Goal: Task Accomplishment & Management: Manage account settings

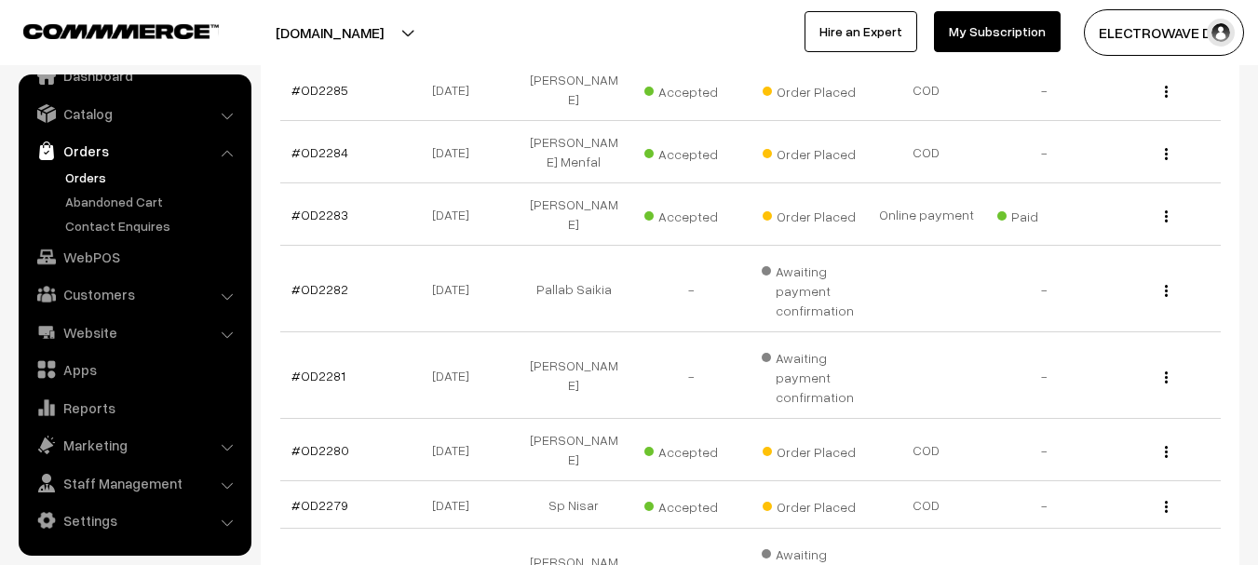
scroll to position [652, 0]
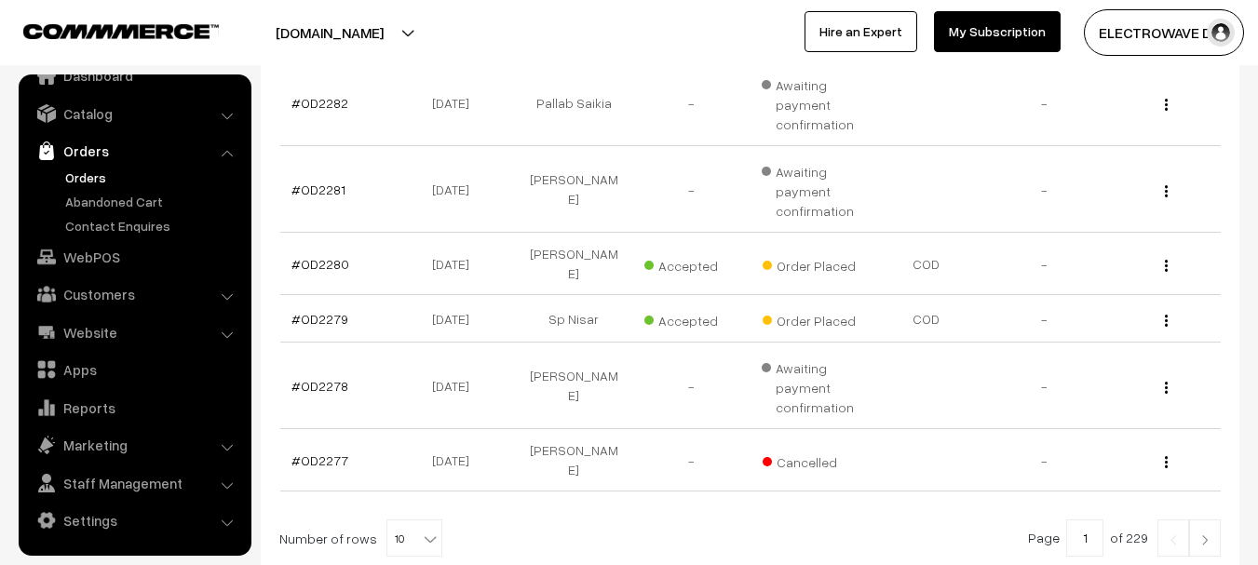
click at [1203, 534] on img at bounding box center [1204, 539] width 17 height 11
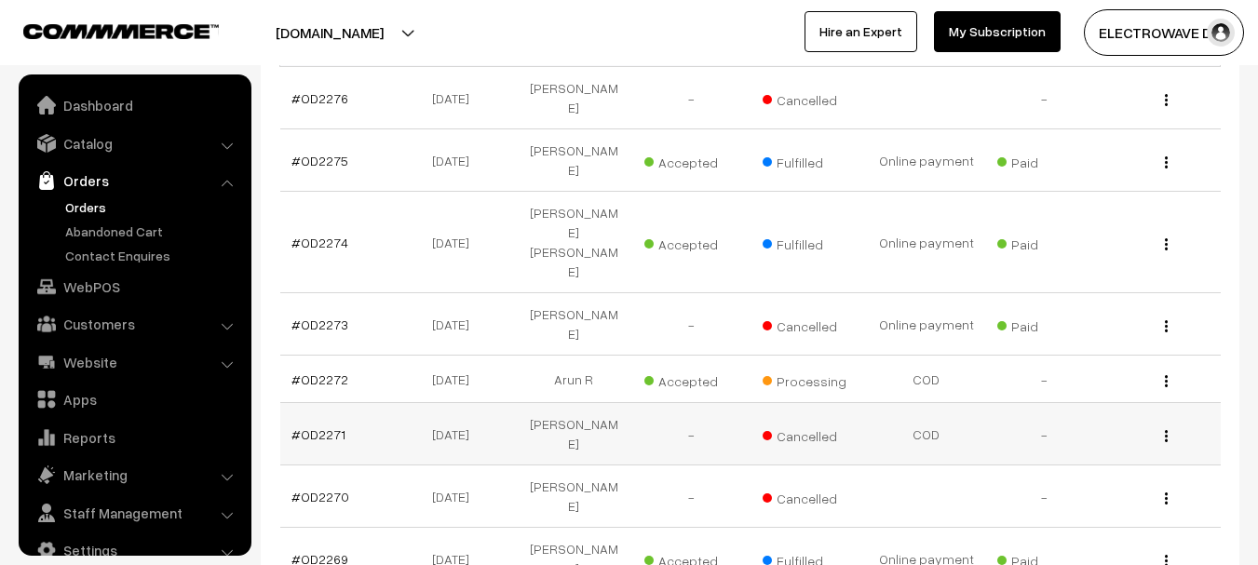
scroll to position [30, 0]
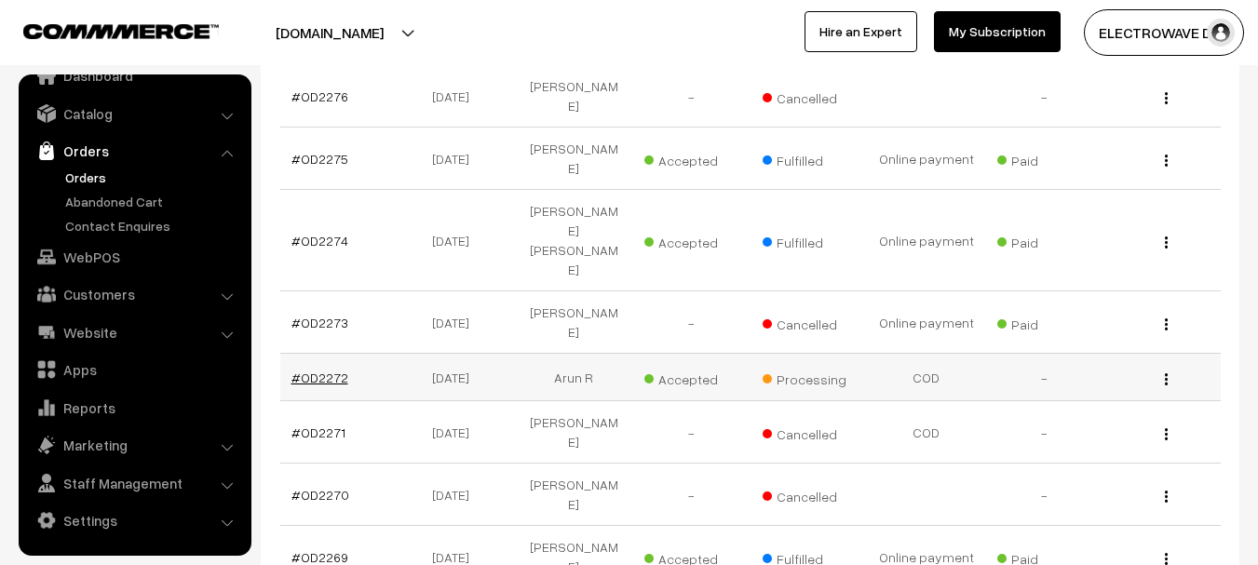
click at [332, 370] on link "#OD2272" at bounding box center [319, 378] width 57 height 16
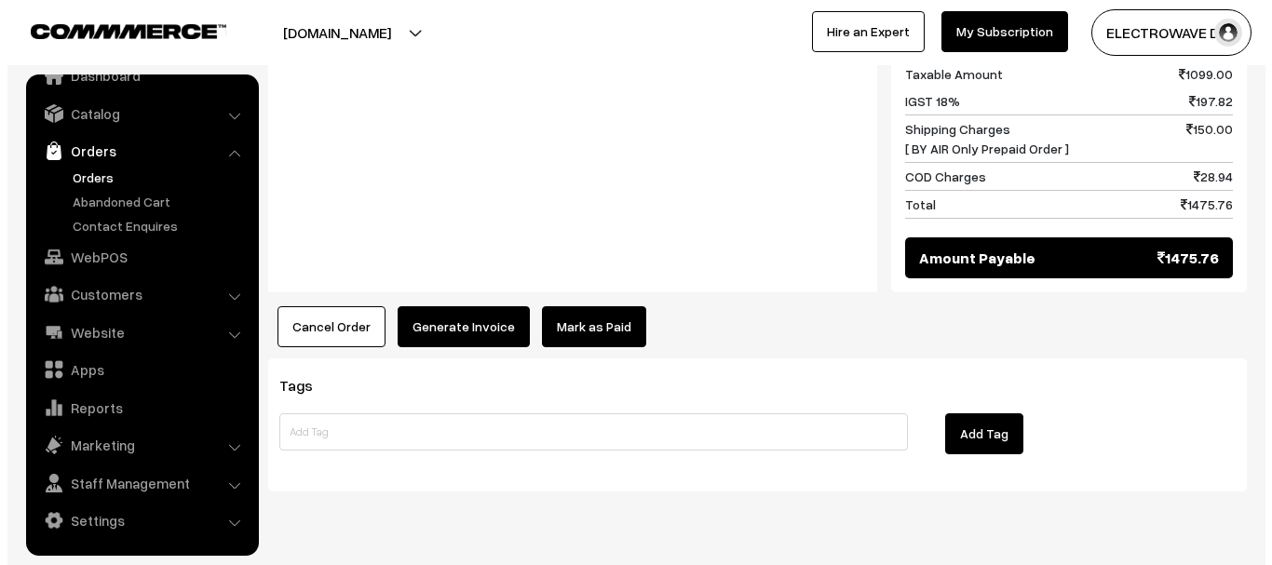
scroll to position [986, 0]
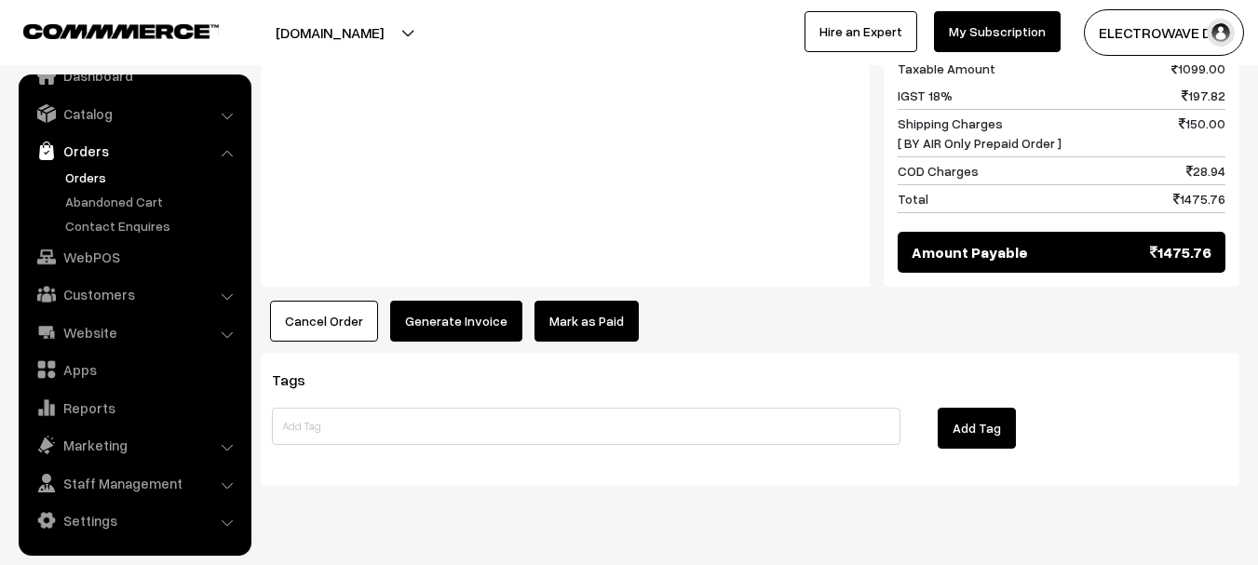
click at [345, 301] on button "Cancel Order" at bounding box center [324, 321] width 108 height 41
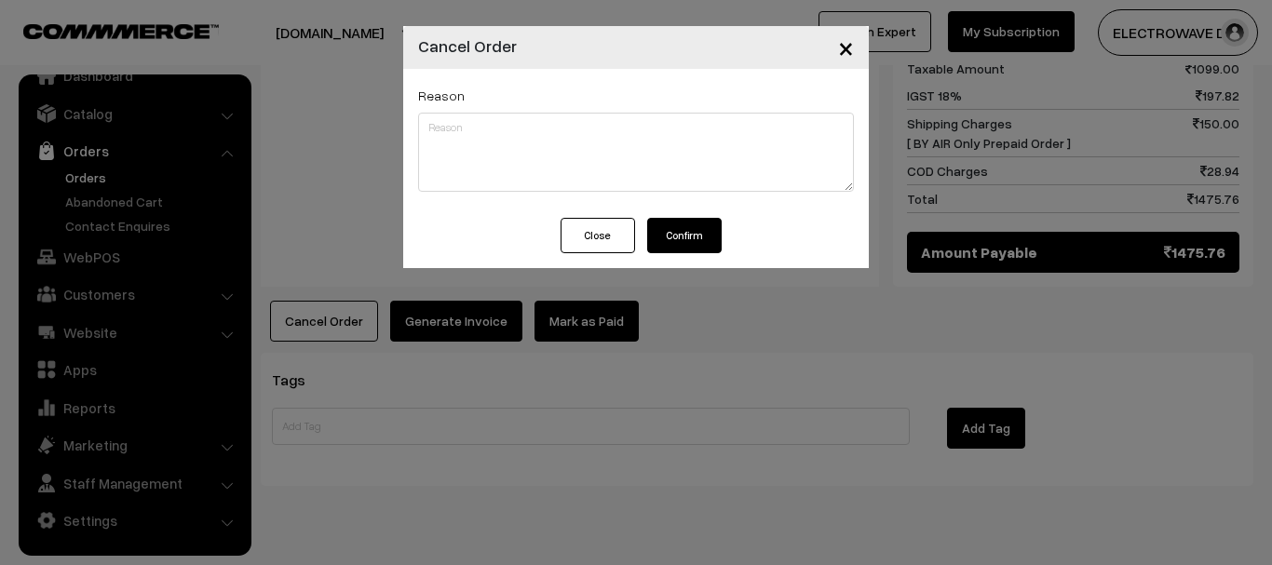
click at [692, 223] on button "Confirm" at bounding box center [684, 235] width 74 height 35
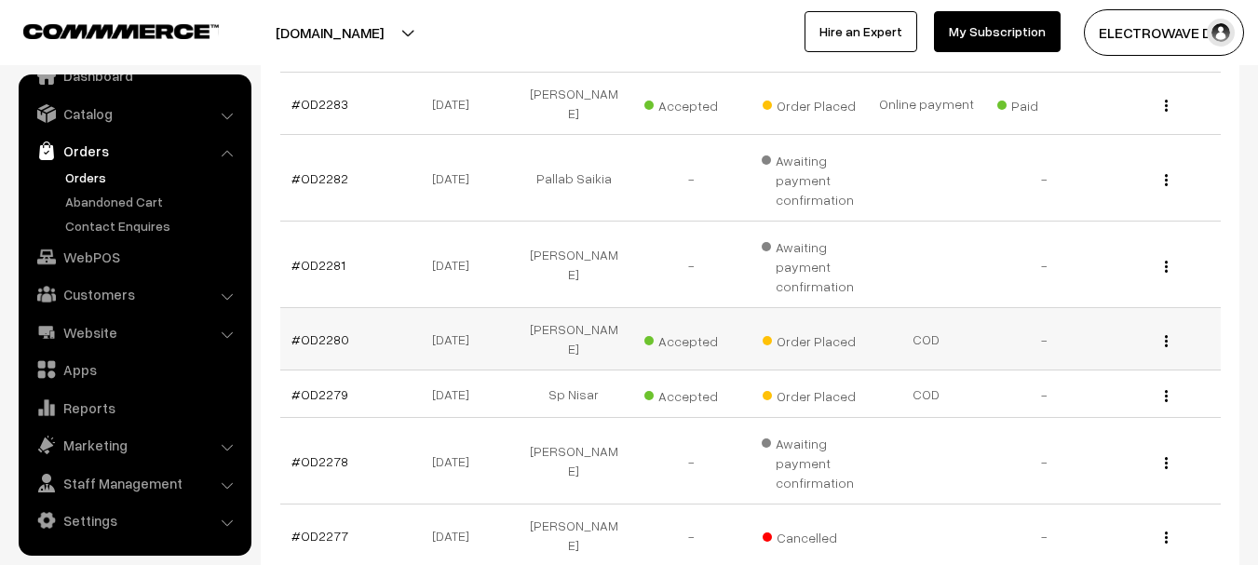
scroll to position [745, 0]
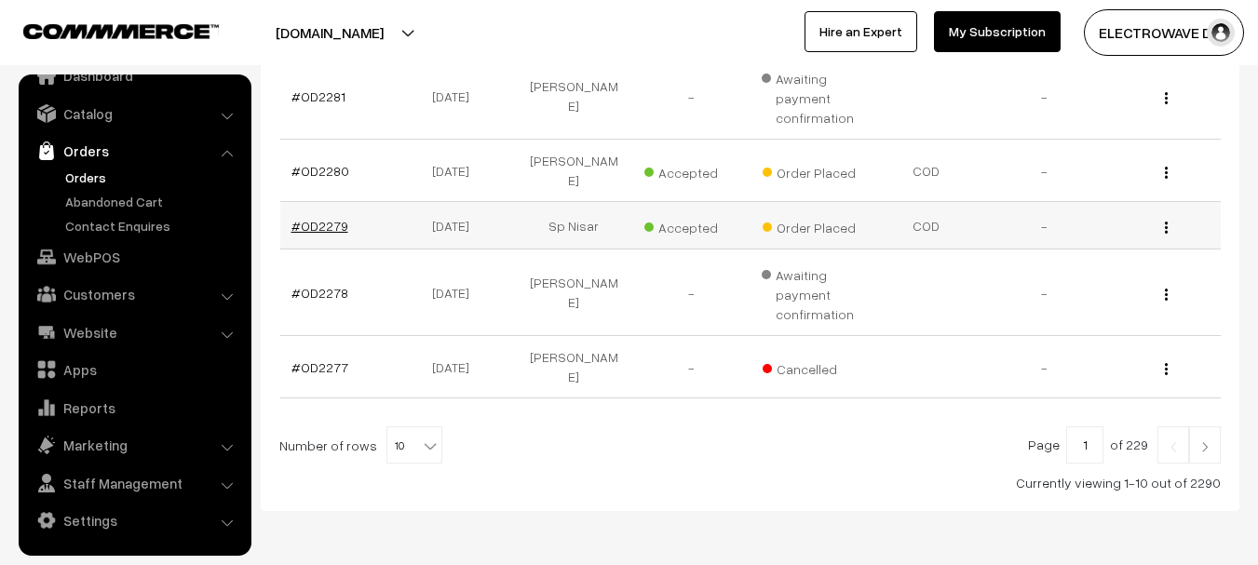
click at [326, 218] on link "#OD2279" at bounding box center [319, 226] width 57 height 16
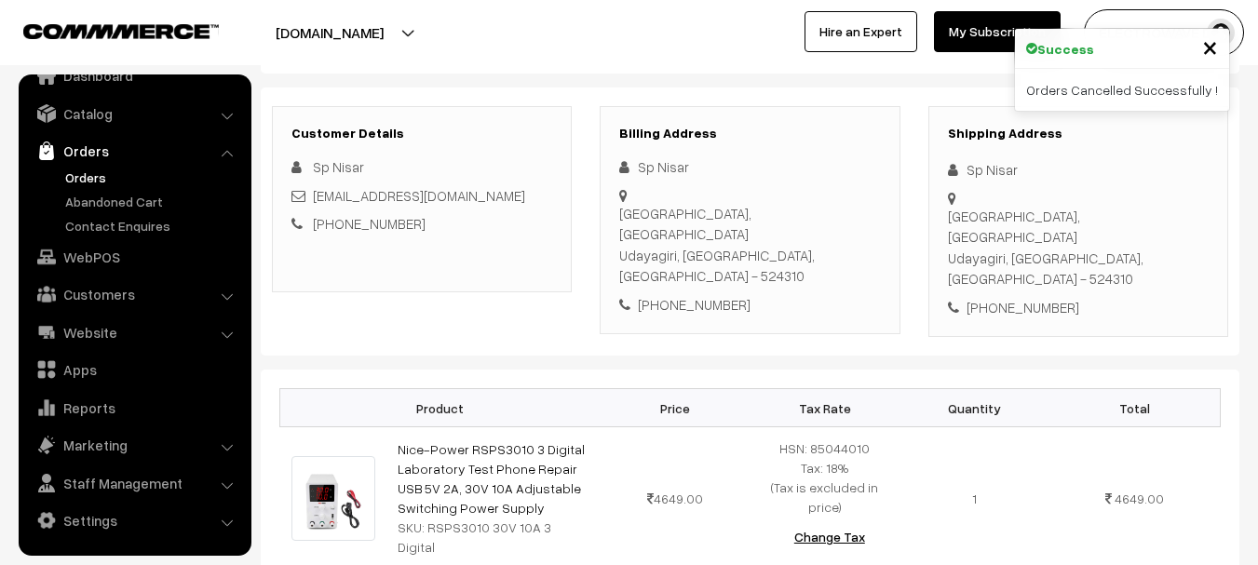
scroll to position [93, 0]
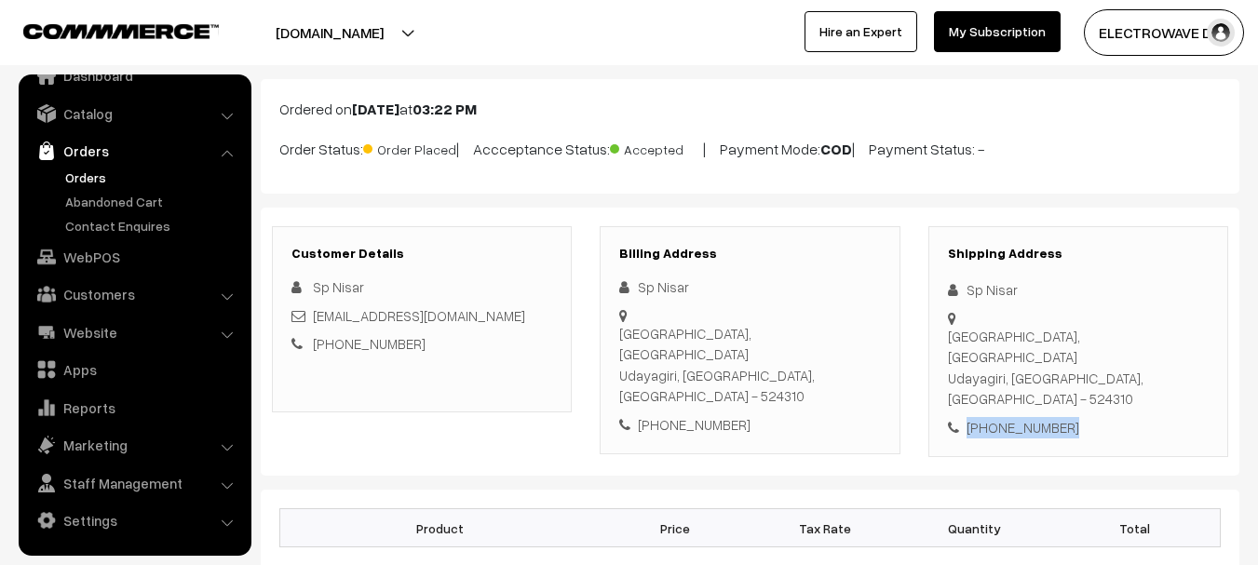
copy div "[PHONE_NUMBER]"
drag, startPoint x: 999, startPoint y: 373, endPoint x: 957, endPoint y: 377, distance: 42.1
click at [957, 417] on div "[PHONE_NUMBER]" at bounding box center [1078, 427] width 261 height 21
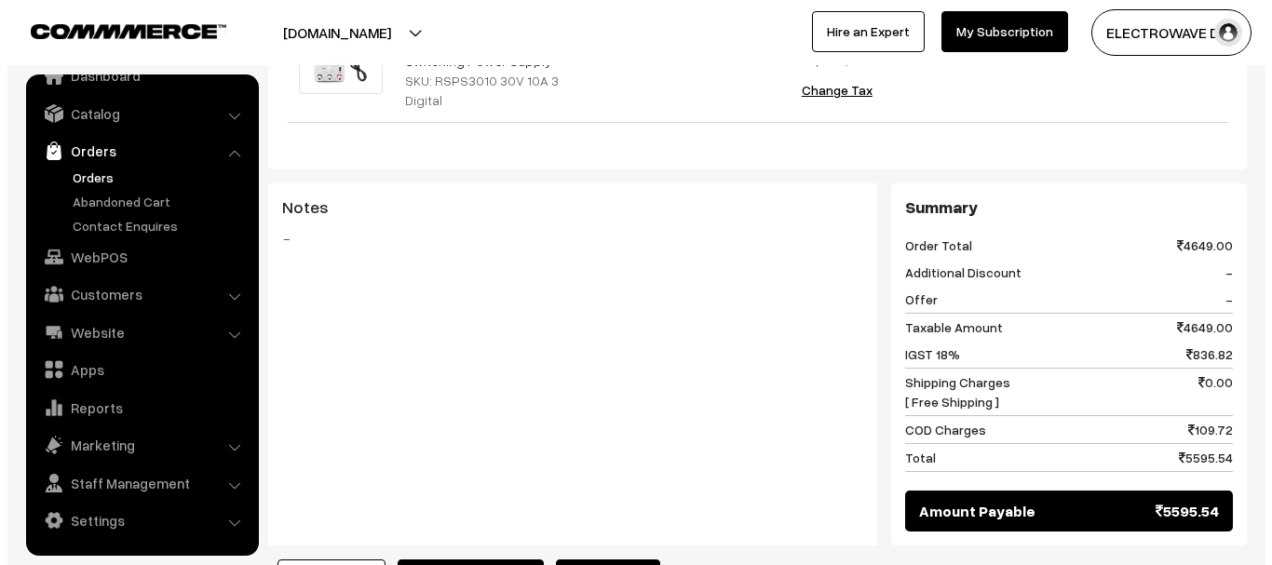
scroll to position [915, 0]
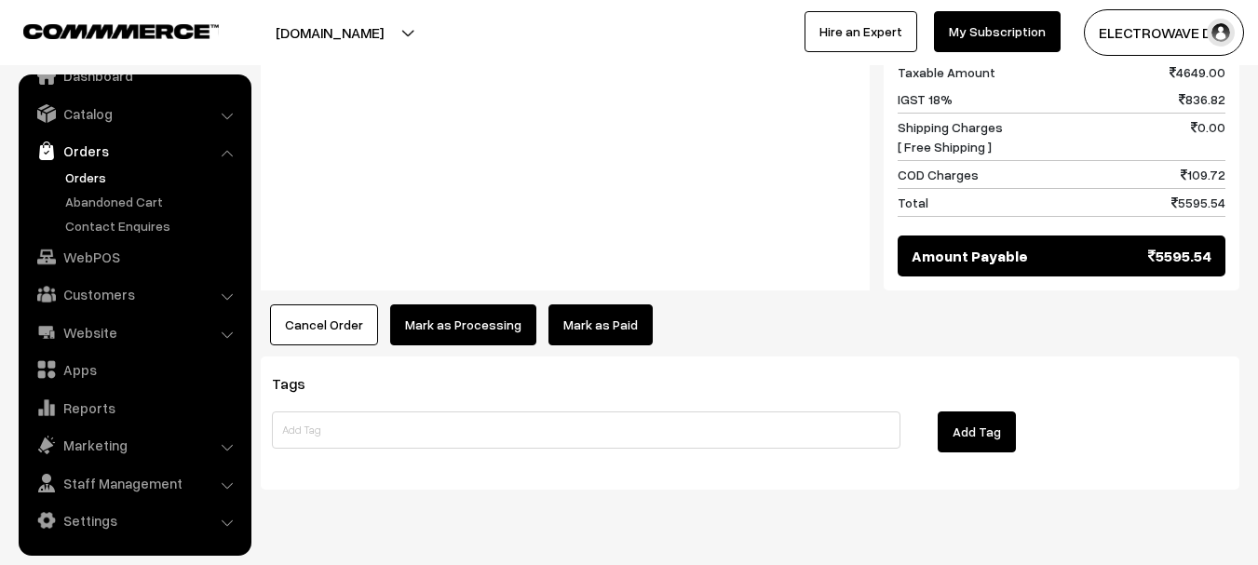
click at [466, 304] on button "Mark as Processing" at bounding box center [463, 324] width 146 height 41
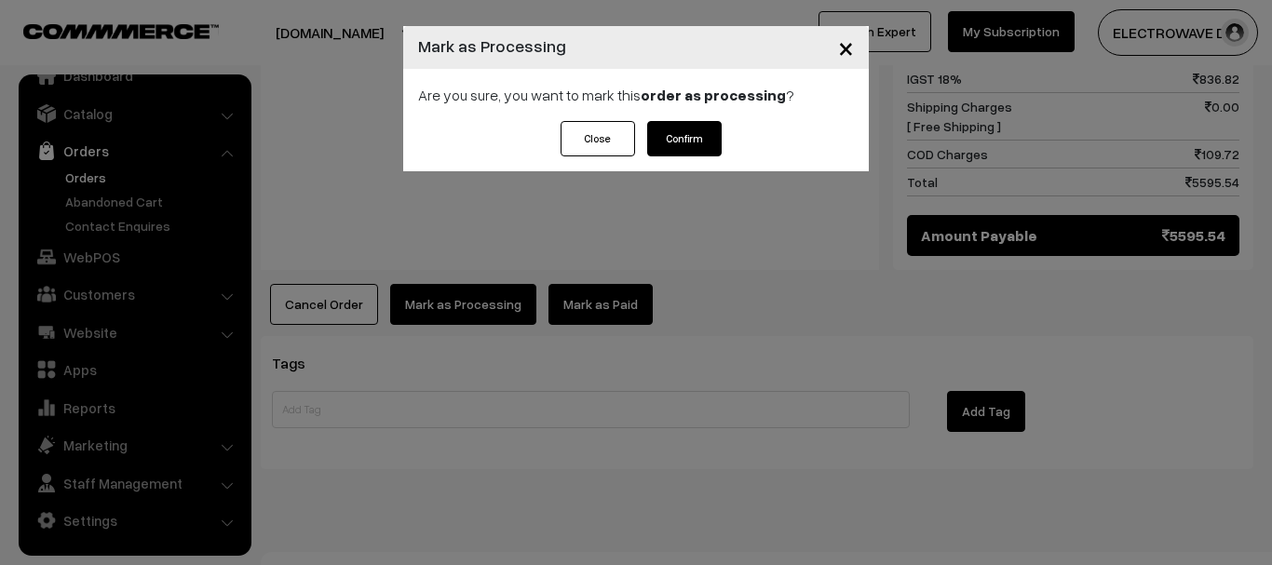
click at [682, 120] on div "Are you sure, you want to mark this order as processing ?" at bounding box center [636, 95] width 466 height 52
click at [675, 134] on button "Confirm" at bounding box center [684, 138] width 74 height 35
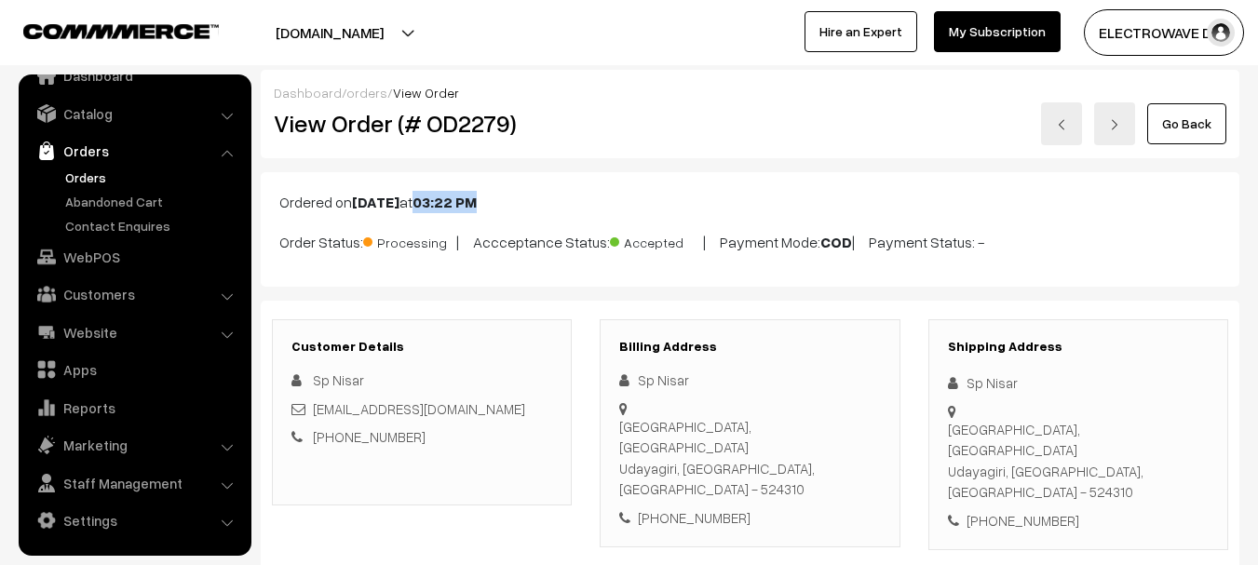
drag, startPoint x: 455, startPoint y: 203, endPoint x: 540, endPoint y: 203, distance: 84.7
click at [540, 203] on p "Ordered on Sep 17, 2025 at 03:22 PM" at bounding box center [749, 202] width 941 height 22
click at [975, 390] on div "Sp Nisar" at bounding box center [1078, 382] width 261 height 21
copy div "Sp"
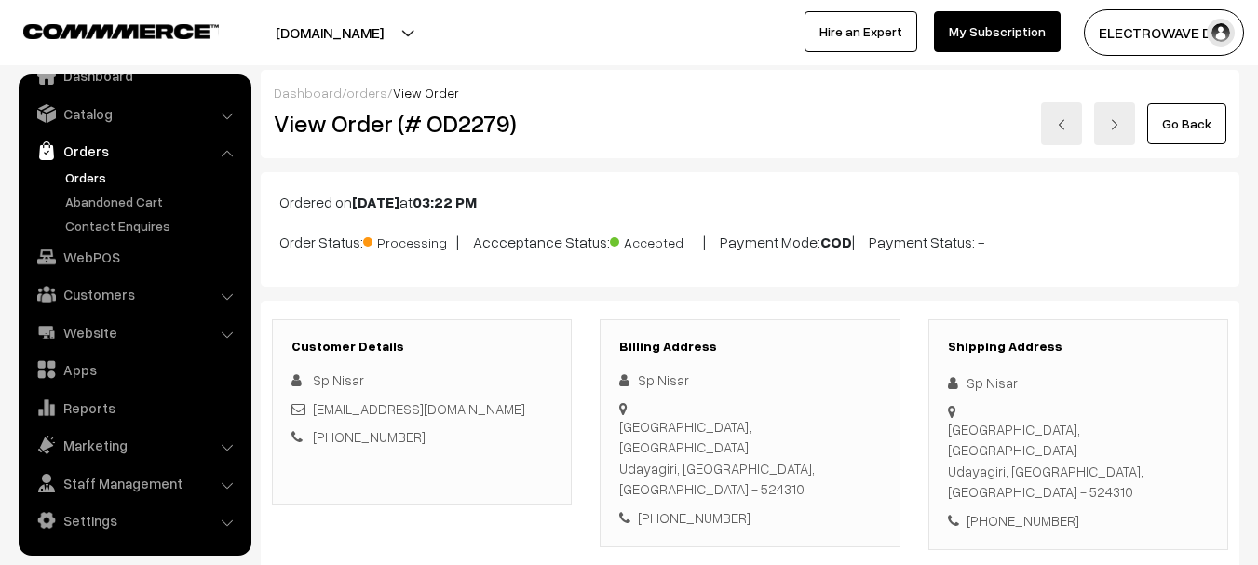
click at [999, 380] on div "Sp Nisar" at bounding box center [1078, 382] width 261 height 21
copy div "Nisar"
copy link "shaiknisar9007@gmail.com"
drag, startPoint x: 486, startPoint y: 408, endPoint x: 314, endPoint y: 401, distance: 172.4
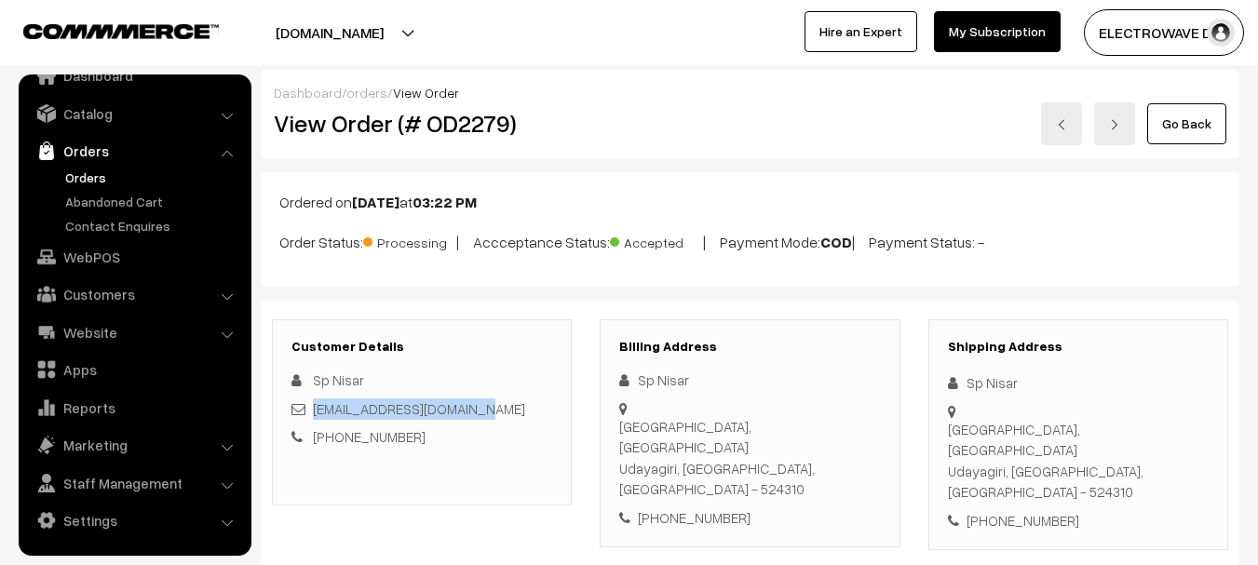
click at [314, 401] on div "shaiknisar9007@gmail.com" at bounding box center [421, 409] width 261 height 21
click at [1021, 510] on div "+91 9866421861" at bounding box center [1078, 520] width 261 height 21
click at [1022, 510] on div "+91 9866421861" at bounding box center [1078, 520] width 261 height 21
copy div "9866421861"
copy div "Sp Nisar Seetharamapuram, Thurakapelam"
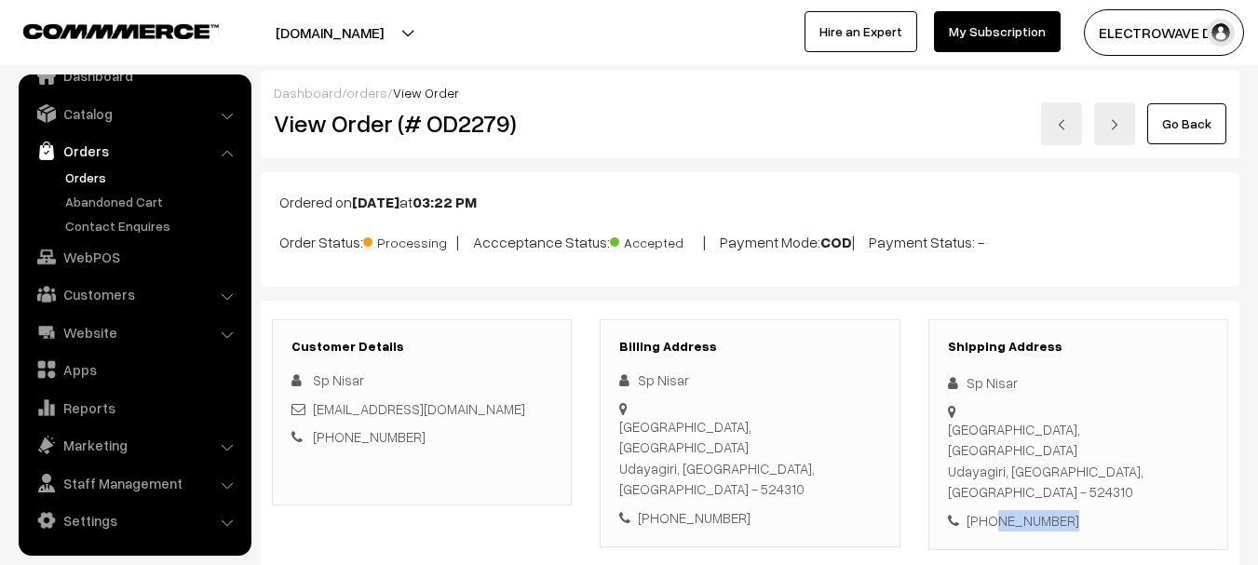
drag, startPoint x: 966, startPoint y: 377, endPoint x: 1193, endPoint y: 414, distance: 230.2
click at [1193, 414] on div "Shipping Address Sp Nisar Seetharamapuram, Thurakapelam Udayagiri, Andhra Prade…" at bounding box center [1078, 435] width 300 height 232
click at [966, 432] on div "Seetharamapuram, Thurakapelam Udayagiri, Andhra Pradesh, India - 524310" at bounding box center [1078, 461] width 261 height 84
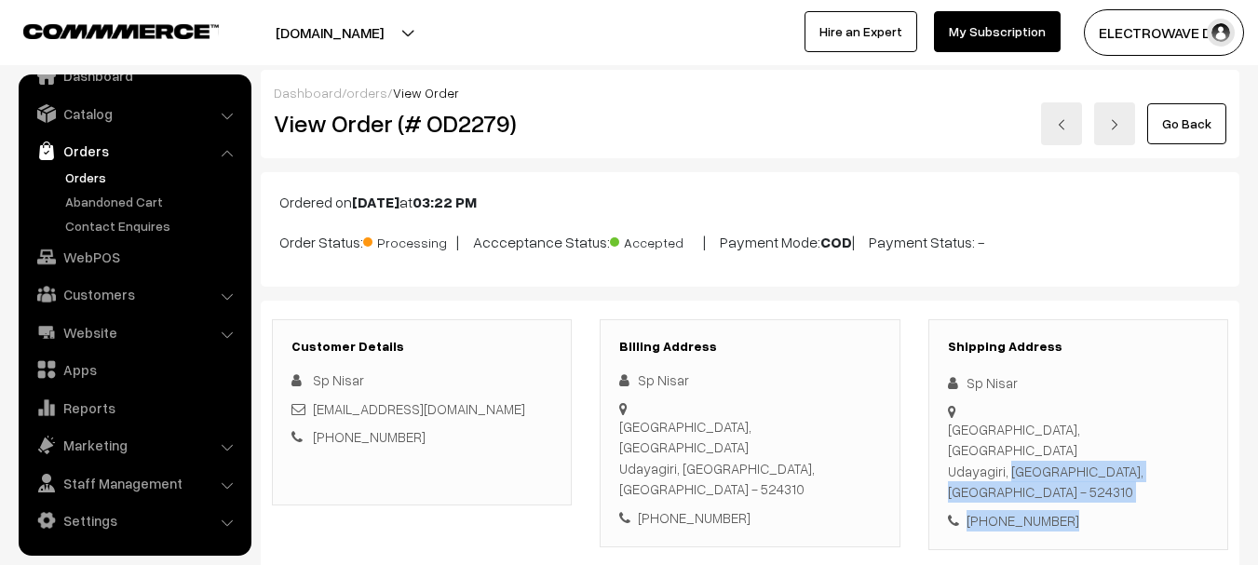
copy div "Udayagiri, Andhra Pradesh, India - 524310 +91 9866421861"
drag, startPoint x: 966, startPoint y: 432, endPoint x: 1101, endPoint y: 478, distance: 142.5
click at [1101, 478] on div "Shipping Address Sp Nisar Seetharamapuram, Thurakapelam Udayagiri, Andhra Prade…" at bounding box center [1078, 435] width 300 height 232
click at [1163, 430] on div "Seetharamapuram, Thurakapelam Udayagiri, Andhra Pradesh, India - 524310" at bounding box center [1078, 461] width 261 height 84
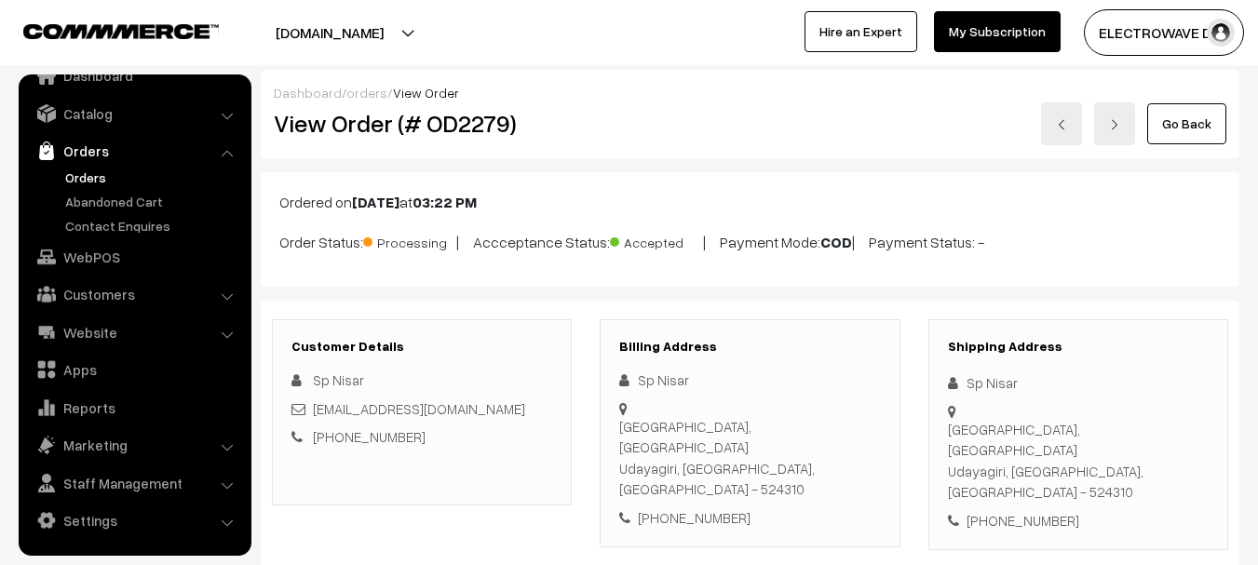
click at [1173, 428] on div "Seetharamapuram, Thurakapelam Udayagiri, Andhra Pradesh, India - 524310" at bounding box center [1078, 461] width 261 height 84
copy div "524310"
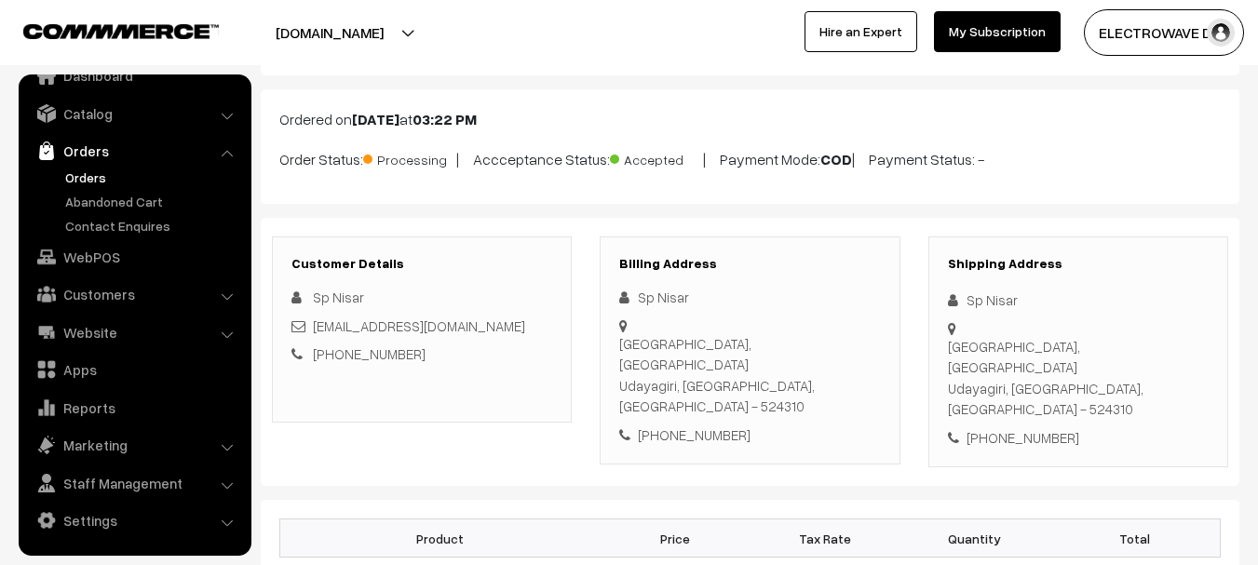
scroll to position [279, 0]
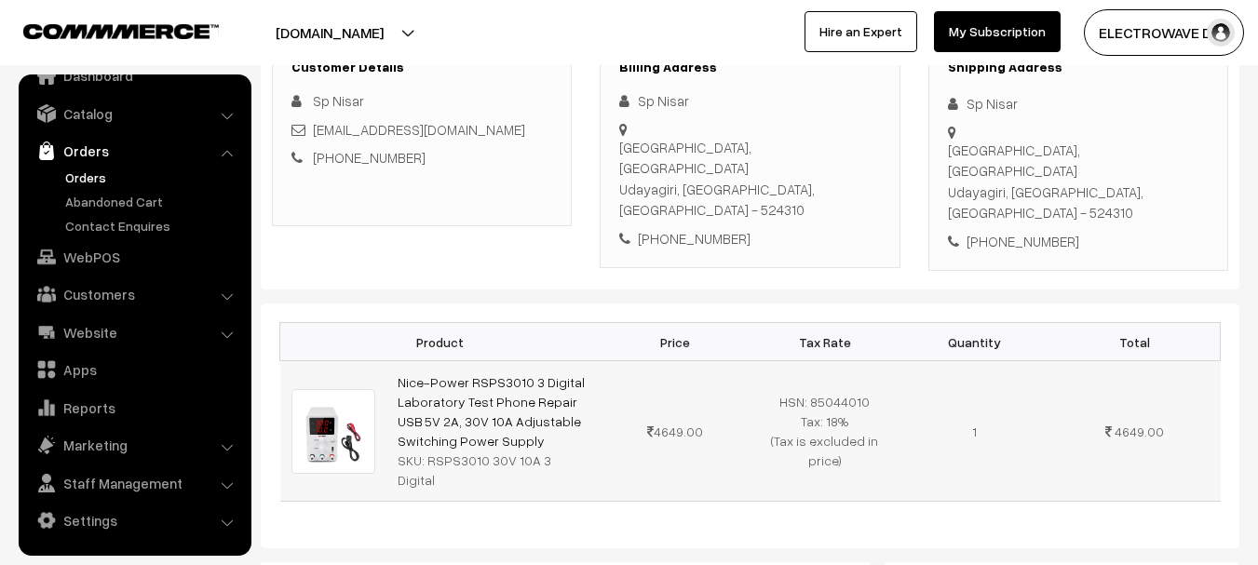
copy link "Nice-Power RSPS3010 3 Digital Laboratory Test Phone Repair USB 5V 2A, 30V 10A A…"
drag, startPoint x: 543, startPoint y: 396, endPoint x: 390, endPoint y: 337, distance: 163.6
click at [390, 361] on td "Nice-Power RSPS3010 3 Digital Laboratory Test Phone Repair USB 5V 2A, 30V 10A A…" at bounding box center [493, 431] width 214 height 141
copy div "RSPS3010 30V 10A 3 Digital"
drag, startPoint x: 426, startPoint y: 421, endPoint x: 584, endPoint y: 421, distance: 158.3
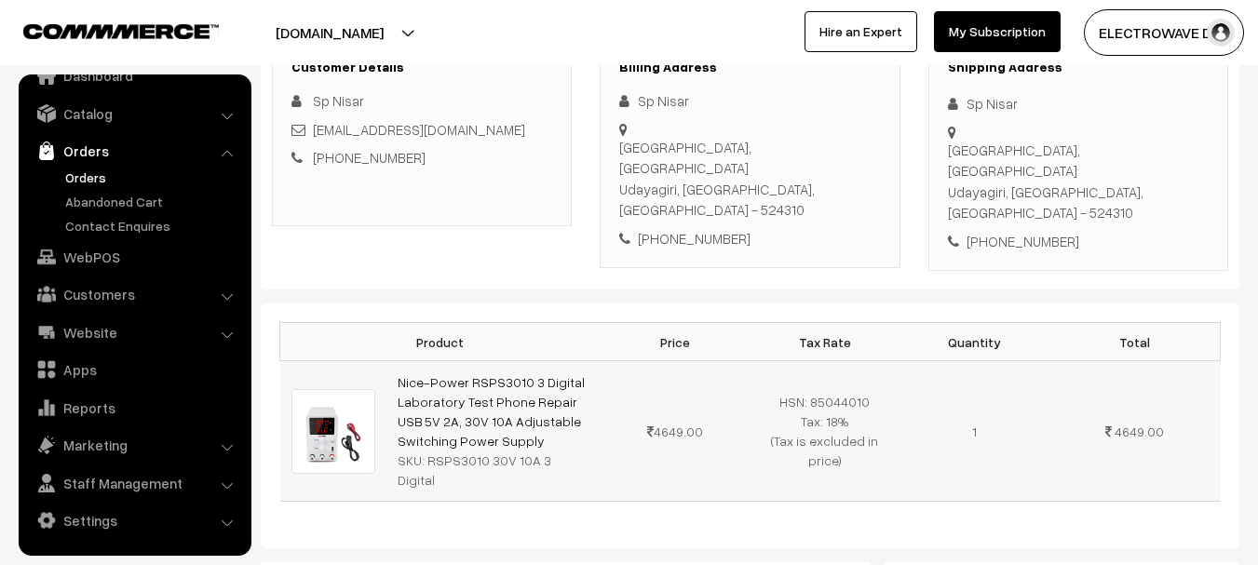
click at [584, 451] on div "SKU: RSPS3010 30V 10A 3 Digital" at bounding box center [494, 470] width 192 height 39
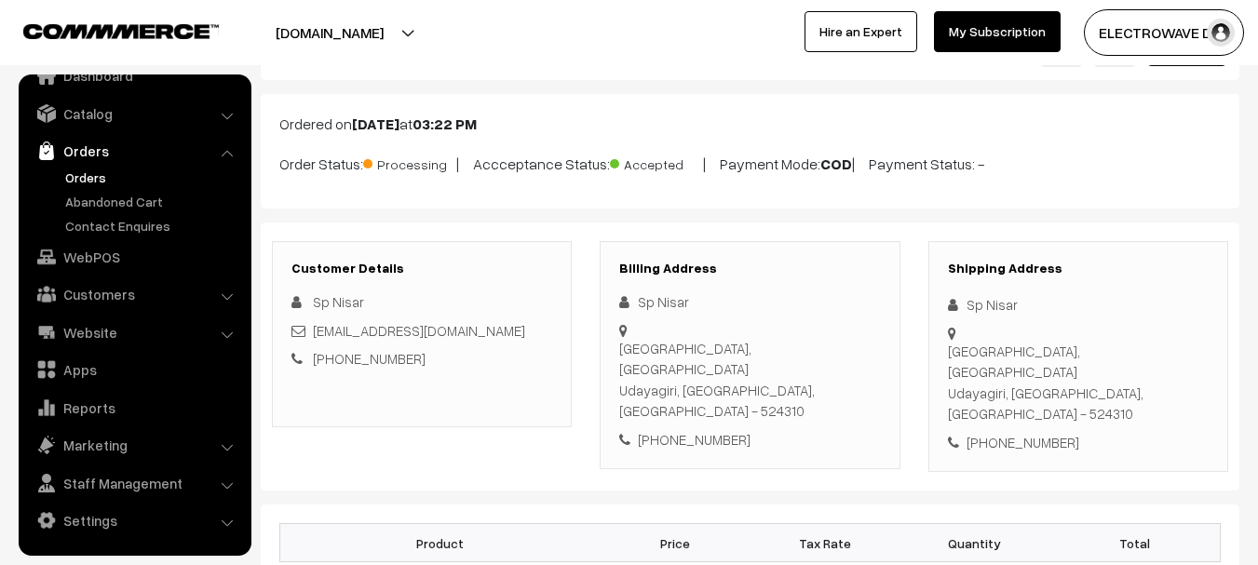
scroll to position [0, 0]
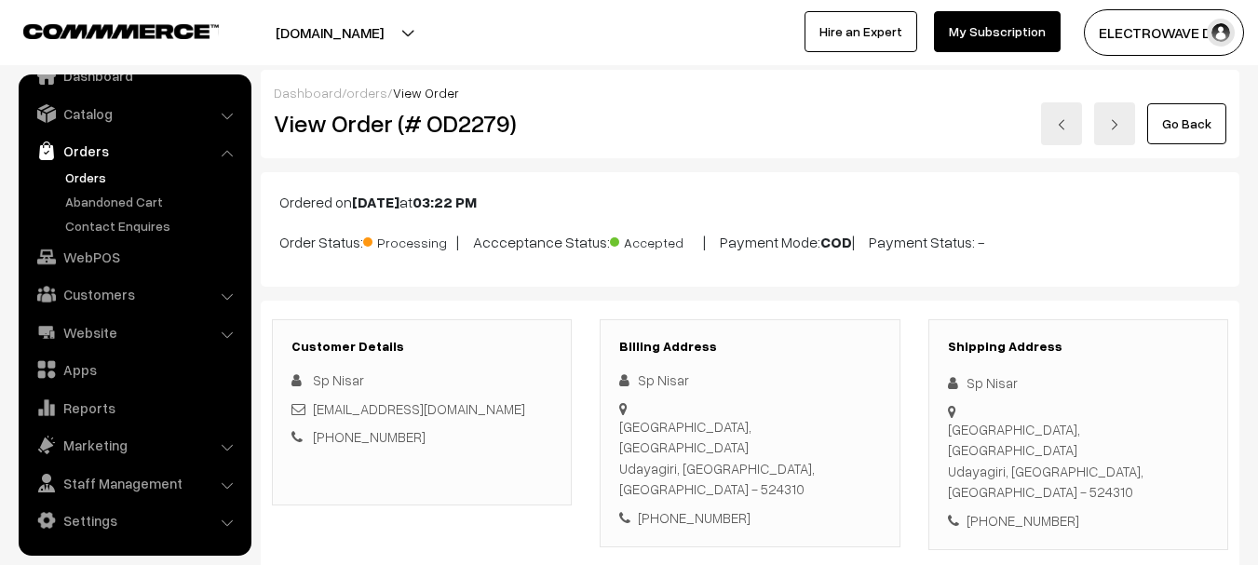
click at [467, 119] on h2 "View Order (# OD2279)" at bounding box center [423, 123] width 299 height 29
copy h2 "OD2279"
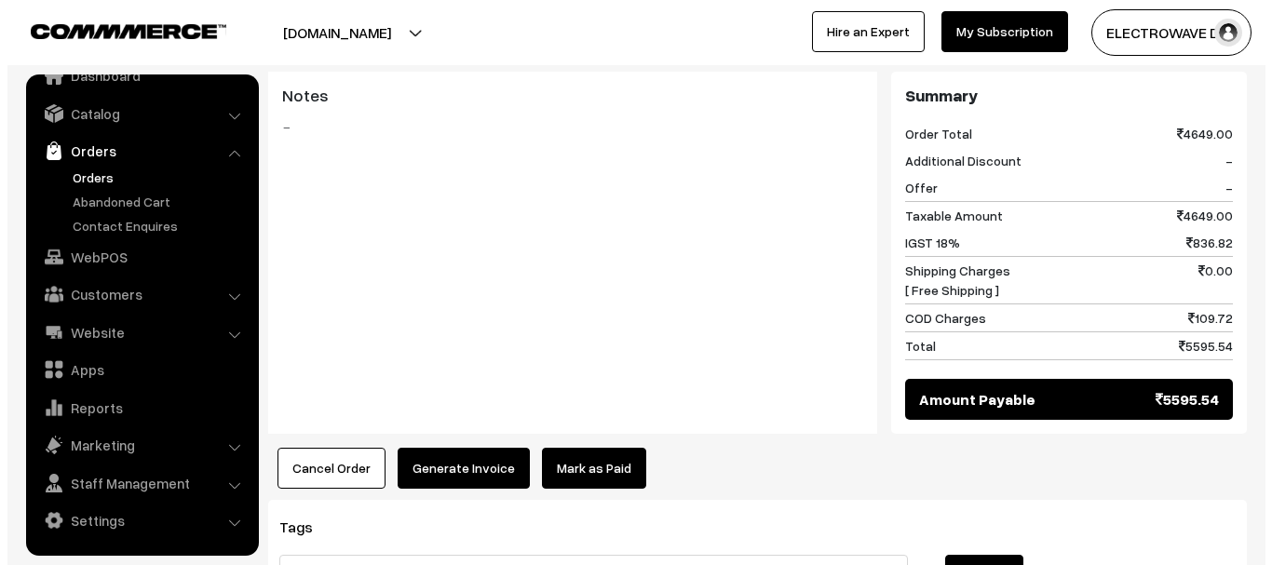
scroll to position [894, 0]
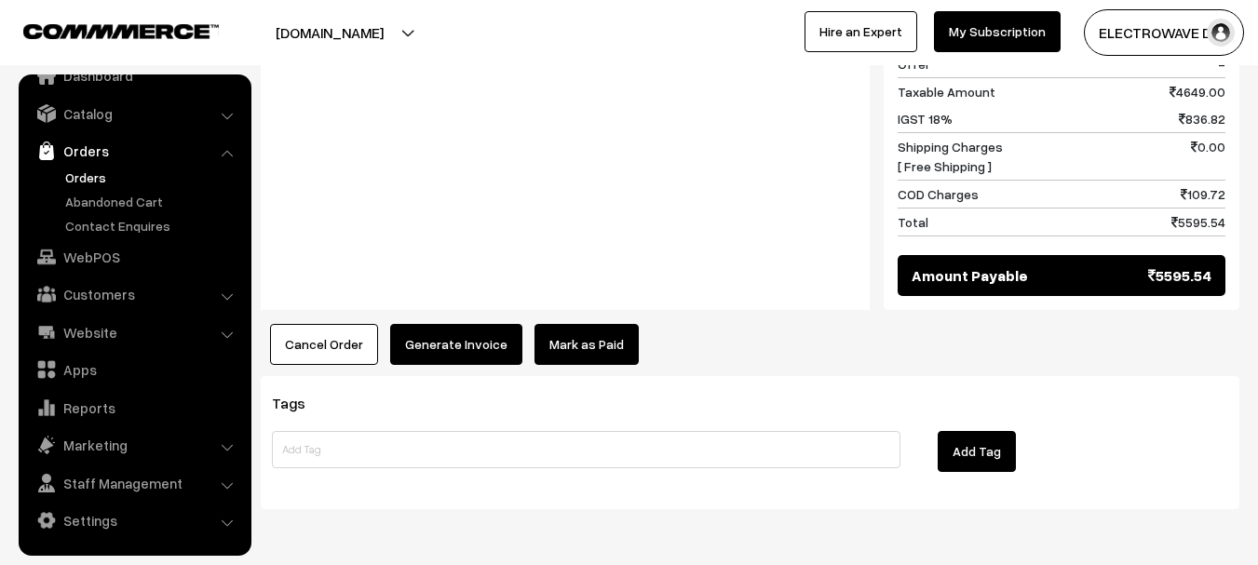
click at [483, 250] on div "Product Price Tax Rate Quantity Total Nice-Power RSPS3010 3 Digital Laboratory …" at bounding box center [750, 27] width 979 height 676
click at [485, 324] on button "Generate Invoice" at bounding box center [456, 344] width 132 height 41
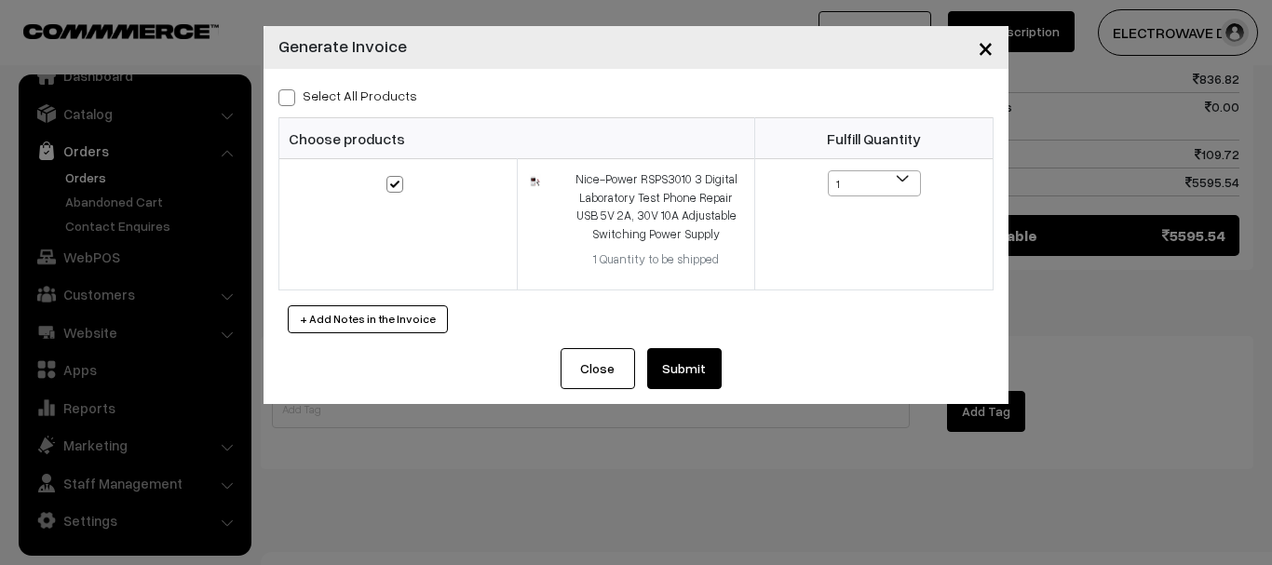
click at [674, 387] on button "Submit" at bounding box center [684, 368] width 74 height 41
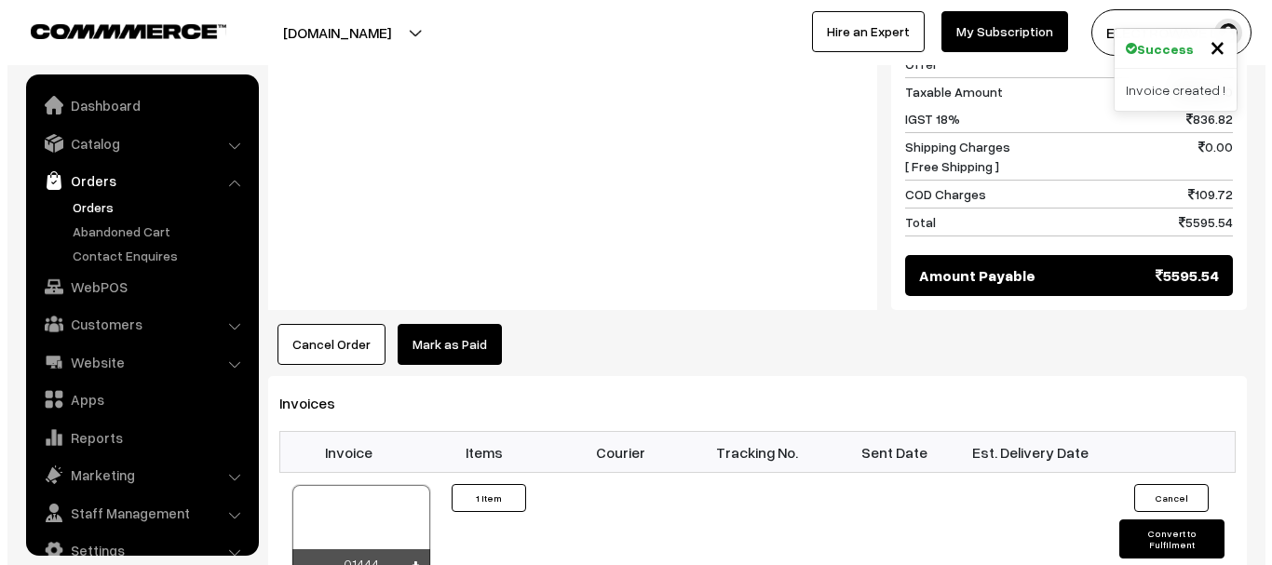
scroll to position [30, 0]
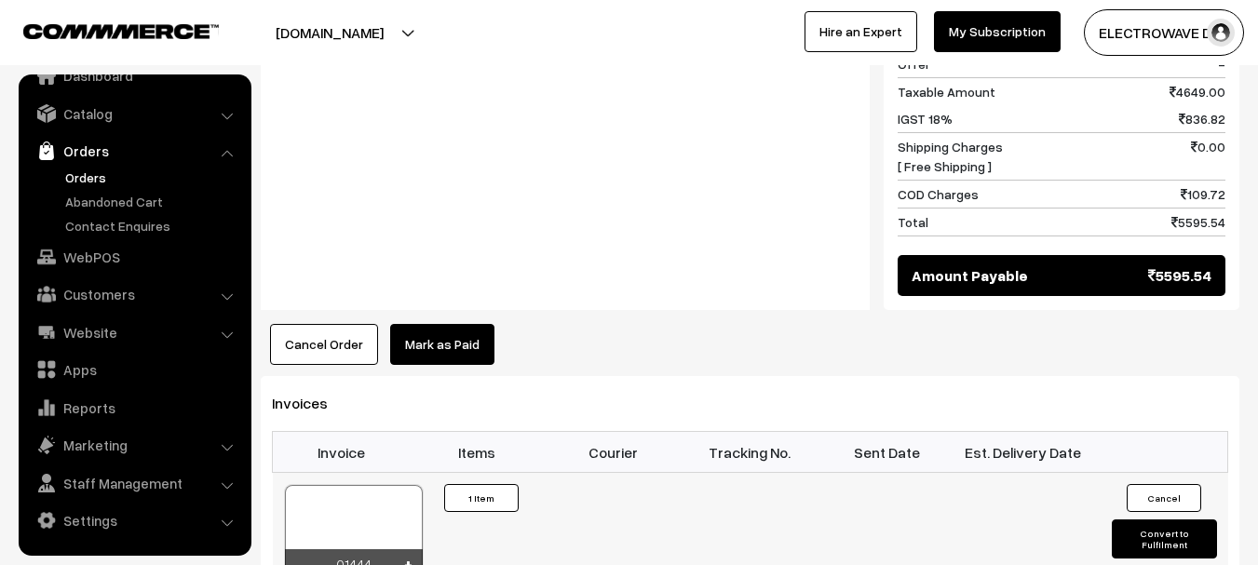
click at [1138, 520] on button "Convert to Fulfilment" at bounding box center [1164, 539] width 105 height 39
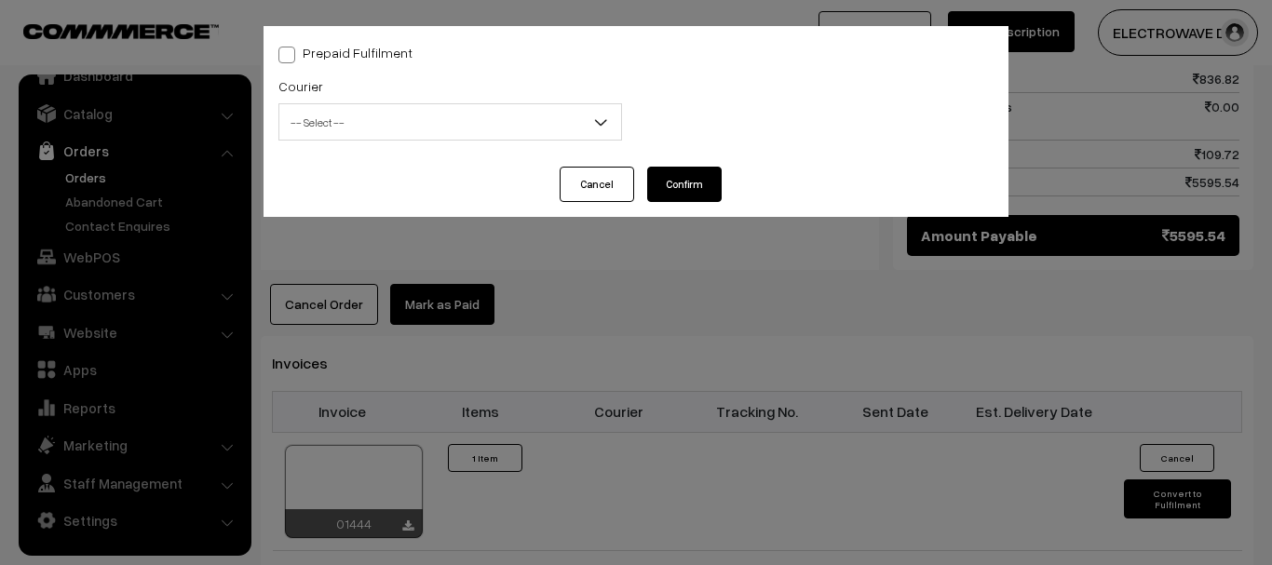
click at [377, 127] on span "-- Select --" at bounding box center [450, 122] width 342 height 33
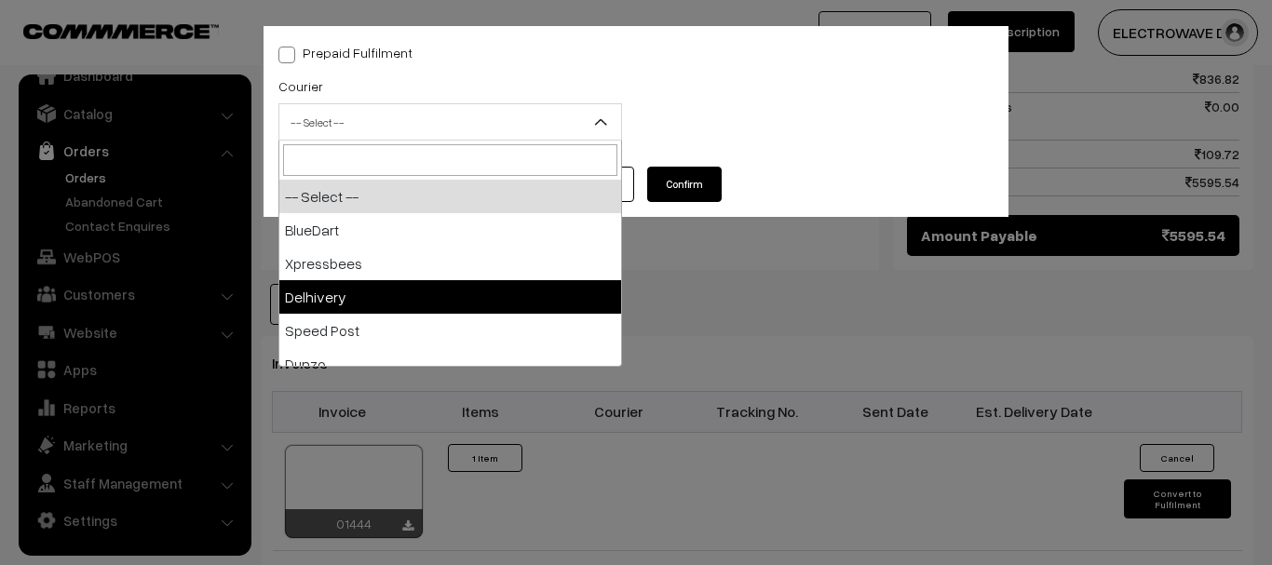
drag, startPoint x: 368, startPoint y: 298, endPoint x: 363, endPoint y: 251, distance: 46.8
select select "4"
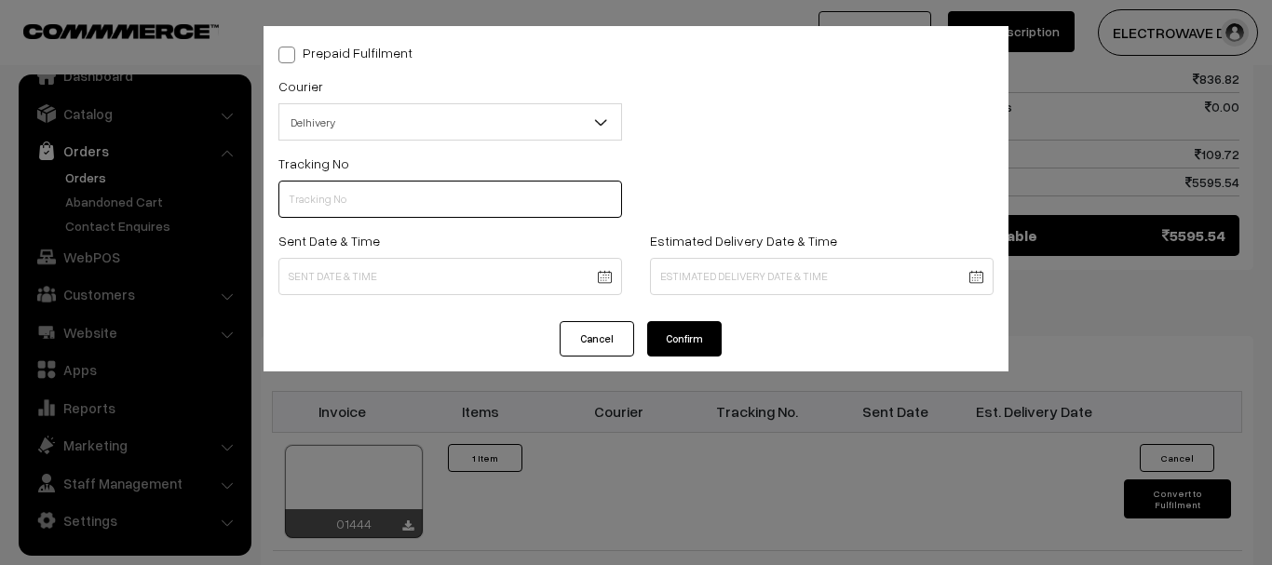
click at [386, 184] on input "text" at bounding box center [450, 199] width 344 height 37
paste input "13854911918630"
type input "13854911918630"
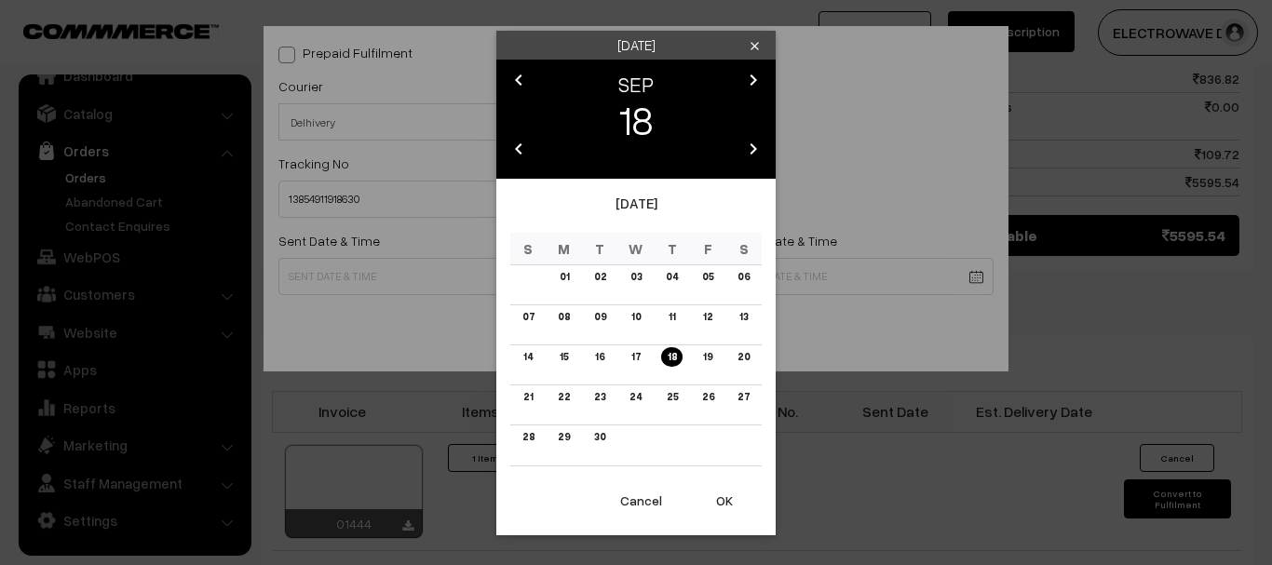
click at [544, 267] on body "Thank you for showing interest. Our team will call you shortly. Close dhruvpro.…" at bounding box center [636, 81] width 1272 height 1951
click at [722, 507] on button "OK" at bounding box center [724, 500] width 74 height 41
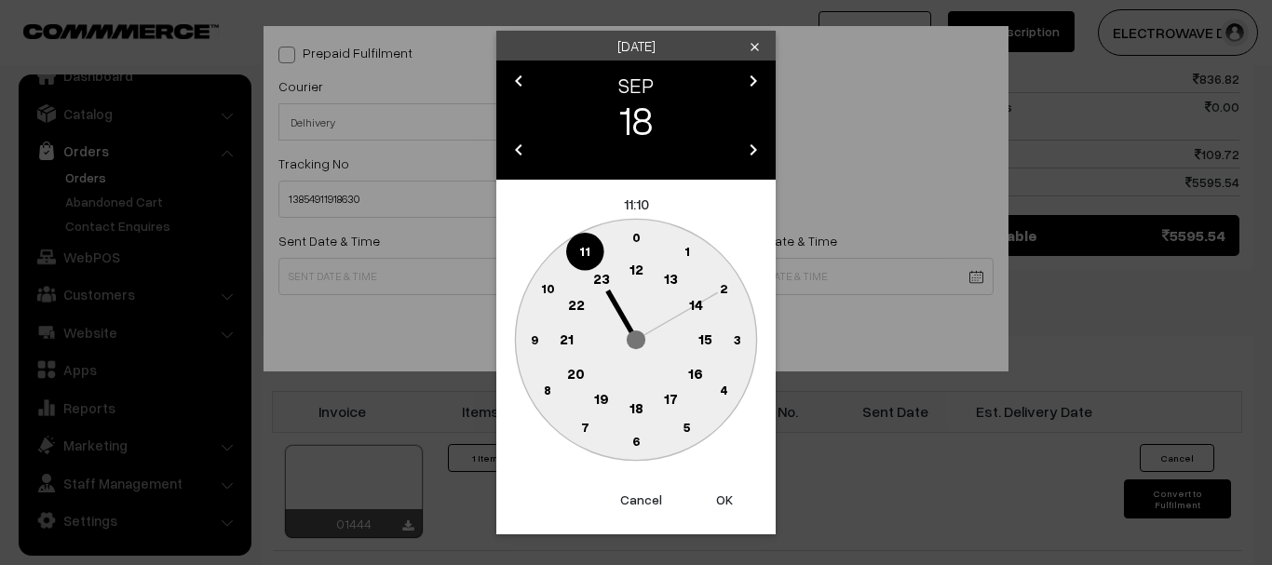
click at [722, 507] on button "OK" at bounding box center [724, 500] width 74 height 41
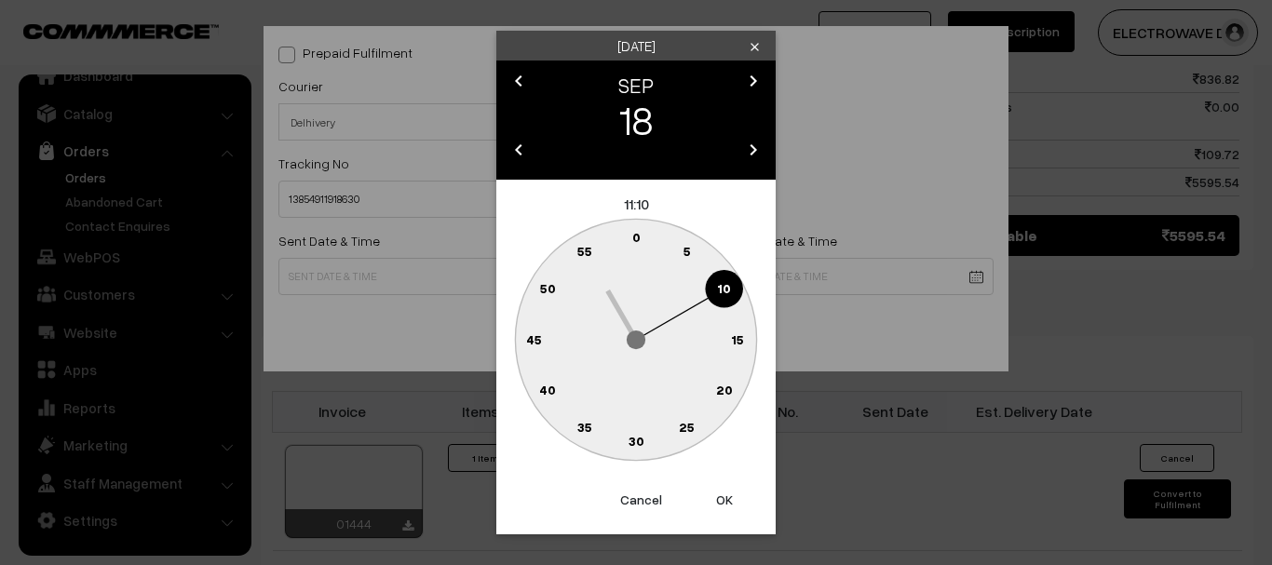
click at [722, 507] on button "OK" at bounding box center [724, 500] width 74 height 41
type input "18-09-2025 11:10"
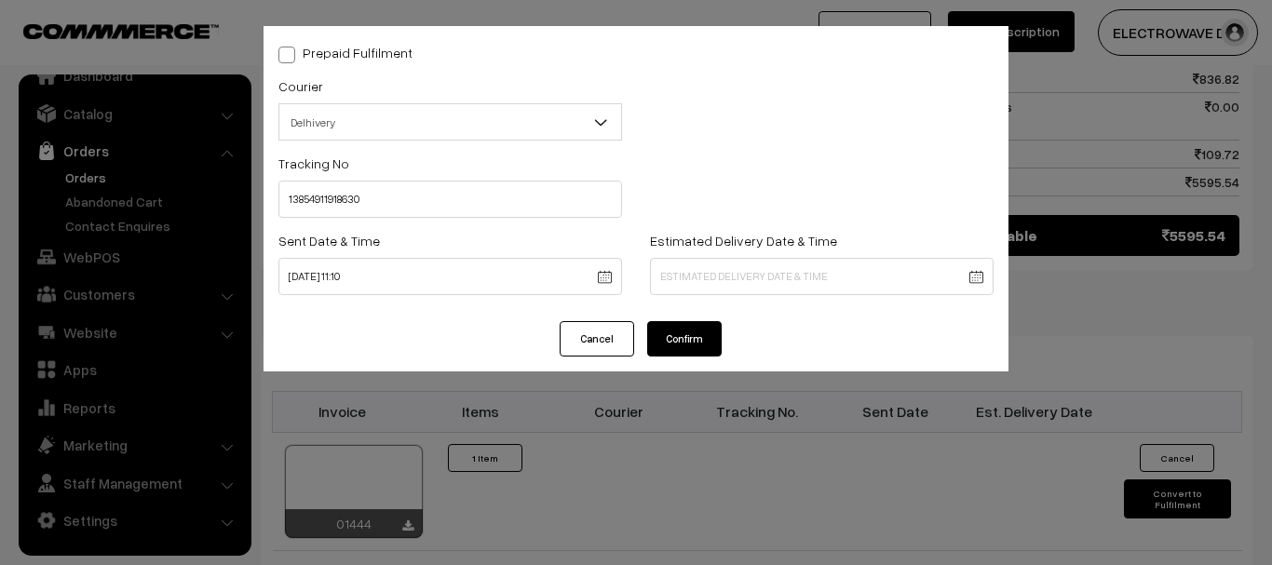
click at [709, 285] on body "Thank you for showing interest. Our team will call you shortly. Close dhruvpro.…" at bounding box center [636, 81] width 1272 height 1951
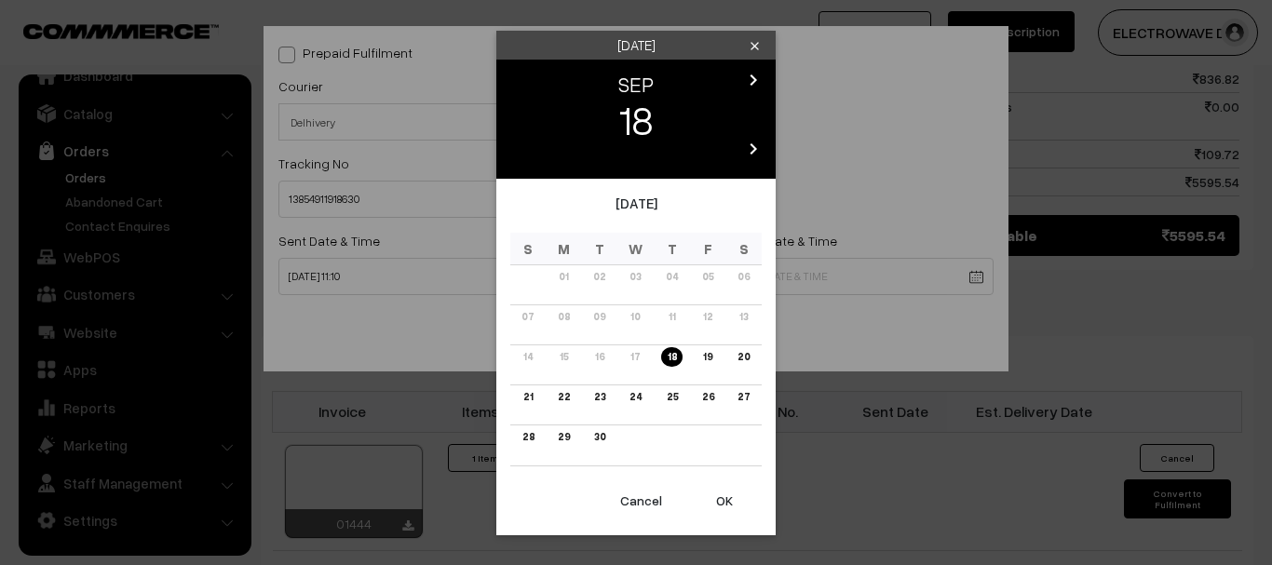
drag, startPoint x: 632, startPoint y: 397, endPoint x: 702, endPoint y: 465, distance: 97.4
click at [633, 397] on link "24" at bounding box center [635, 397] width 23 height 20
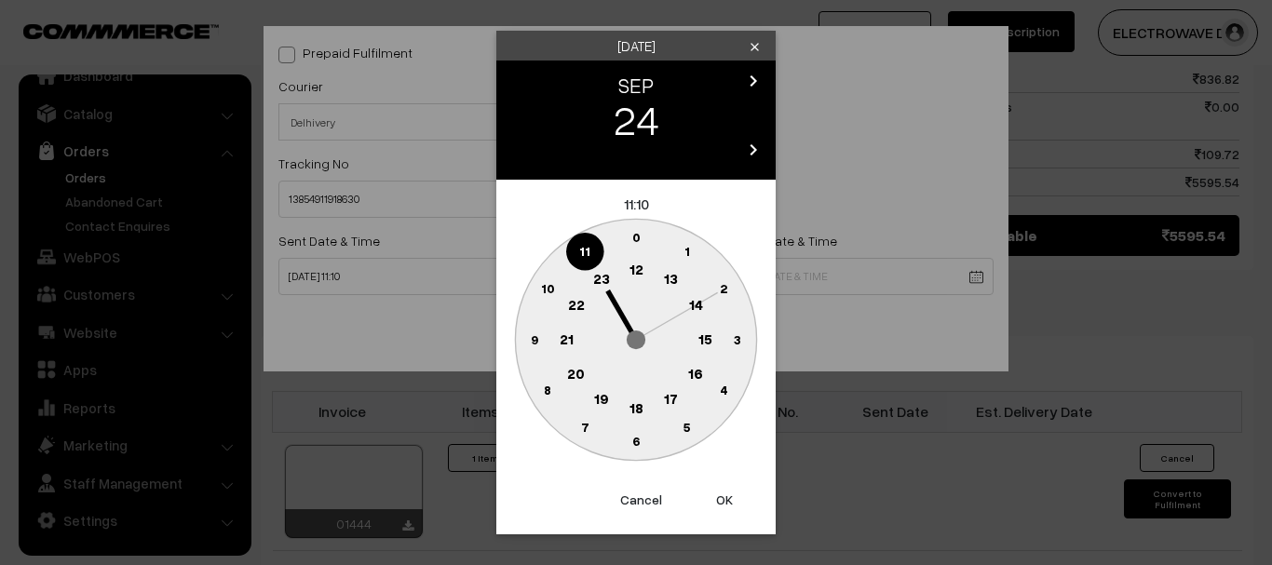
click at [707, 480] on button "OK" at bounding box center [724, 500] width 74 height 41
type input "24-09-2025 11:10"
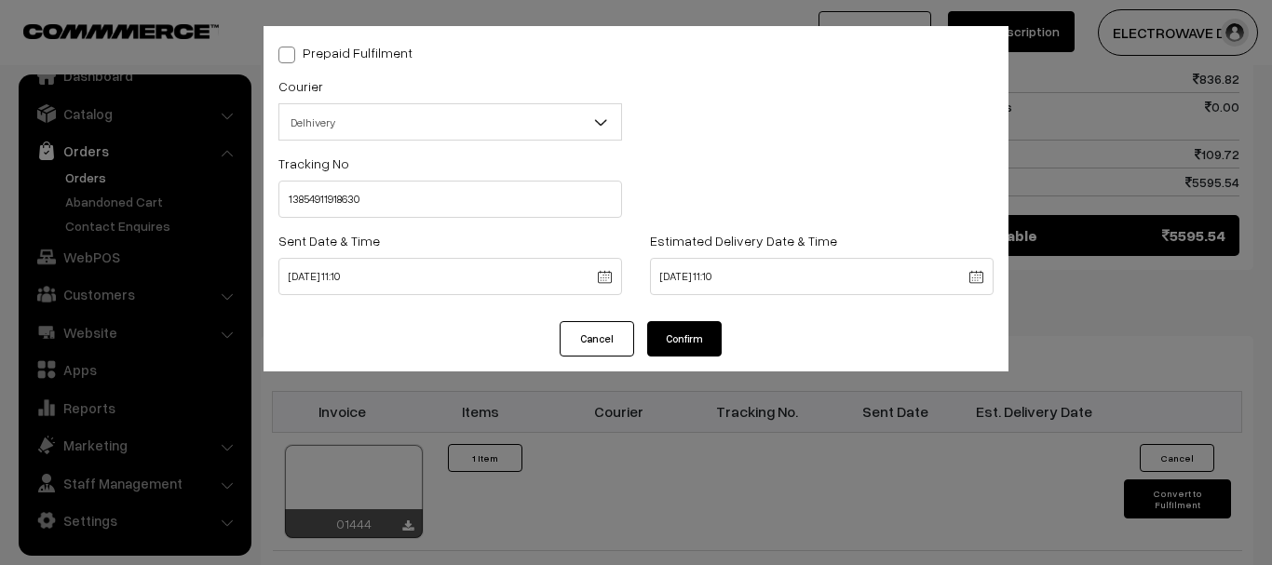
click at [682, 332] on button "Confirm" at bounding box center [684, 338] width 74 height 35
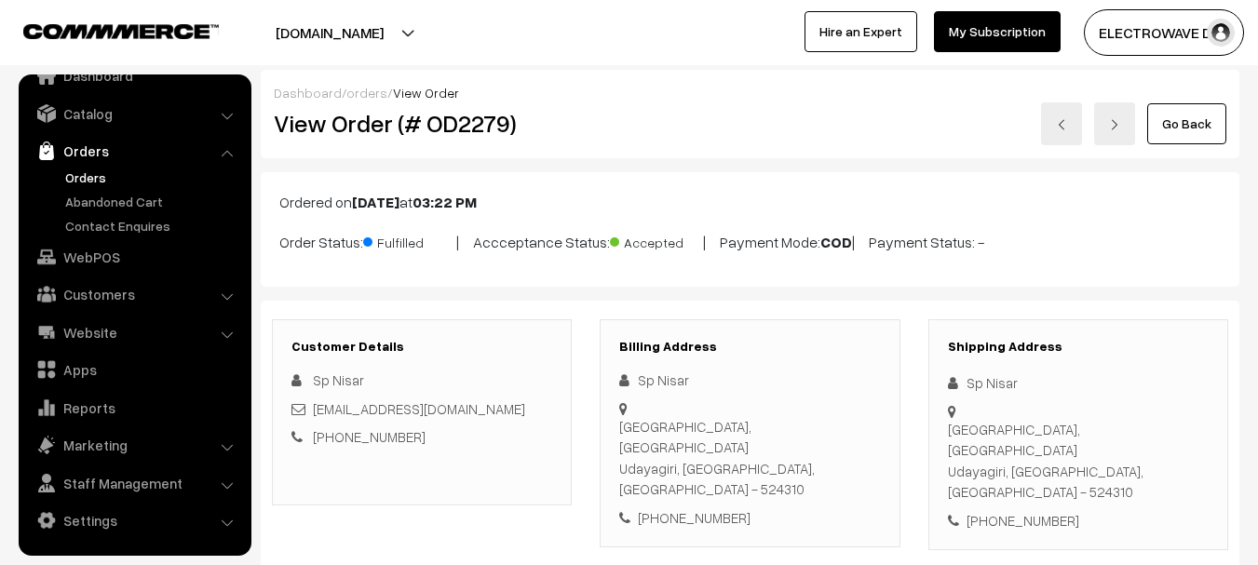
click at [1062, 129] on img at bounding box center [1061, 124] width 11 height 11
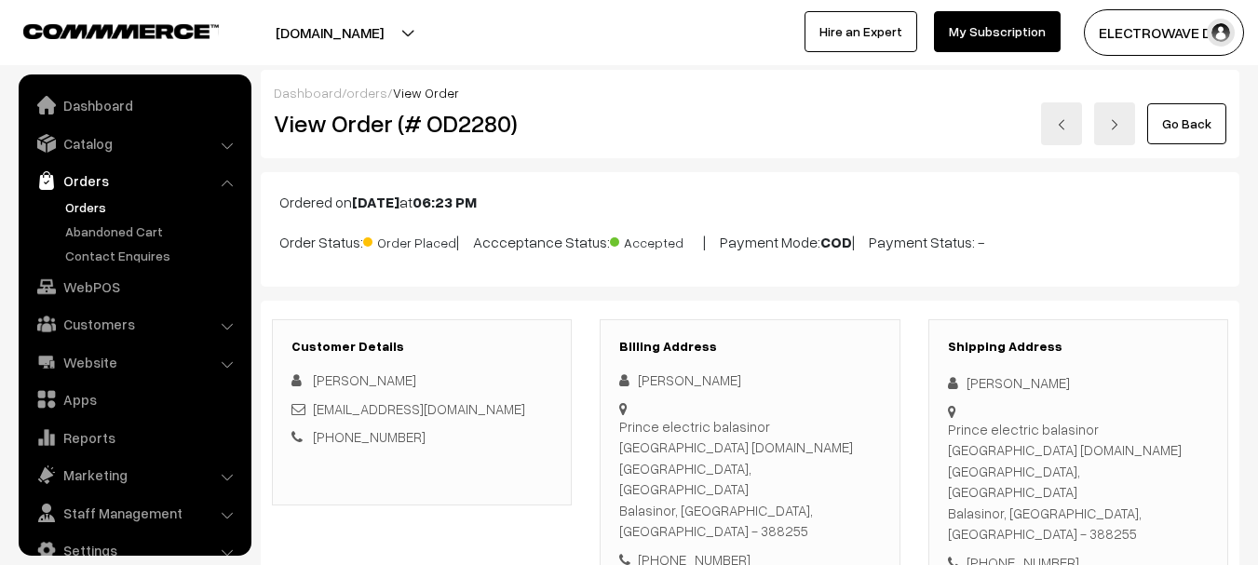
scroll to position [30, 0]
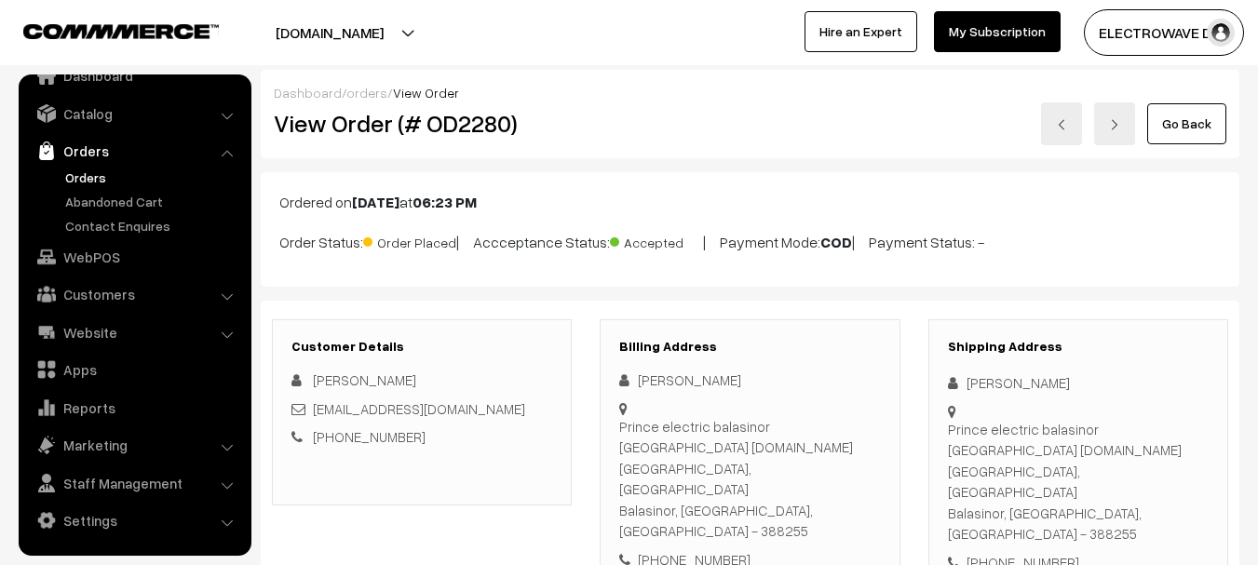
click at [1059, 142] on link at bounding box center [1061, 123] width 41 height 43
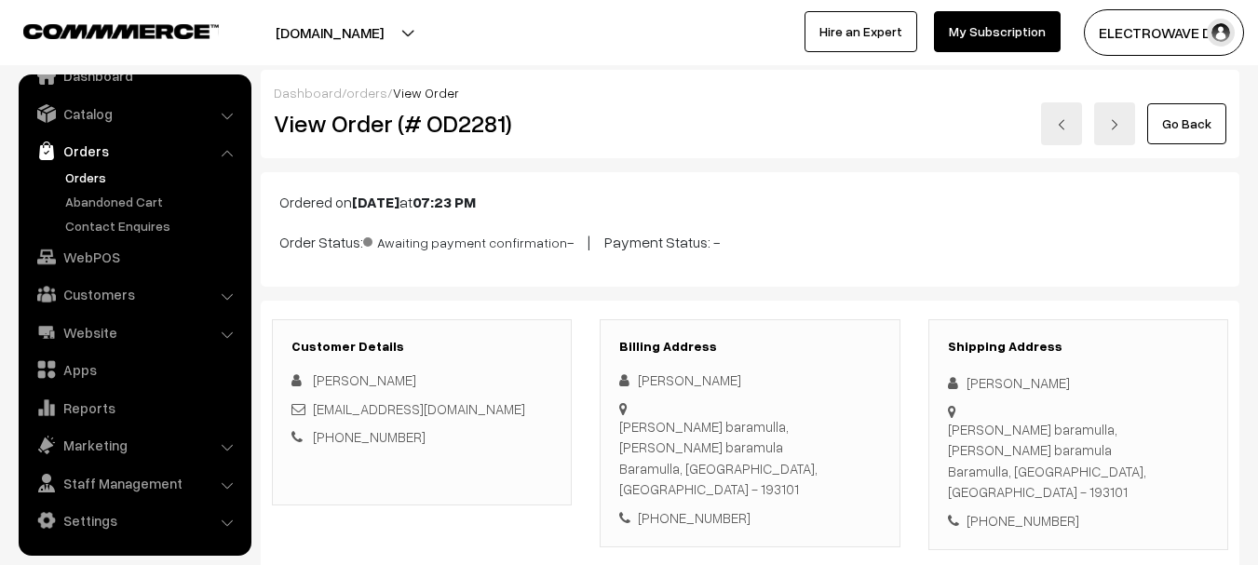
click at [1059, 101] on div "Dashboard / orders / View Order" at bounding box center [750, 93] width 952 height 20
click at [1059, 102] on link at bounding box center [1061, 123] width 41 height 43
click at [1062, 132] on link at bounding box center [1061, 123] width 41 height 43
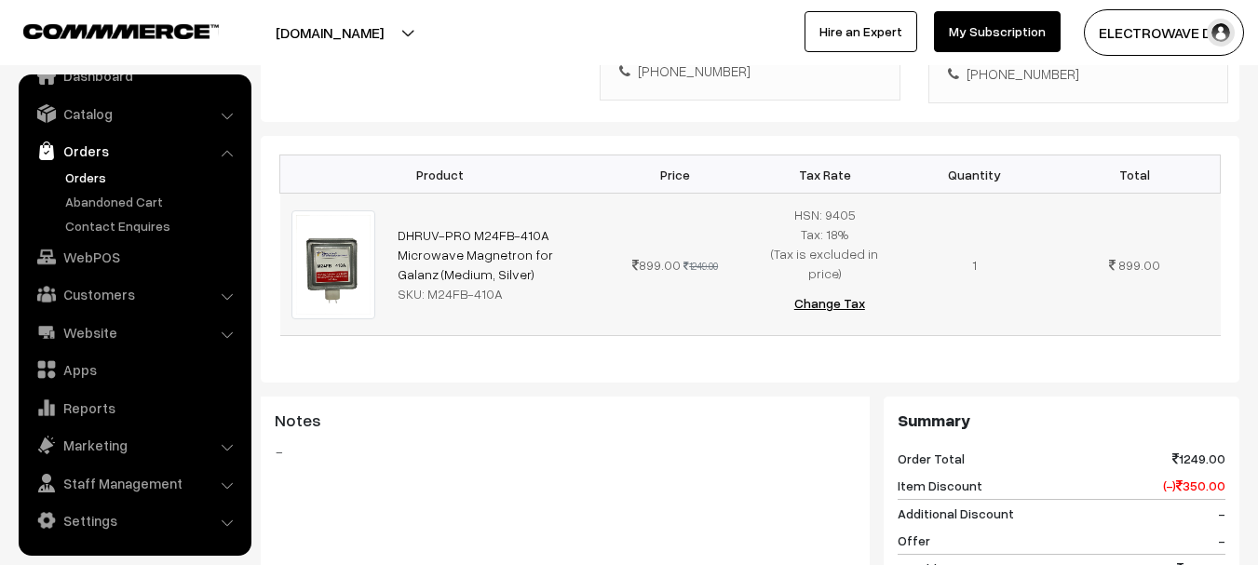
scroll to position [186, 0]
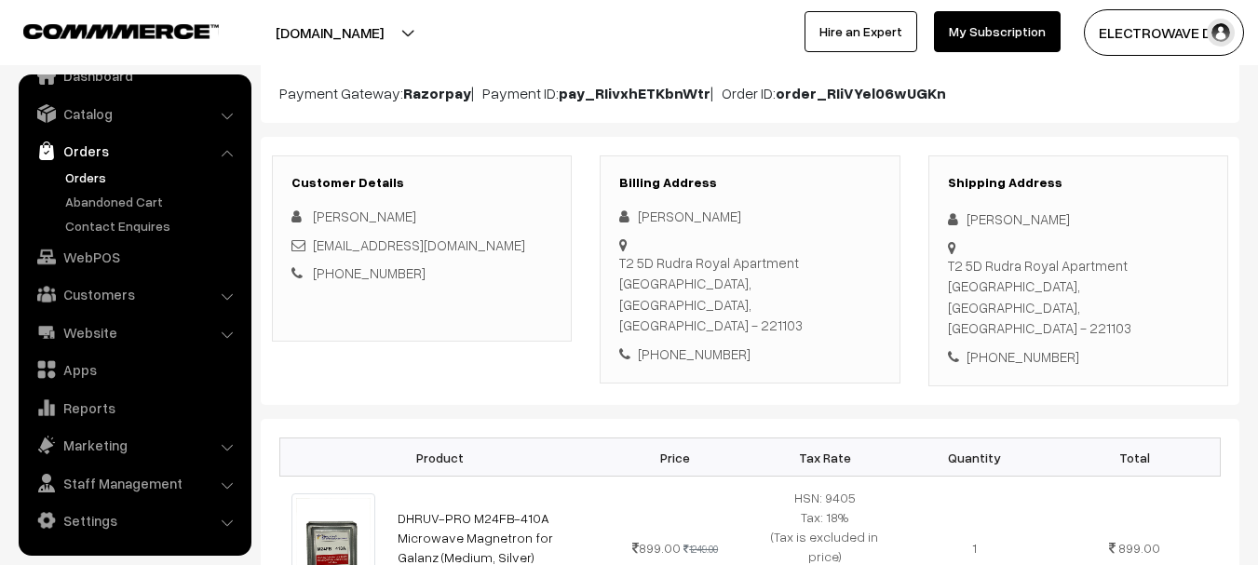
click at [1170, 273] on div "T2 5D [GEOGRAPHIC_DATA] [GEOGRAPHIC_DATA], [GEOGRAPHIC_DATA], [GEOGRAPHIC_DATA]…" at bounding box center [1078, 297] width 261 height 84
click at [1170, 273] on div "T2 5D Rudra Royal Apartment Varanasi, Uttar Pradesh, India - 221103" at bounding box center [1078, 297] width 261 height 84
copy div "221103"
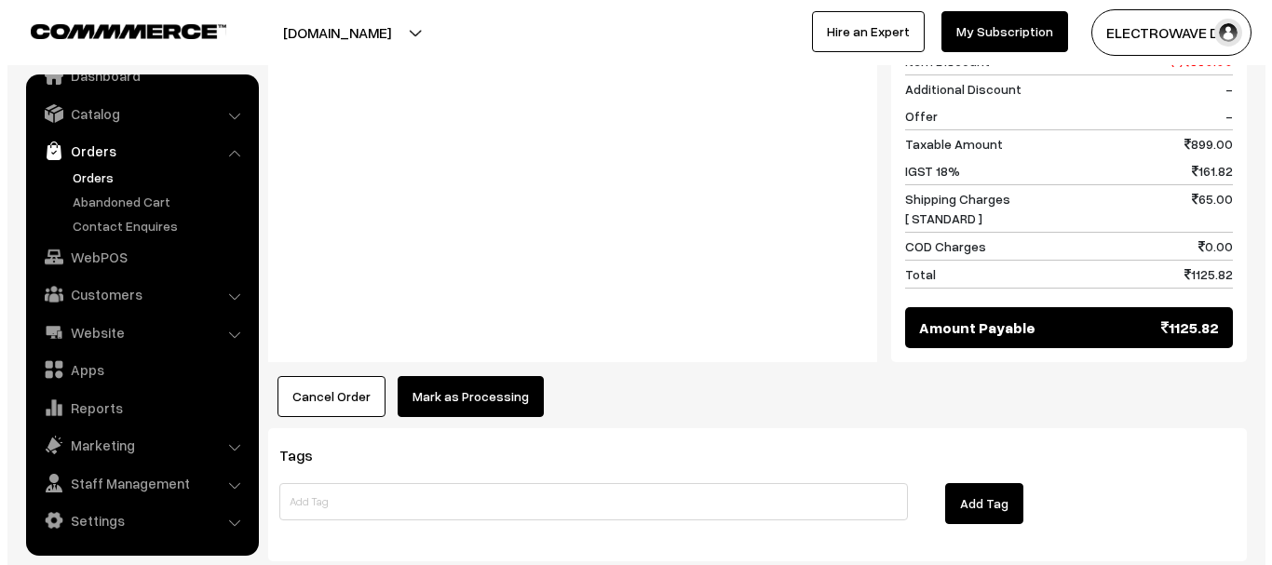
scroll to position [966, 0]
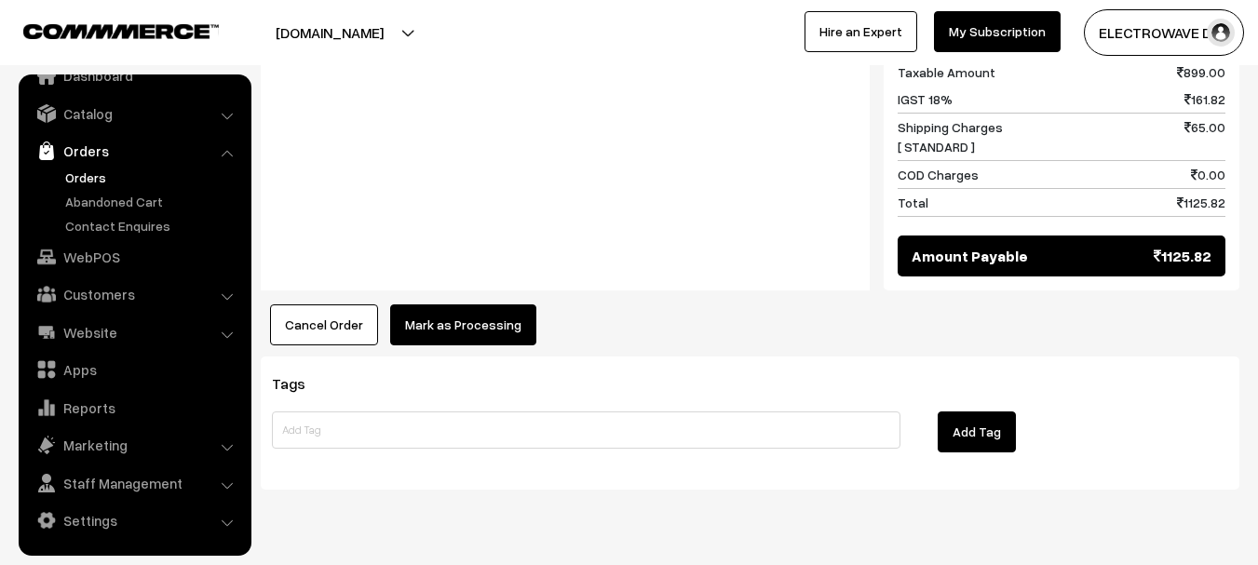
click at [493, 304] on button "Mark as Processing" at bounding box center [463, 324] width 146 height 41
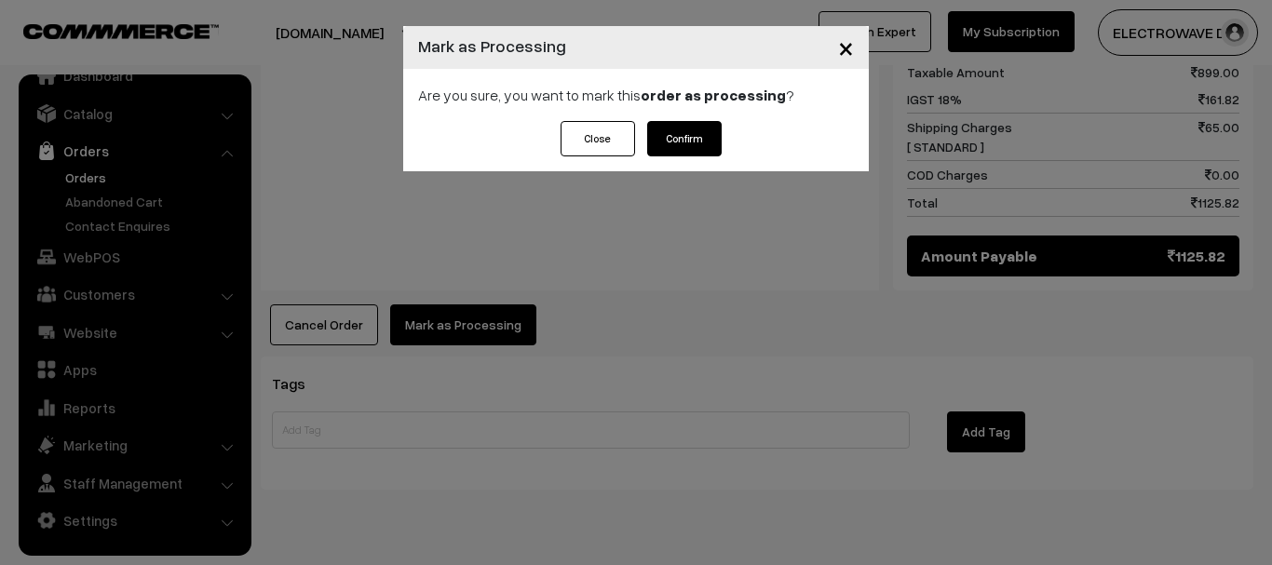
click at [683, 138] on button "Confirm" at bounding box center [684, 138] width 74 height 35
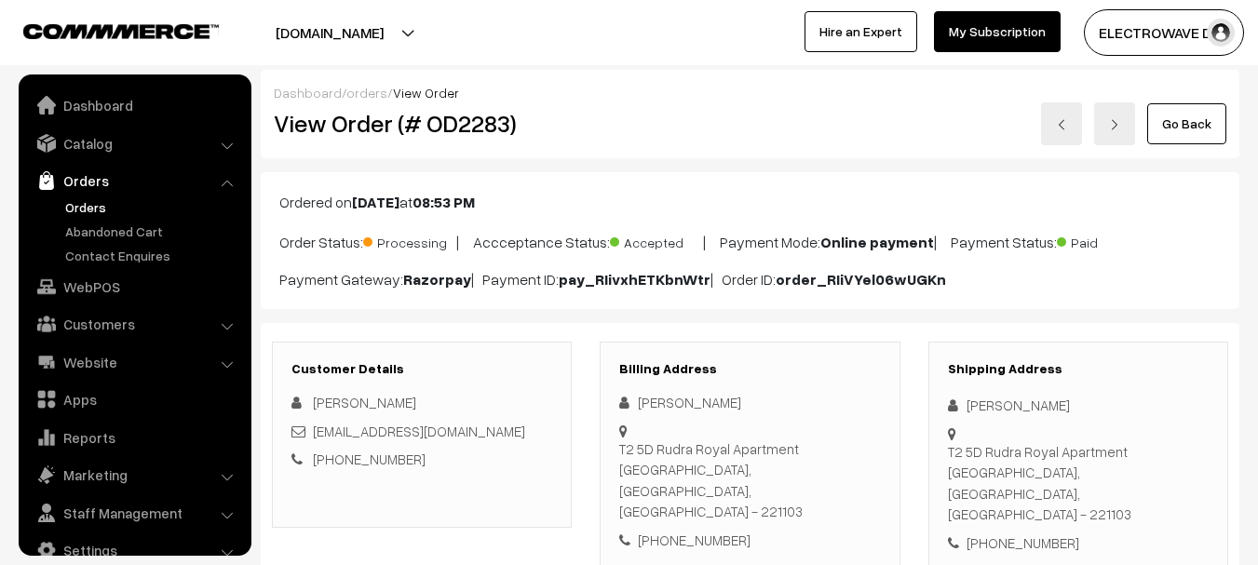
scroll to position [30, 0]
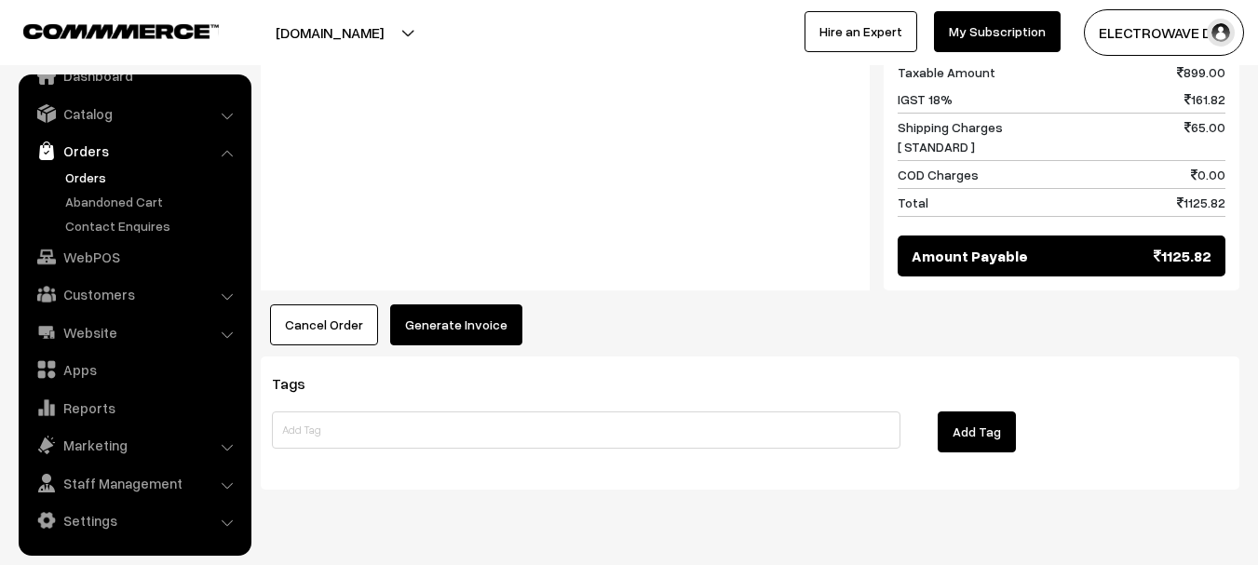
click at [475, 304] on button "Generate Invoice" at bounding box center [456, 324] width 132 height 41
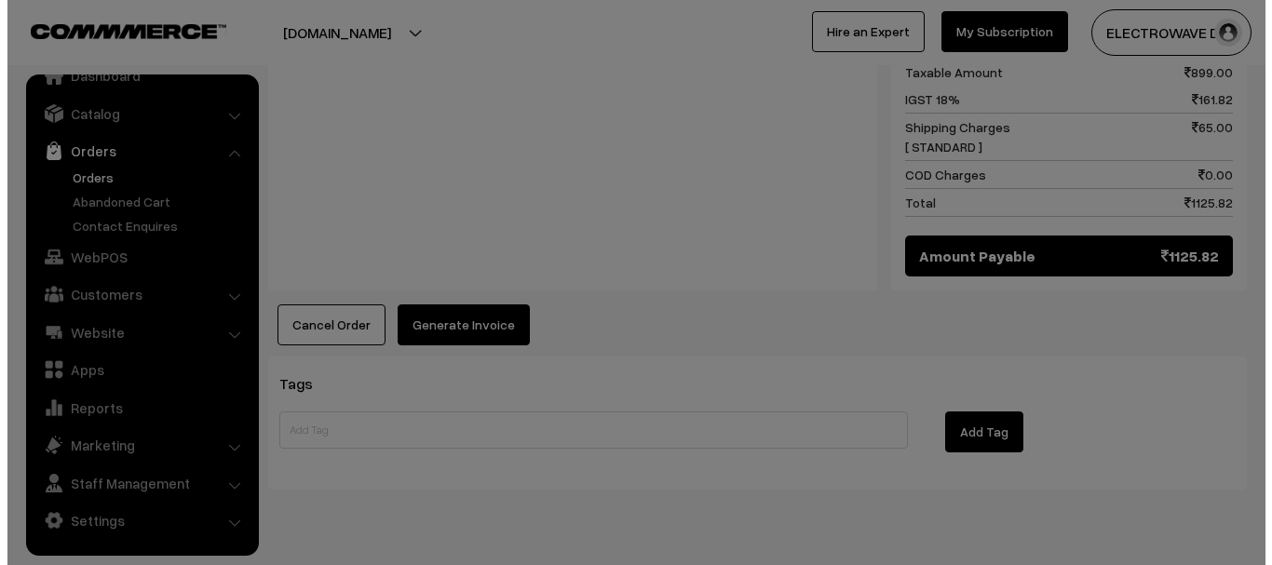
scroll to position [958, 0]
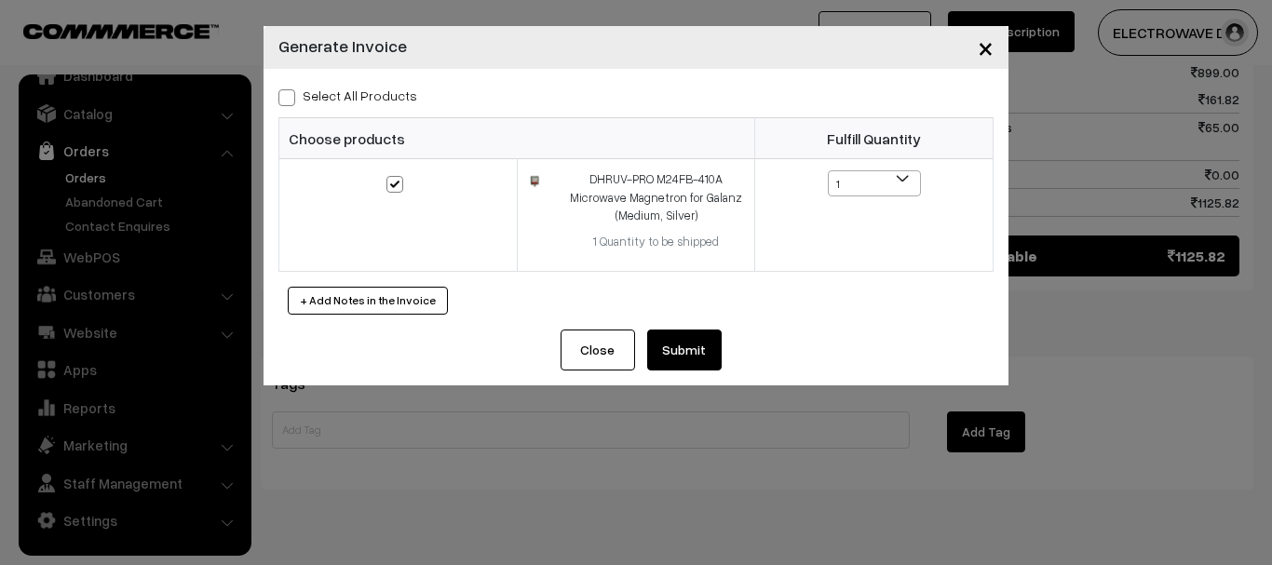
drag, startPoint x: 671, startPoint y: 313, endPoint x: 670, endPoint y: 327, distance: 14.0
click at [671, 323] on div "Select All Products Choose products Fulfill Quantity 1 1" at bounding box center [635, 199] width 745 height 261
click at [669, 355] on button "Submit" at bounding box center [684, 350] width 74 height 41
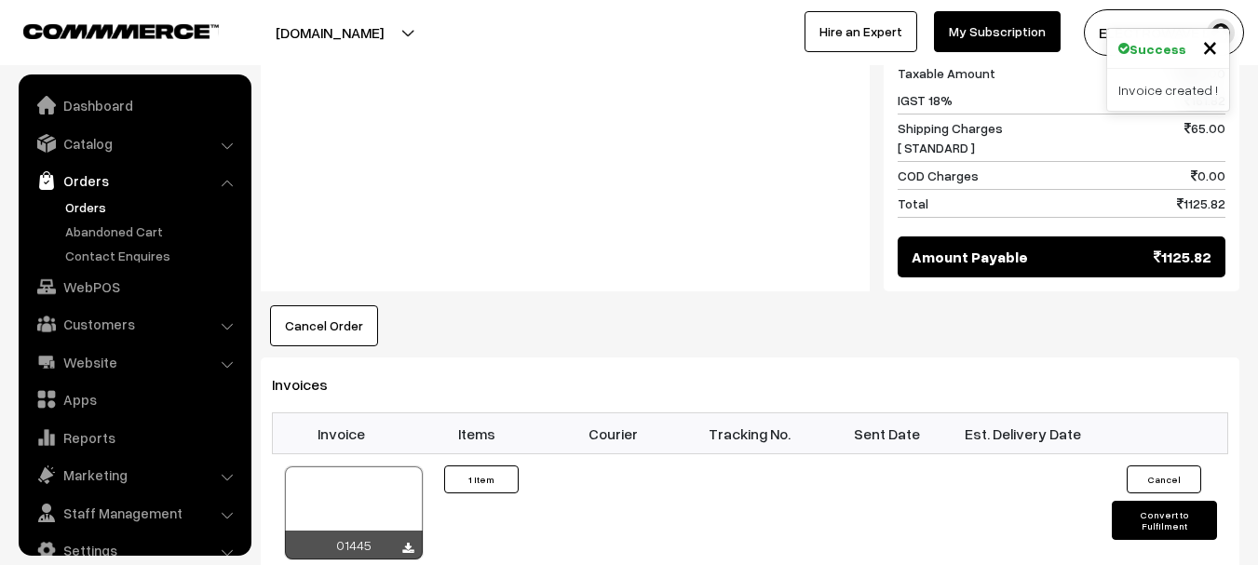
scroll to position [30, 0]
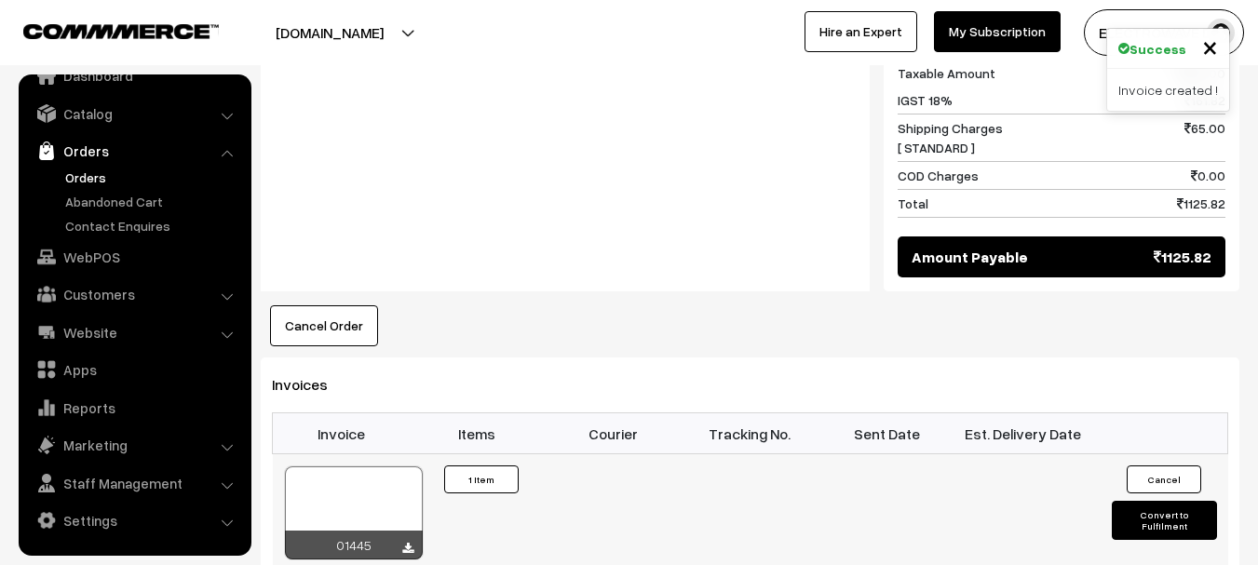
click at [396, 466] on div at bounding box center [354, 512] width 138 height 93
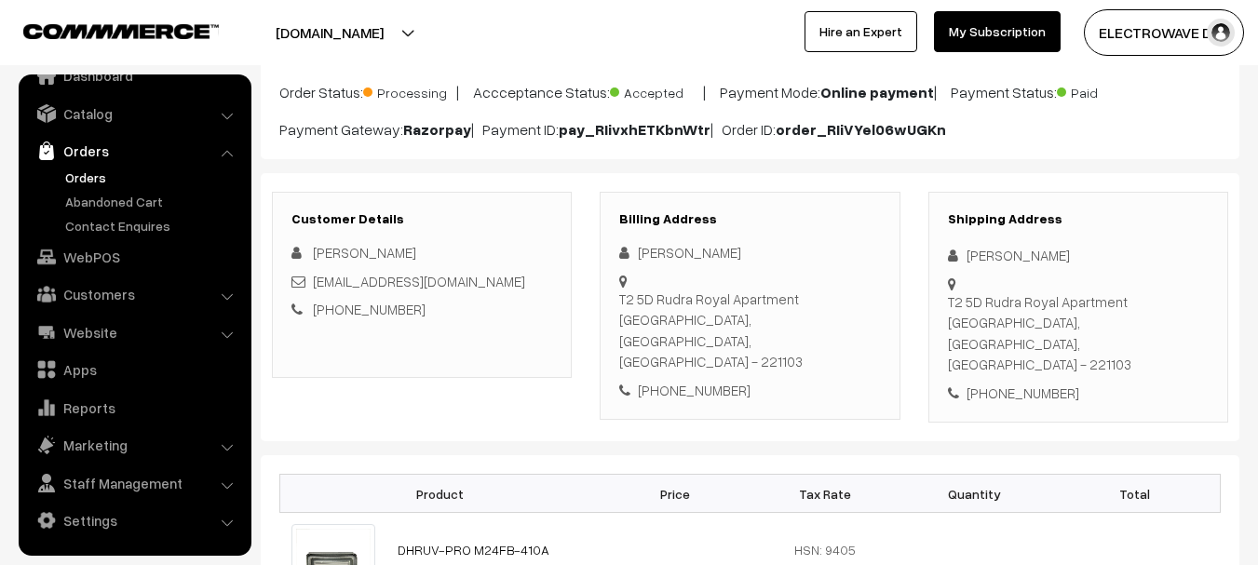
scroll to position [0, 0]
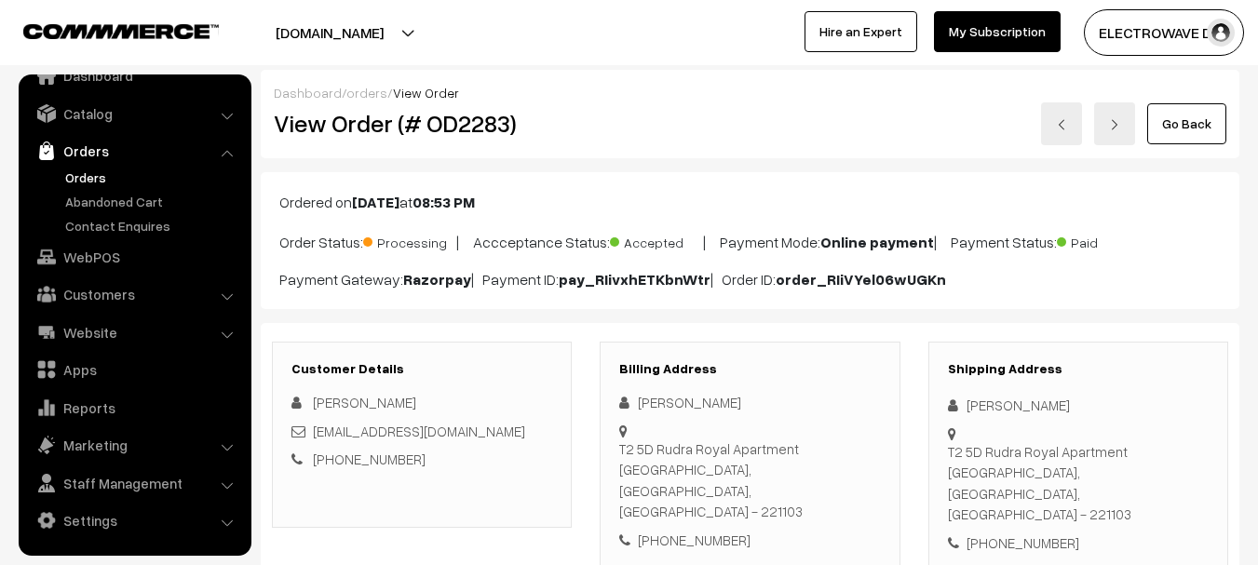
click at [1058, 128] on img at bounding box center [1061, 124] width 11 height 11
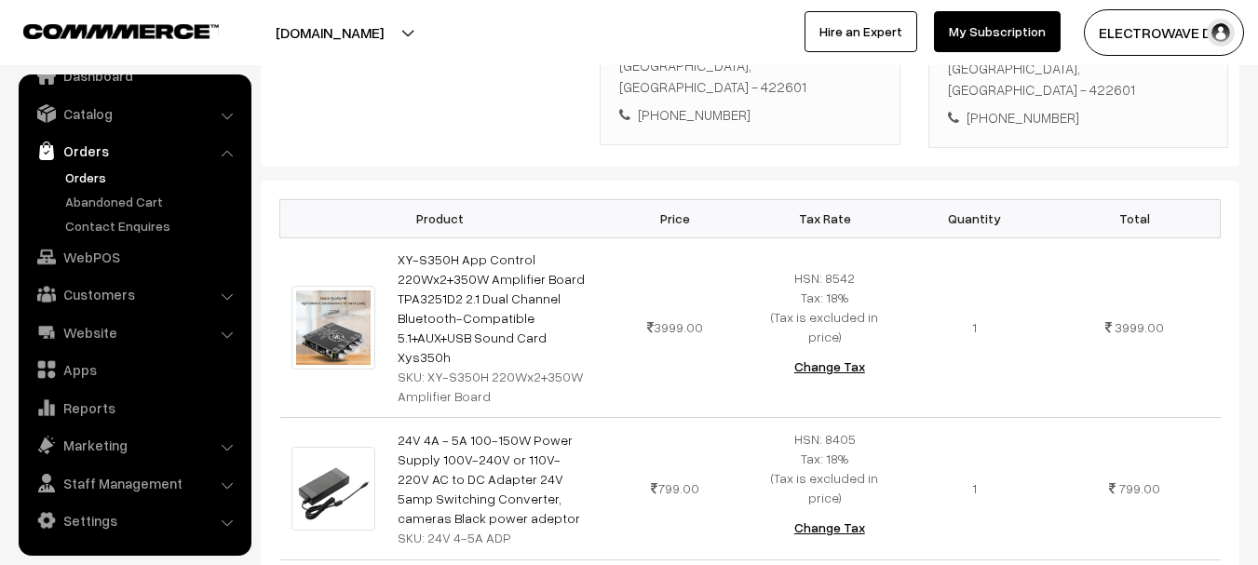
scroll to position [186, 0]
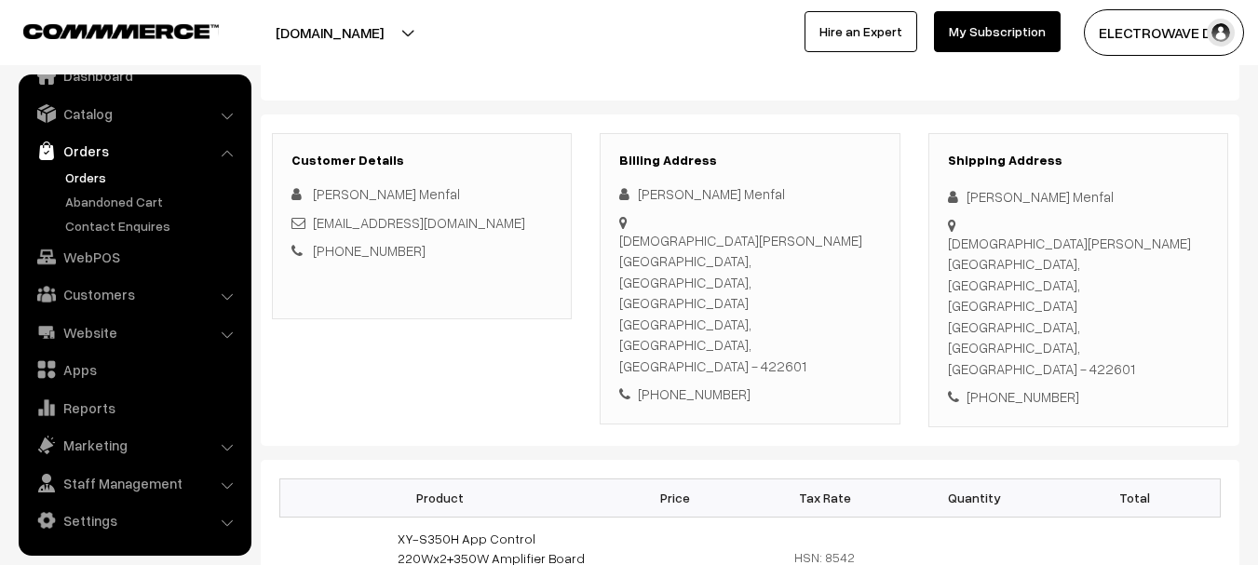
click at [1006, 386] on div "+91 8805123539" at bounding box center [1078, 396] width 261 height 21
copy div "8805123539"
click at [1035, 332] on div "Shipping Address Dashrath Menfal Keleshwar Temple, Keli Rumhanwadi, Akole, Maha…" at bounding box center [1078, 280] width 300 height 294
click at [1060, 325] on div "Shipping Address Dashrath Menfal Keleshwar Temple, Keli Rumhanwadi, Akole, Maha…" at bounding box center [1078, 280] width 300 height 294
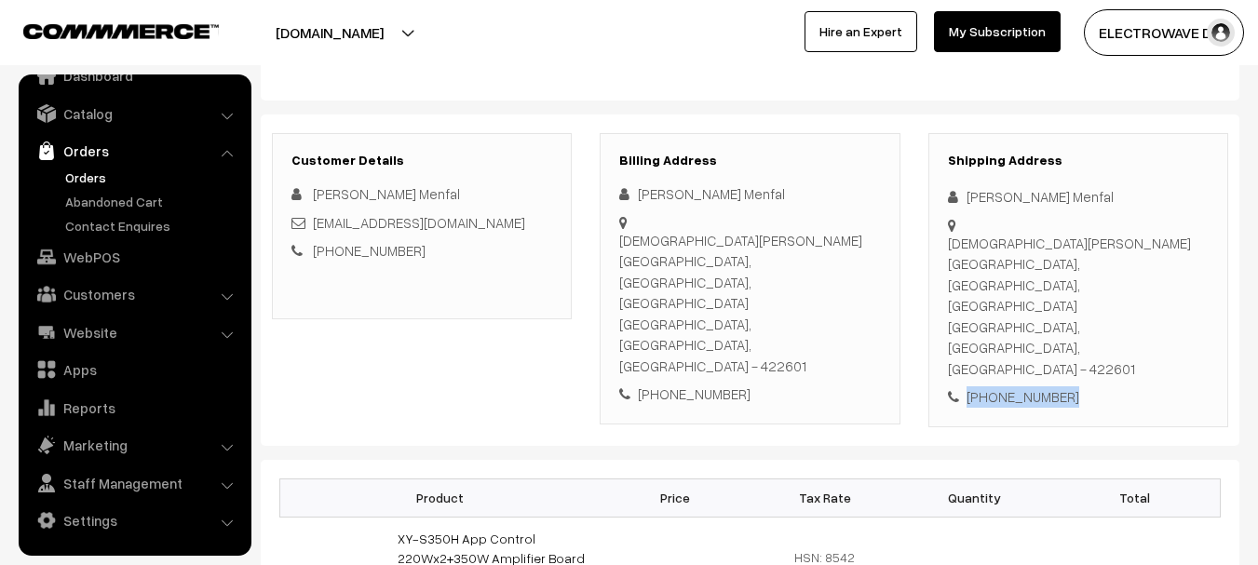
copy div "+91 8805123539"
drag, startPoint x: 1070, startPoint y: 311, endPoint x: 967, endPoint y: 323, distance: 103.1
click at [967, 386] on div "+91 8805123539" at bounding box center [1078, 396] width 261 height 21
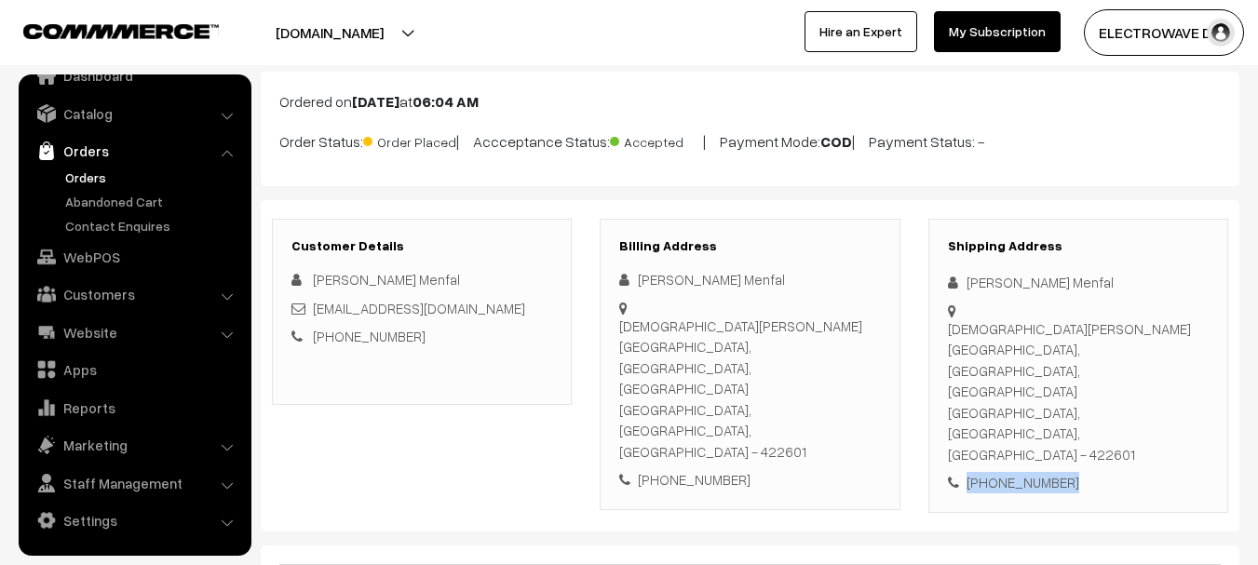
scroll to position [0, 0]
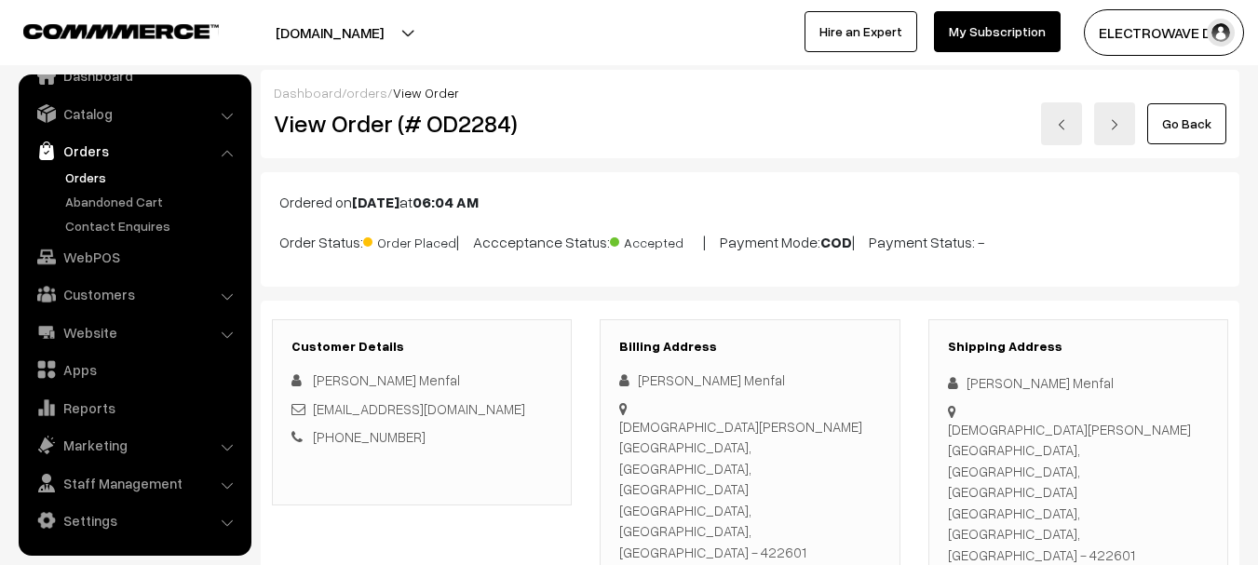
click at [479, 134] on h2 "View Order (# OD2284)" at bounding box center [423, 123] width 299 height 29
copy h2 "OD2284"
click at [479, 134] on h2 "View Order (# OD2284)" at bounding box center [423, 123] width 299 height 29
click at [345, 129] on h2 "View Order (# OD2284)" at bounding box center [423, 123] width 299 height 29
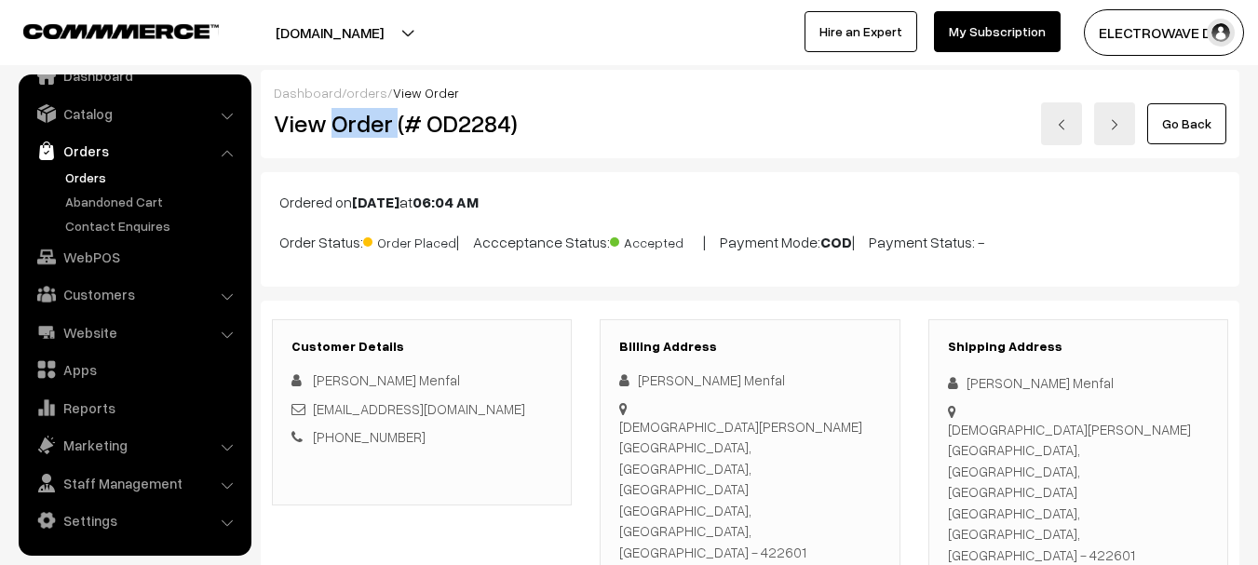
copy h2 "Order"
click at [494, 134] on h2 "View Order (# OD2284)" at bounding box center [423, 123] width 299 height 29
copy h2 "OD2284"
click at [1066, 125] on img at bounding box center [1061, 124] width 11 height 11
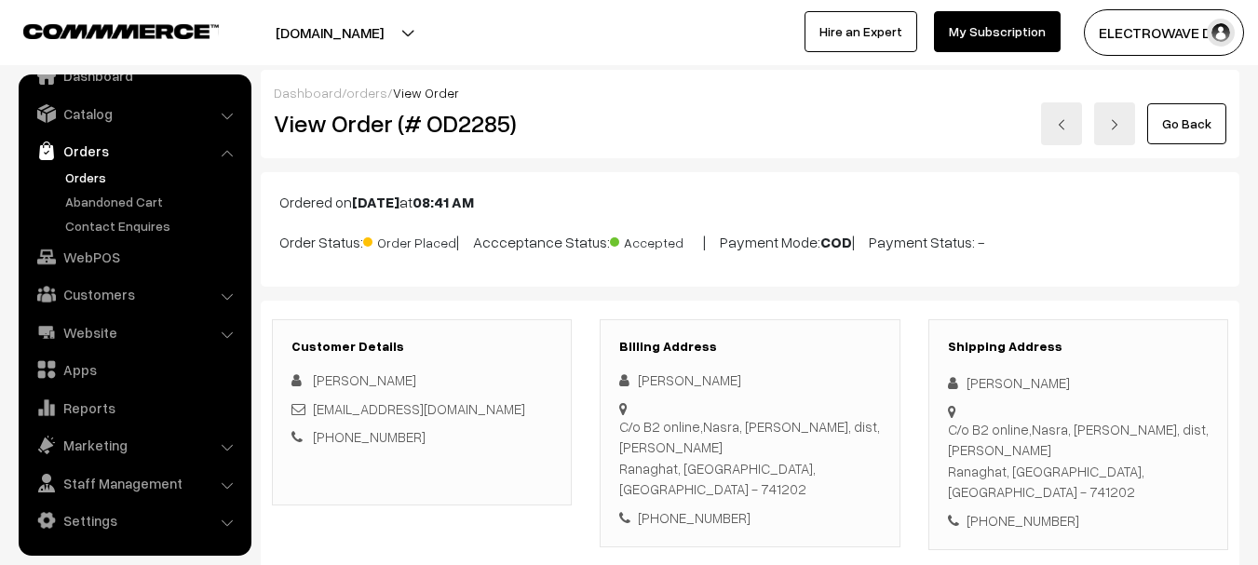
click at [1181, 437] on div "C/o B2 online,Nasra, [PERSON_NAME], dist, [PERSON_NAME], [GEOGRAPHIC_DATA], [GE…" at bounding box center [1078, 461] width 261 height 84
copy div "741202"
click at [990, 376] on div "[PERSON_NAME]" at bounding box center [1078, 382] width 261 height 21
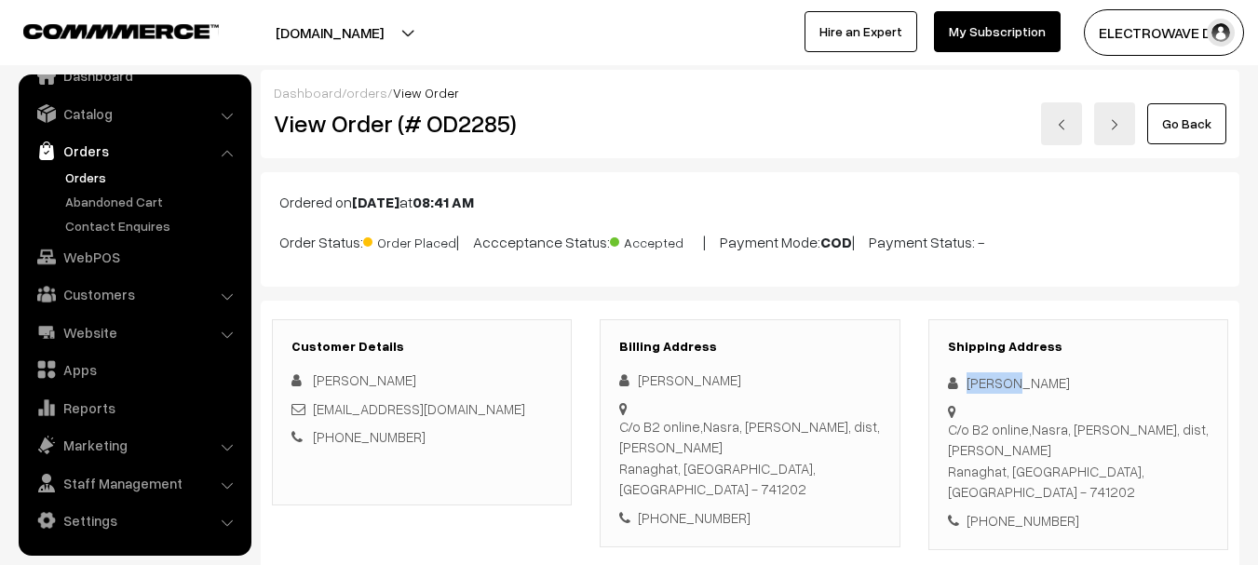
copy div "[PERSON_NAME]"
click at [1027, 383] on div "[PERSON_NAME]" at bounding box center [1078, 382] width 261 height 21
copy div "[PERSON_NAME]"
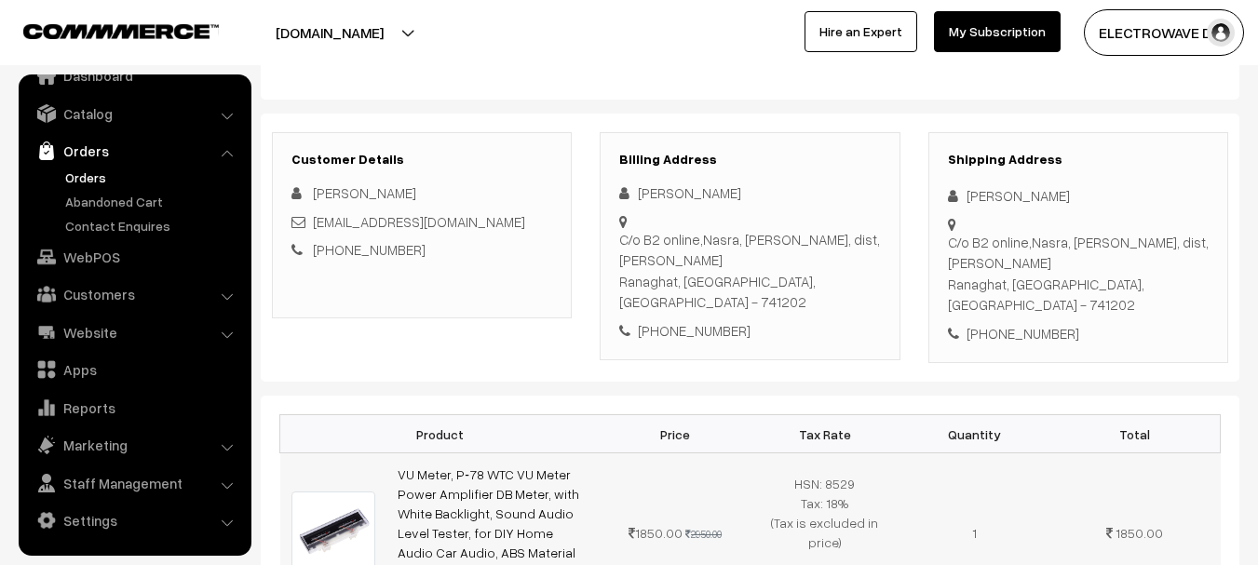
scroll to position [186, 0]
click at [979, 209] on div "Shipping Address [PERSON_NAME] C/o B2 online,[PERSON_NAME], p.o. [PERSON_NAME],…" at bounding box center [1078, 249] width 300 height 232
click at [1027, 196] on div "[PERSON_NAME]" at bounding box center [1078, 196] width 261 height 21
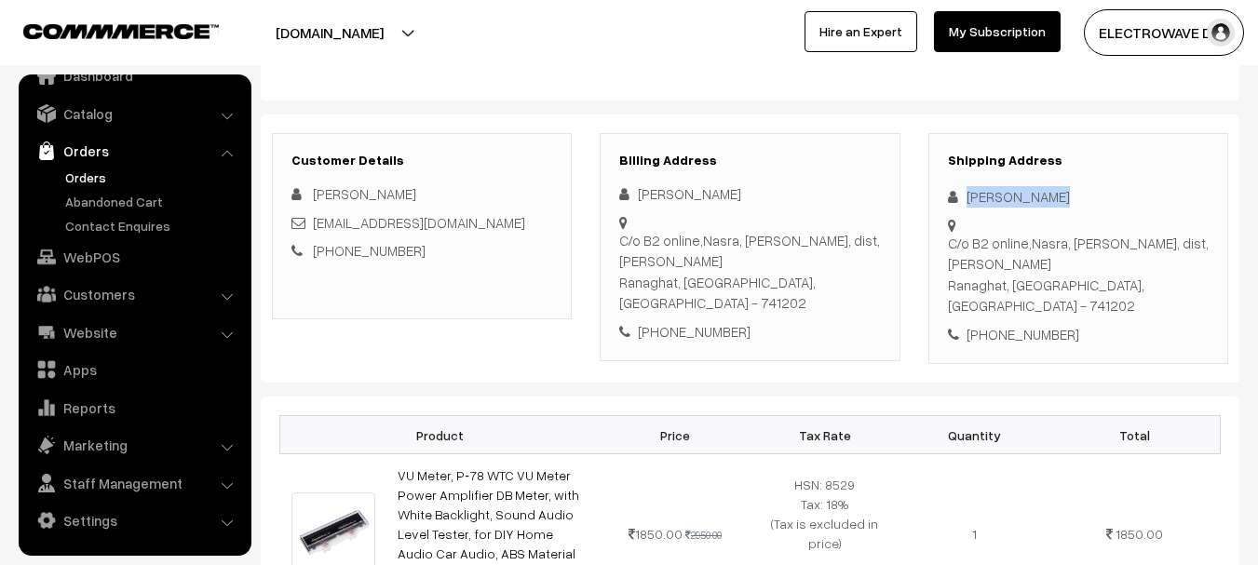
click at [1027, 196] on div "[PERSON_NAME]" at bounding box center [1078, 196] width 261 height 21
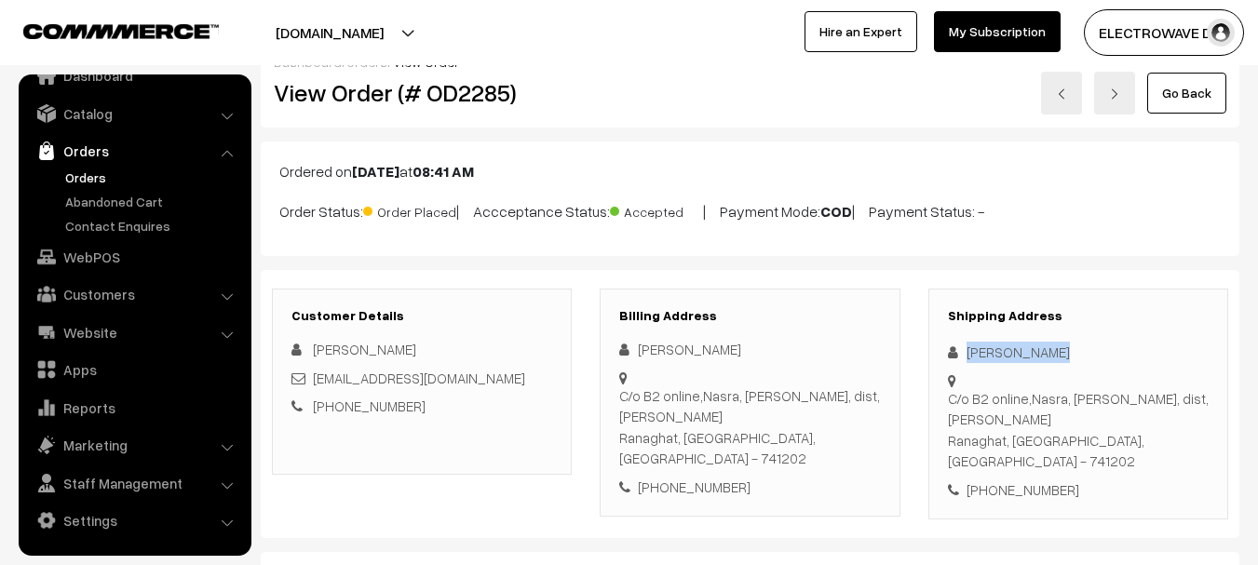
scroll to position [30, 0]
click at [1007, 335] on div "Shipping Address [PERSON_NAME] C/o B2 online,[PERSON_NAME], p.o. [PERSON_NAME],…" at bounding box center [1078, 406] width 300 height 232
click at [1018, 357] on div "[PERSON_NAME]" at bounding box center [1078, 353] width 261 height 21
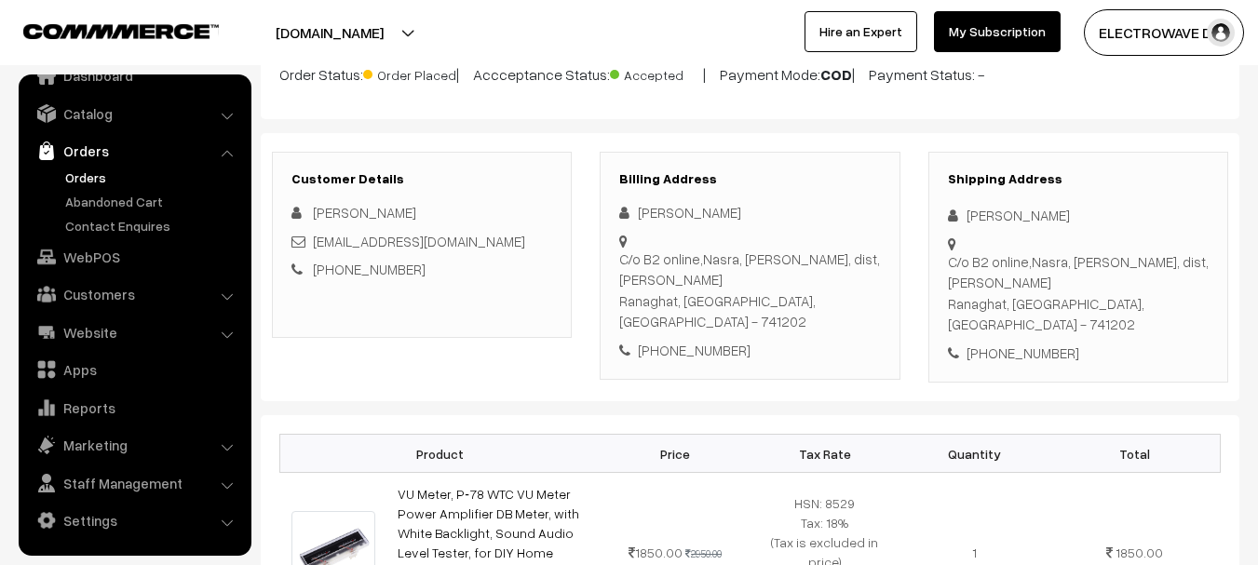
scroll to position [402, 0]
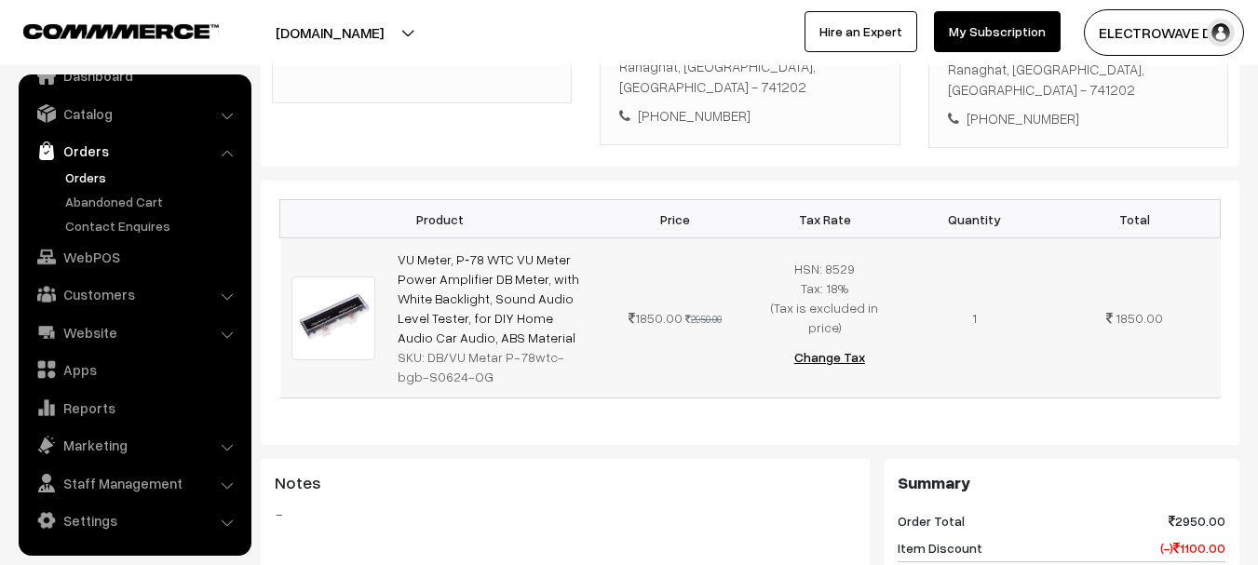
drag, startPoint x: 541, startPoint y: 290, endPoint x: 388, endPoint y: 216, distance: 169.5
click at [388, 238] on td "VU Meter, P‑78 WTC VU Meter Power Amplifier DB Meter, with White Backlight, Sou…" at bounding box center [493, 318] width 214 height 160
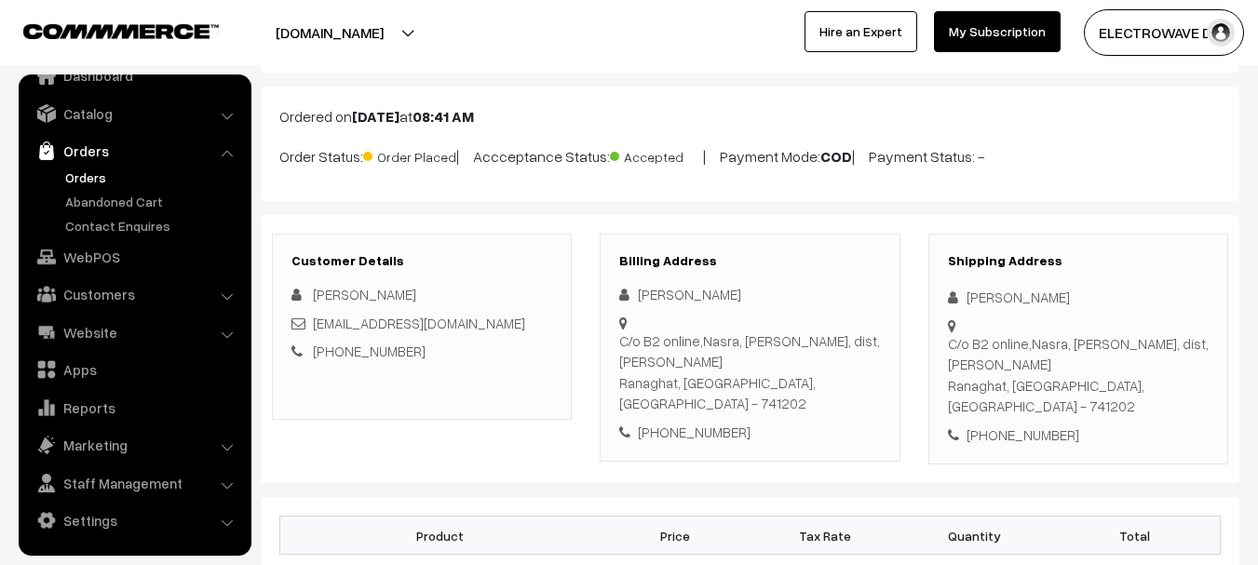
scroll to position [186, 0]
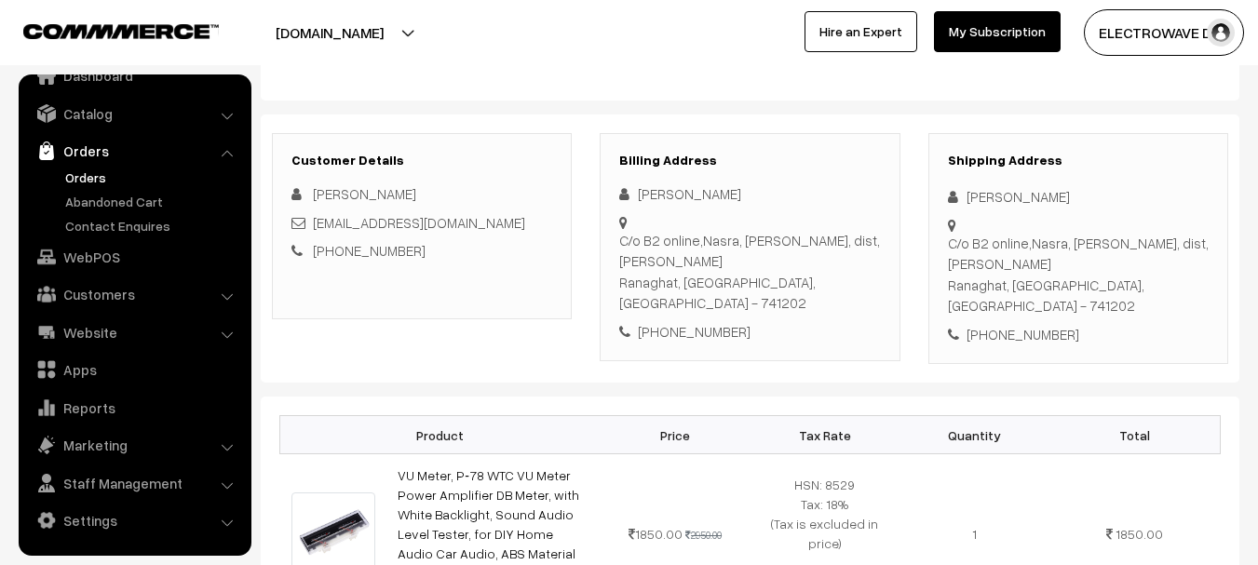
click at [1045, 197] on div "[PERSON_NAME]" at bounding box center [1078, 196] width 261 height 21
click at [1031, 197] on div "[PERSON_NAME]" at bounding box center [1078, 196] width 261 height 21
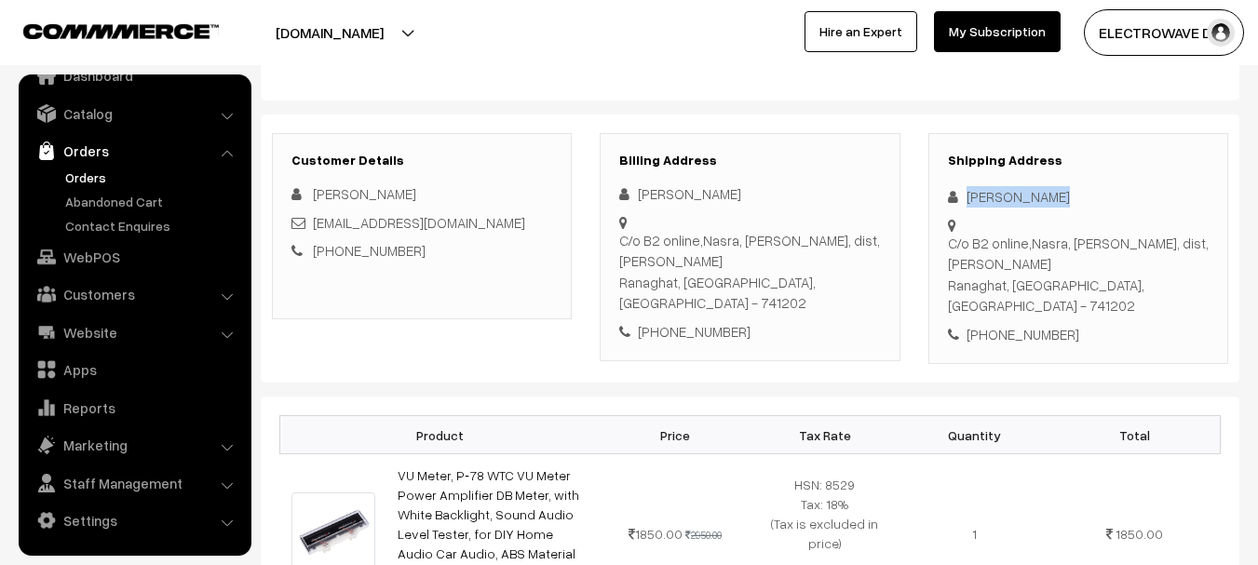
click at [1002, 196] on div "[PERSON_NAME]" at bounding box center [1078, 196] width 261 height 21
click at [1023, 196] on div "[PERSON_NAME]" at bounding box center [1078, 196] width 261 height 21
click at [1000, 200] on div "[PERSON_NAME]" at bounding box center [1078, 196] width 261 height 21
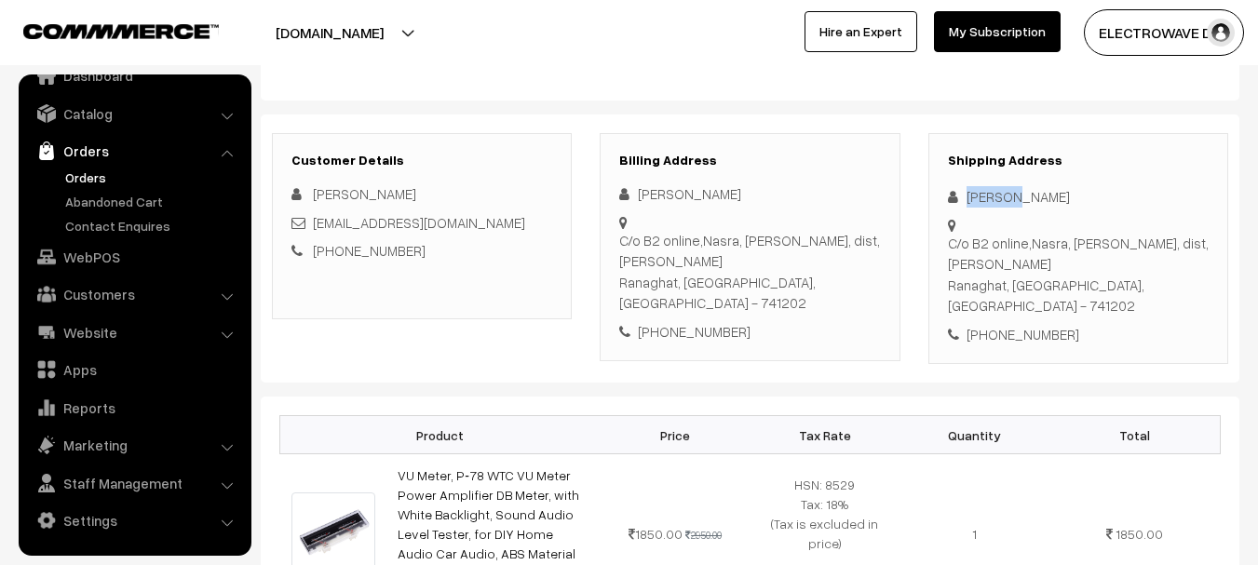
click at [1000, 200] on div "[PERSON_NAME]" at bounding box center [1078, 196] width 261 height 21
click at [1024, 195] on div "[PERSON_NAME]" at bounding box center [1078, 196] width 261 height 21
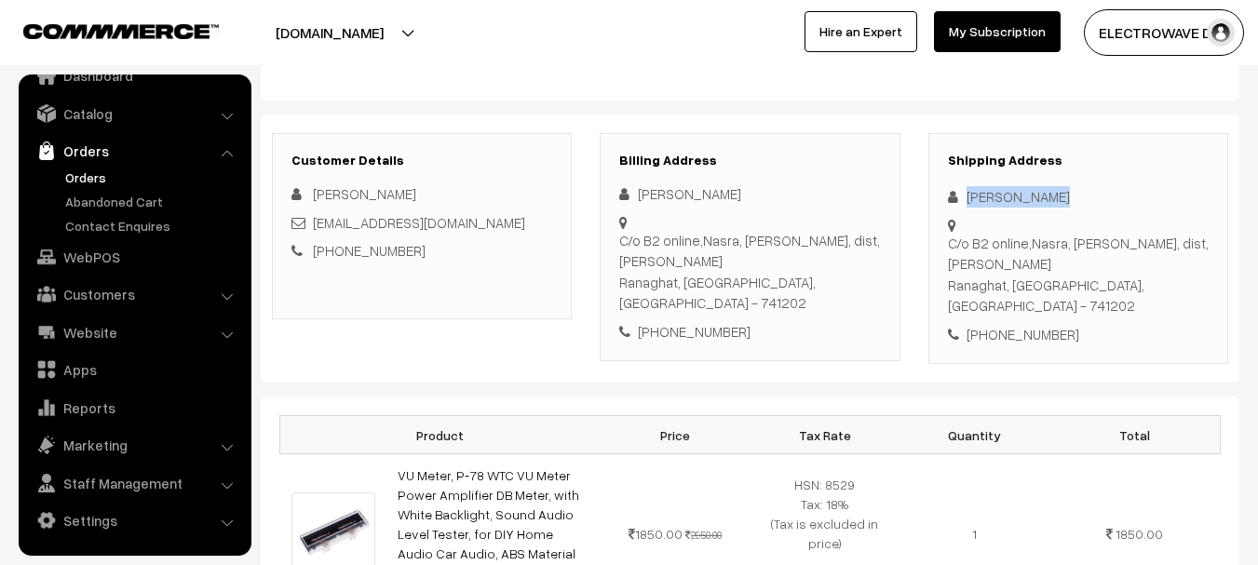
click at [1024, 195] on div "[PERSON_NAME]" at bounding box center [1078, 196] width 261 height 21
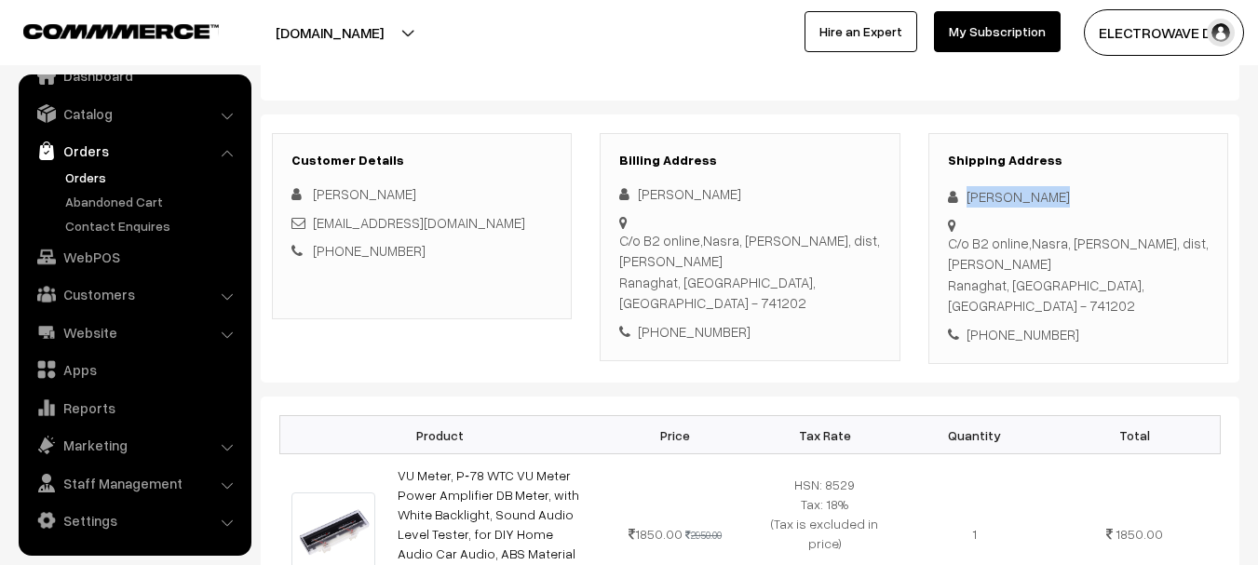
click at [1024, 195] on div "[PERSON_NAME]" at bounding box center [1078, 196] width 261 height 21
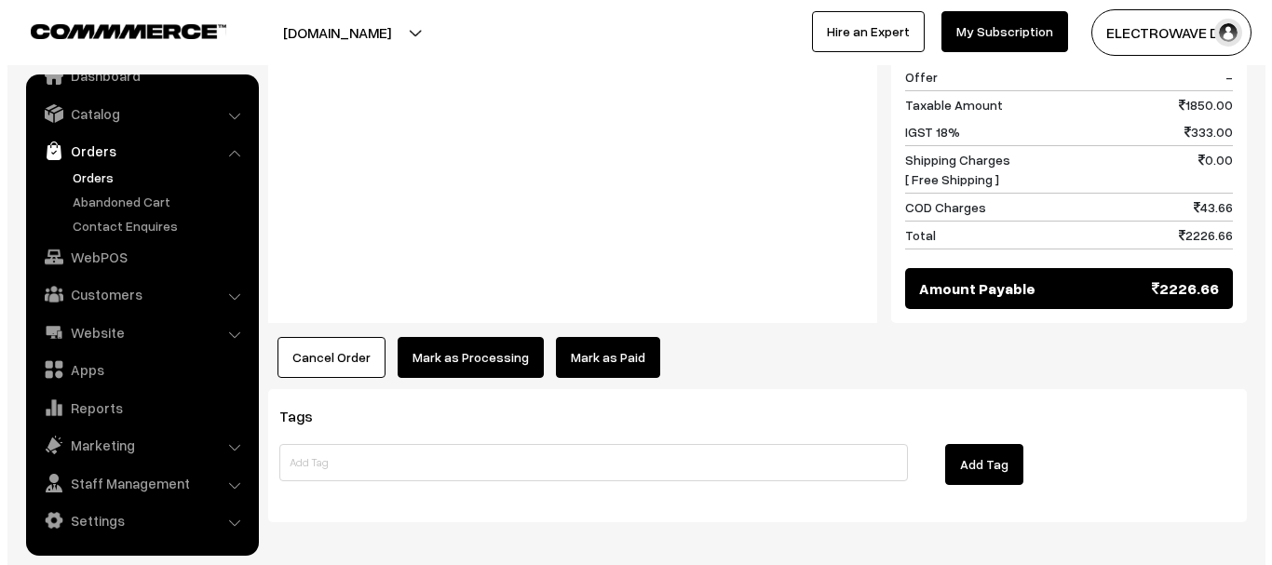
scroll to position [961, 0]
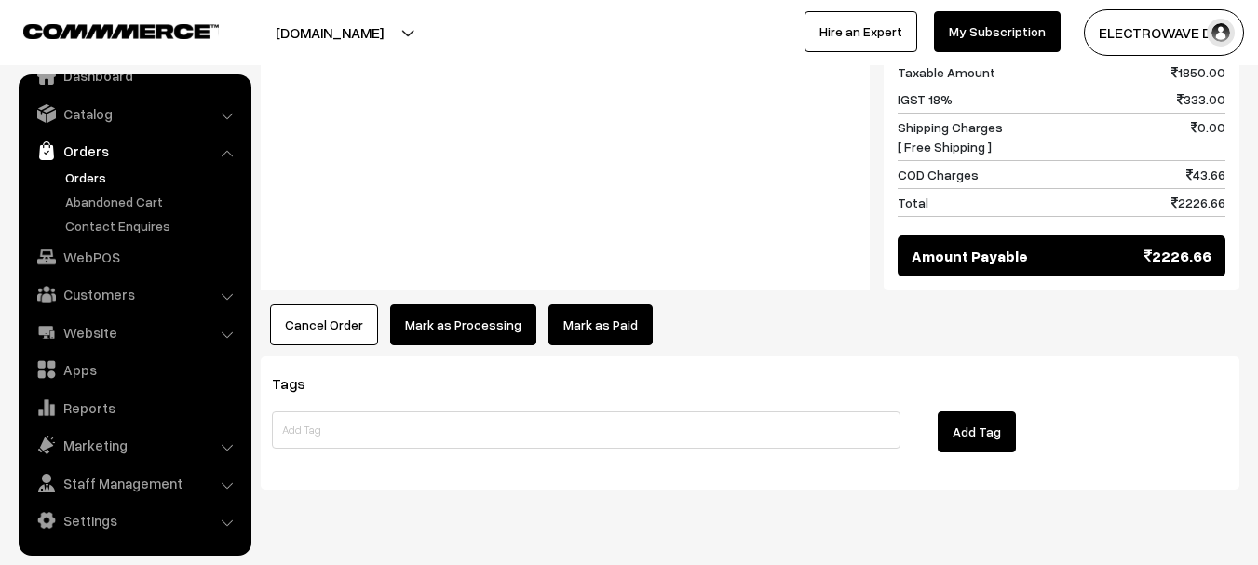
click at [330, 304] on button "Cancel Order" at bounding box center [324, 324] width 108 height 41
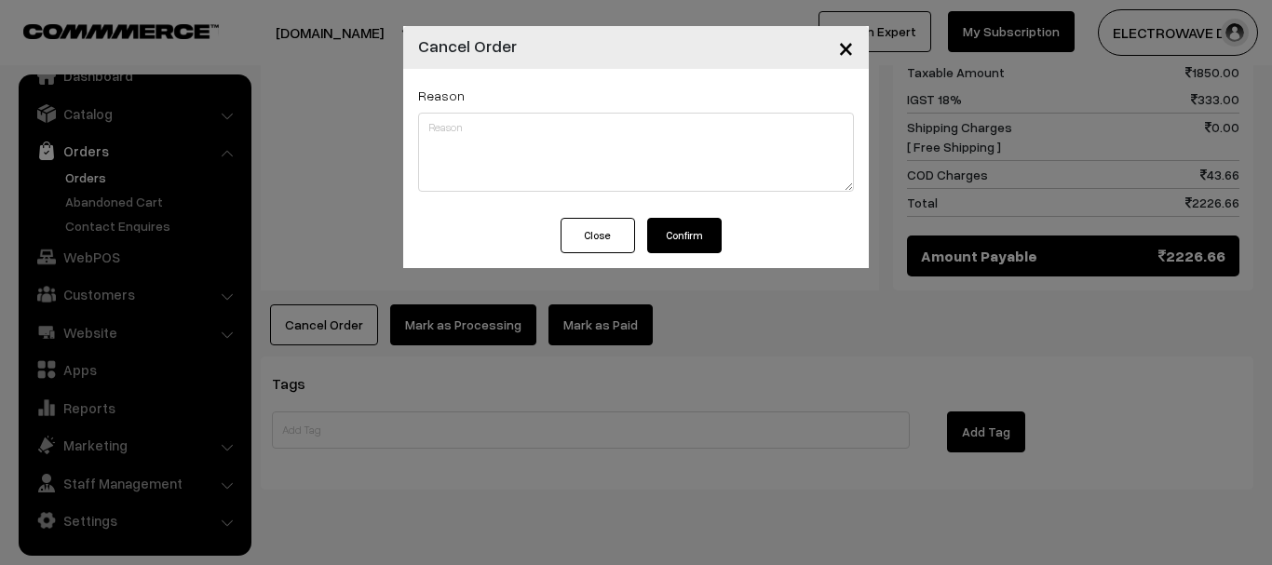
click at [679, 238] on button "Confirm" at bounding box center [684, 235] width 74 height 35
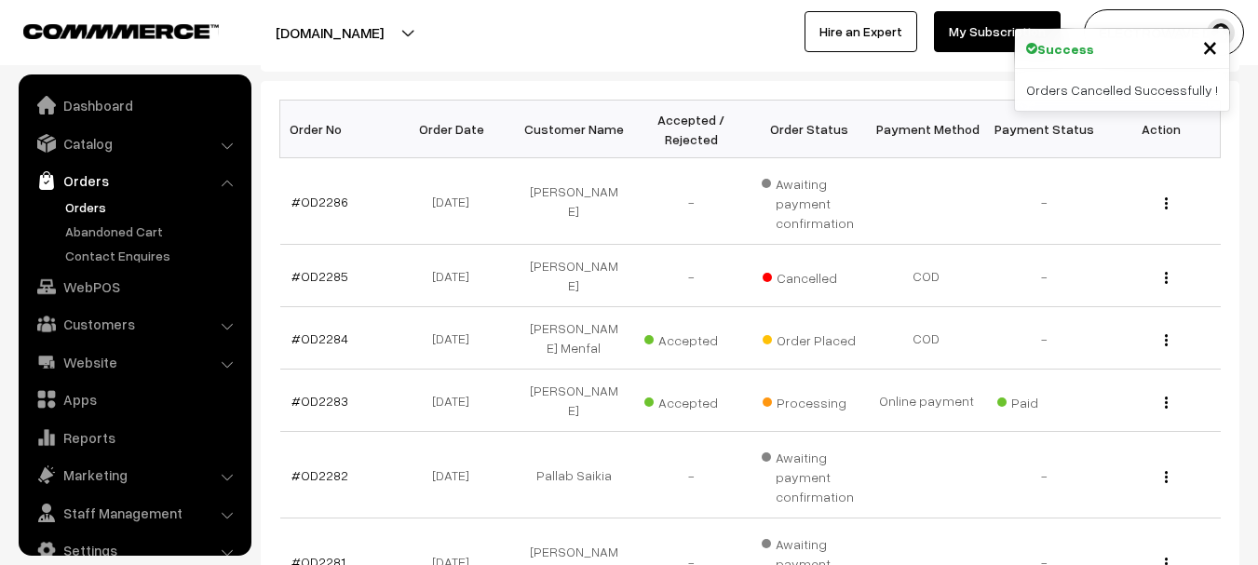
scroll to position [30, 0]
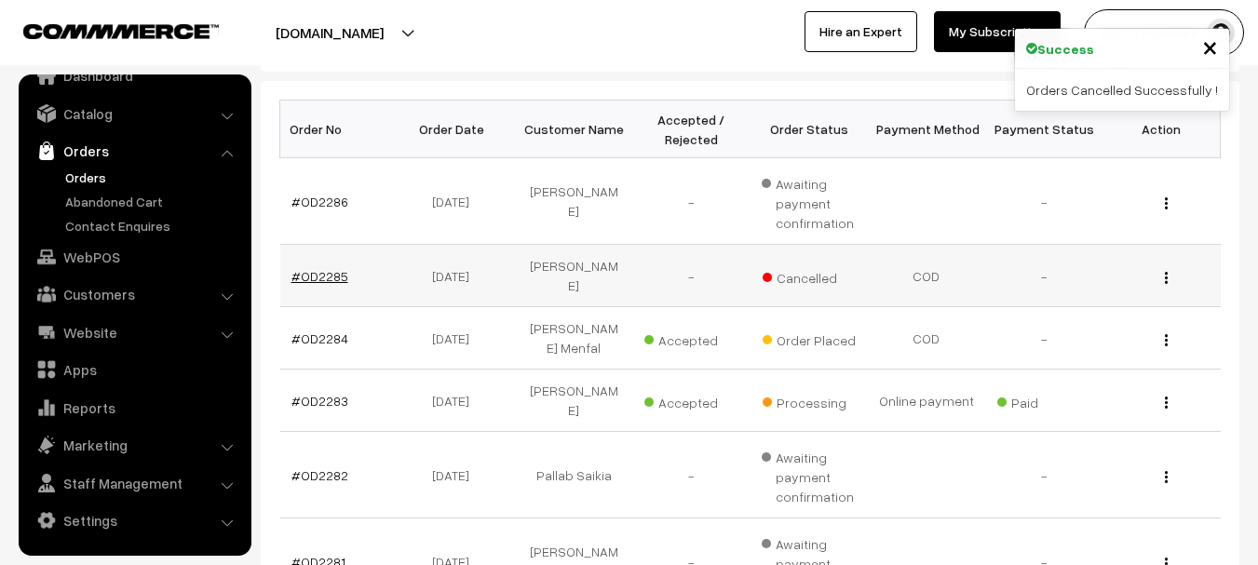
click at [313, 270] on link "#OD2285" at bounding box center [319, 276] width 57 height 16
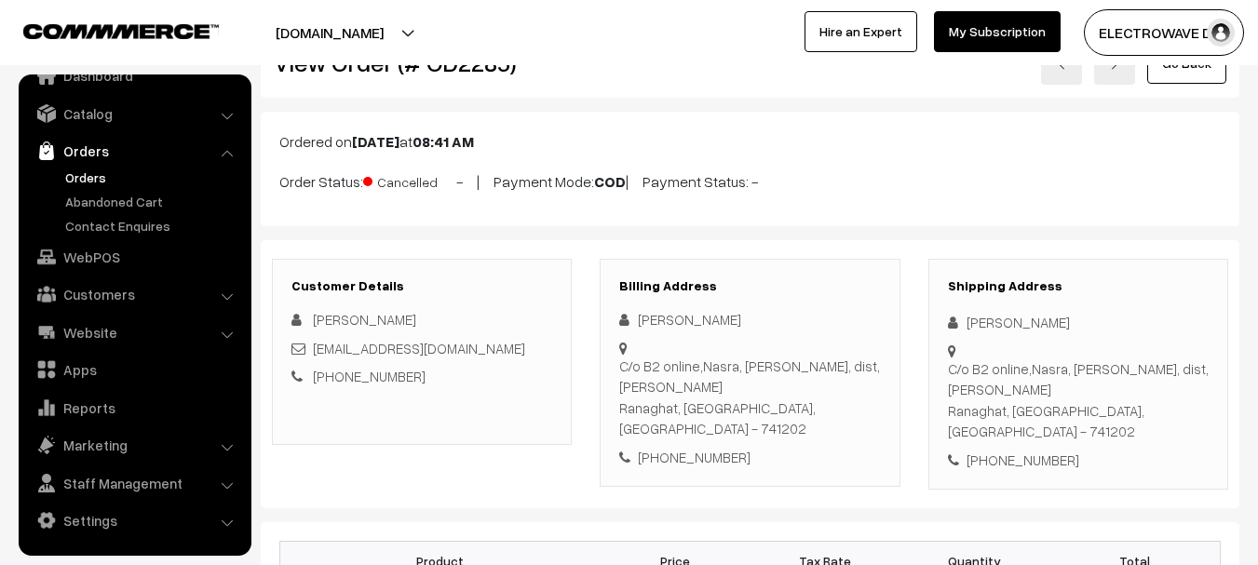
scroll to position [93, 0]
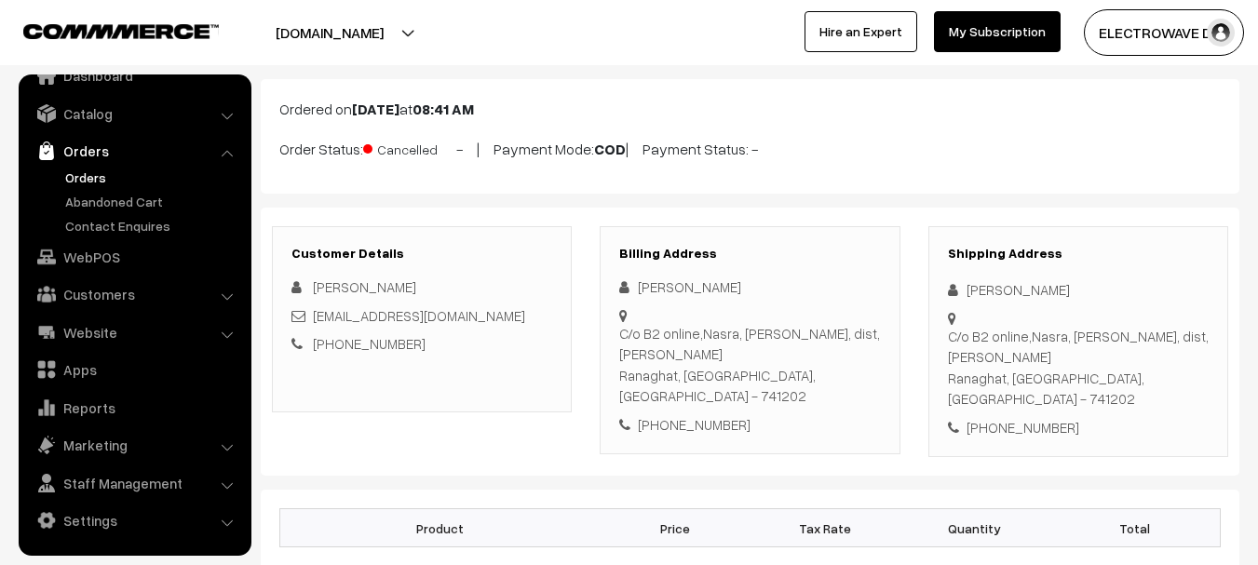
click at [1038, 417] on div "[PHONE_NUMBER]" at bounding box center [1078, 427] width 261 height 21
copy div "[PHONE_NUMBER]"
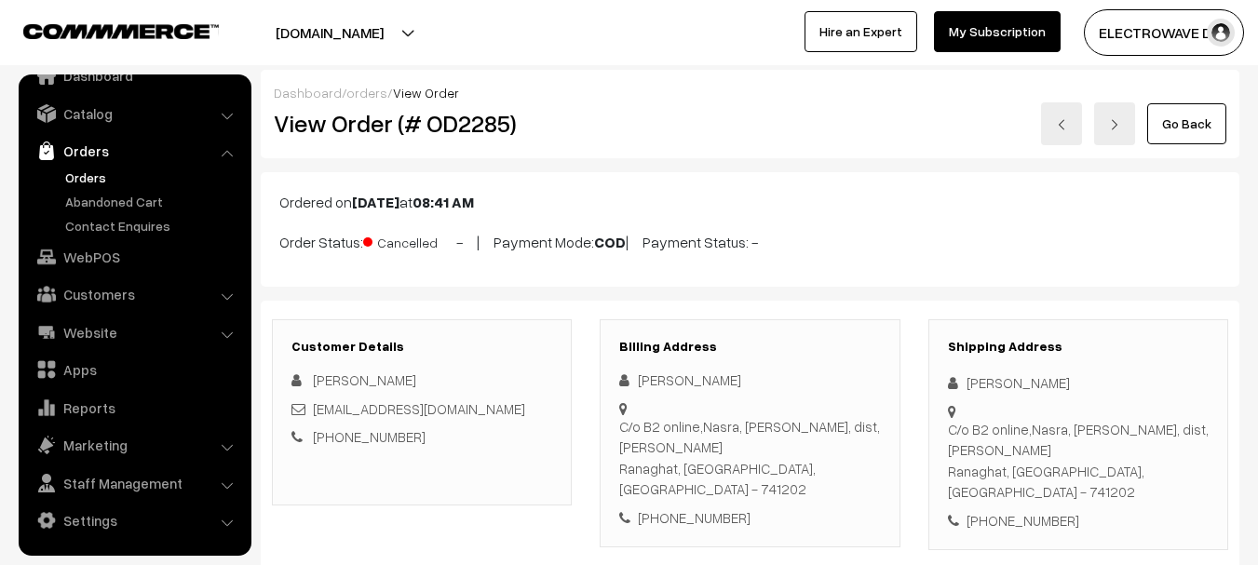
click at [482, 132] on h2 "View Order (# OD2285)" at bounding box center [423, 123] width 299 height 29
click at [390, 248] on span "Cancelled" at bounding box center [409, 240] width 93 height 24
copy span "Cancelled"
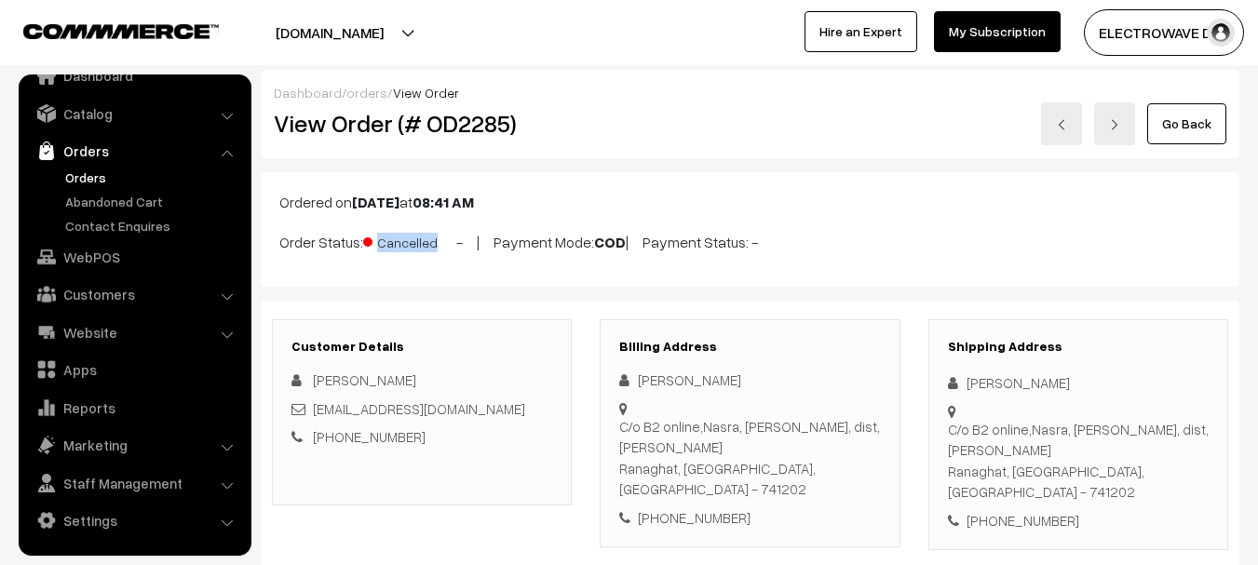
click at [89, 176] on link "Orders" at bounding box center [153, 178] width 184 height 20
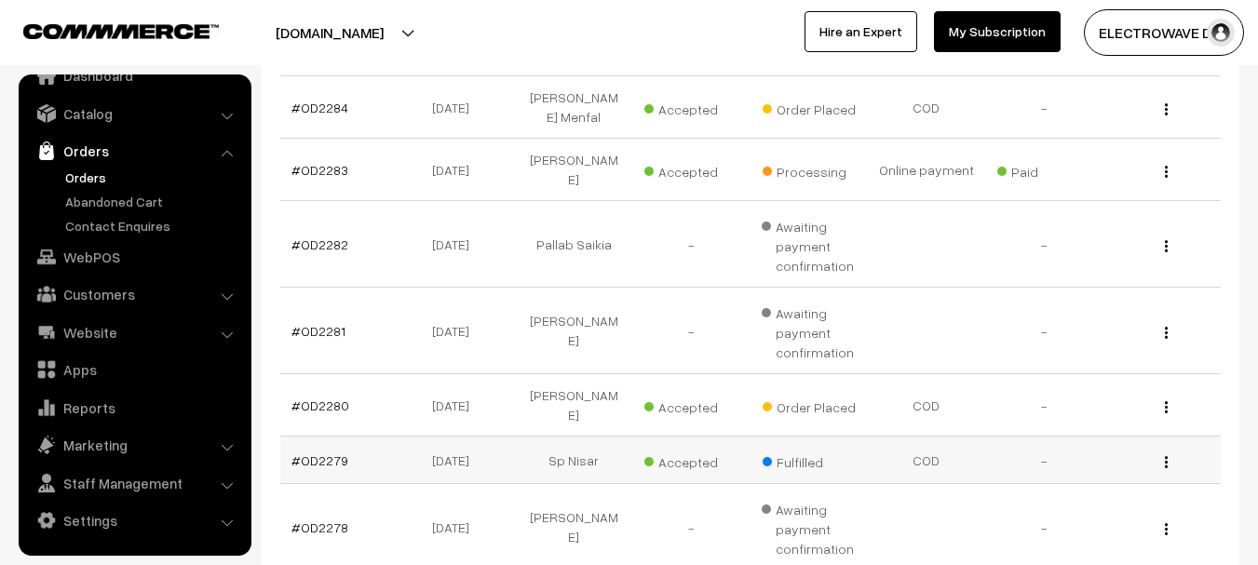
scroll to position [372, 0]
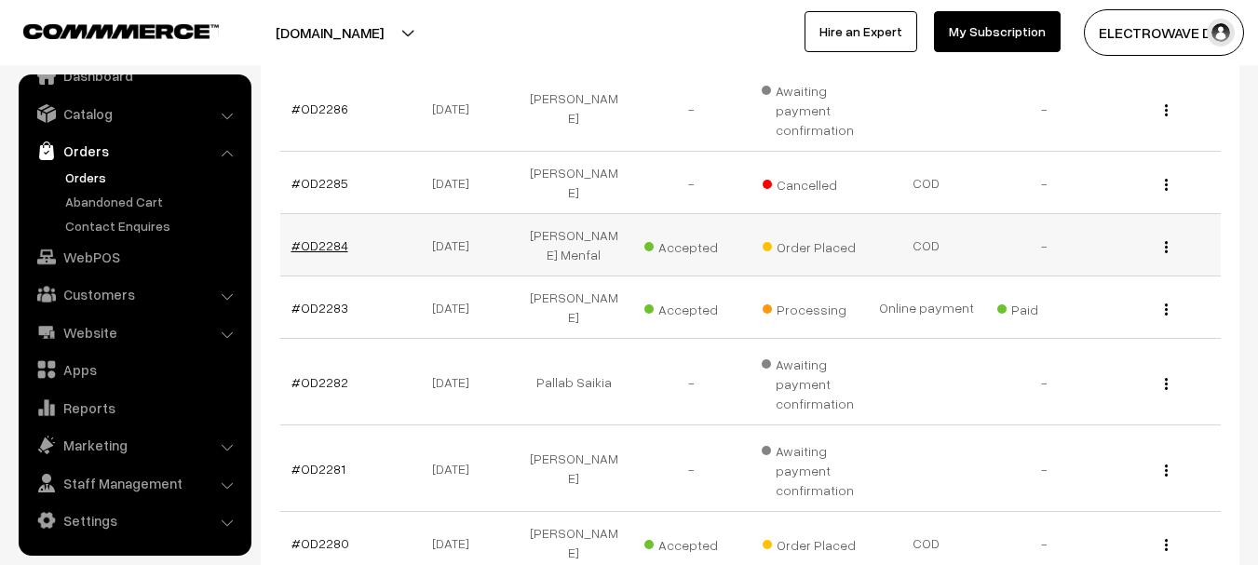
click at [291, 237] on link "#OD2284" at bounding box center [319, 245] width 57 height 16
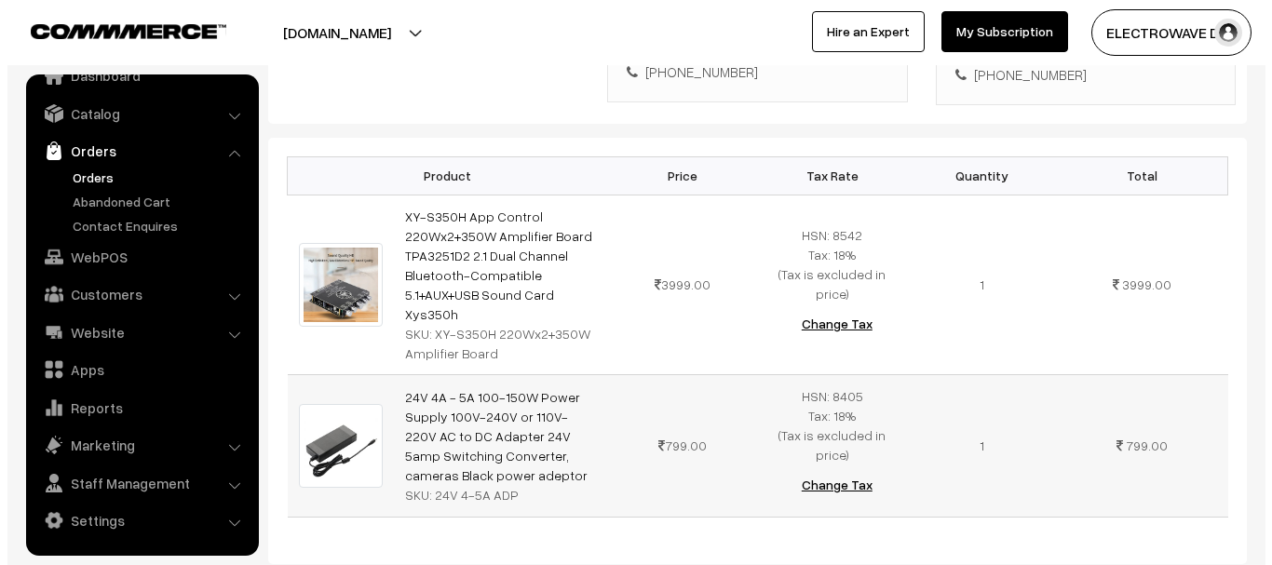
scroll to position [931, 0]
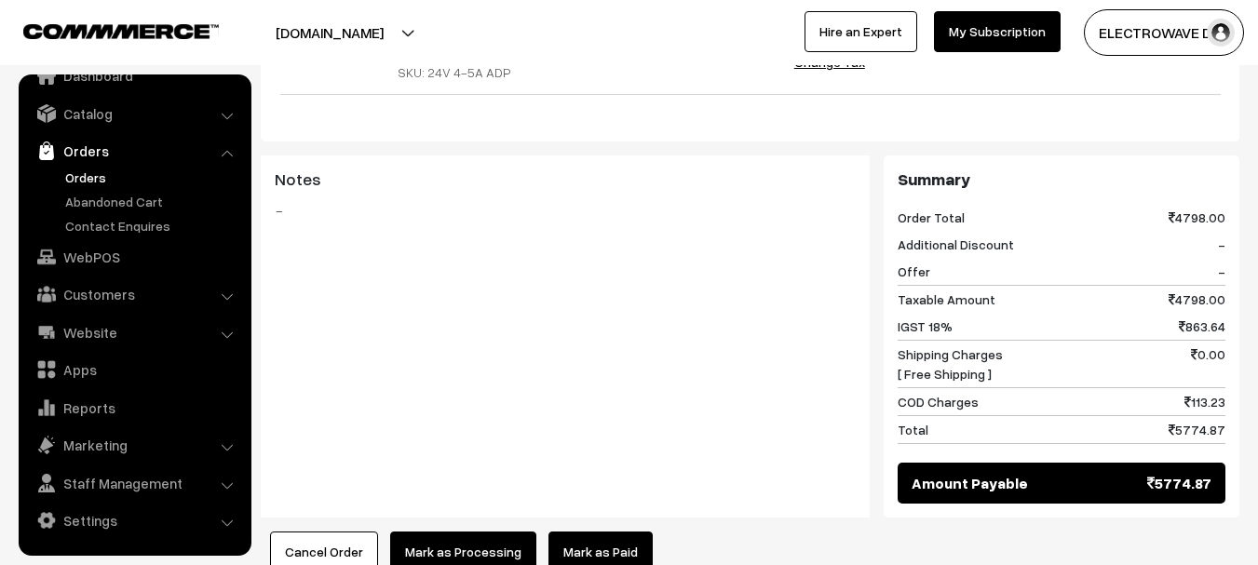
click at [466, 532] on button "Mark as Processing" at bounding box center [463, 552] width 146 height 41
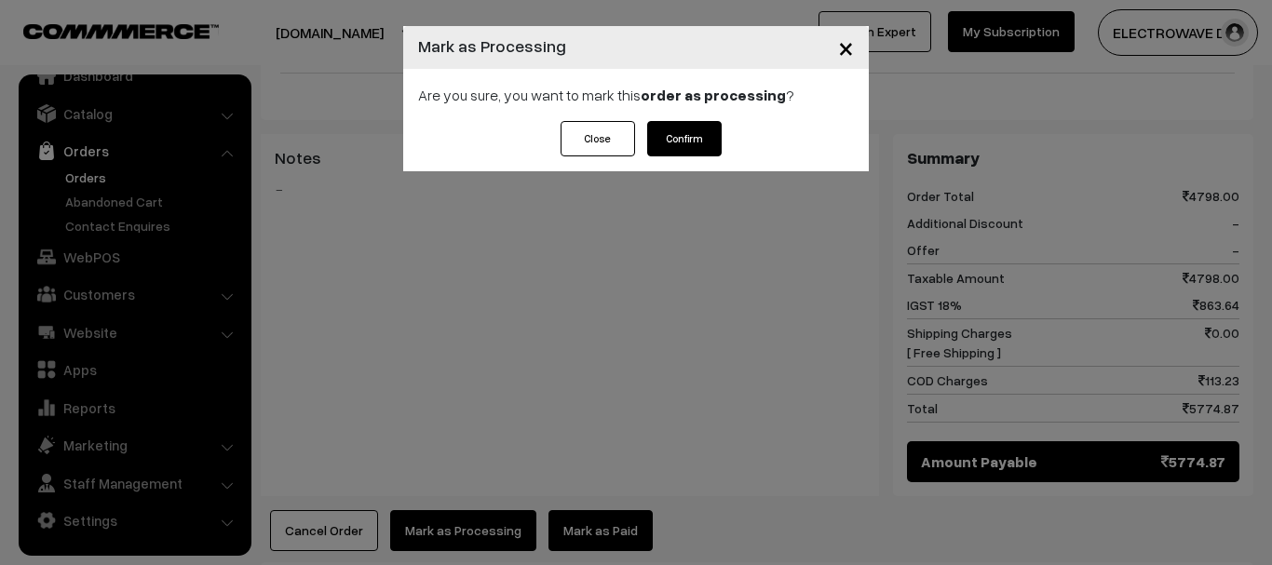
click at [675, 148] on button "Confirm" at bounding box center [684, 138] width 74 height 35
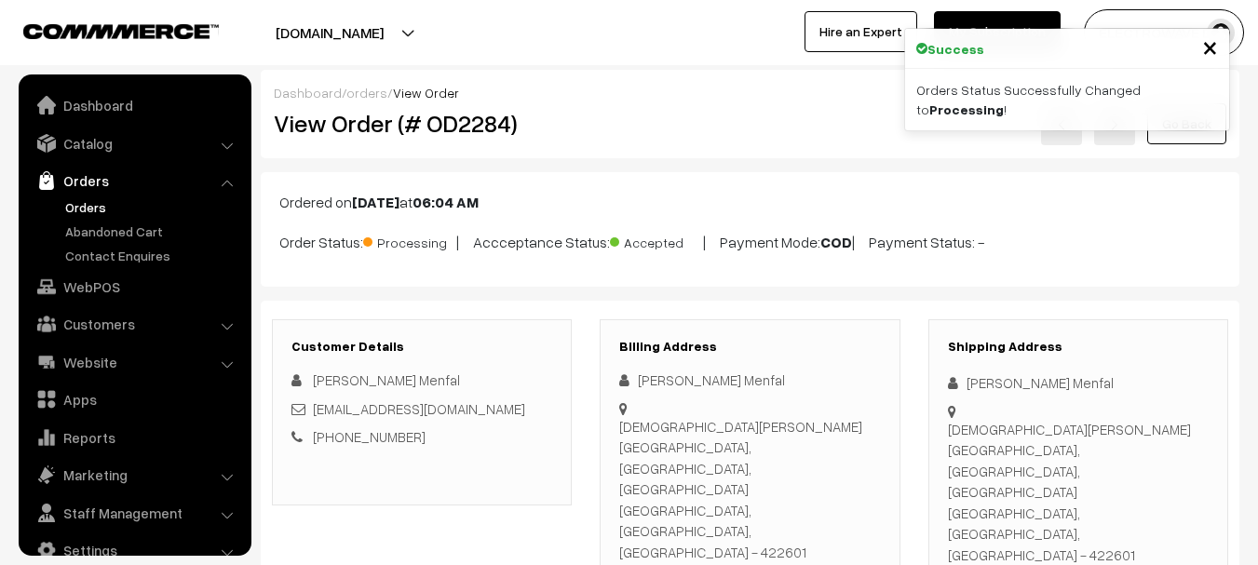
scroll to position [30, 0]
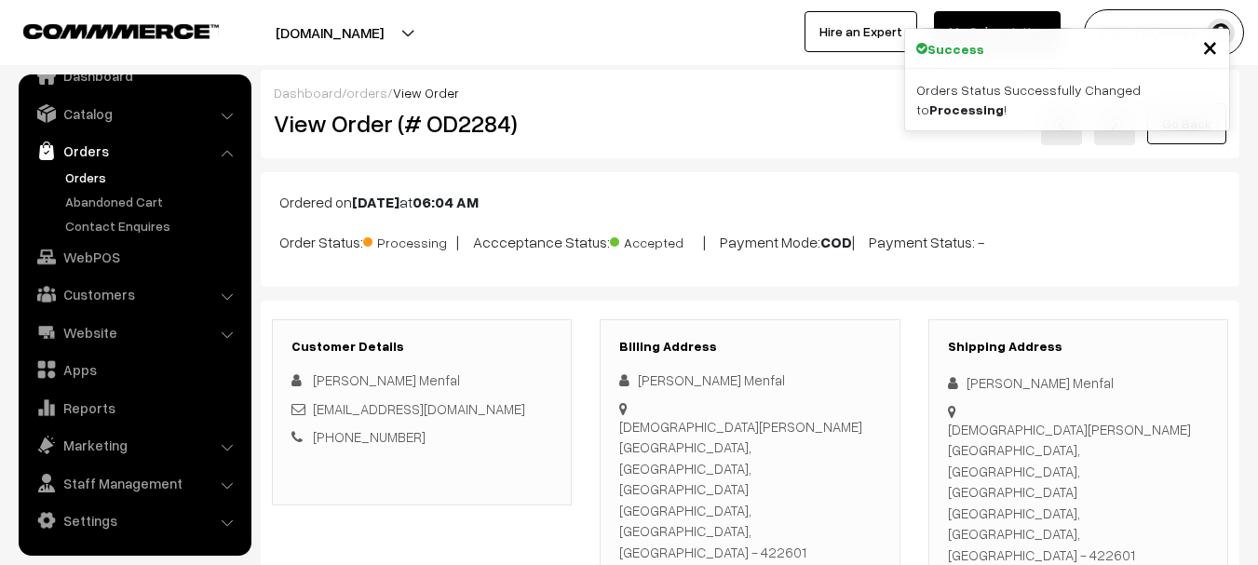
click at [64, 179] on link "Orders" at bounding box center [153, 178] width 184 height 20
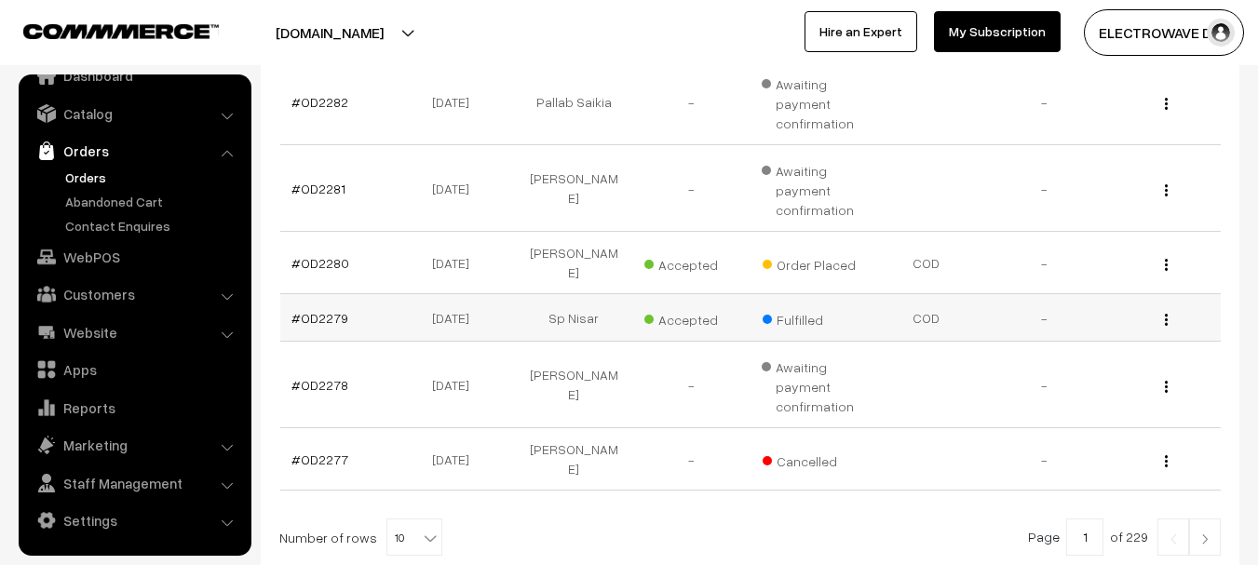
scroll to position [652, 0]
click at [330, 256] on link "#OD2280" at bounding box center [320, 264] width 58 height 16
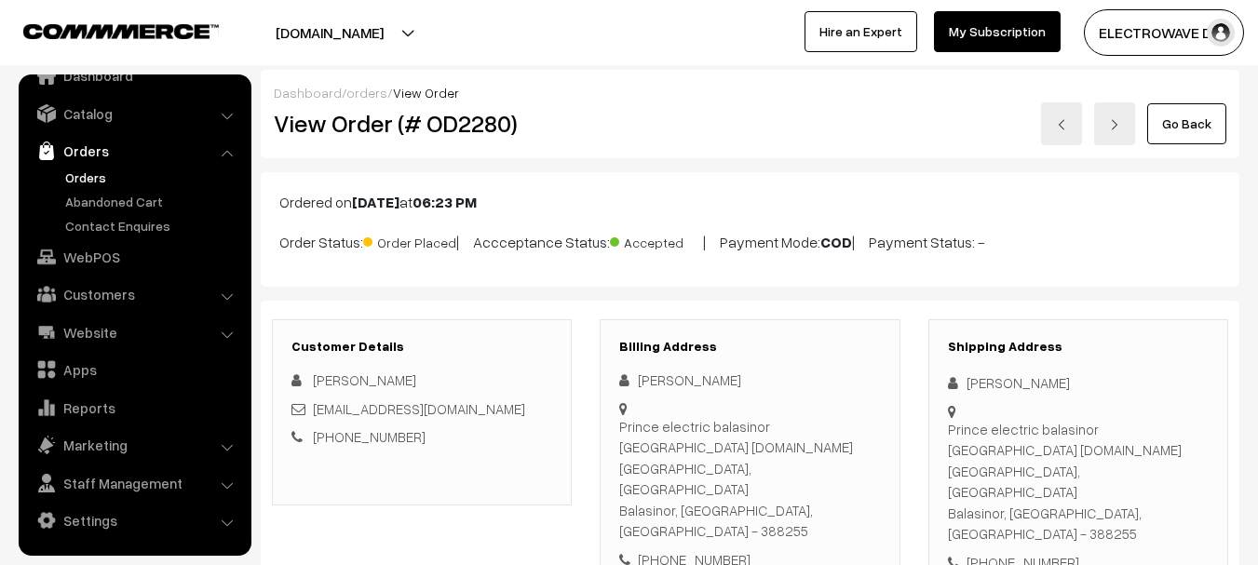
click at [84, 175] on link "Orders" at bounding box center [153, 178] width 184 height 20
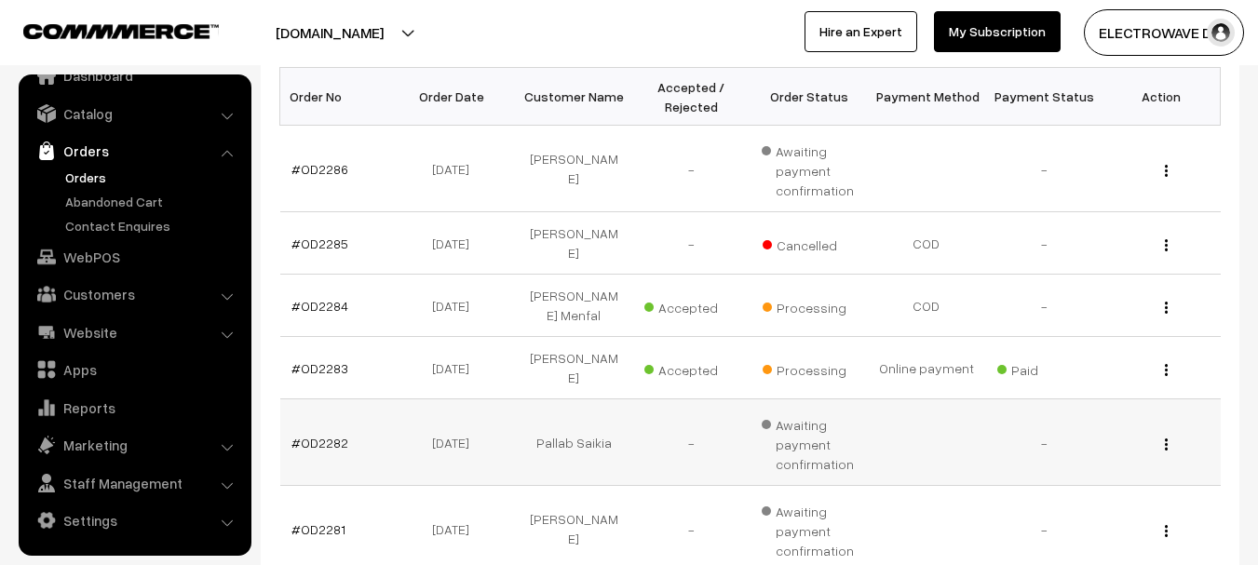
scroll to position [279, 0]
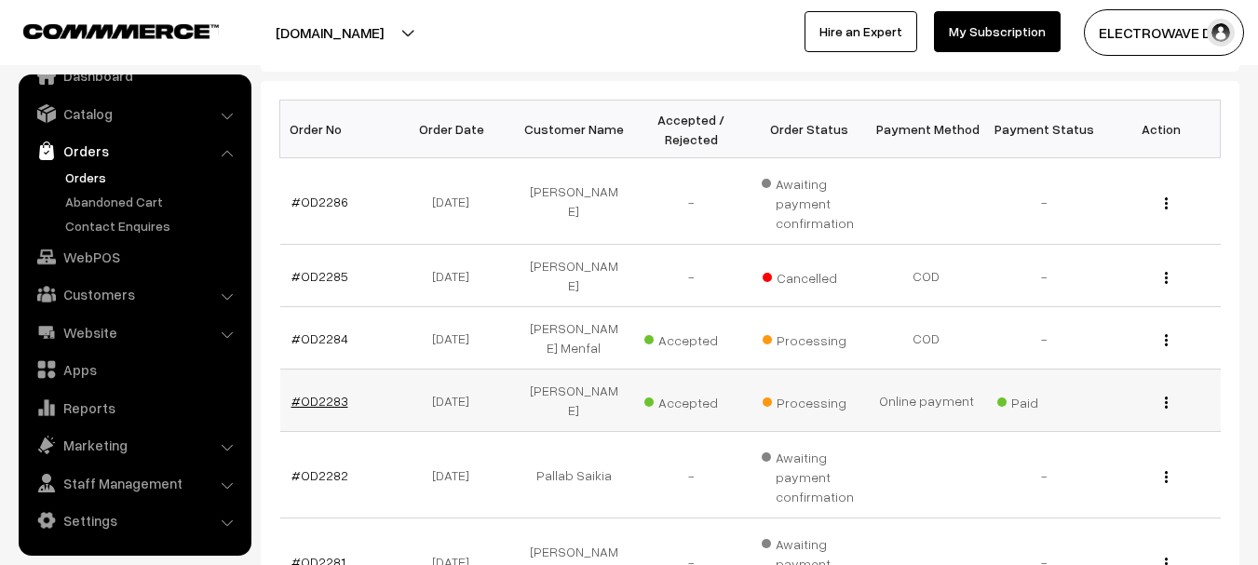
click at [324, 393] on link "#OD2283" at bounding box center [319, 401] width 57 height 16
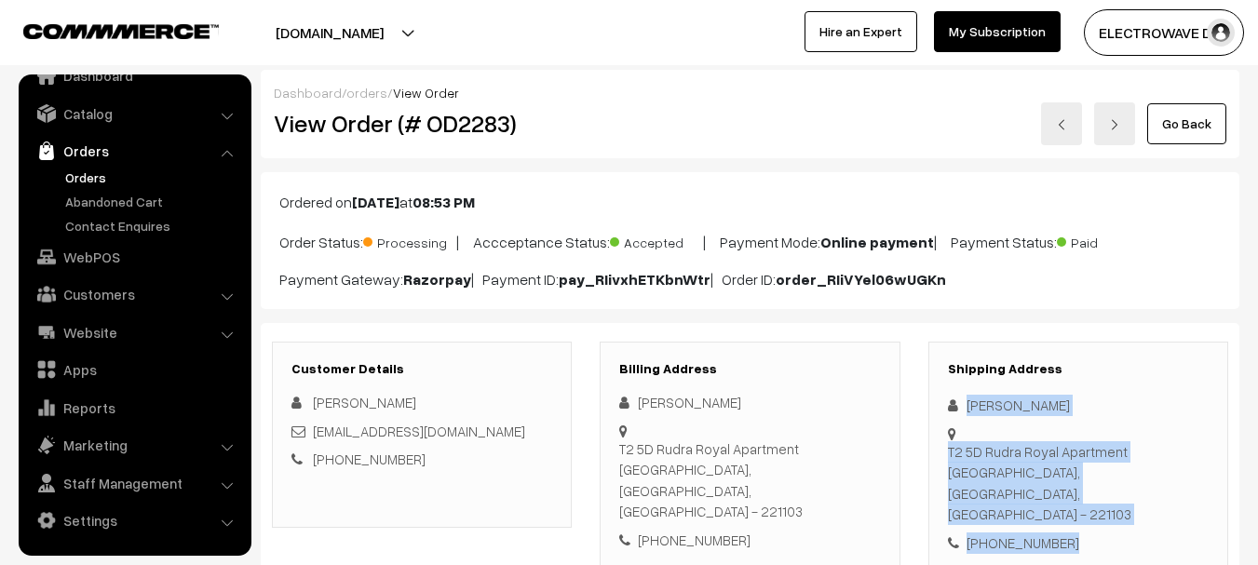
drag, startPoint x: 954, startPoint y: 402, endPoint x: 1128, endPoint y: 481, distance: 190.4
click at [1128, 481] on div "Shipping Address Chandra Mishra T2 5D Rudra Royal Apartment Varanasi, Uttar Pra…" at bounding box center [1078, 458] width 300 height 232
copy div "Chandra Mishra T2 5D Rudra Royal Apartment Varanasi, Uttar Pradesh, India - 221…"
click at [73, 177] on link "Orders" at bounding box center [153, 178] width 184 height 20
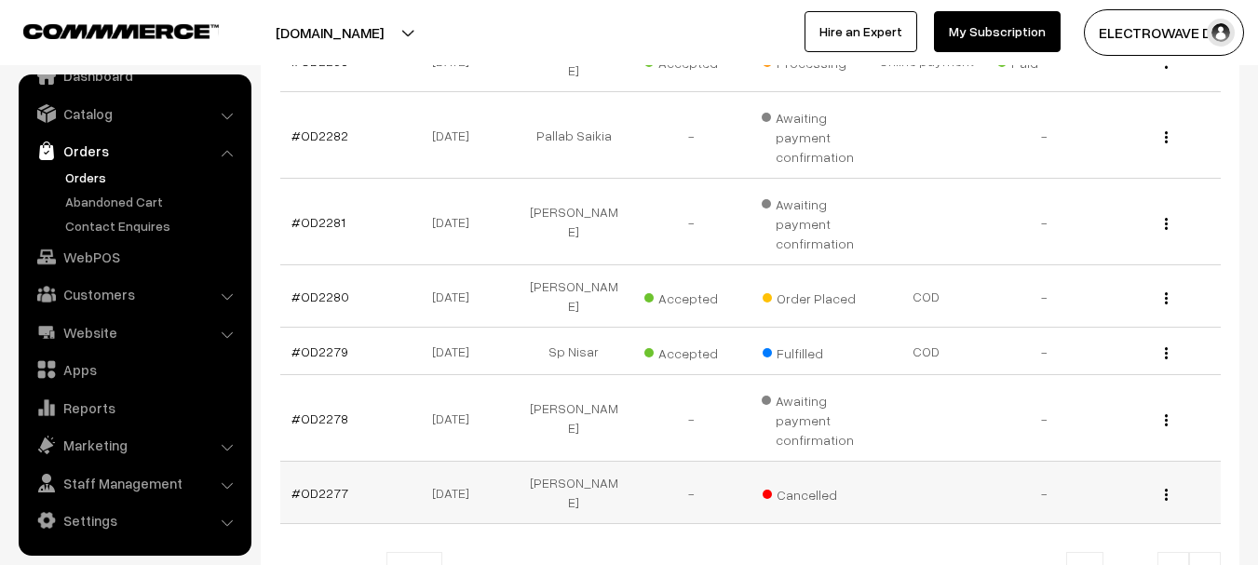
scroll to position [652, 0]
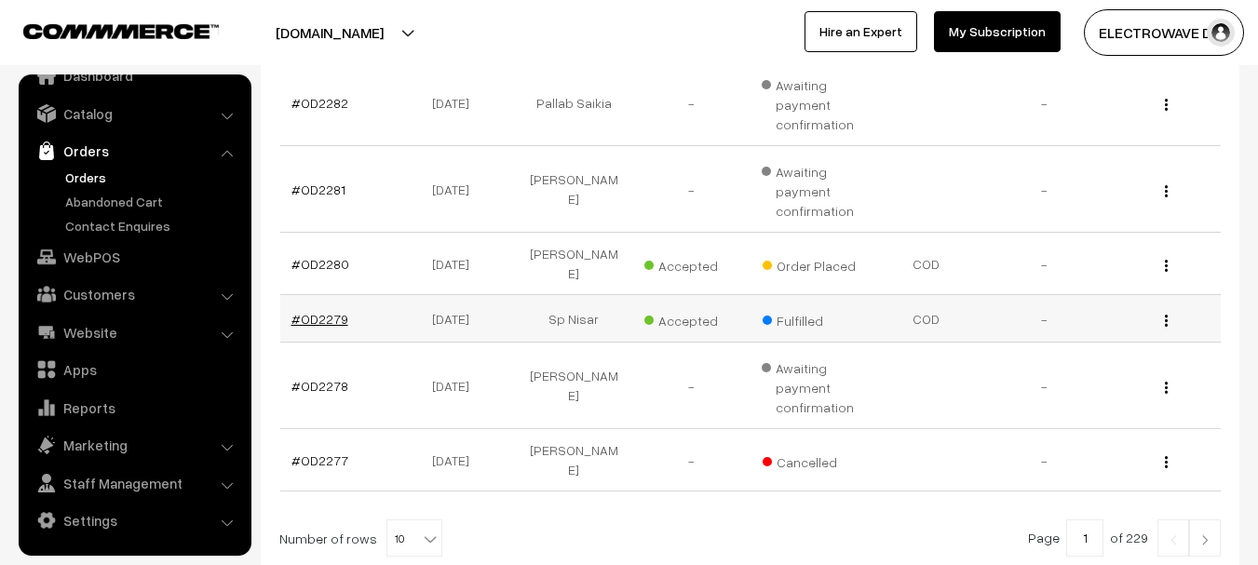
click at [315, 311] on link "#OD2279" at bounding box center [319, 319] width 57 height 16
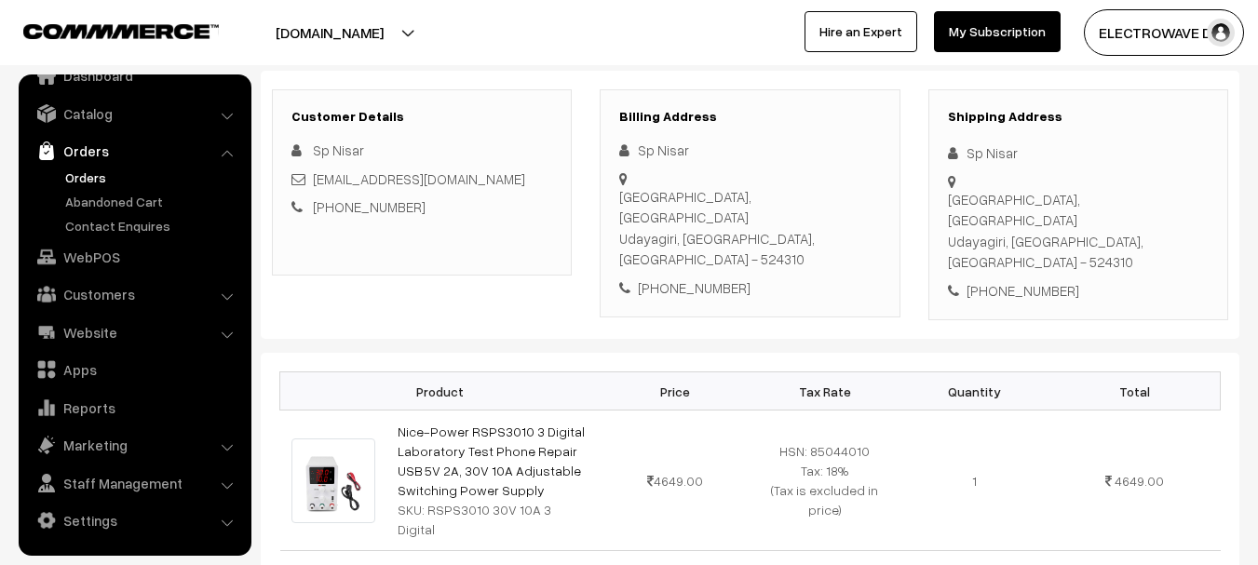
scroll to position [186, 0]
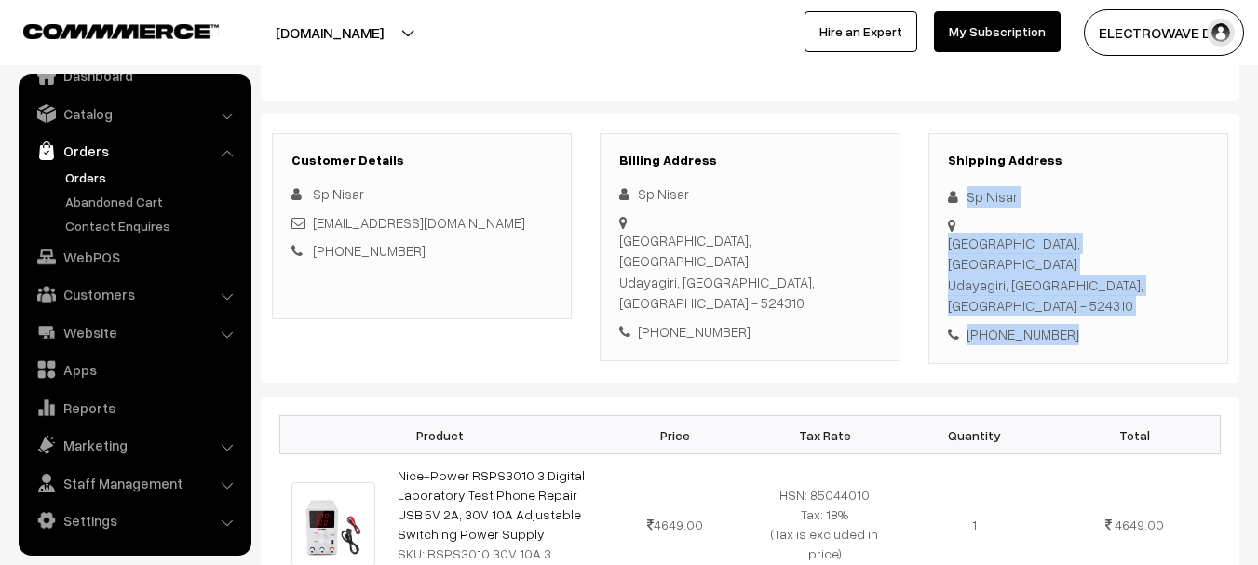
drag, startPoint x: 964, startPoint y: 191, endPoint x: 1061, endPoint y: 280, distance: 132.5
click at [1070, 281] on div "Shipping Address Sp Nisar Seetharamapuram, Thurakapelam Udayagiri, Andhra Prade…" at bounding box center [1078, 249] width 300 height 232
copy div "Sp Nisar Seetharamapuram, Thurakapelam Udayagiri, Andhra Pradesh, India - 52431…"
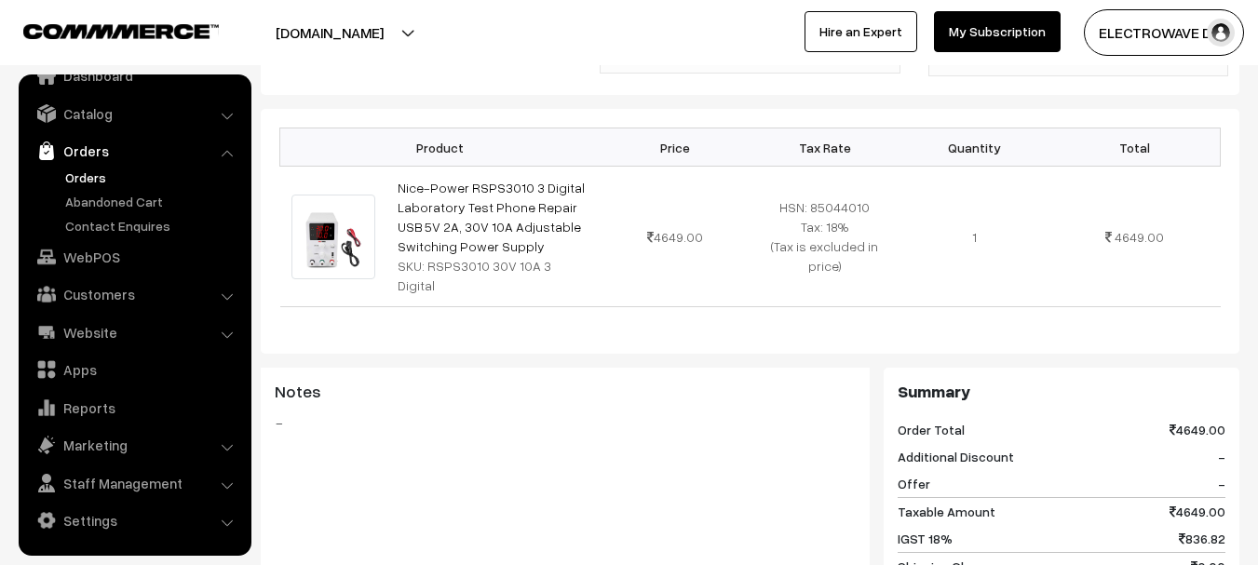
scroll to position [279, 0]
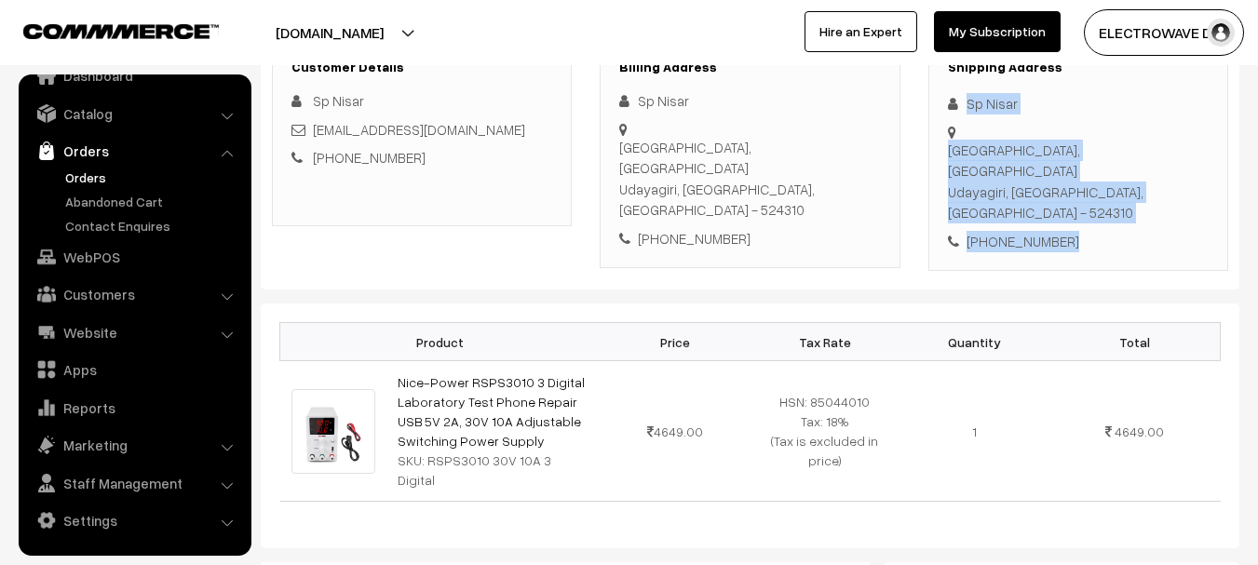
click at [88, 163] on link "Orders" at bounding box center [134, 151] width 222 height 34
click at [85, 182] on link "Orders" at bounding box center [153, 178] width 184 height 20
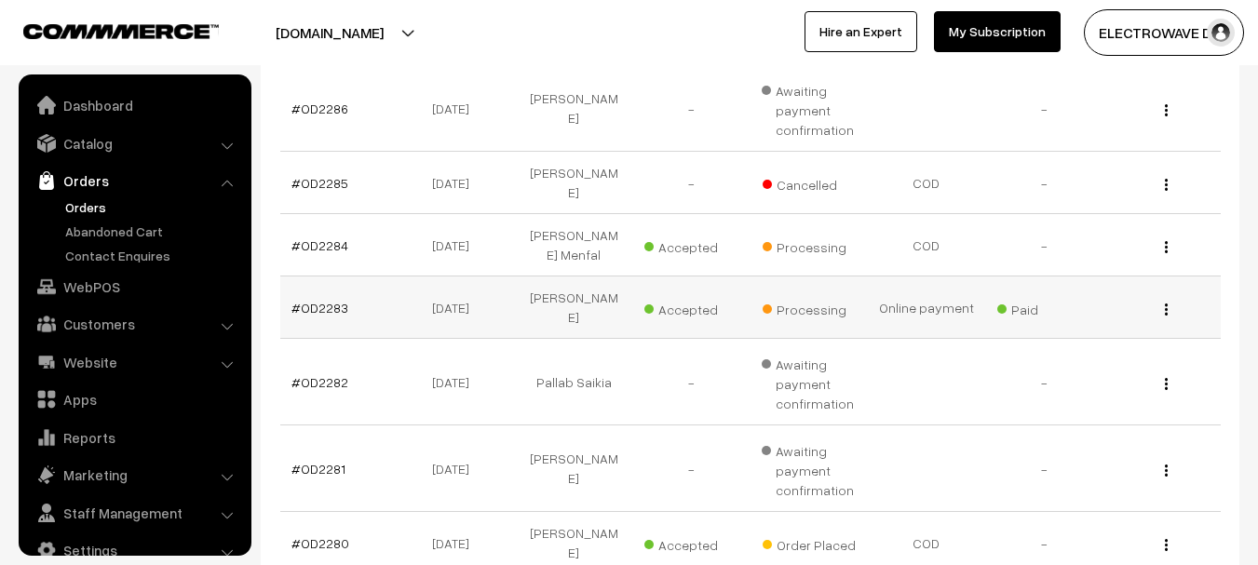
scroll to position [30, 0]
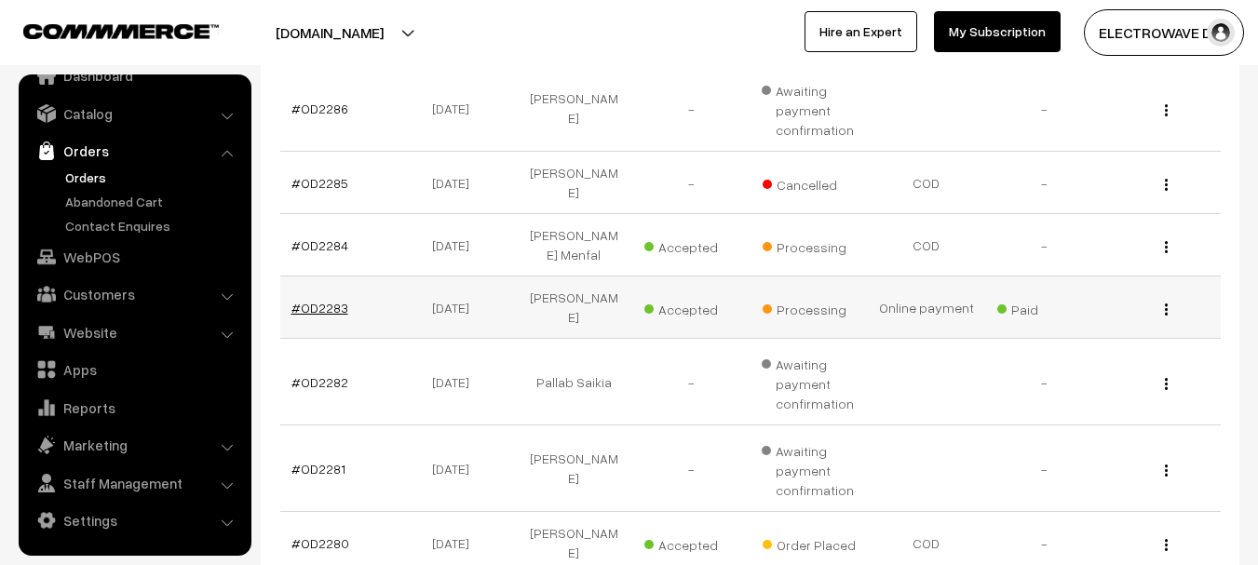
click at [335, 300] on link "#OD2283" at bounding box center [319, 308] width 57 height 16
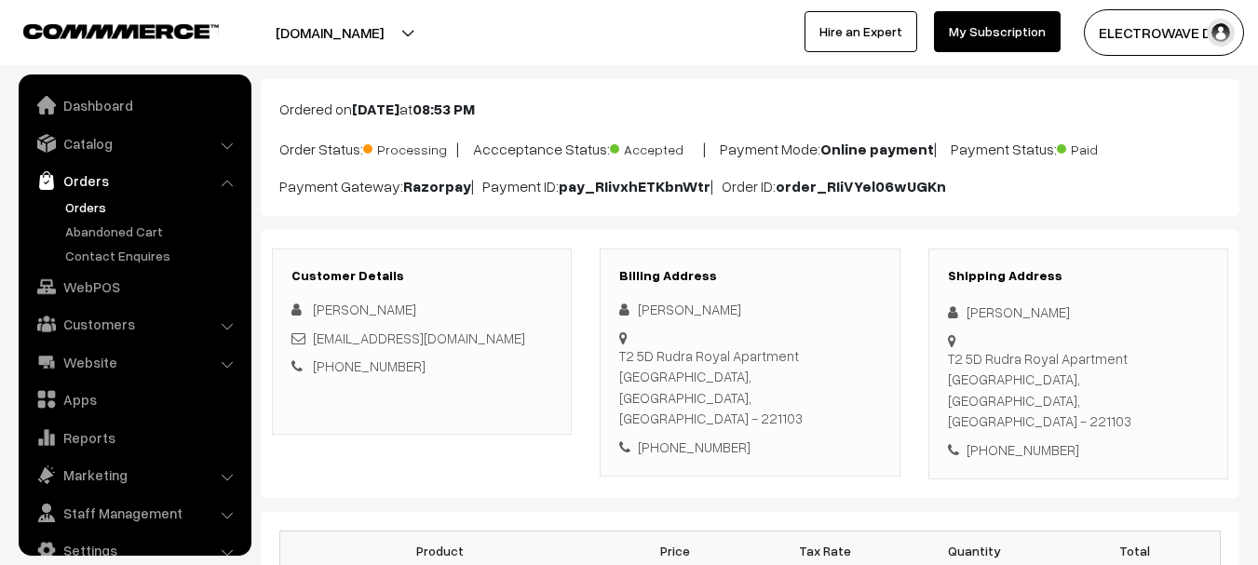
scroll to position [30, 0]
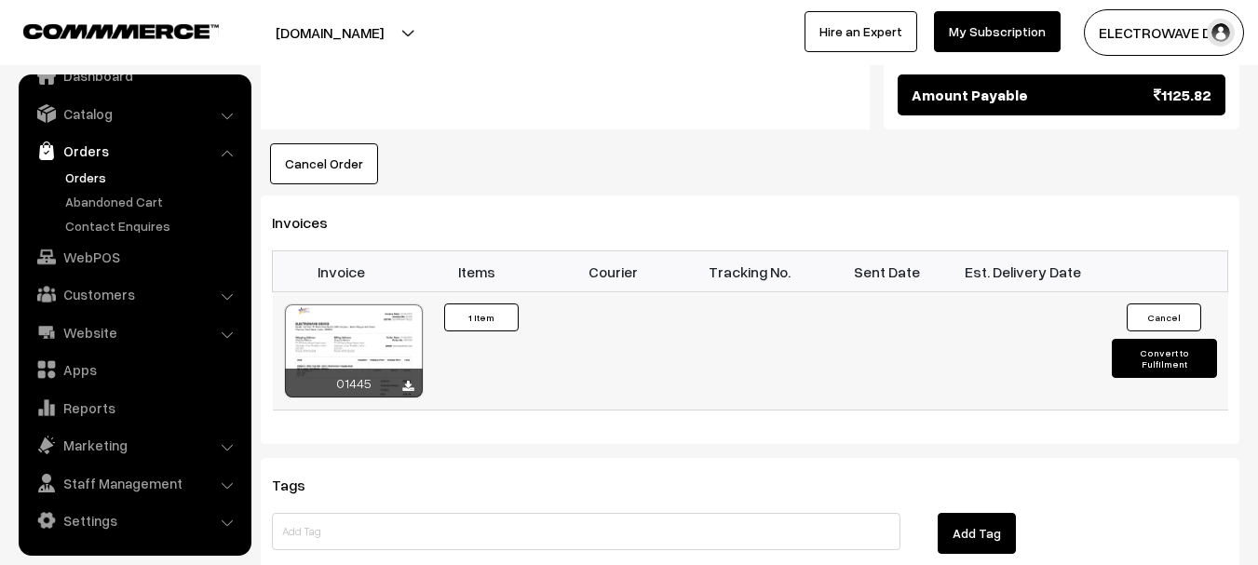
click at [1134, 339] on button "Convert to Fulfilment" at bounding box center [1164, 358] width 105 height 39
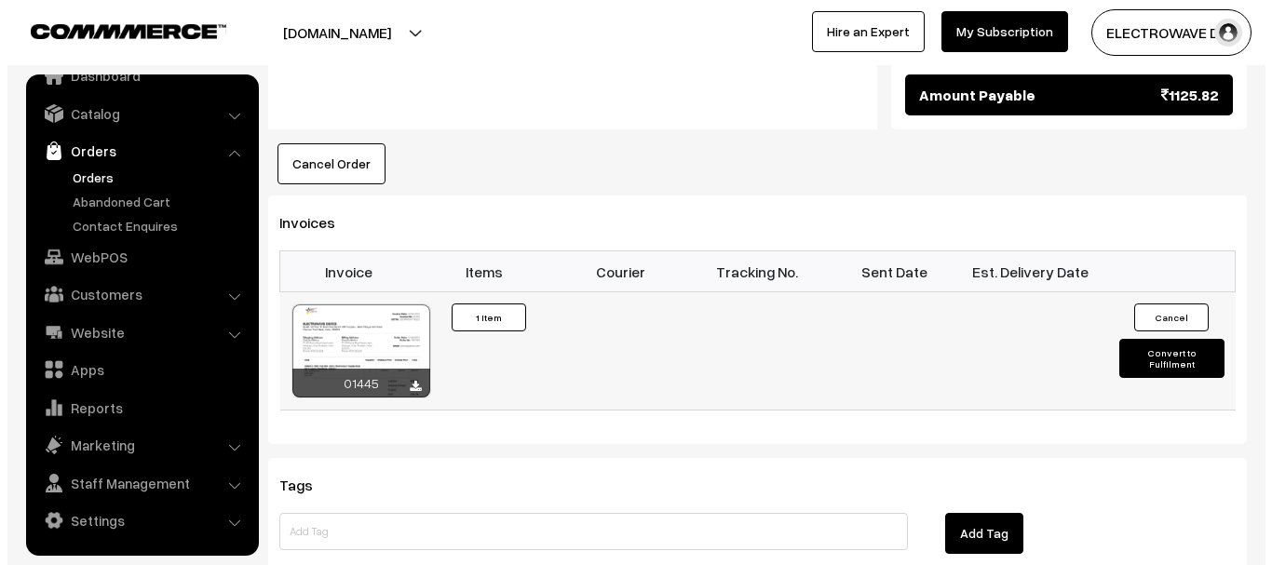
scroll to position [1120, 0]
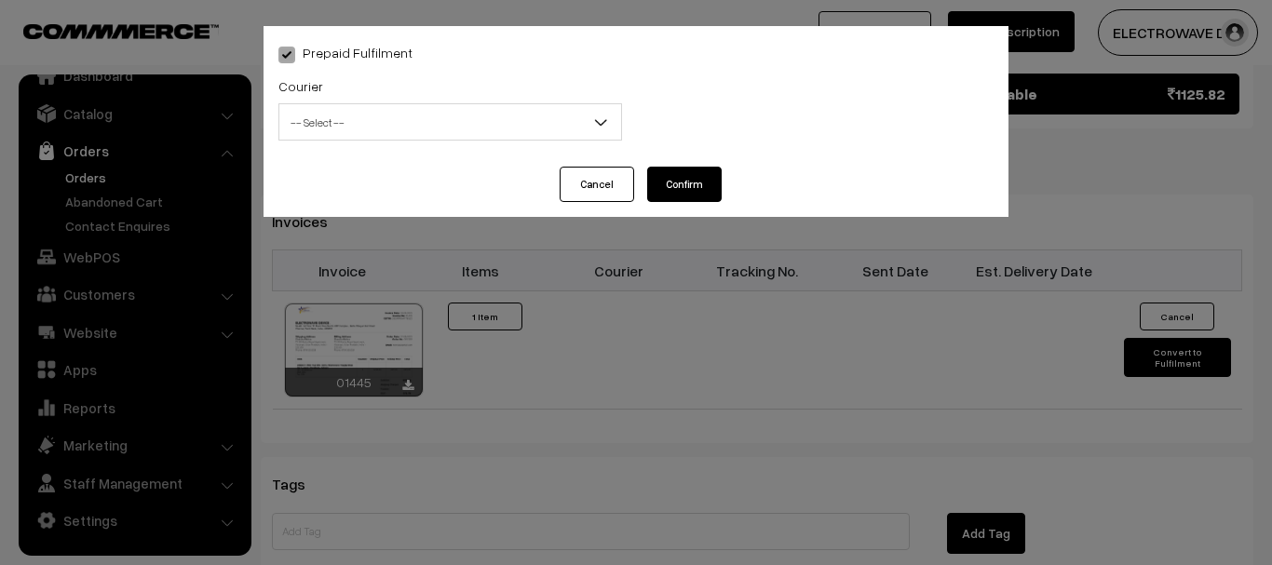
click at [456, 117] on span "-- Select --" at bounding box center [450, 122] width 342 height 33
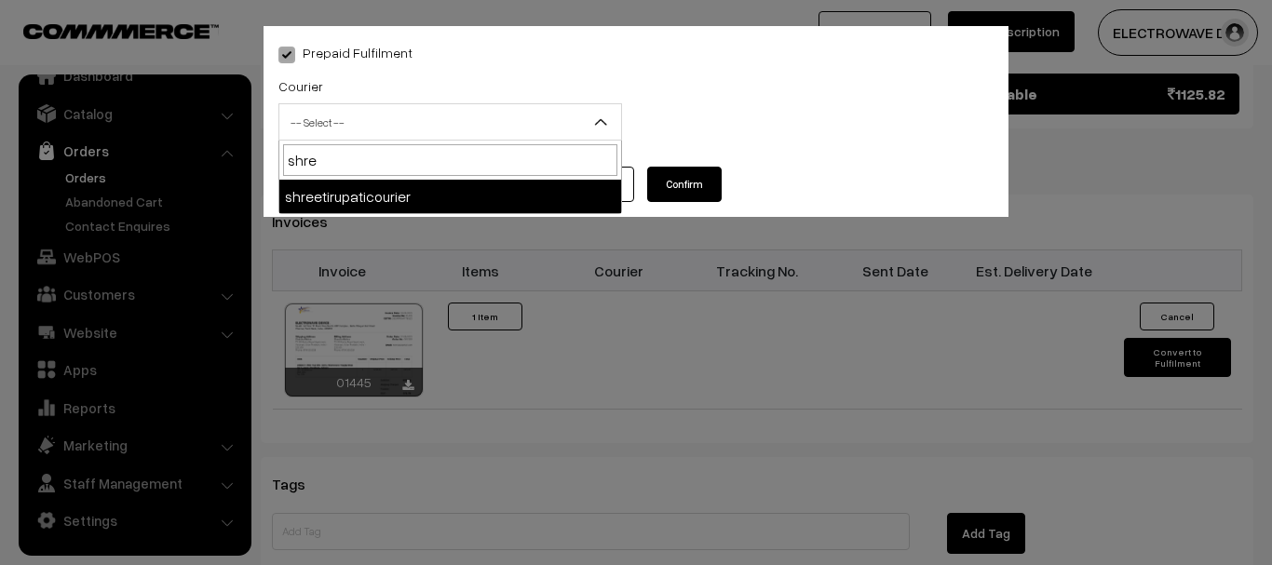
type input "shree"
select select "8"
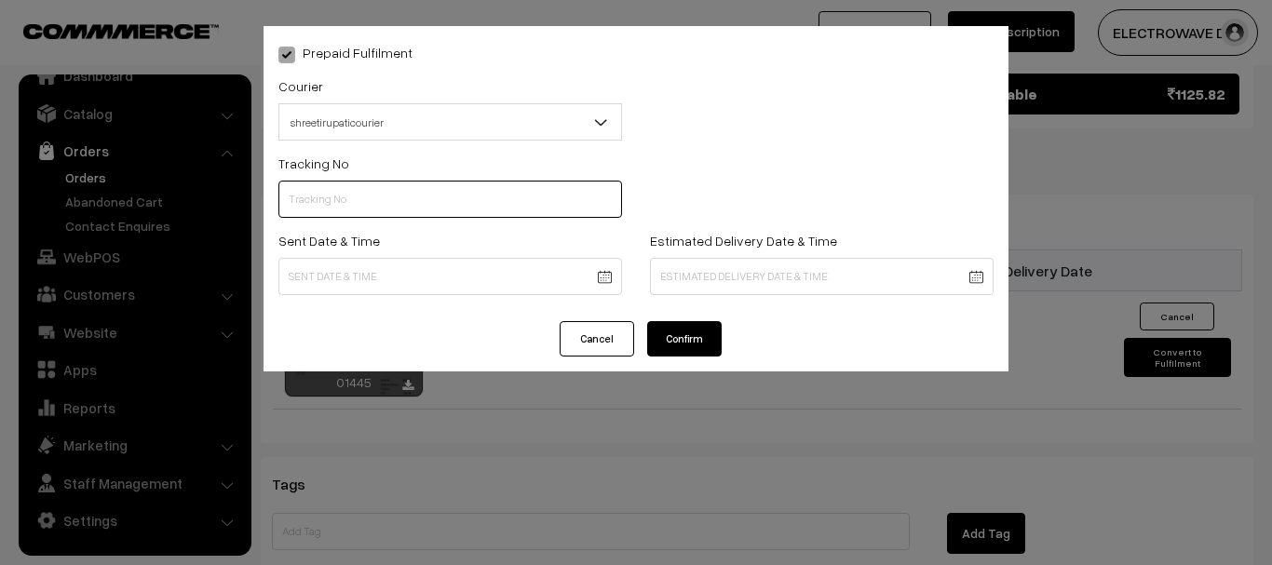
click at [411, 206] on input "text" at bounding box center [450, 199] width 344 height 37
type input "374800045803"
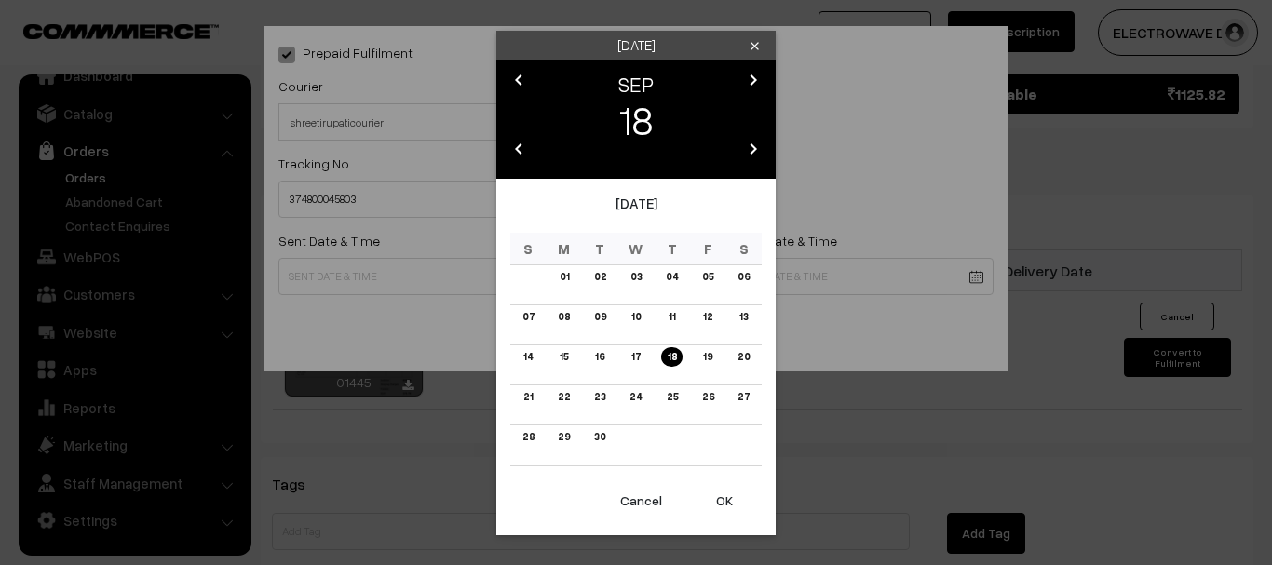
drag, startPoint x: 588, startPoint y: 288, endPoint x: 669, endPoint y: 344, distance: 99.7
click at [731, 512] on button "OK" at bounding box center [724, 500] width 74 height 41
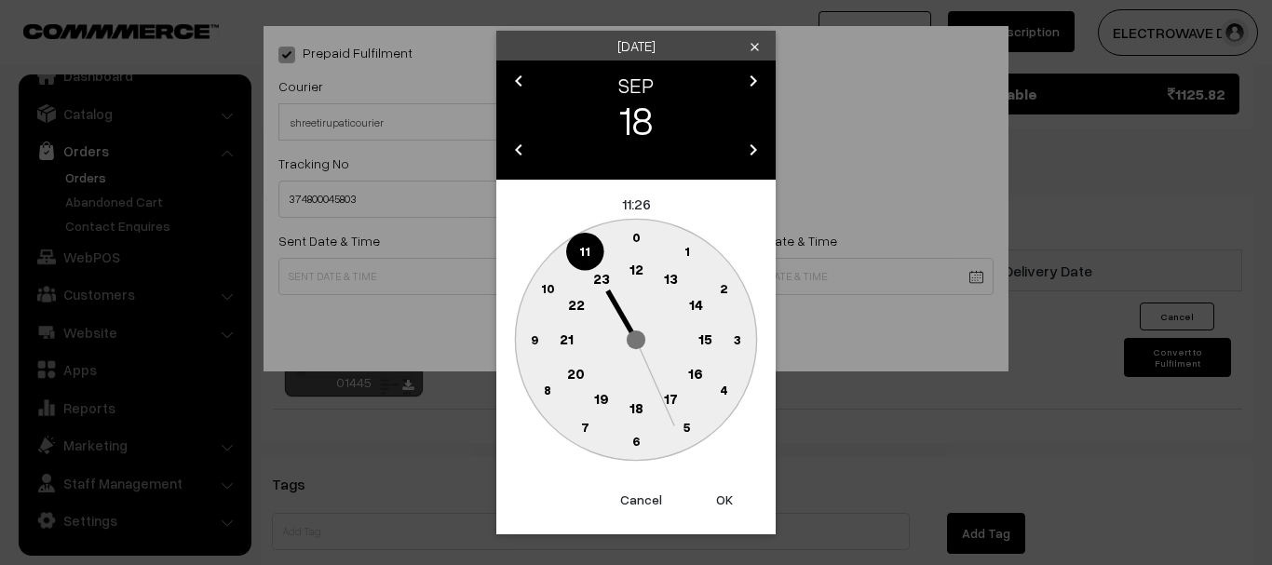
click at [731, 512] on button "OK" at bounding box center [724, 500] width 74 height 41
type input "18-09-2025 11:26"
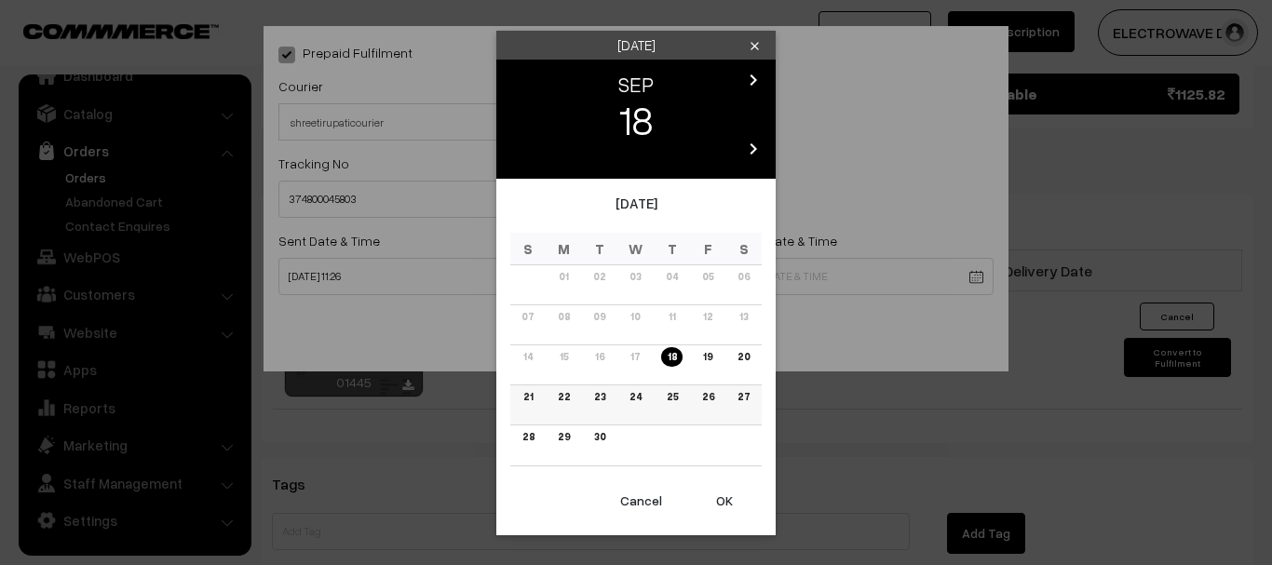
click at [570, 393] on link "22" at bounding box center [563, 397] width 23 height 20
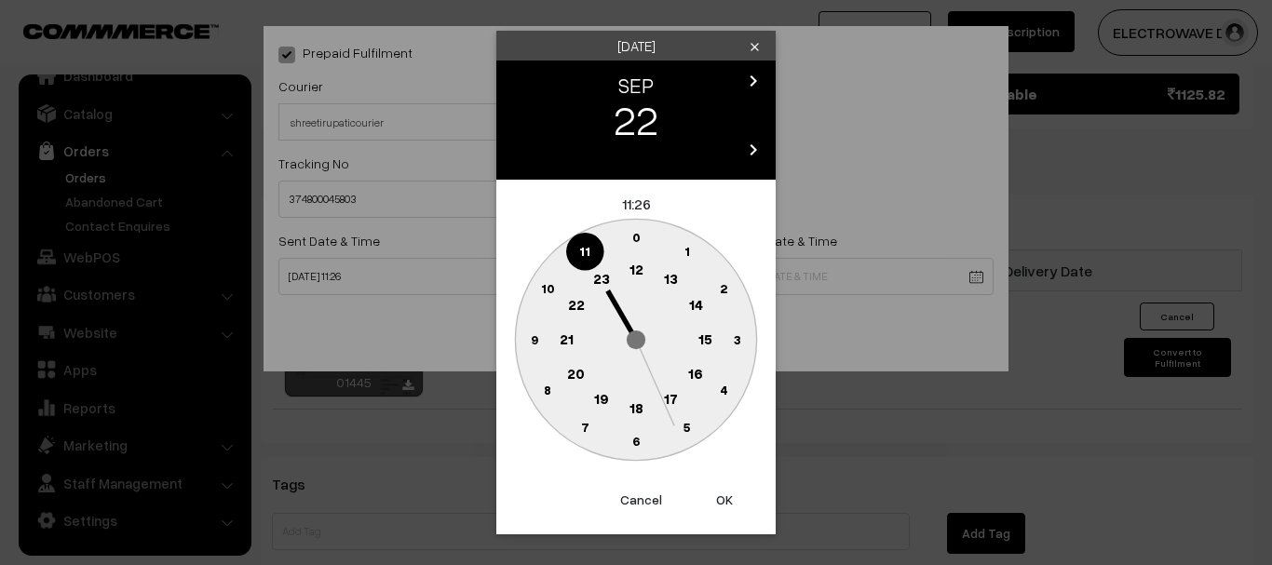
click at [723, 502] on button "OK" at bounding box center [724, 500] width 74 height 41
type input "22-09-2025 11:26"
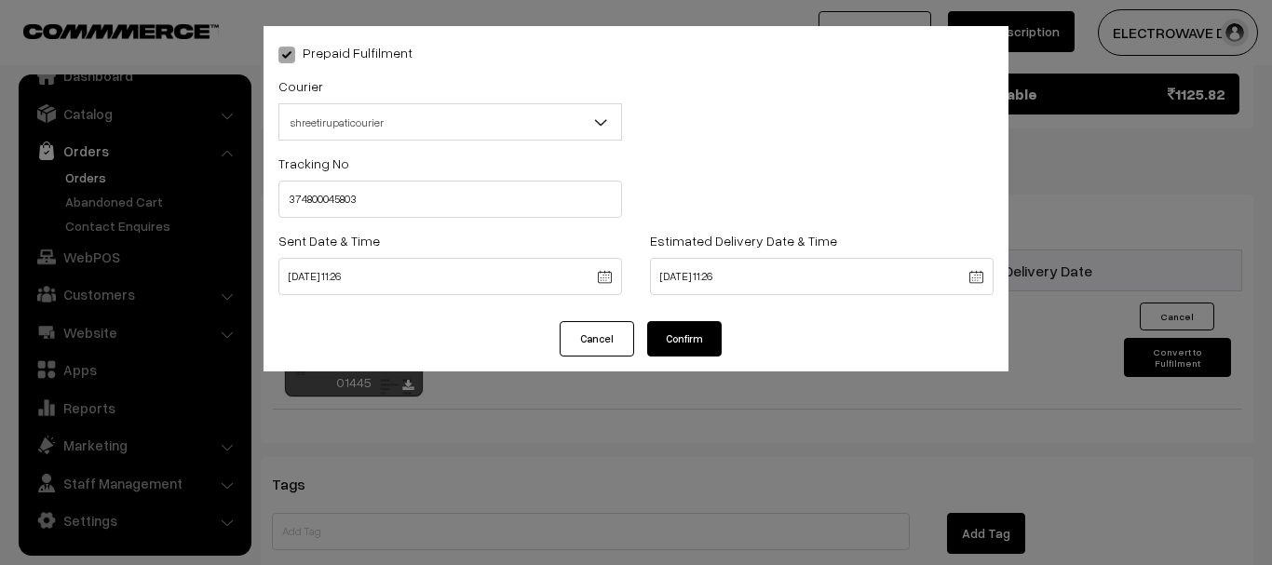
click at [678, 332] on button "Confirm" at bounding box center [684, 338] width 74 height 35
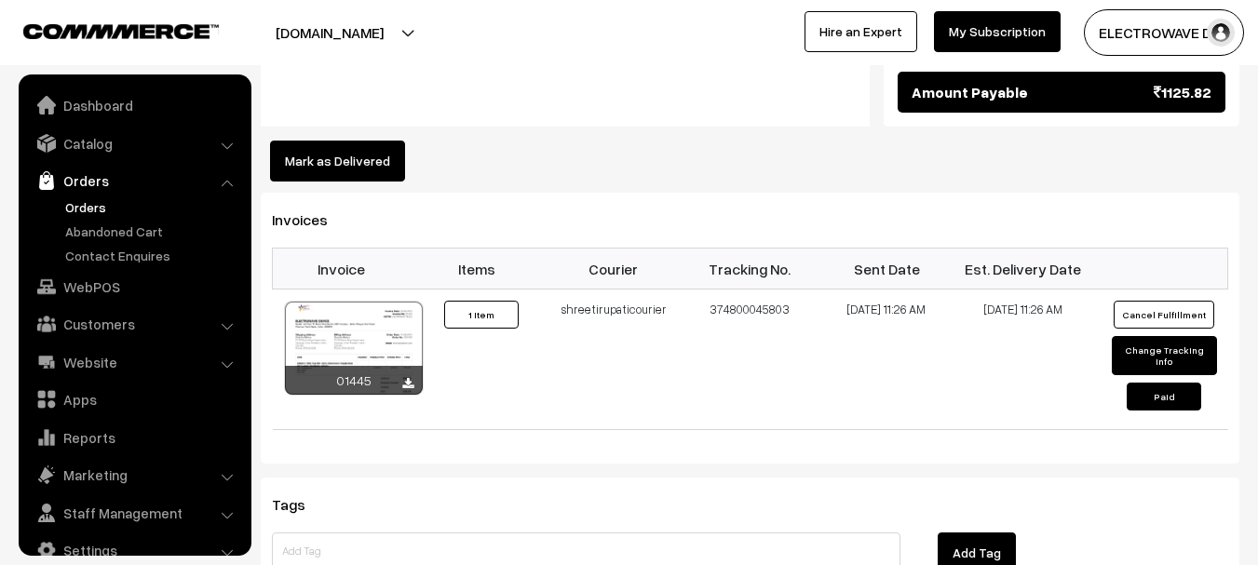
scroll to position [30, 0]
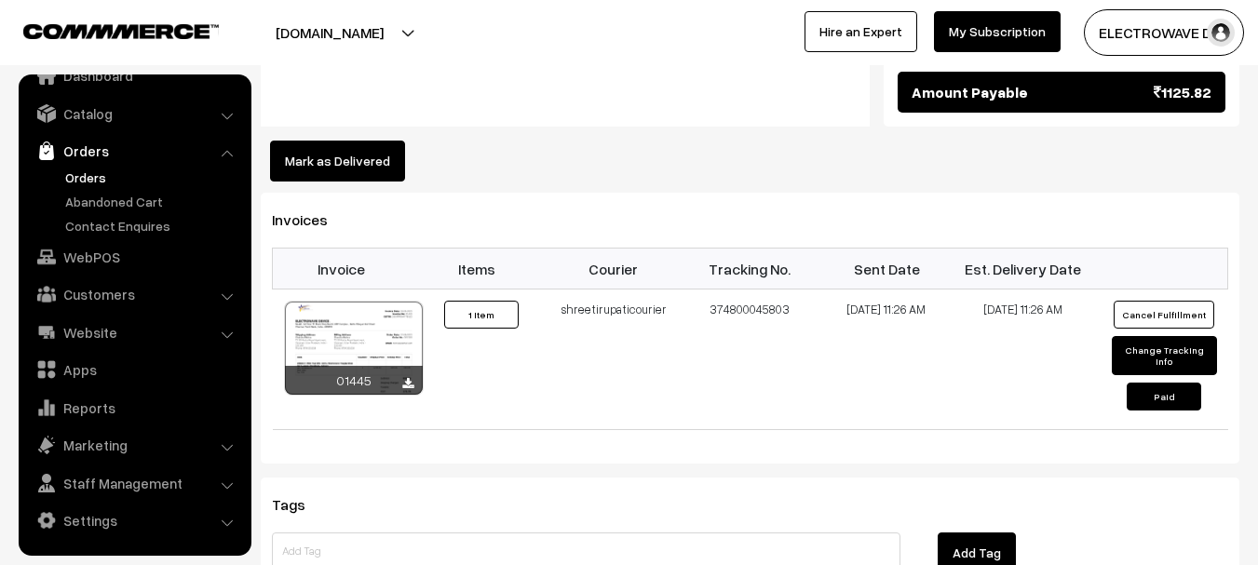
click at [95, 184] on link "Orders" at bounding box center [153, 178] width 184 height 20
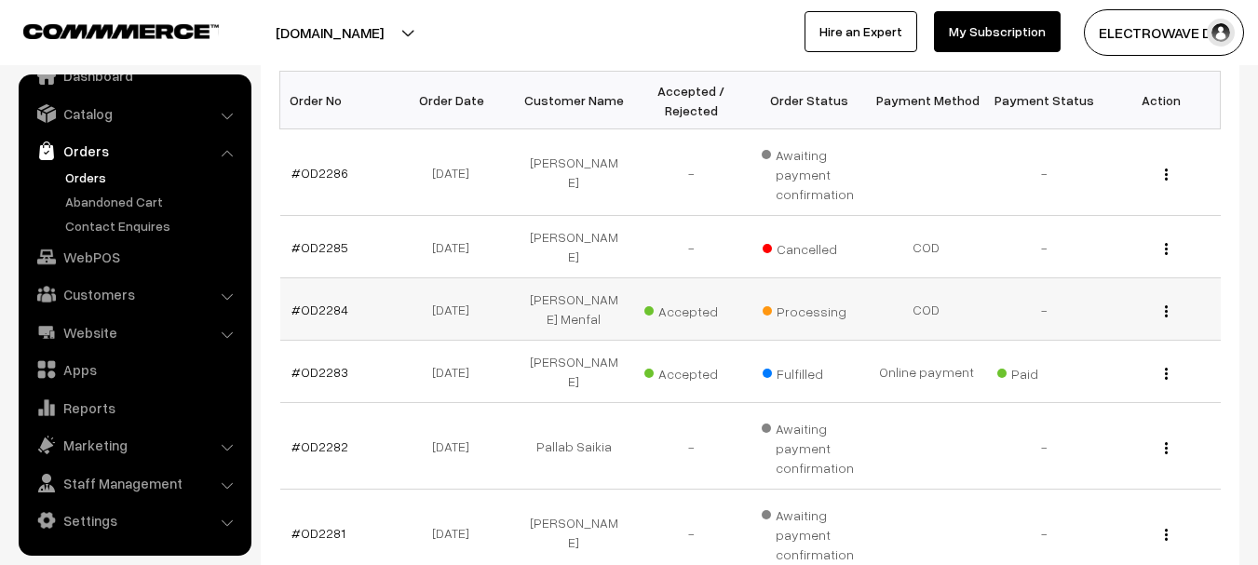
scroll to position [279, 0]
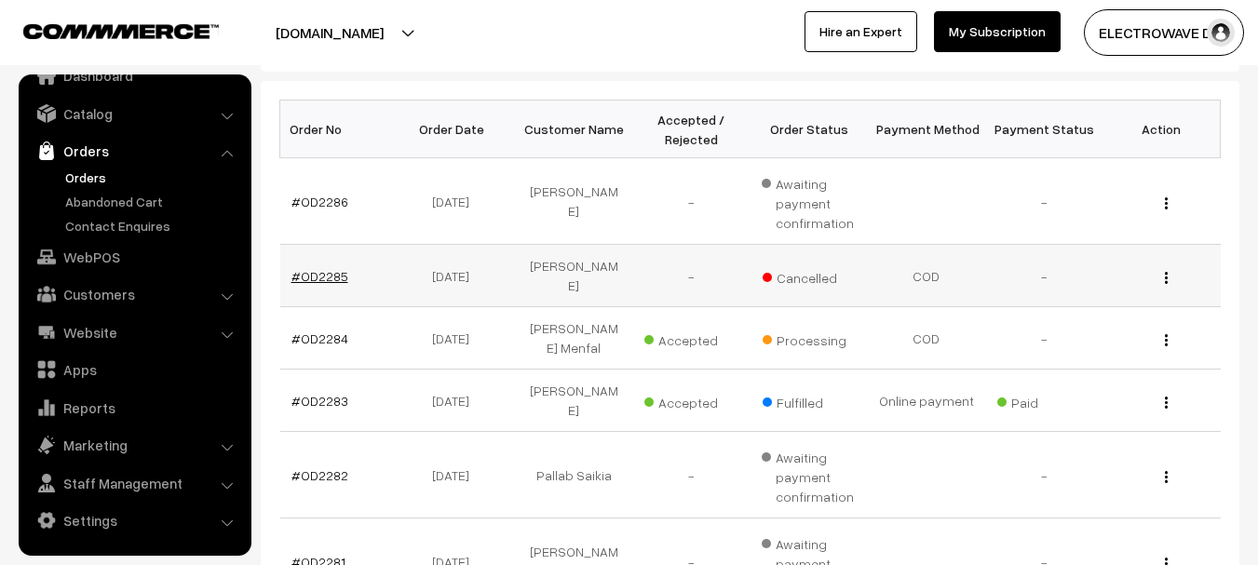
click at [320, 271] on link "#OD2285" at bounding box center [319, 276] width 57 height 16
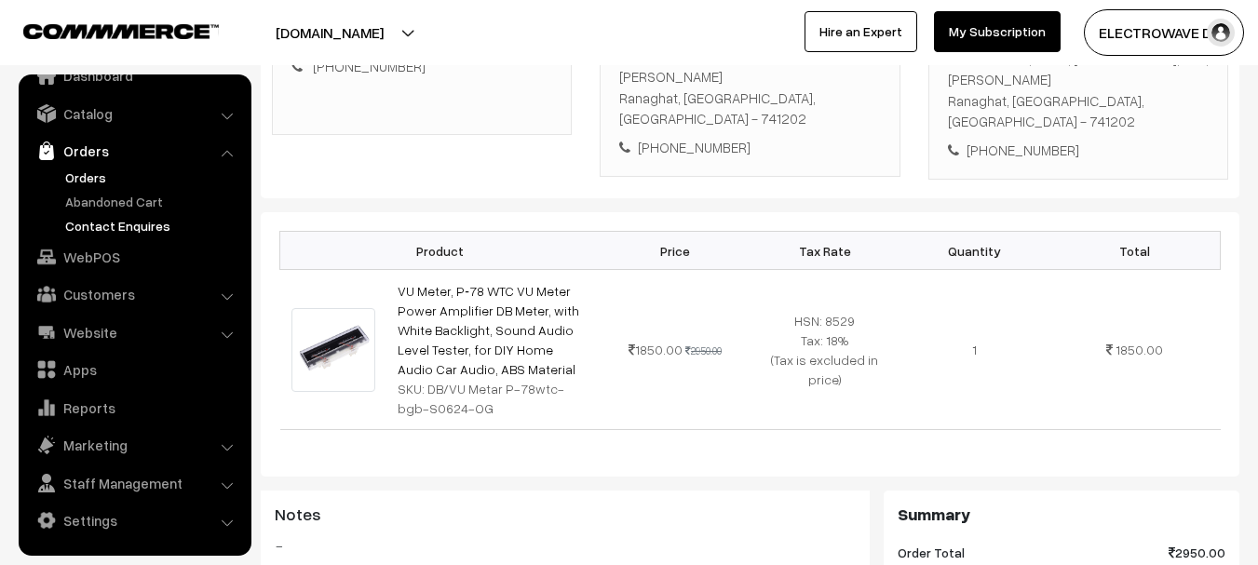
scroll to position [372, 0]
click at [97, 181] on link "Orders" at bounding box center [153, 178] width 184 height 20
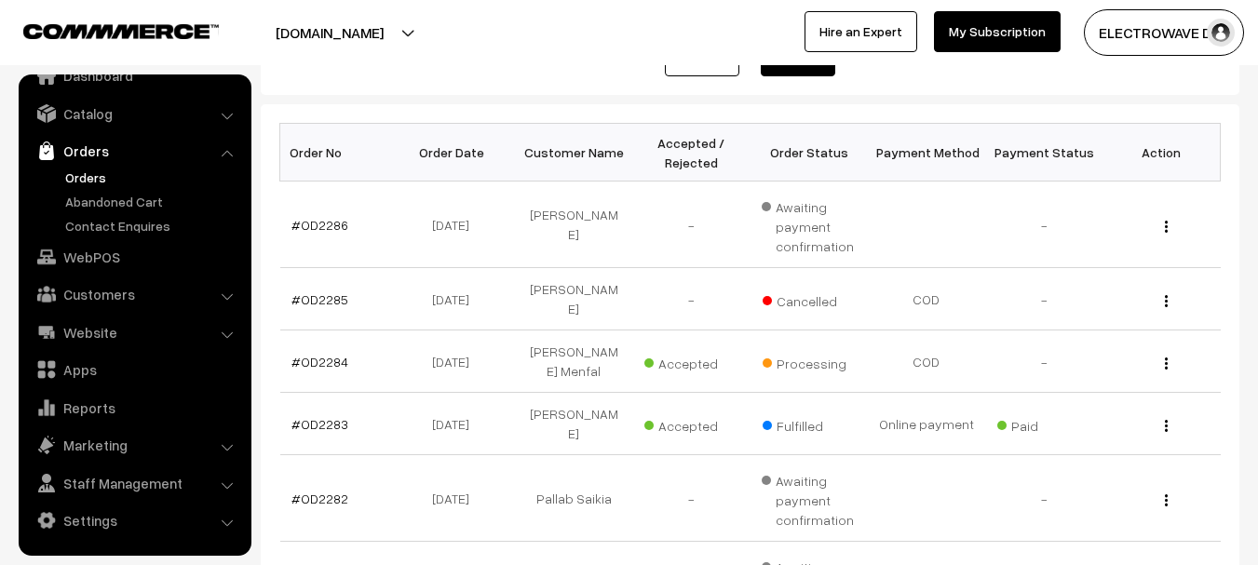
scroll to position [279, 0]
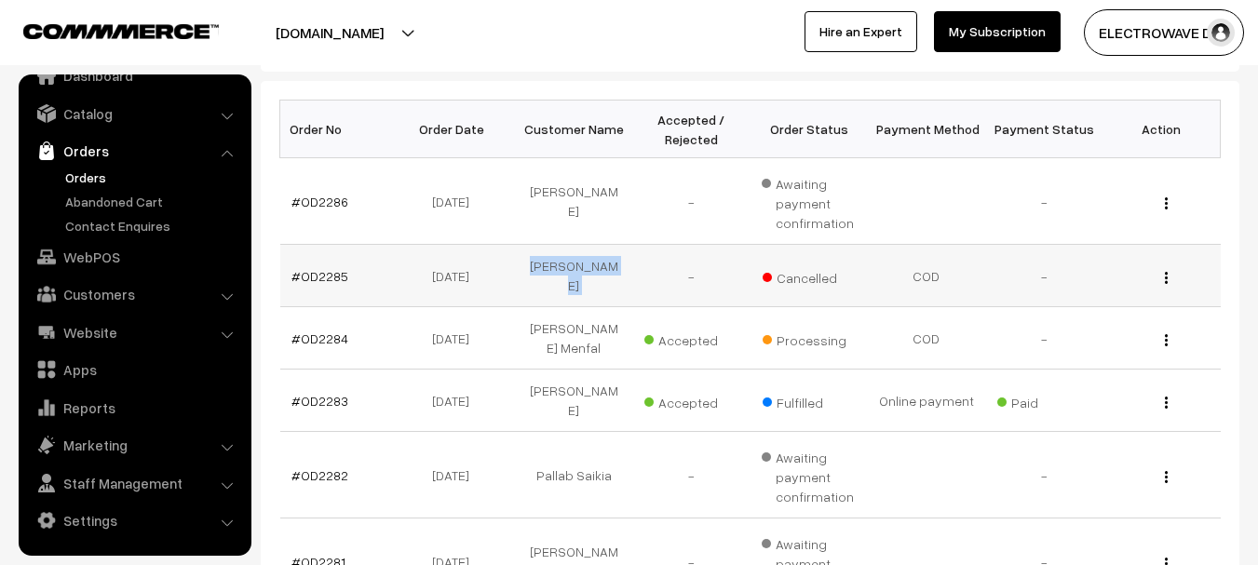
drag, startPoint x: 520, startPoint y: 272, endPoint x: 641, endPoint y: 270, distance: 121.1
click at [641, 270] on tr "#OD2285 [DATE] [PERSON_NAME] - Cancelled COD - View" at bounding box center [750, 276] width 940 height 62
copy tr "[PERSON_NAME]"
click at [322, 269] on link "#OD2285" at bounding box center [319, 276] width 57 height 16
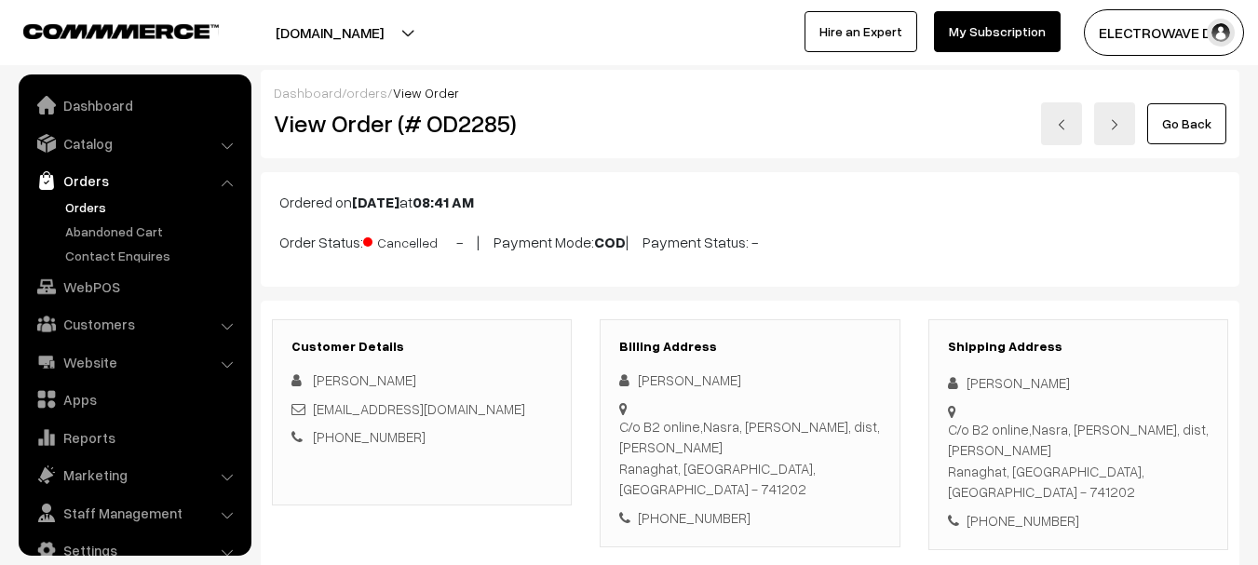
scroll to position [30, 0]
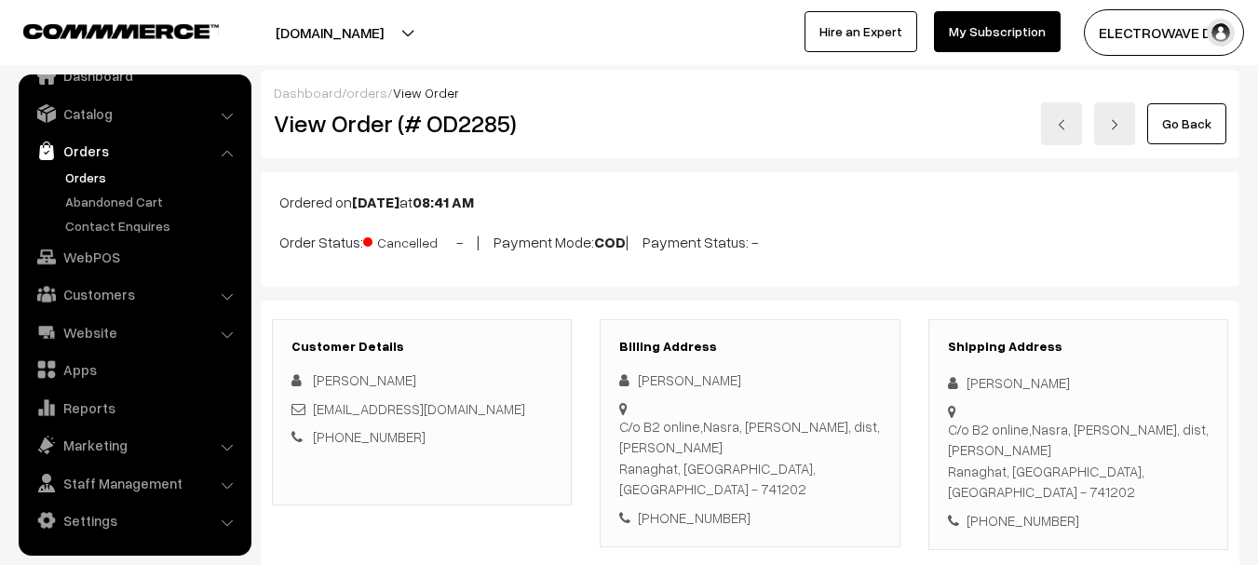
click at [1006, 510] on div "+91 9932775062" at bounding box center [1078, 520] width 261 height 21
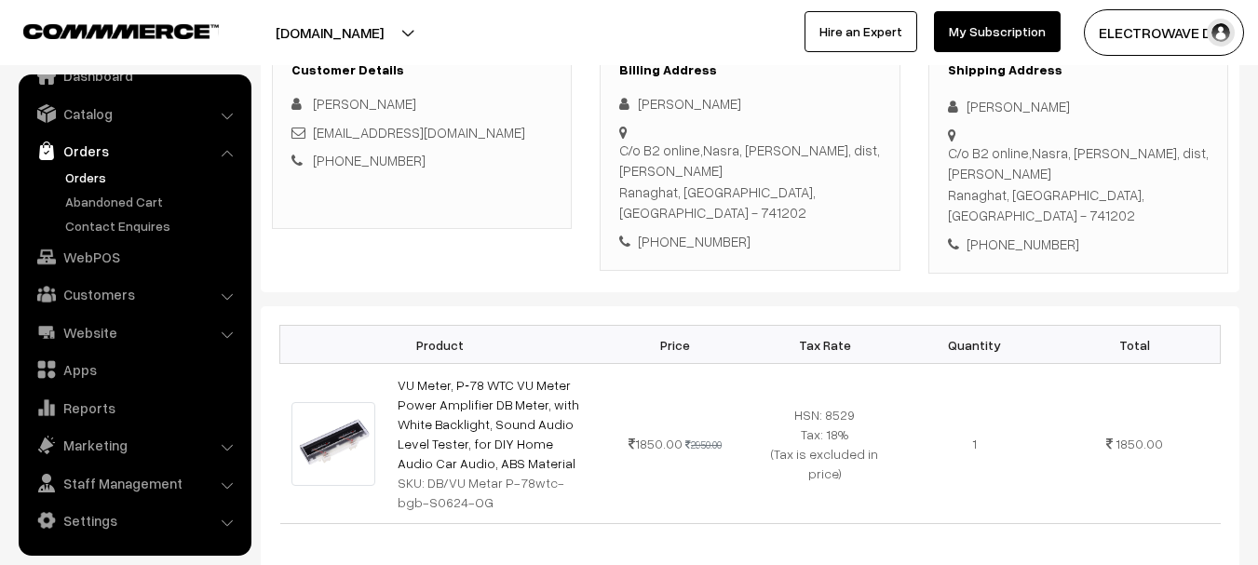
scroll to position [0, 0]
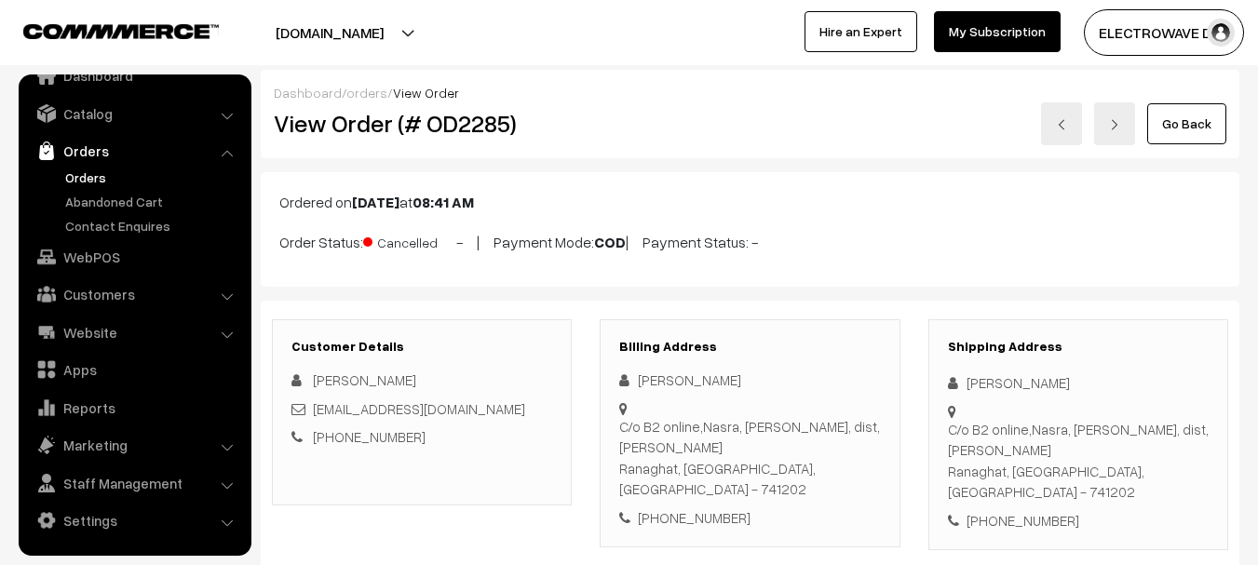
click at [978, 385] on div "Rakhal Khamari" at bounding box center [1078, 382] width 261 height 21
copy div "Rakhal"
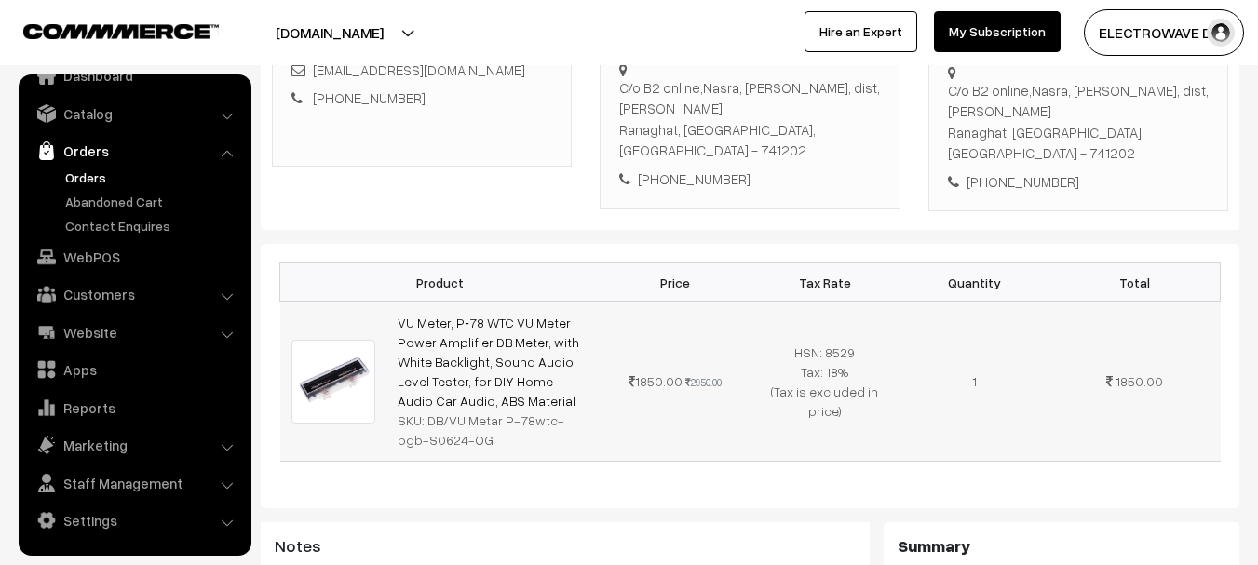
scroll to position [466, 0]
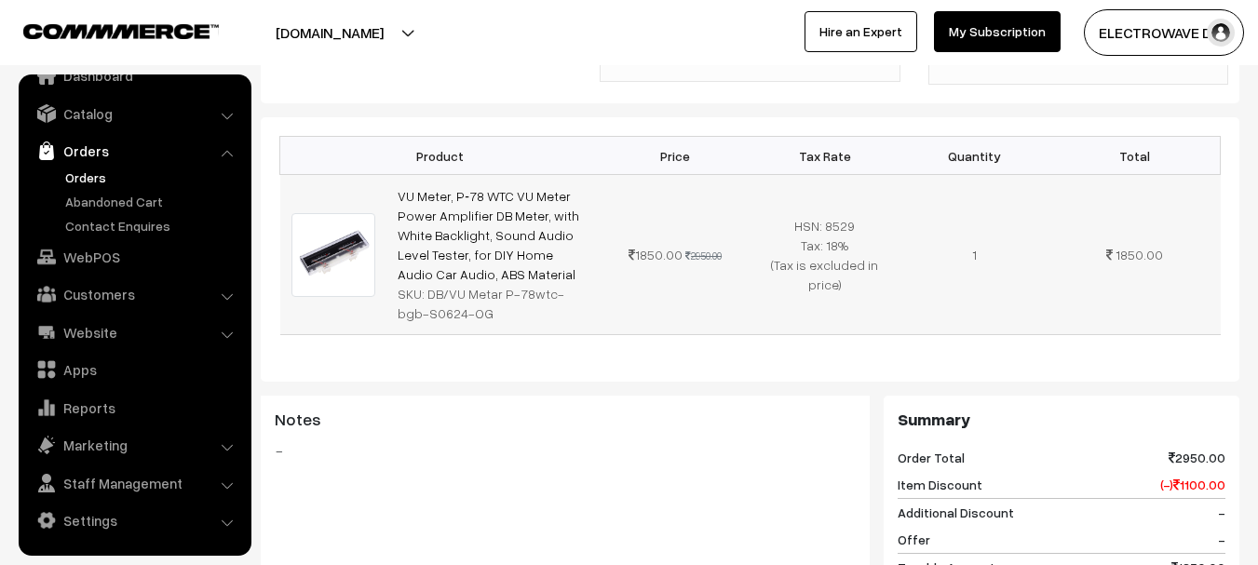
copy tr "VU Meter, P‑78 WTC VU Meter Power Amplifier DB Meter, with White Backlight, Sou…"
copy link "VU Meter, P‑78 WTC VU Meter Power Amplifier DB Meter, with White Backlight, Sou…"
drag, startPoint x: 507, startPoint y: 232, endPoint x: 393, endPoint y: 144, distance: 143.4
click at [393, 175] on td "VU Meter, P‑78 WTC VU Meter Power Amplifier DB Meter, with White Backlight, Sou…" at bounding box center [493, 255] width 214 height 160
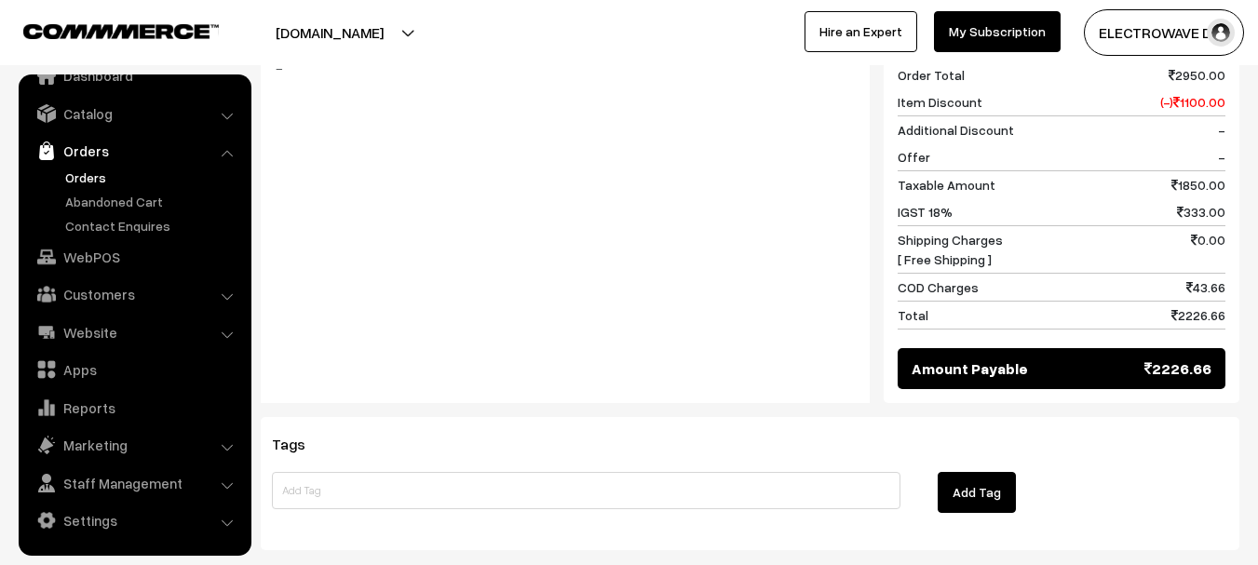
scroll to position [816, 0]
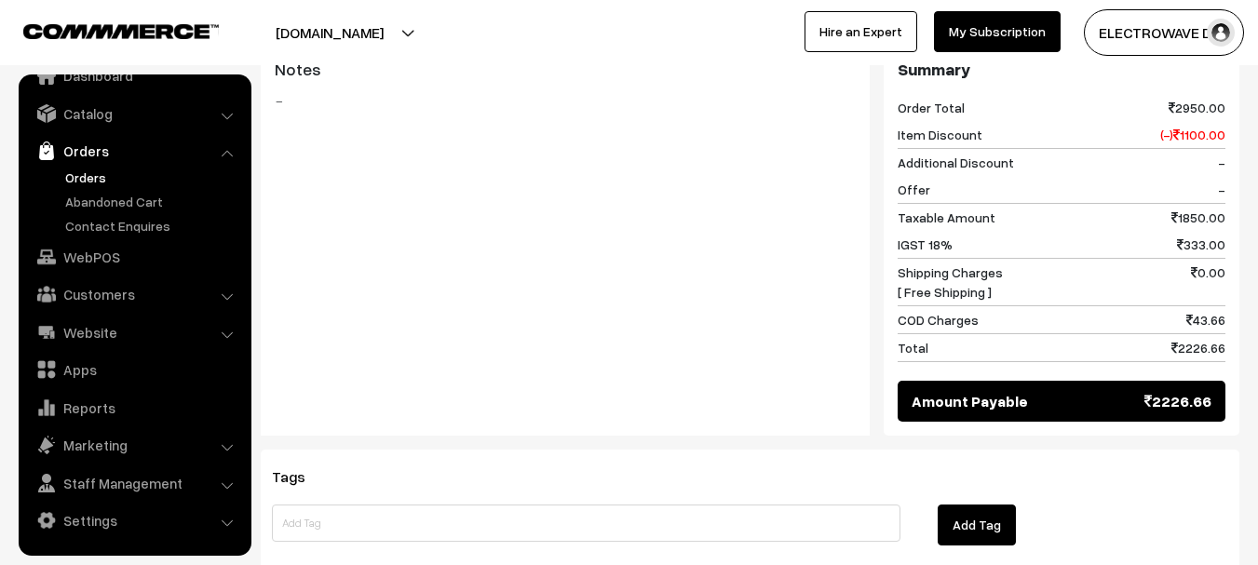
click at [92, 177] on link "Orders" at bounding box center [153, 178] width 184 height 20
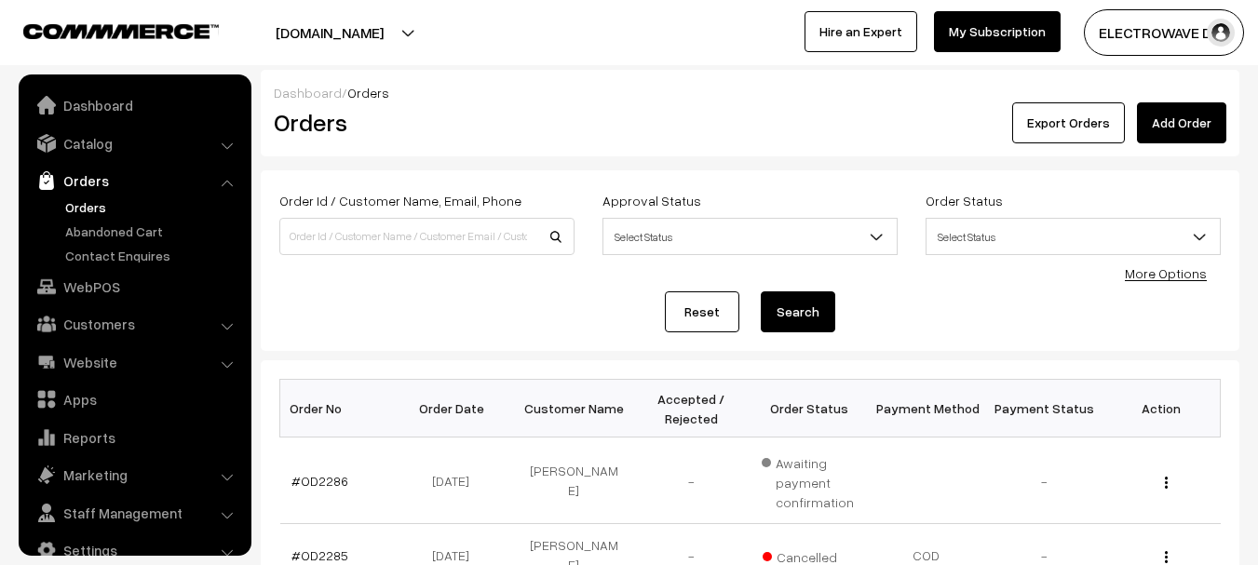
scroll to position [30, 0]
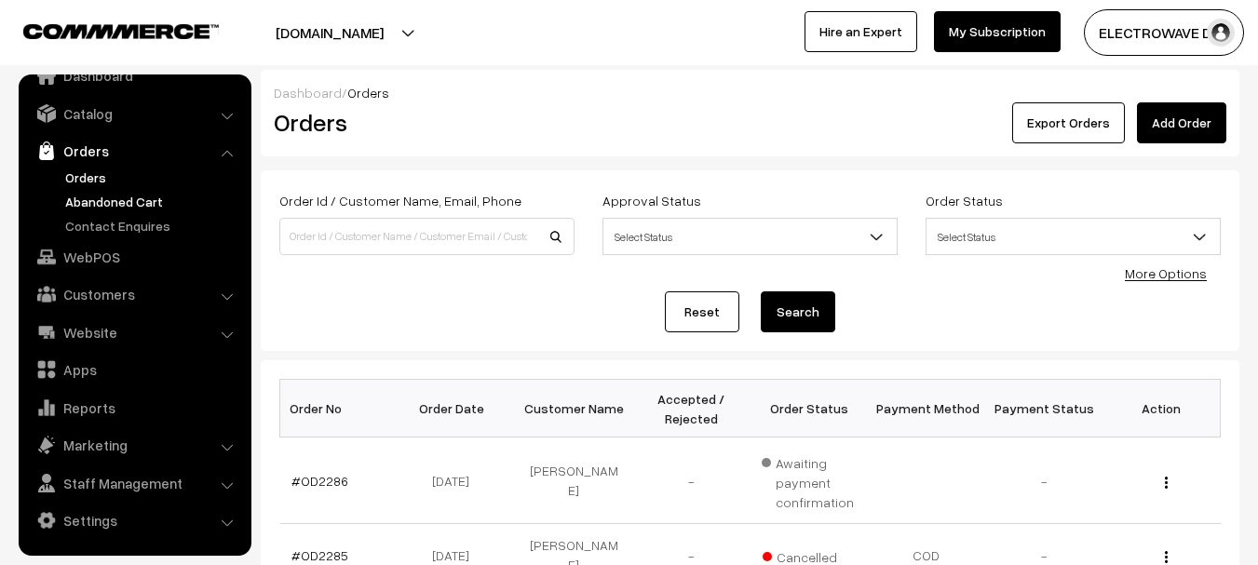
click at [135, 201] on link "Abandoned Cart" at bounding box center [153, 202] width 184 height 20
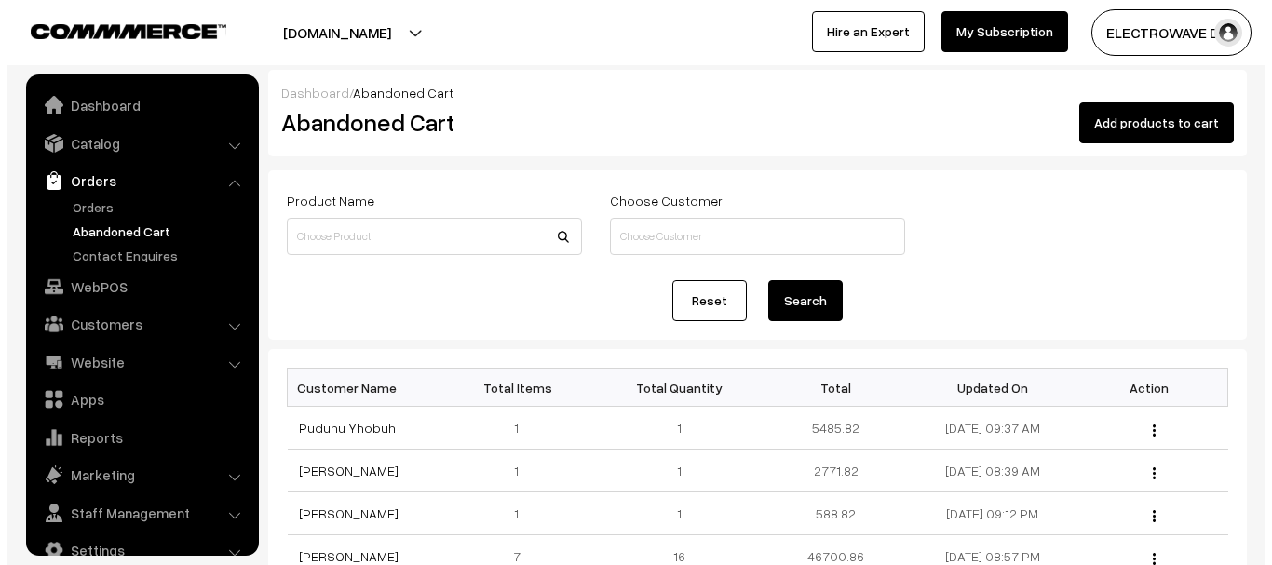
scroll to position [30, 0]
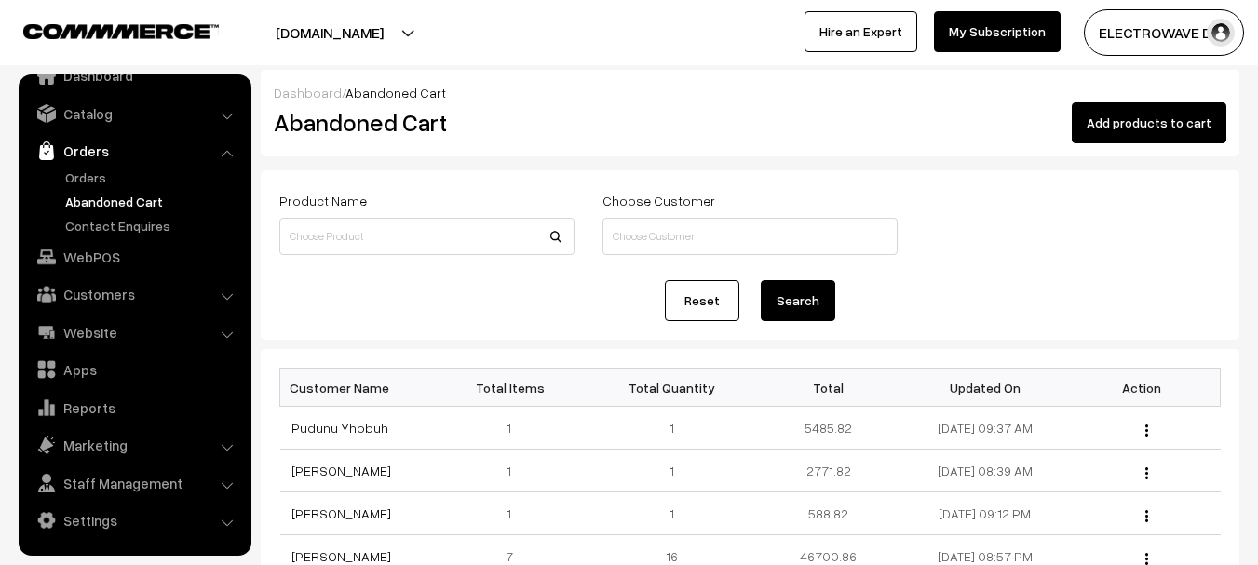
click at [1138, 125] on button "Add products to cart" at bounding box center [1149, 122] width 155 height 41
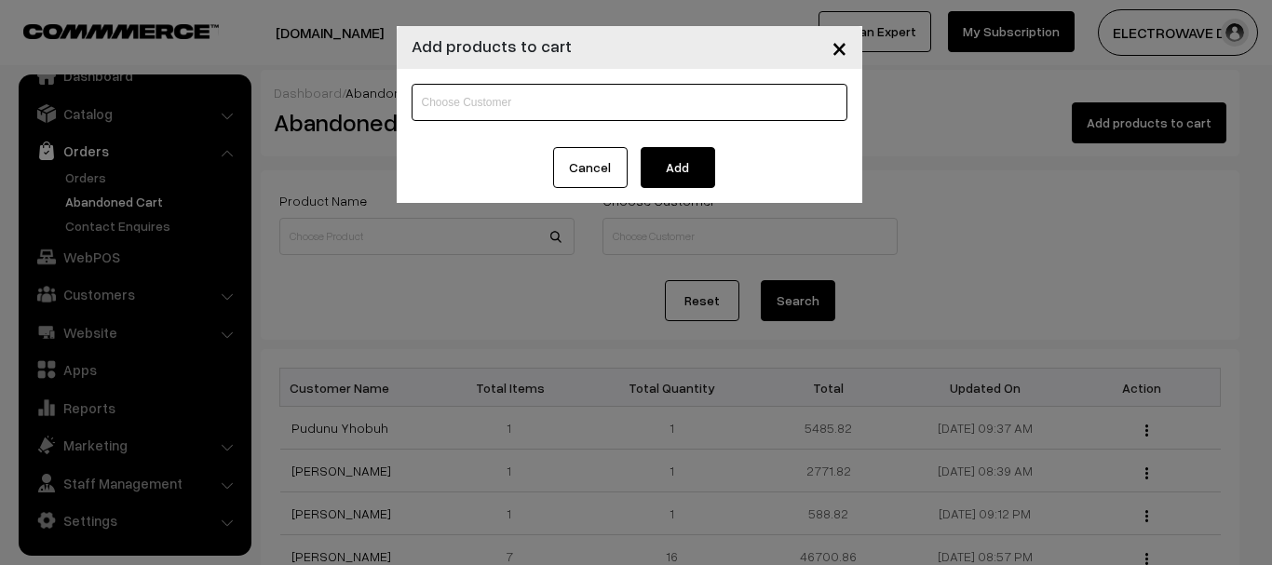
click at [563, 109] on input at bounding box center [630, 102] width 436 height 37
paste input "[PERSON_NAME]"
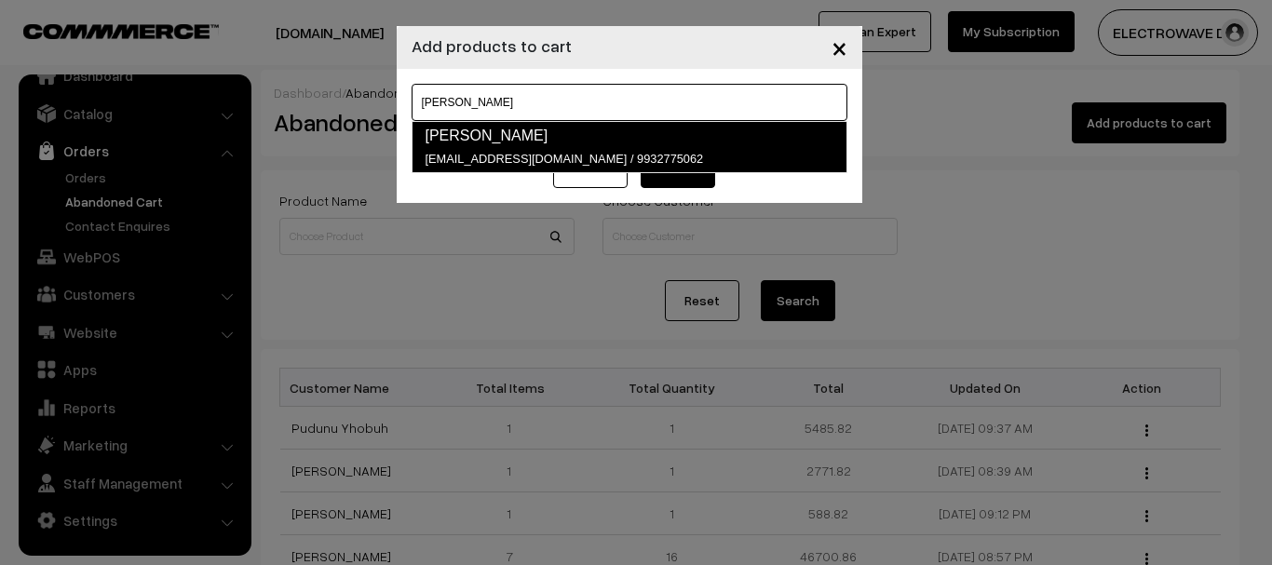
click at [521, 150] on link "[PERSON_NAME] [EMAIL_ADDRESS][DOMAIN_NAME] / 9932775062" at bounding box center [630, 147] width 436 height 52
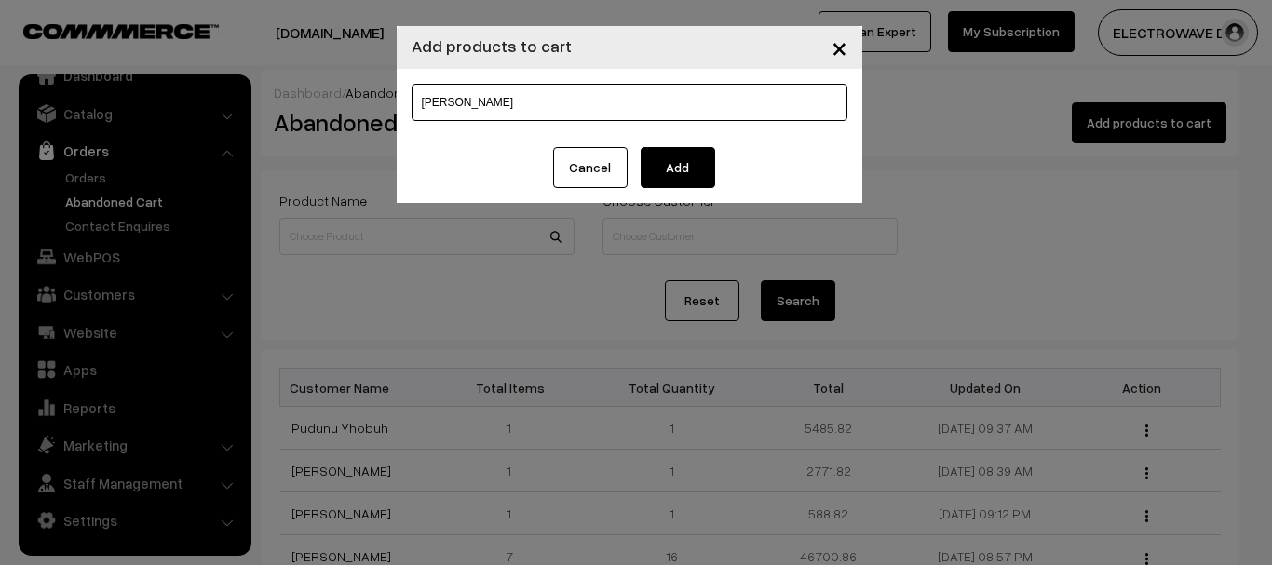
type input "[PERSON_NAME]"
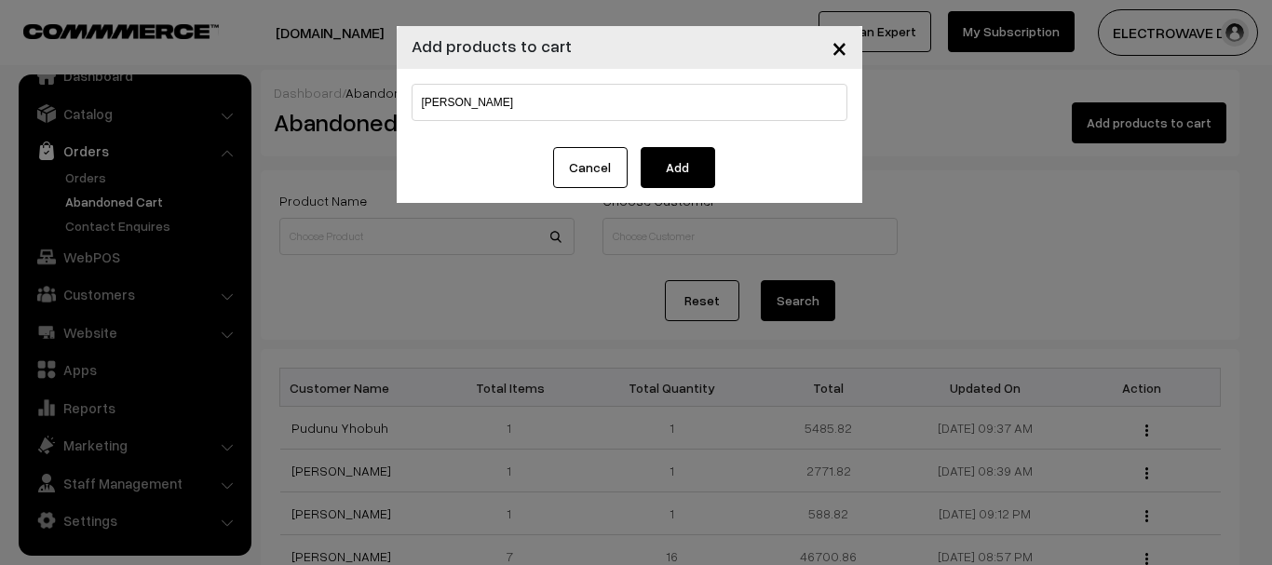
click at [651, 155] on button "Add" at bounding box center [678, 167] width 74 height 41
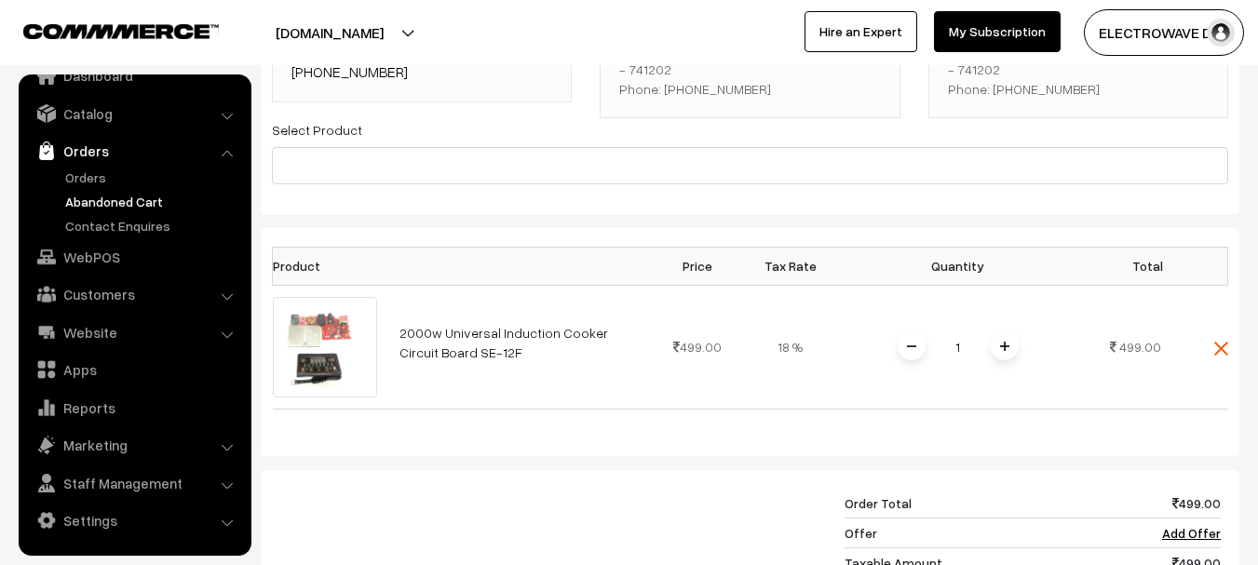
scroll to position [279, 0]
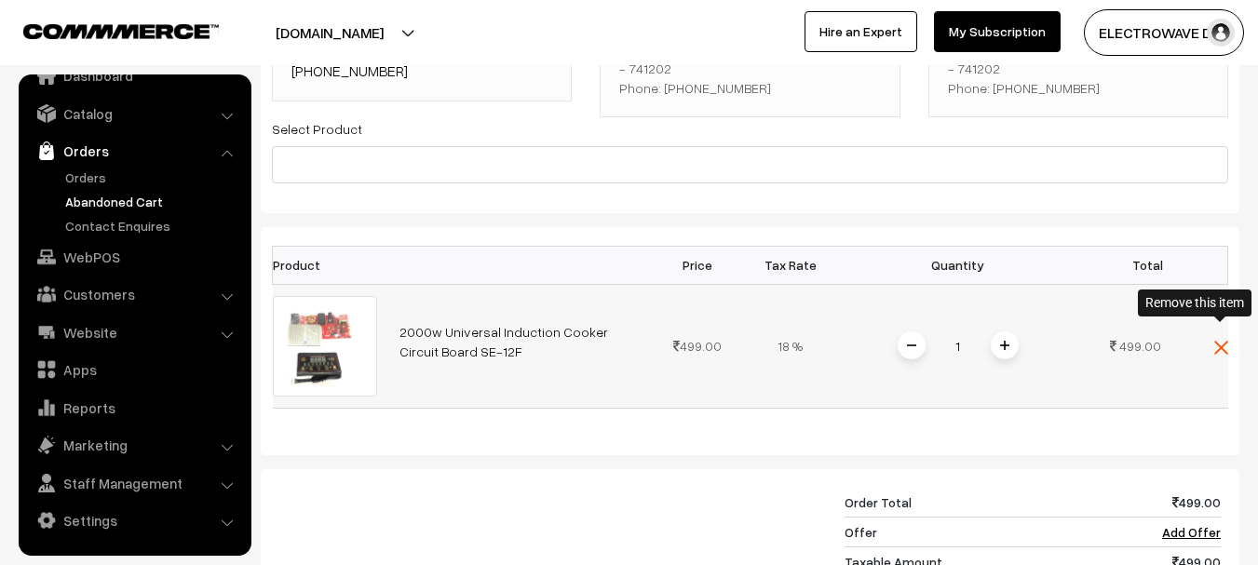
click at [1218, 341] on img at bounding box center [1221, 348] width 14 height 14
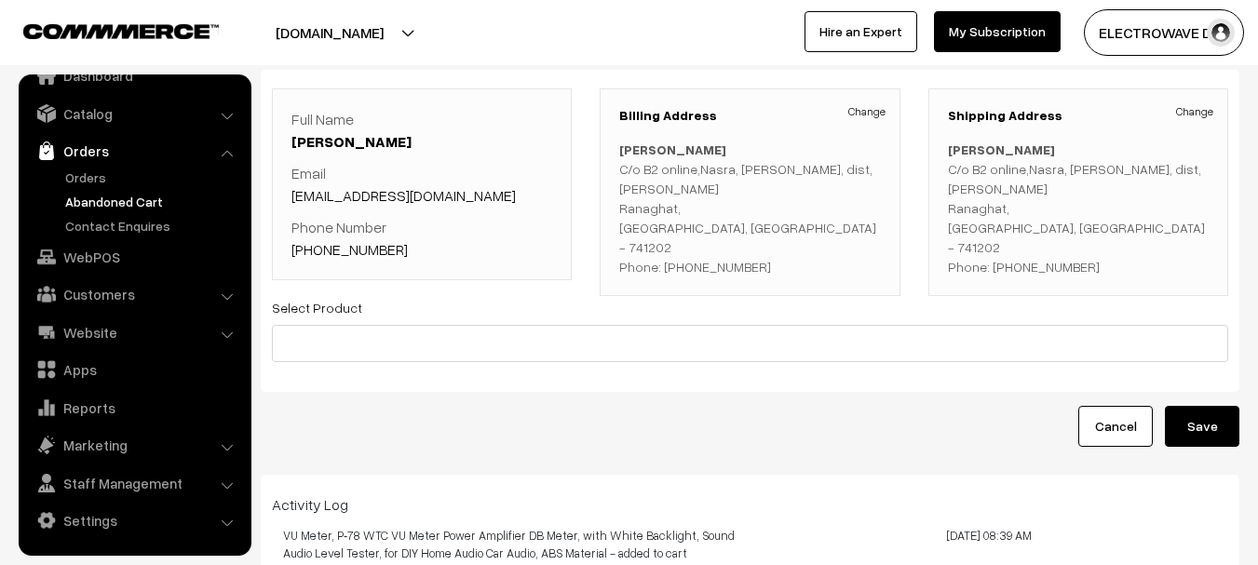
scroll to position [0, 0]
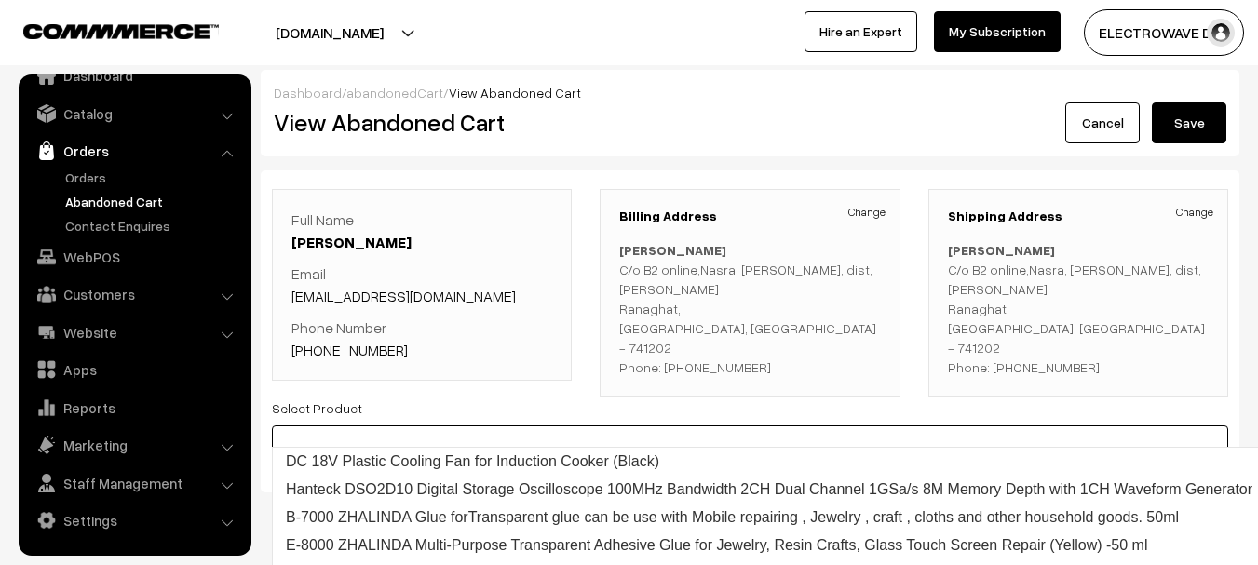
click at [892, 426] on input at bounding box center [750, 444] width 956 height 37
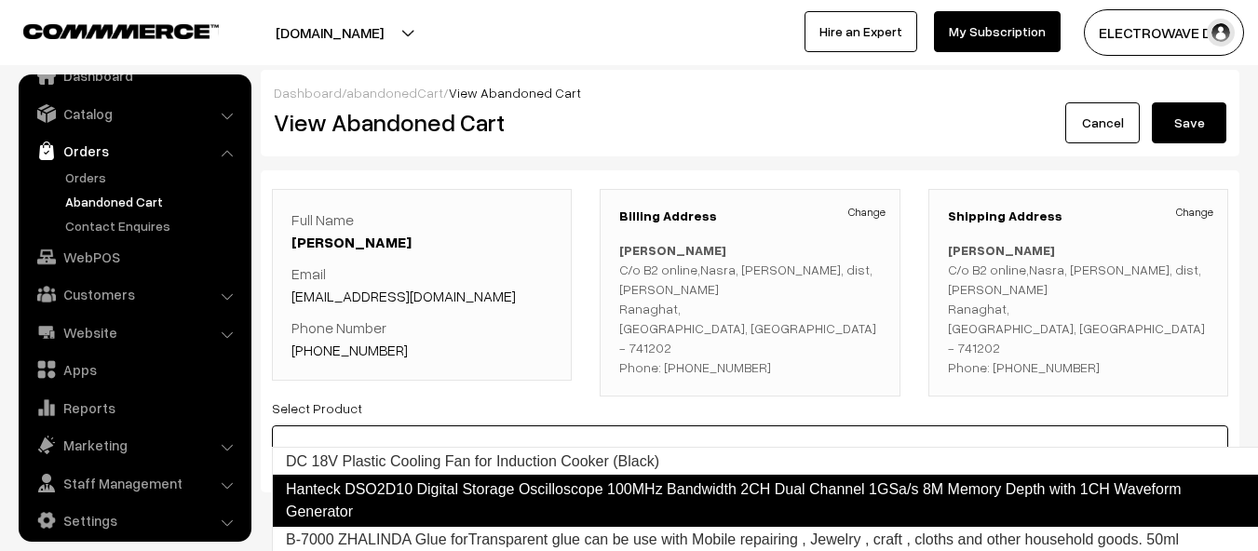
paste input "VU Meter, P‑78 WTC VU Meter Power Amplifier DB Meter, with White Backlight, Sou…"
type input "VU Meter, P‑78 WTC VU Meter Power Amplifier DB Meter, with White Backlight, Sou…"
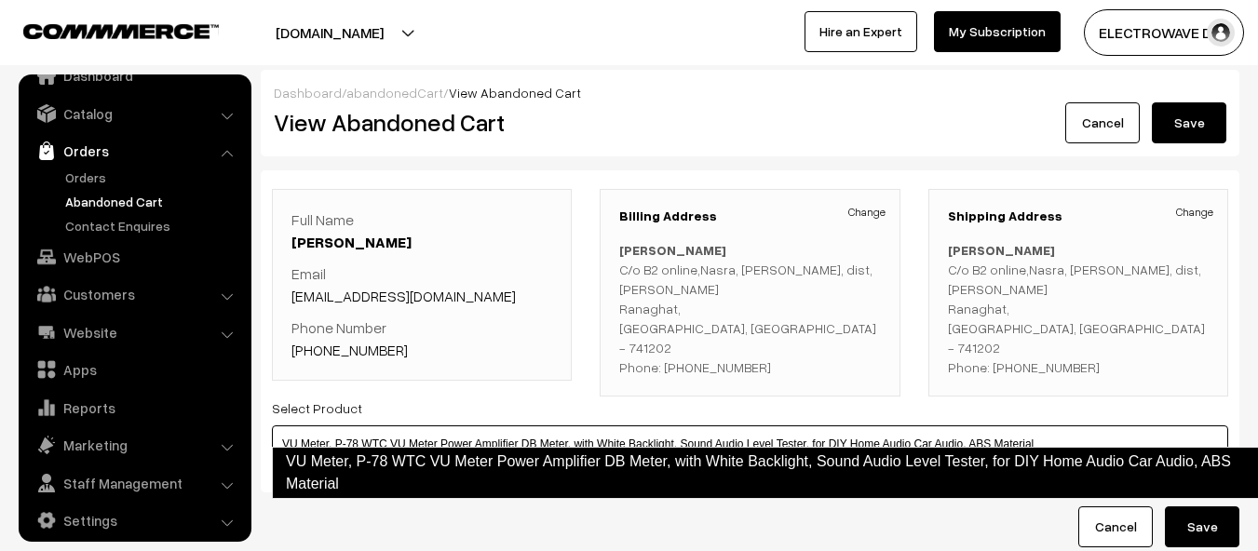
click at [796, 459] on link "VU Meter, P‑78 WTC VU Meter Power Amplifier DB Meter, with White Backlight, Sou…" at bounding box center [765, 473] width 987 height 52
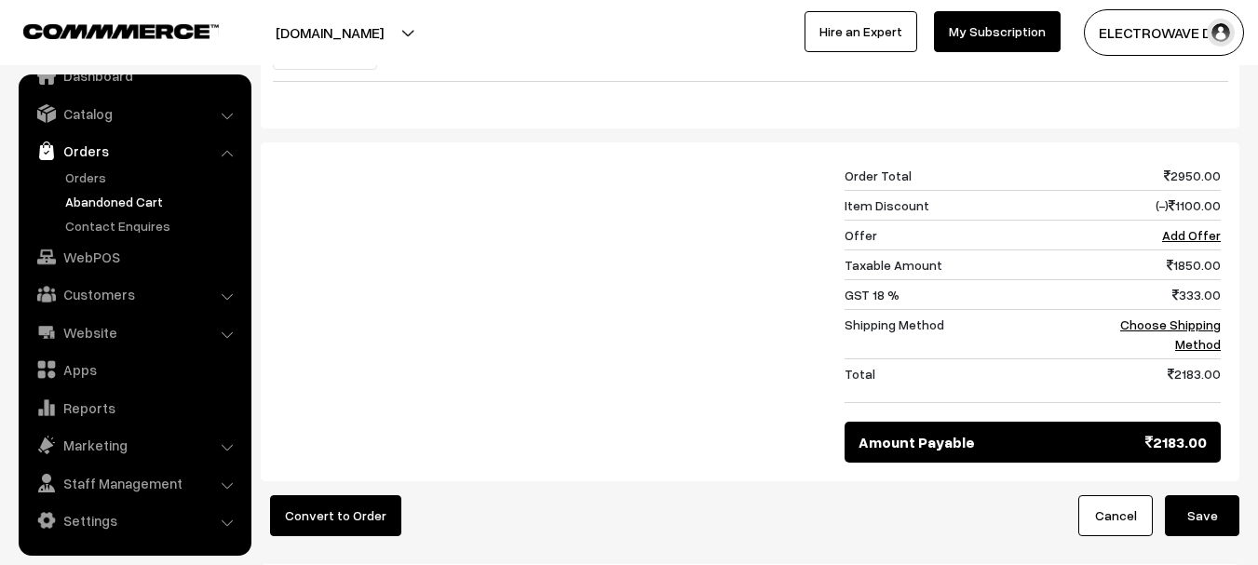
scroll to position [652, 0]
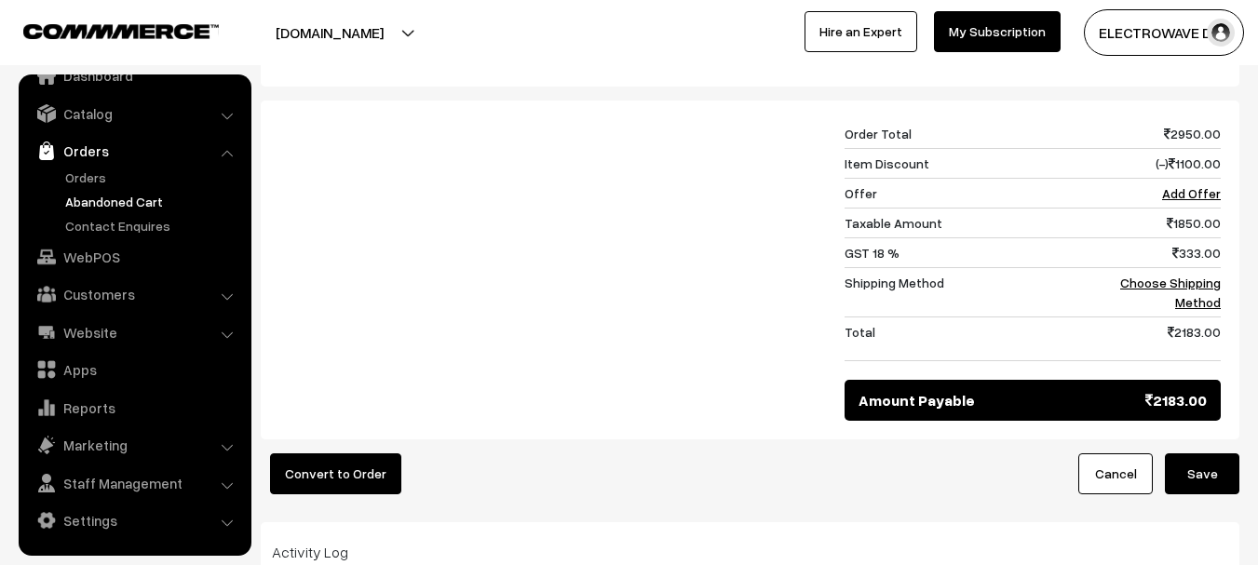
click at [1186, 453] on button "Save" at bounding box center [1202, 473] width 74 height 41
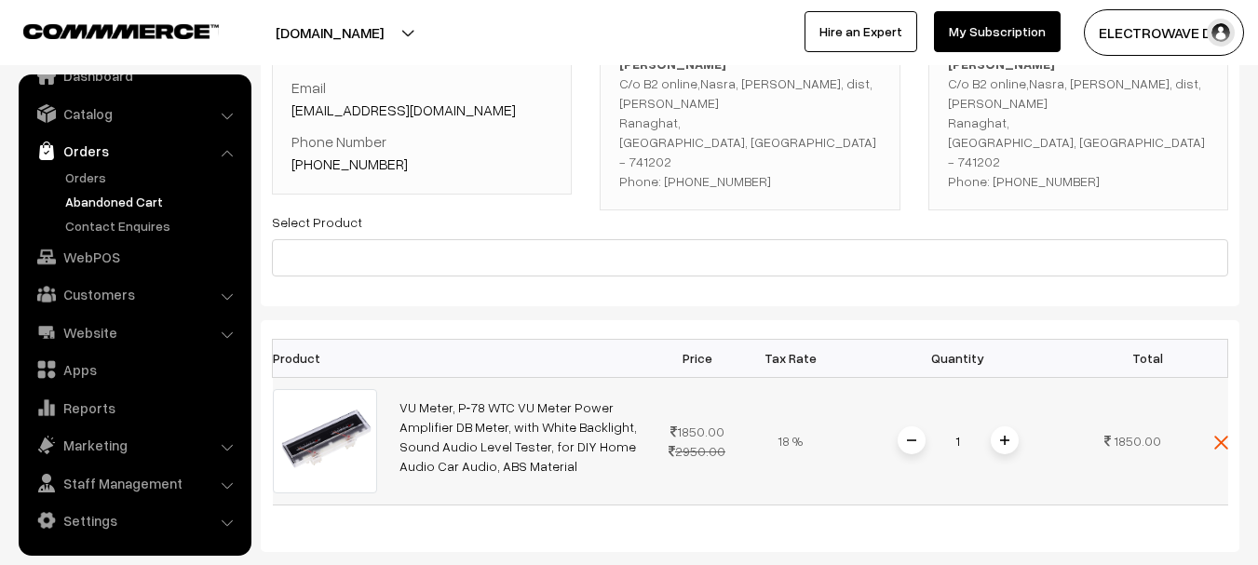
scroll to position [181, 0]
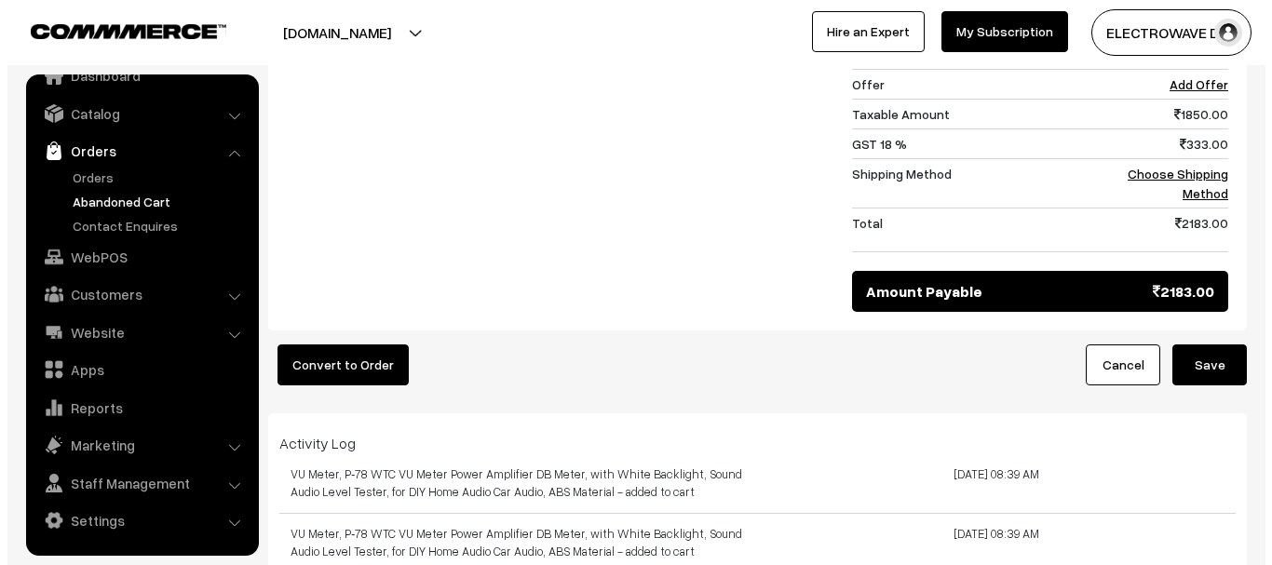
scroll to position [931, 0]
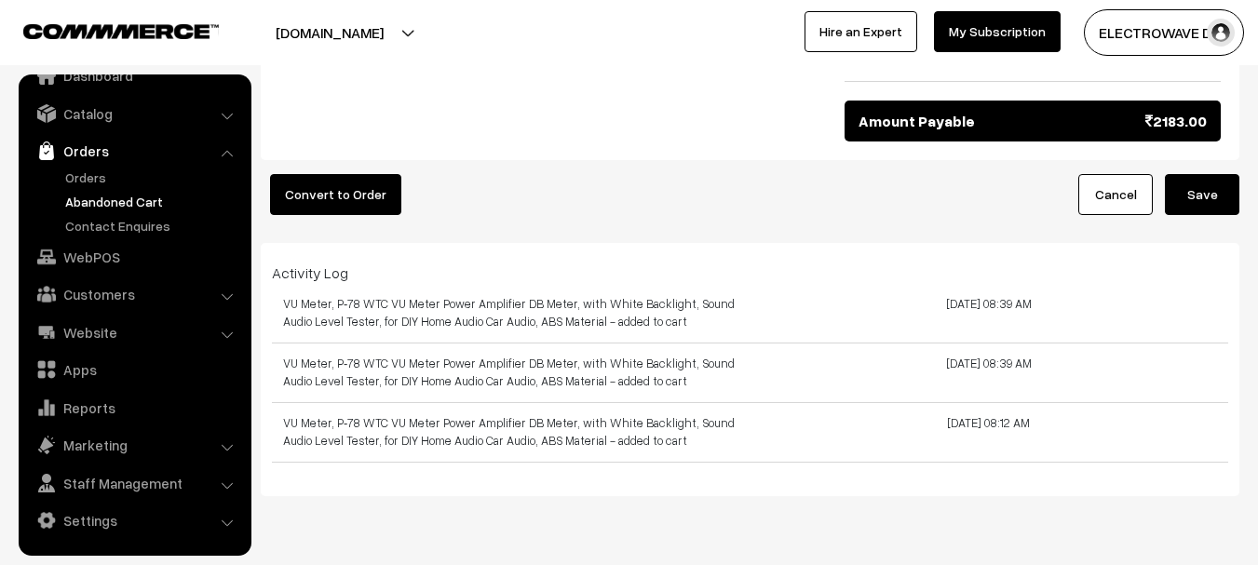
click at [343, 191] on button "Convert to Order" at bounding box center [335, 194] width 131 height 41
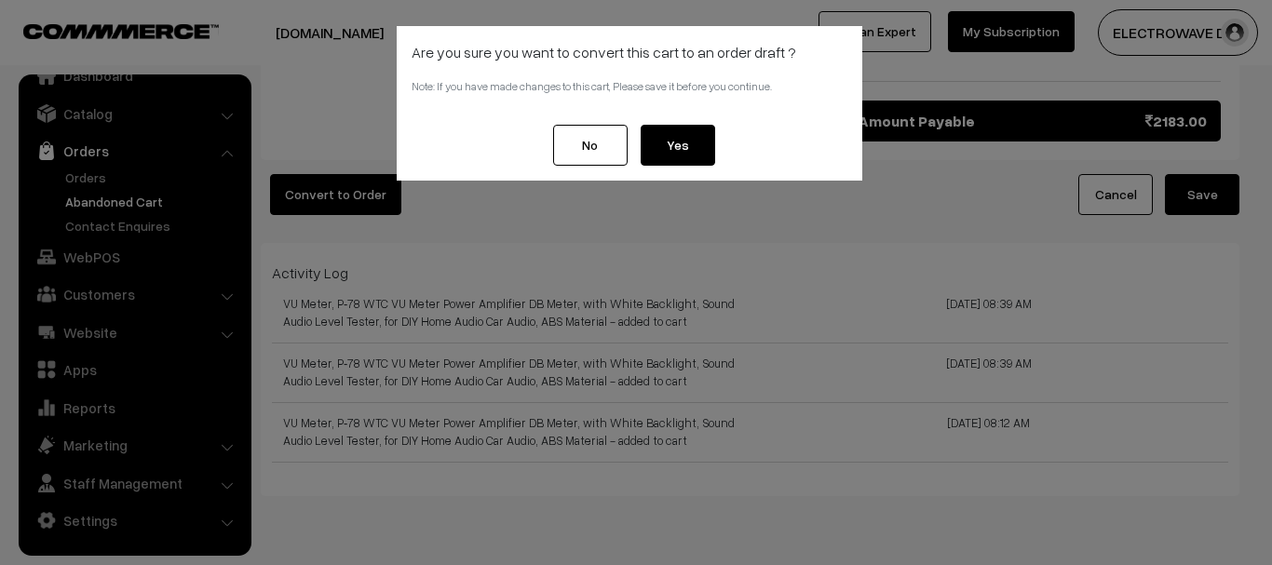
click at [695, 147] on button "Yes" at bounding box center [678, 145] width 74 height 41
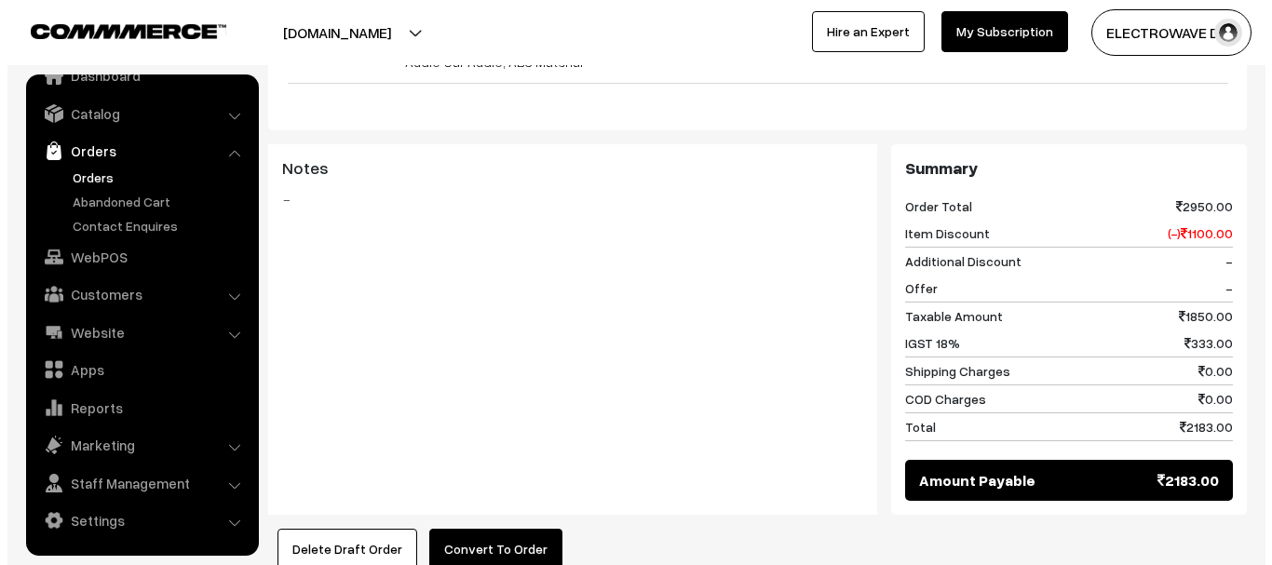
scroll to position [745, 0]
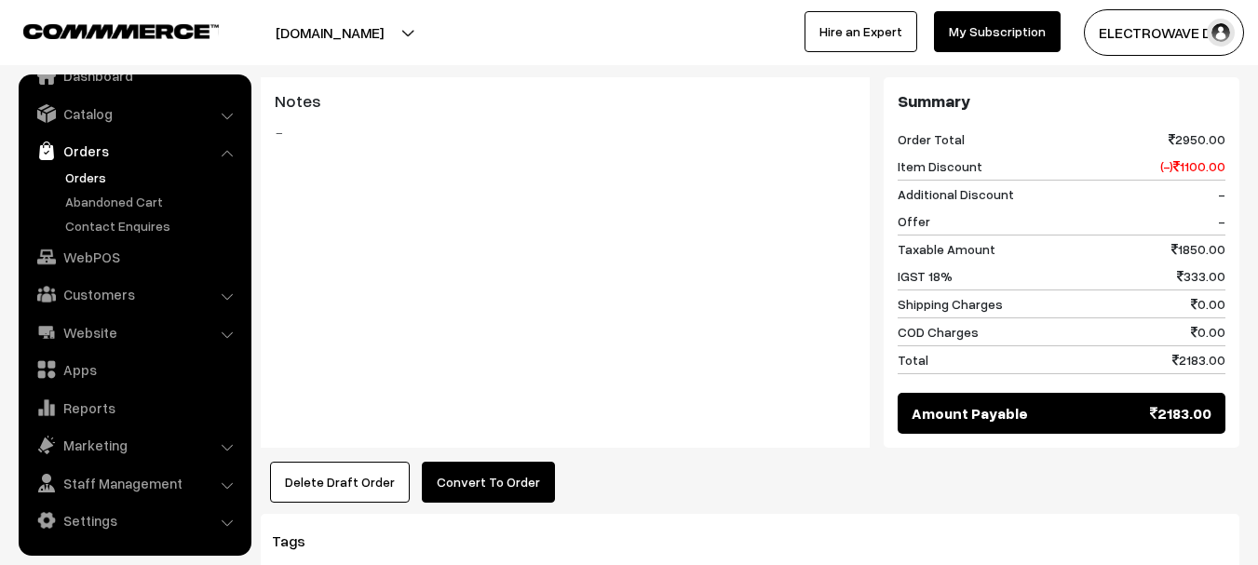
click at [468, 462] on button "Convert To Order" at bounding box center [488, 482] width 133 height 41
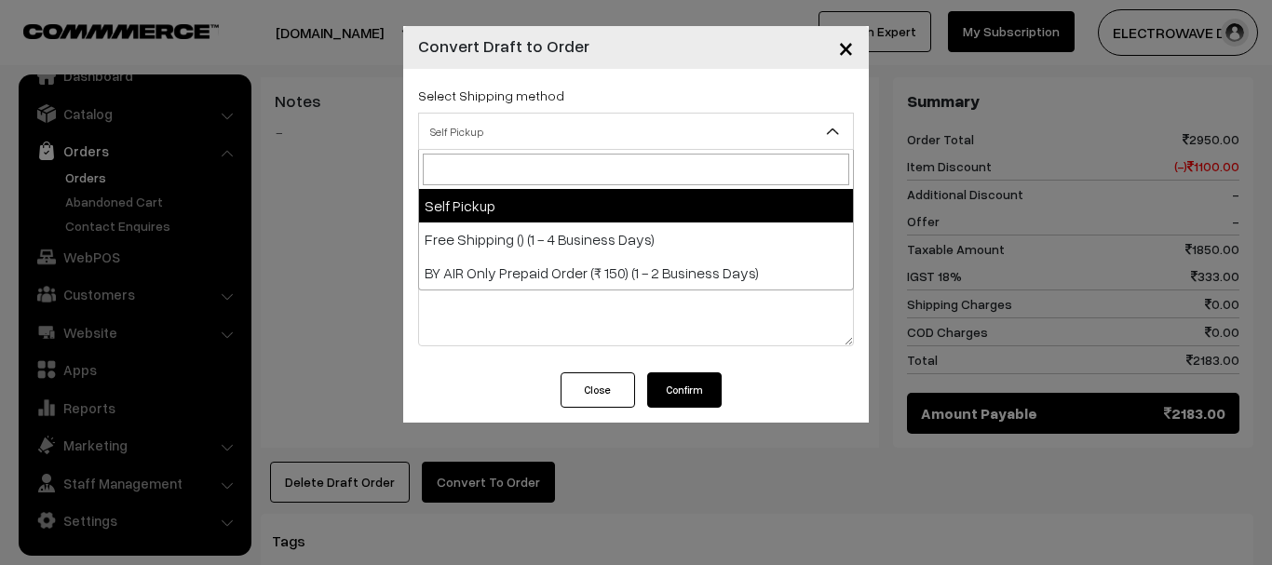
click at [604, 137] on span "Self Pickup" at bounding box center [636, 131] width 434 height 33
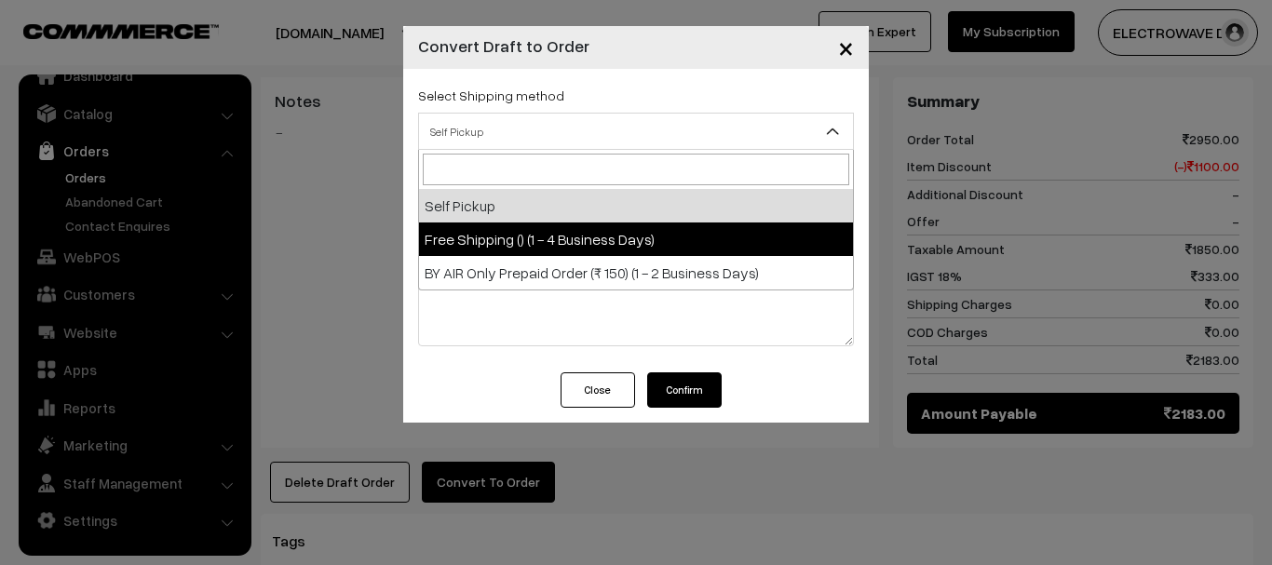
select select "FS2"
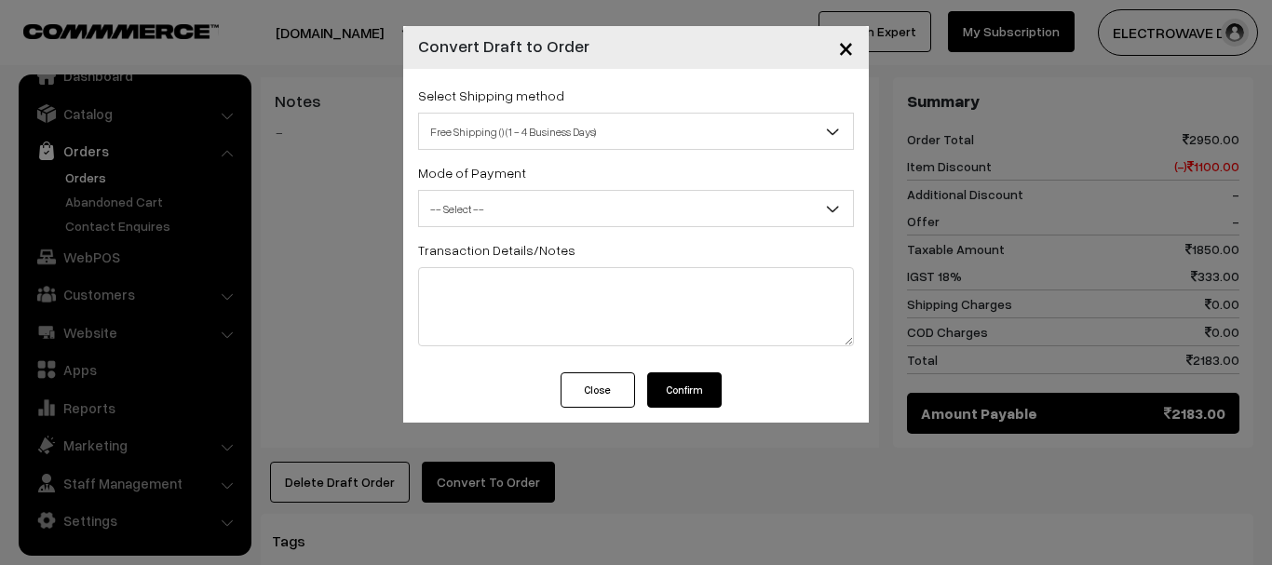
click at [562, 214] on span "-- Select --" at bounding box center [636, 209] width 434 height 33
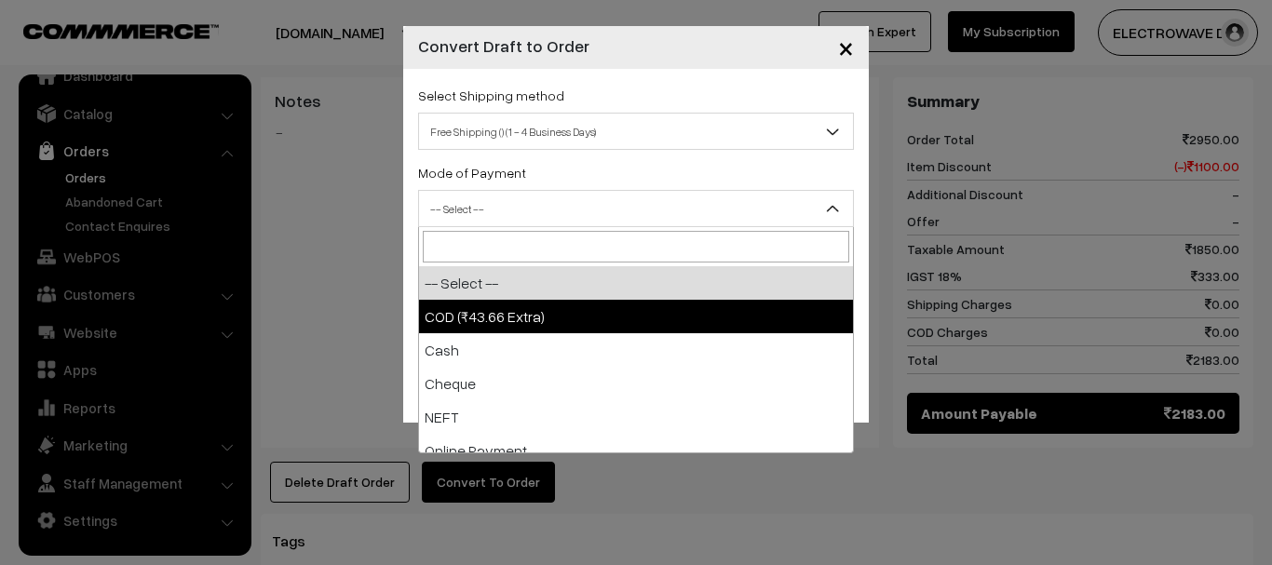
select select "1"
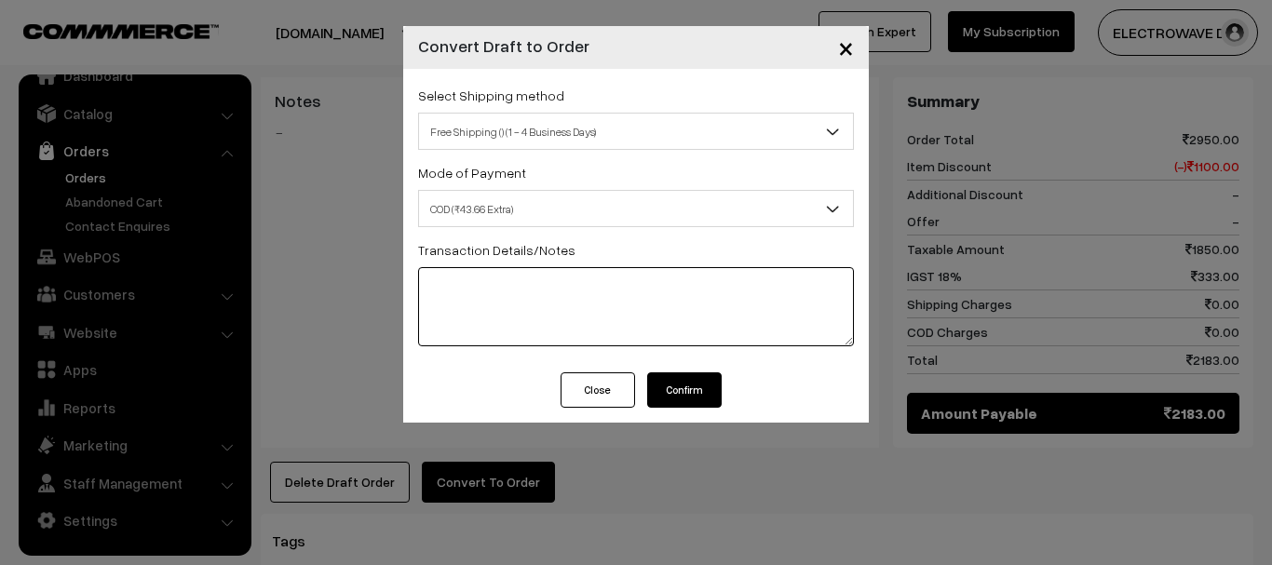
click at [545, 302] on textarea at bounding box center [636, 306] width 436 height 79
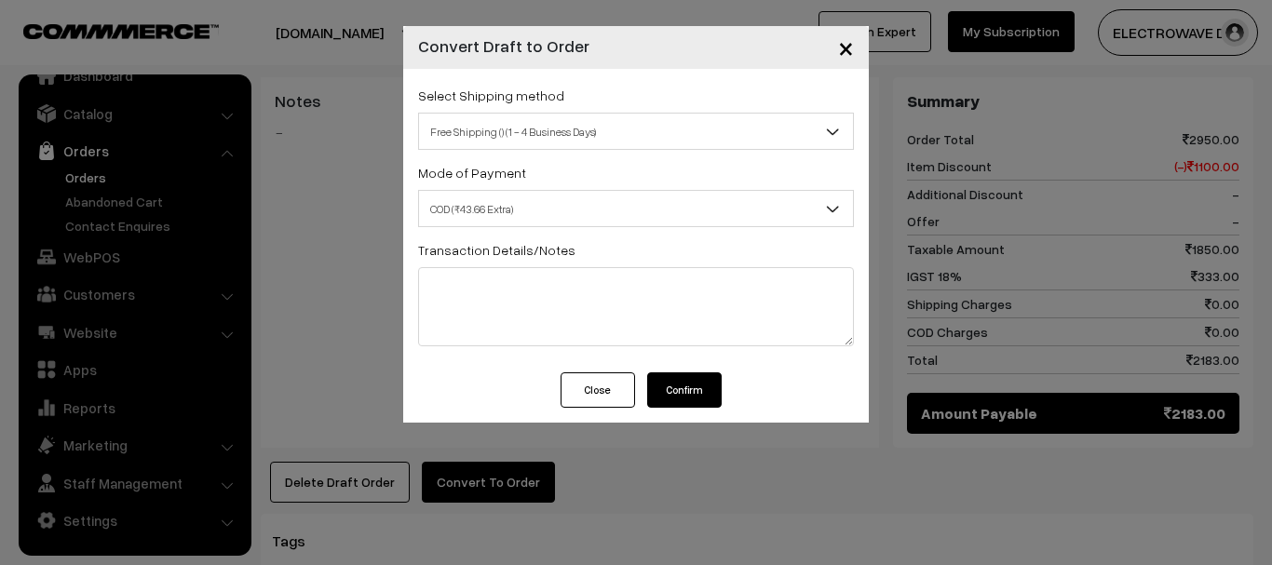
click at [699, 382] on button "Confirm" at bounding box center [684, 389] width 74 height 35
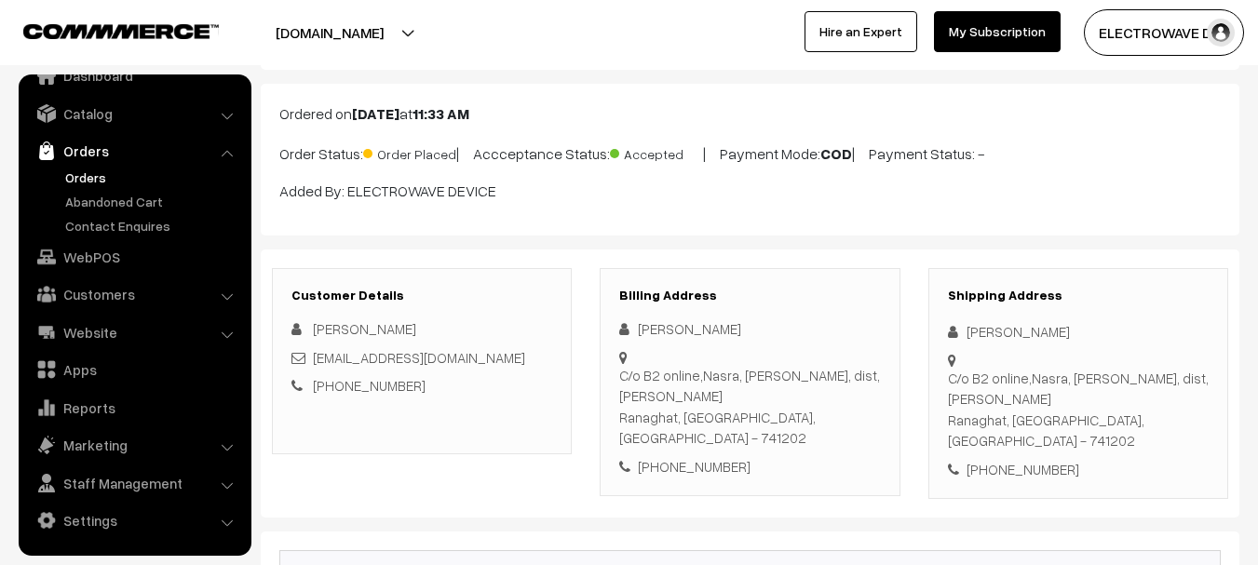
scroll to position [186, 0]
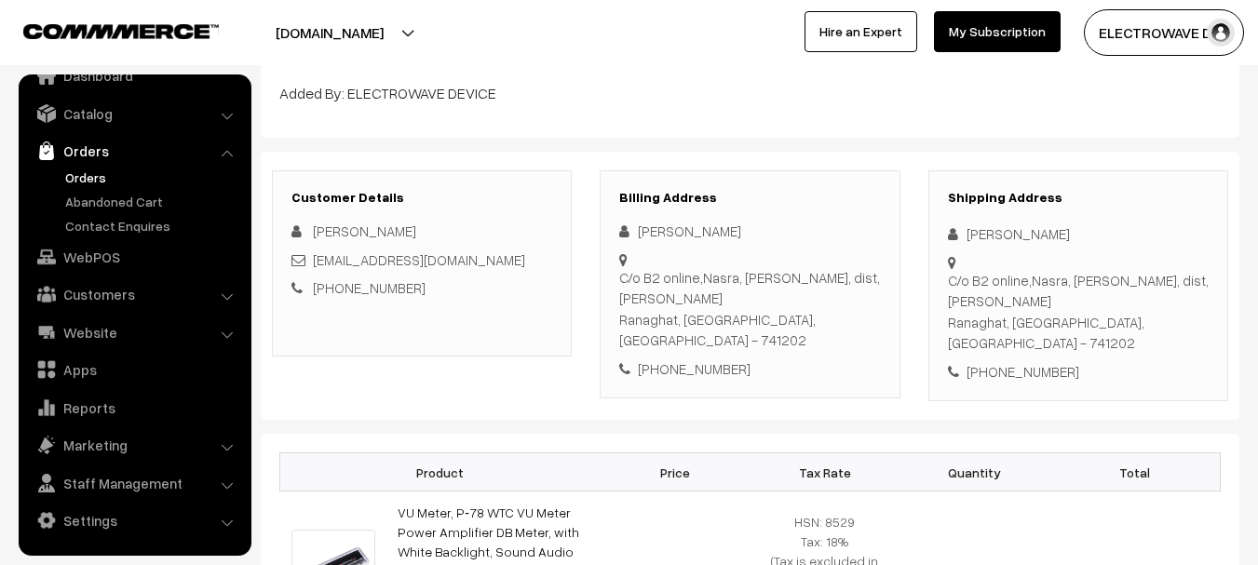
click at [1012, 361] on div "[PHONE_NUMBER]" at bounding box center [1078, 371] width 261 height 21
copy div "9932775062"
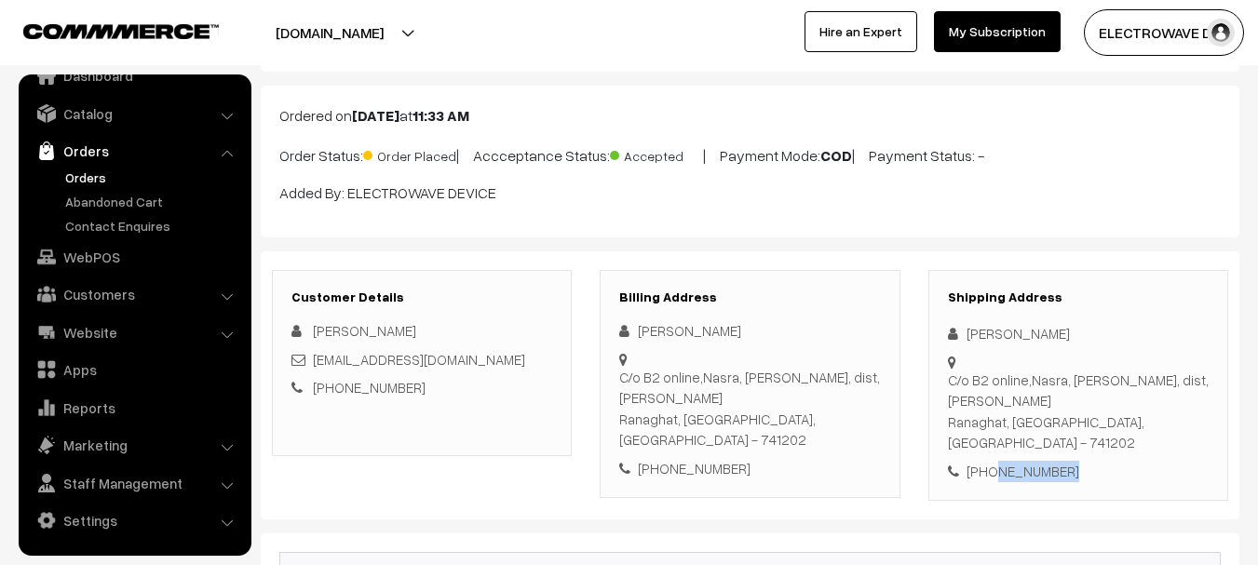
scroll to position [0, 0]
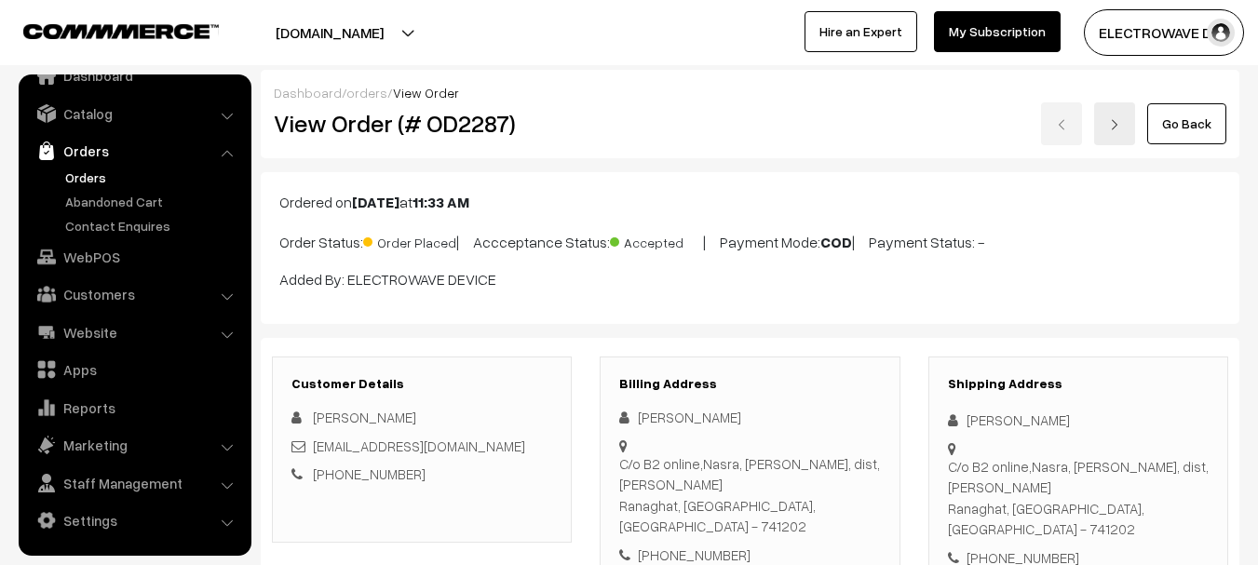
click at [454, 124] on h2 "View Order (# OD2287)" at bounding box center [423, 123] width 299 height 29
copy h2 "OD2287"
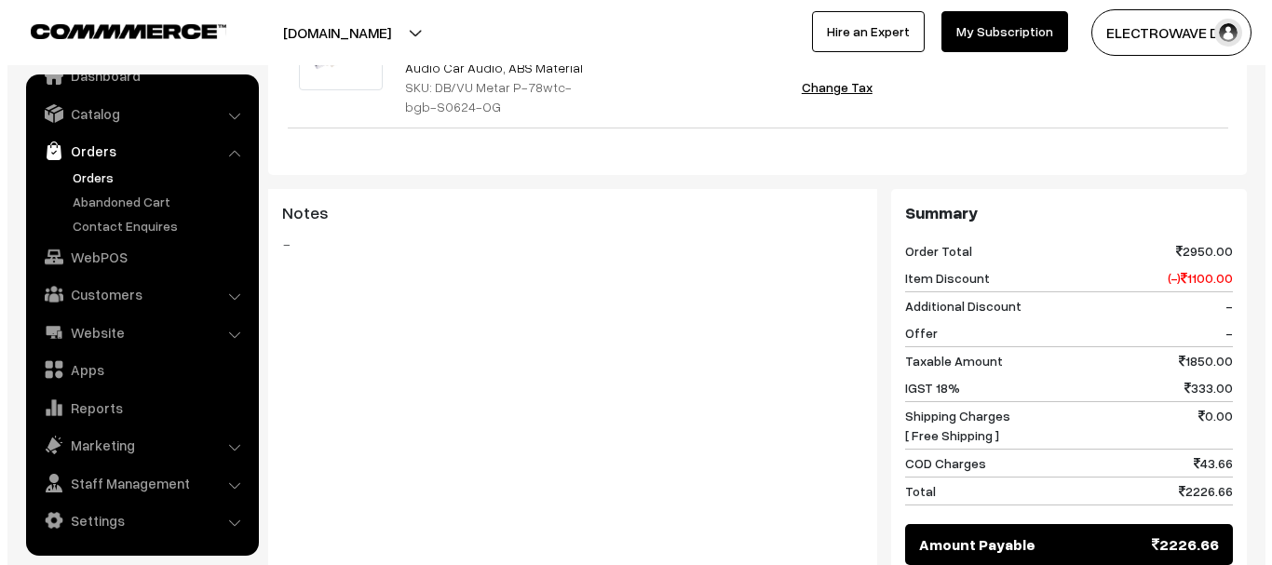
scroll to position [838, 0]
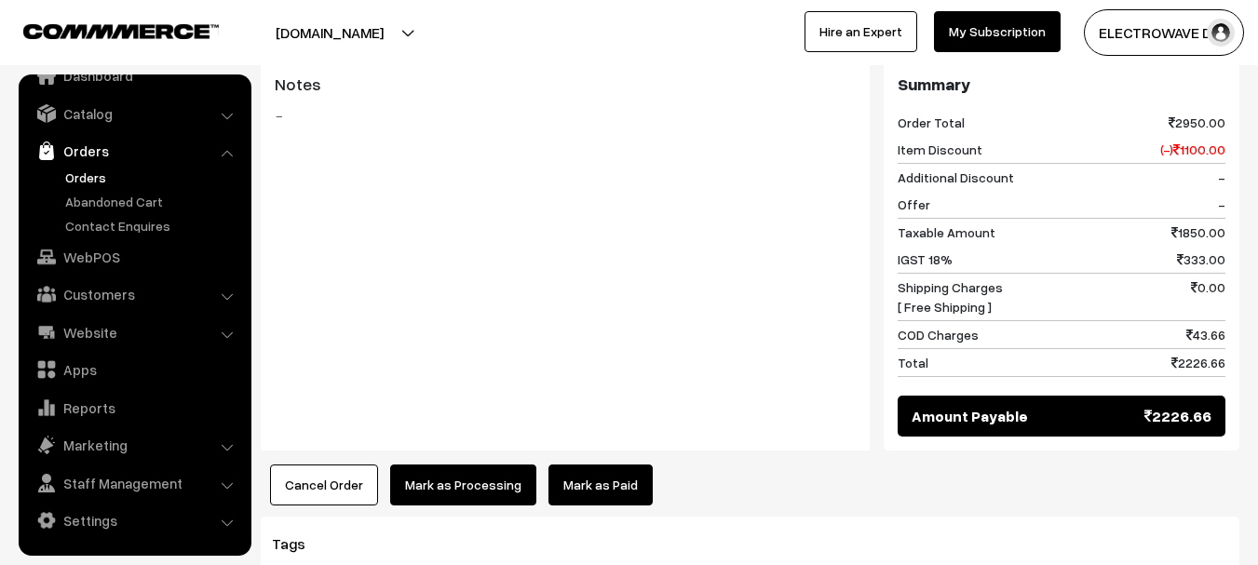
click at [466, 465] on button "Mark as Processing" at bounding box center [463, 485] width 146 height 41
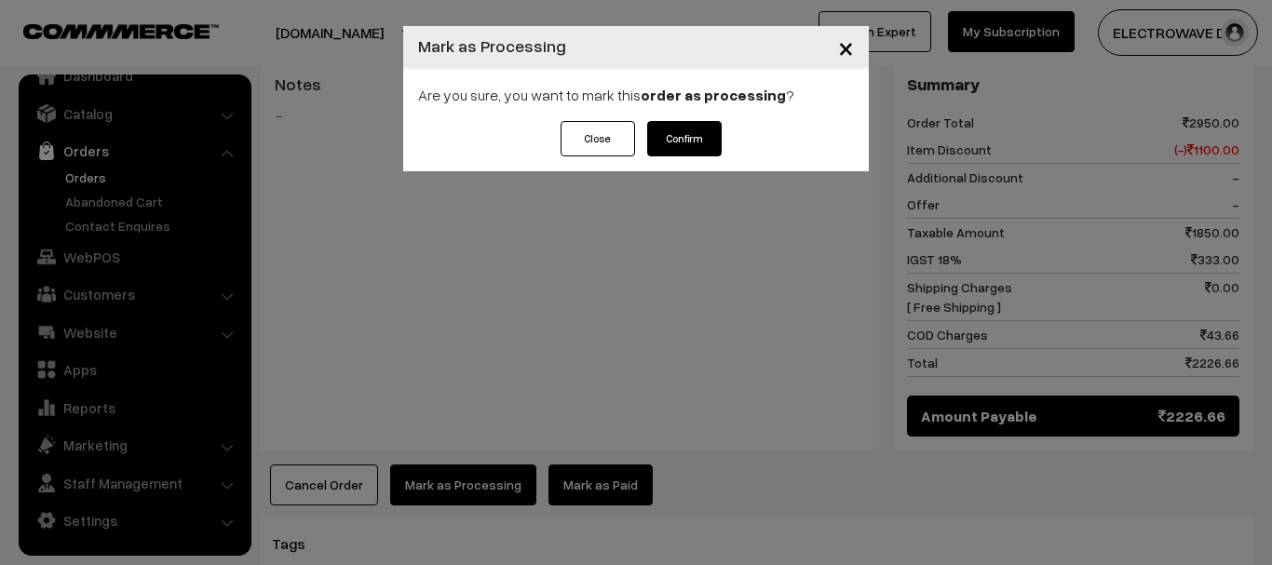
click at [703, 149] on button "Confirm" at bounding box center [684, 138] width 74 height 35
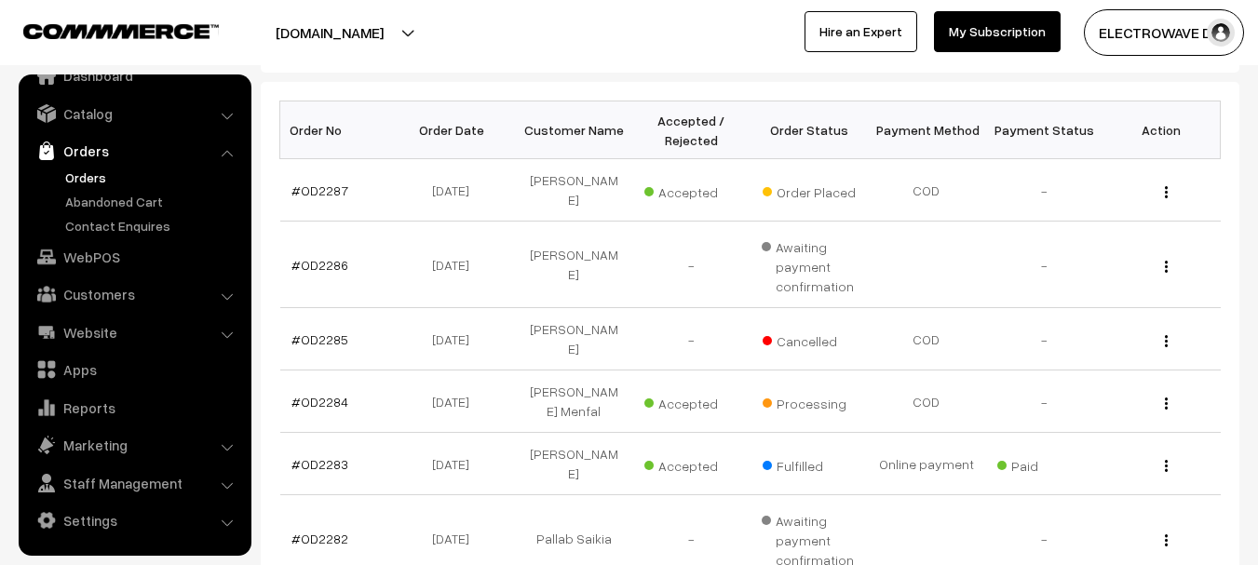
scroll to position [279, 0]
click at [314, 331] on link "#OD2285" at bounding box center [319, 339] width 57 height 16
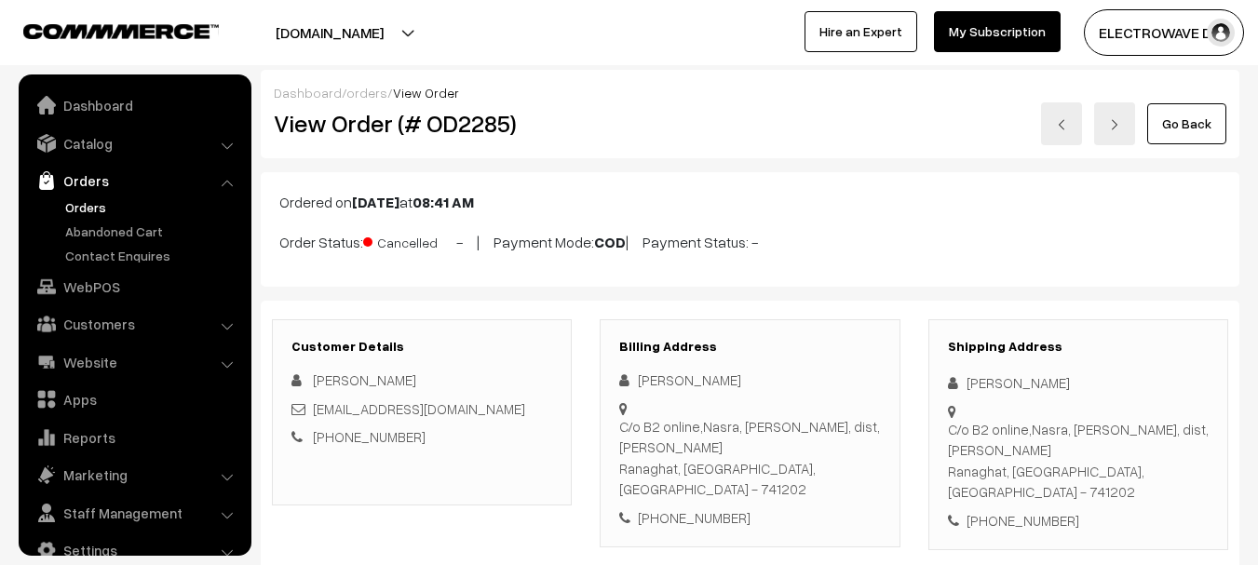
scroll to position [30, 0]
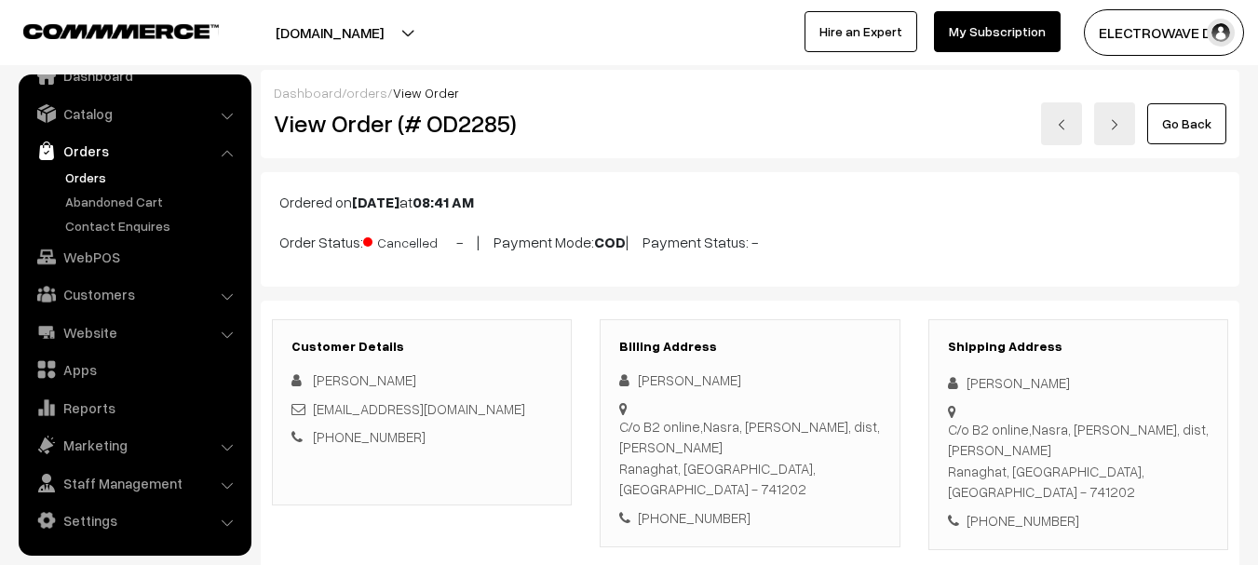
click at [966, 383] on icon at bounding box center [957, 383] width 19 height 14
copy div "[PERSON_NAME]"
click at [1043, 376] on div "[PERSON_NAME]" at bounding box center [1078, 382] width 261 height 21
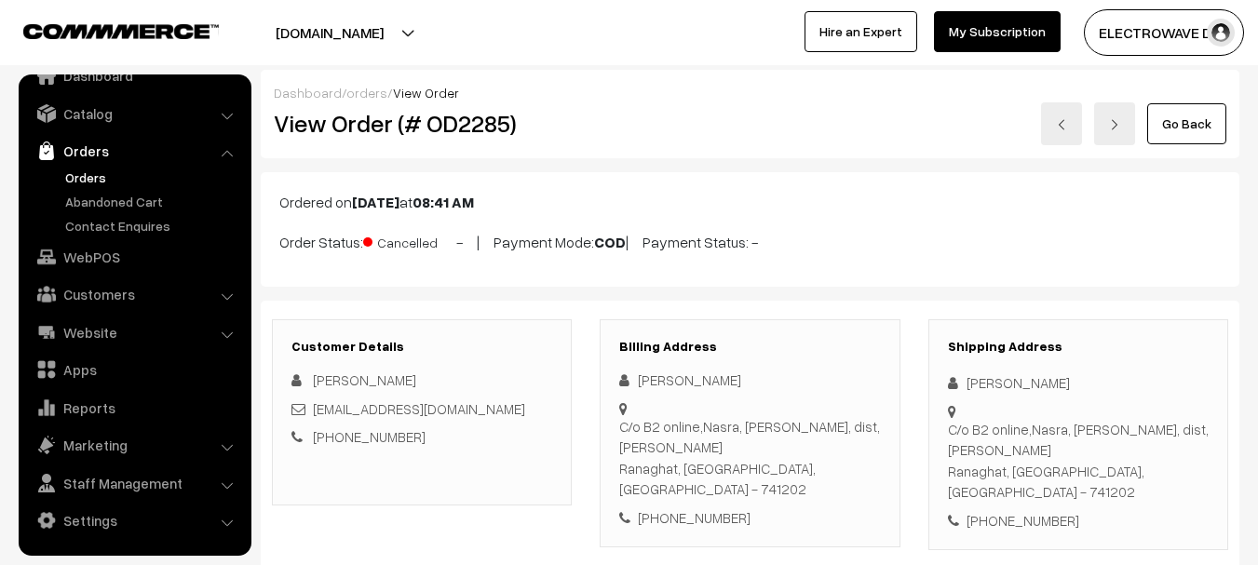
copy div "[PERSON_NAME]"
drag, startPoint x: 465, startPoint y: 411, endPoint x: 313, endPoint y: 410, distance: 151.8
click at [313, 410] on div "[EMAIL_ADDRESS][DOMAIN_NAME]" at bounding box center [421, 409] width 261 height 21
copy link "[EMAIL_ADDRESS][DOMAIN_NAME]"
click at [1033, 510] on div "[PHONE_NUMBER]" at bounding box center [1078, 520] width 261 height 21
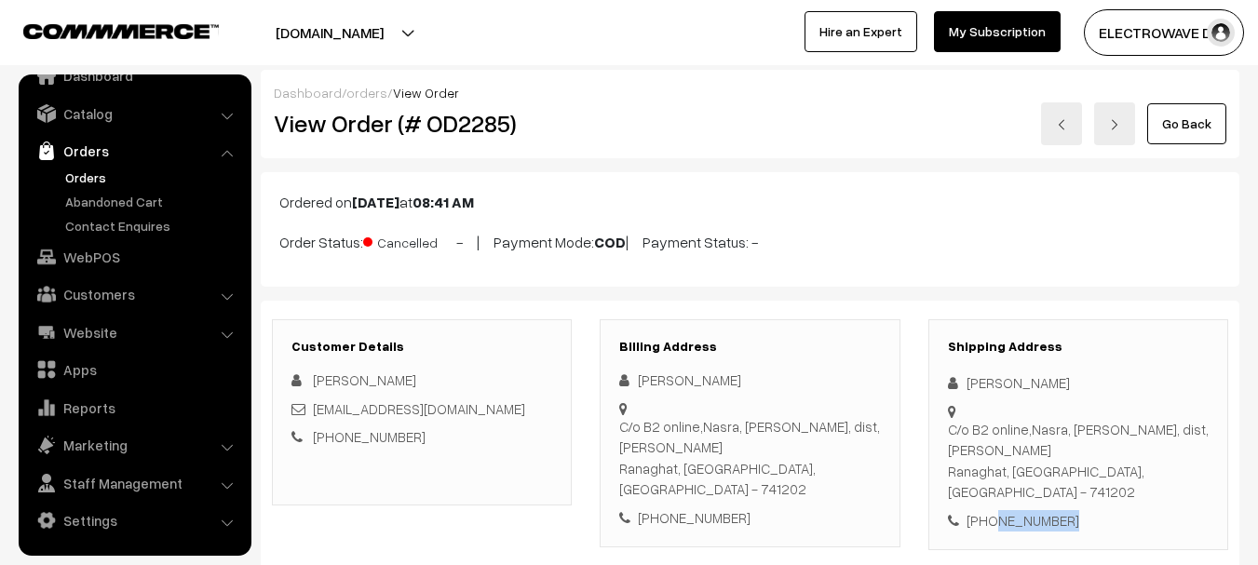
click at [1033, 510] on div "[PHONE_NUMBER]" at bounding box center [1078, 520] width 261 height 21
copy div "9932775062"
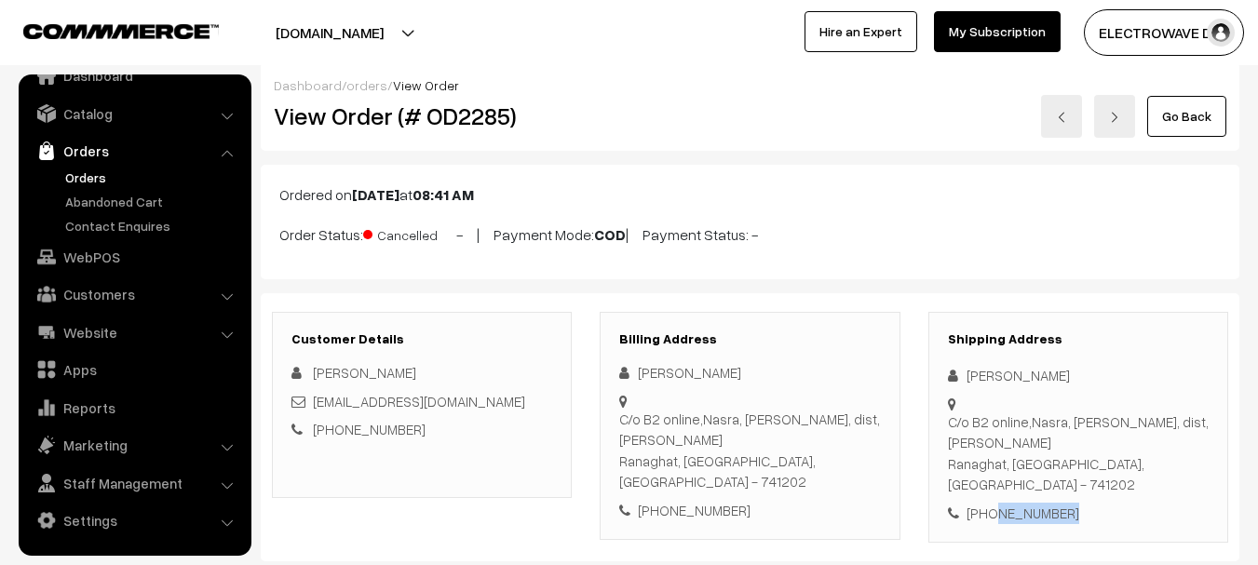
scroll to position [0, 0]
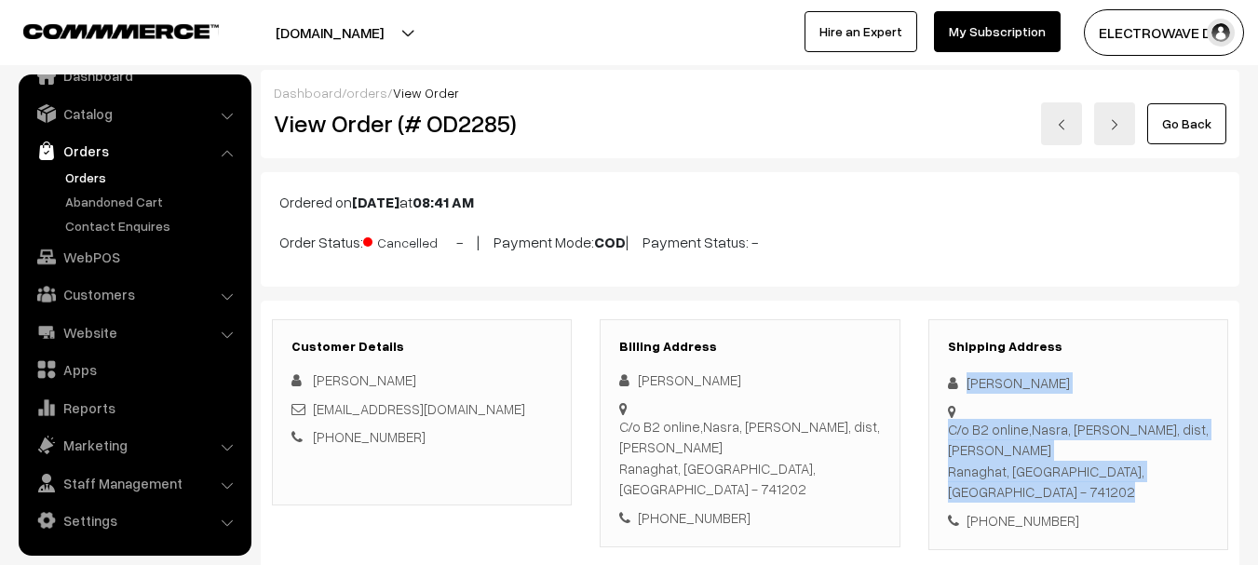
copy div "Rakhal Khamari C/o B2 online,Nasra, p.o. Nasra, dist, Nadia Ranaghat, West Beng…"
copy div "Rakhal Khamari C/o B2 online,Nasra, p.o. Nasra, dist, Nadia"
drag, startPoint x: 968, startPoint y: 376, endPoint x: 1203, endPoint y: 417, distance: 238.2
click at [1203, 417] on div "Shipping Address Rakhal Khamari C/o B2 online,Nasra, p.o. Nasra, dist, Nadia Ra…" at bounding box center [1078, 435] width 300 height 232
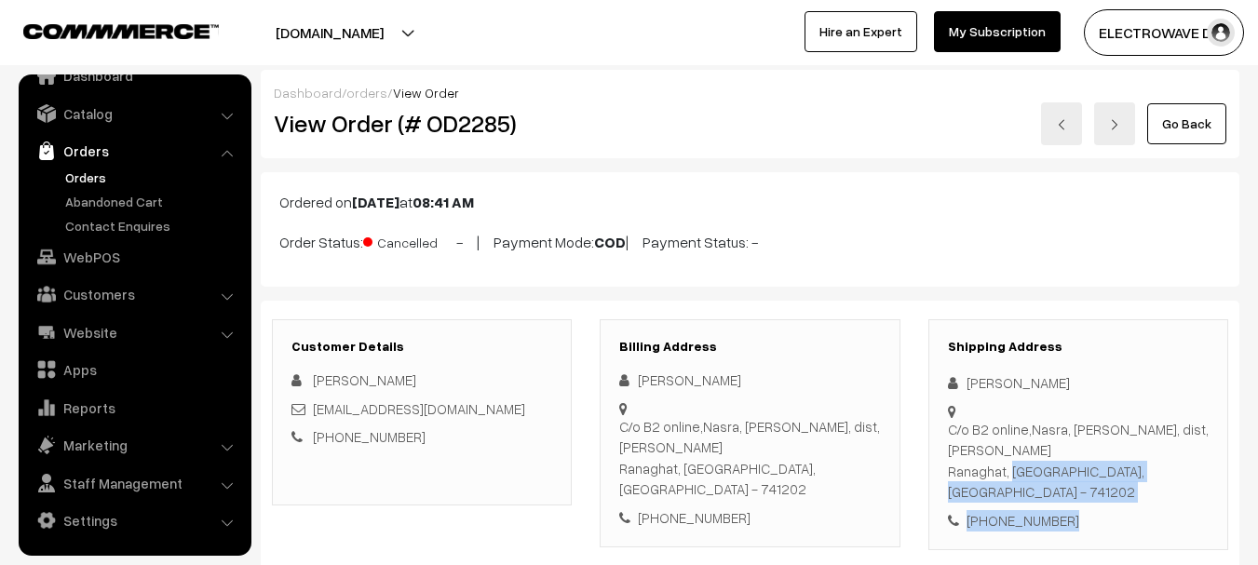
copy div "Ranaghat, West Bengal, India - 741202 +91 9932775062"
drag, startPoint x: 968, startPoint y: 433, endPoint x: 1079, endPoint y: 466, distance: 115.5
click at [1079, 466] on div "Shipping Address Rakhal Khamari C/o B2 online,Nasra, p.o. Nasra, dist, Nadia Ra…" at bounding box center [1078, 435] width 300 height 232
click at [1172, 431] on div "C/o B2 online,Nasra, p.o. Nasra, dist, Nadia Ranaghat, West Bengal, India - 741…" at bounding box center [1078, 461] width 261 height 84
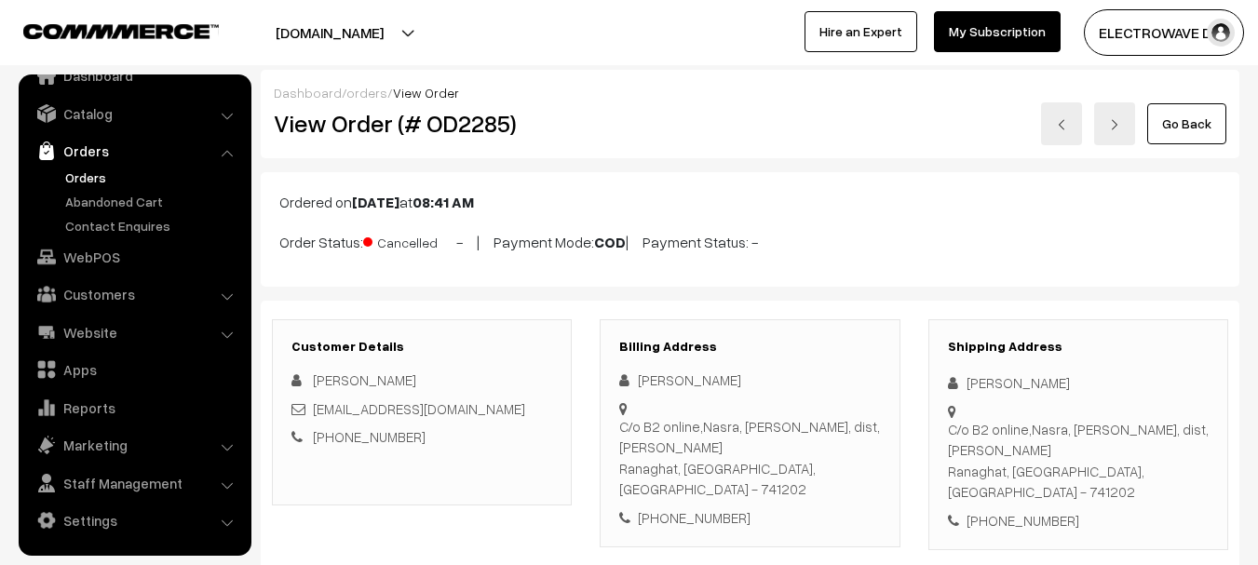
click at [1172, 431] on div "C/o B2 online,Nasra, p.o. Nasra, dist, Nadia Ranaghat, West Bengal, India - 741…" at bounding box center [1078, 461] width 261 height 84
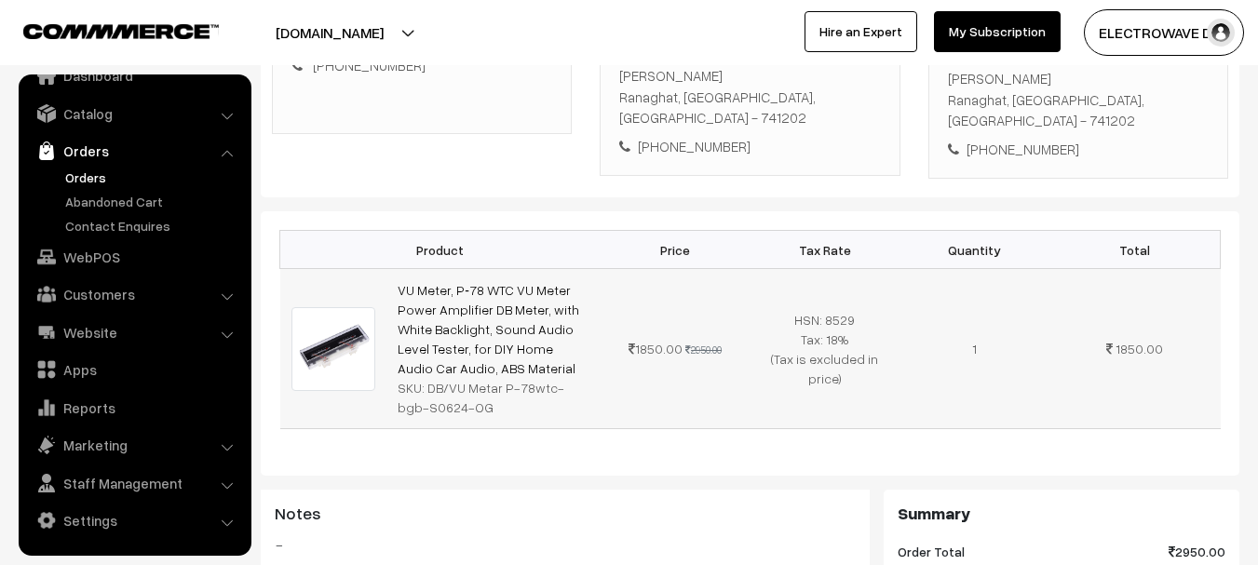
scroll to position [372, 0]
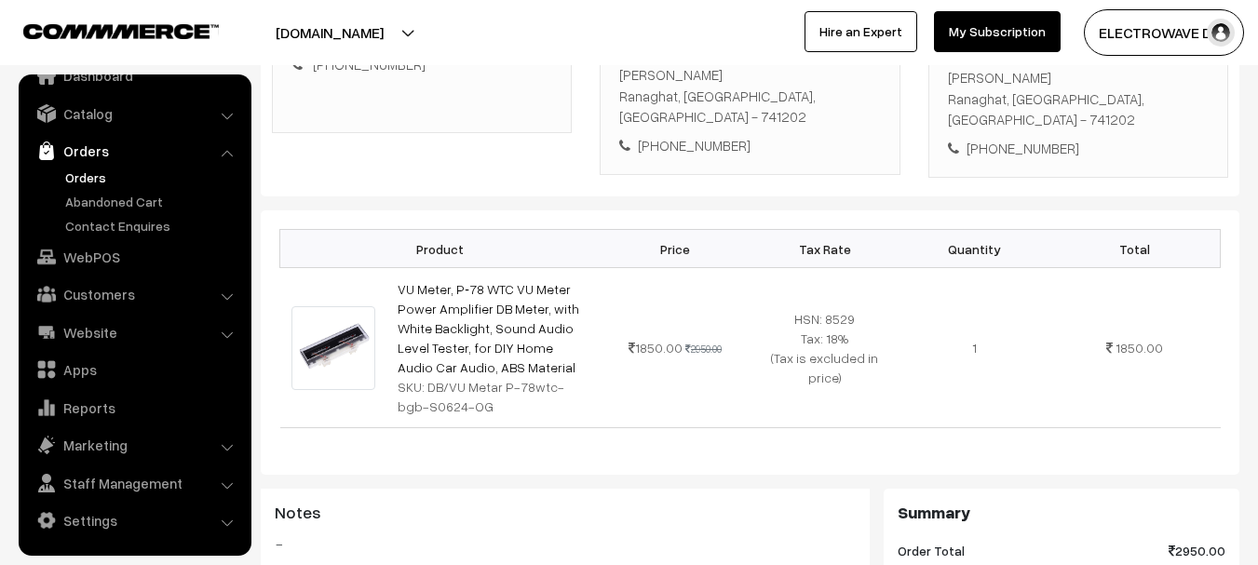
drag, startPoint x: 509, startPoint y: 331, endPoint x: 562, endPoint y: 388, distance: 77.7
click at [402, 275] on td "VU Meter, P‑78 WTC VU Meter Power Amplifier DB Meter, with White Backlight, Sou…" at bounding box center [493, 348] width 214 height 160
drag, startPoint x: 562, startPoint y: 388, endPoint x: 507, endPoint y: 334, distance: 77.0
click at [555, 377] on div "Product Price Tax Rate Quantity Total VU Meter, P‑78 WTC VU Meter Power Amplifi…" at bounding box center [750, 342] width 979 height 264
click at [524, 377] on div "SKU: DB/VU Metar P-78wtc-bgb-S0624-OG" at bounding box center [494, 396] width 192 height 39
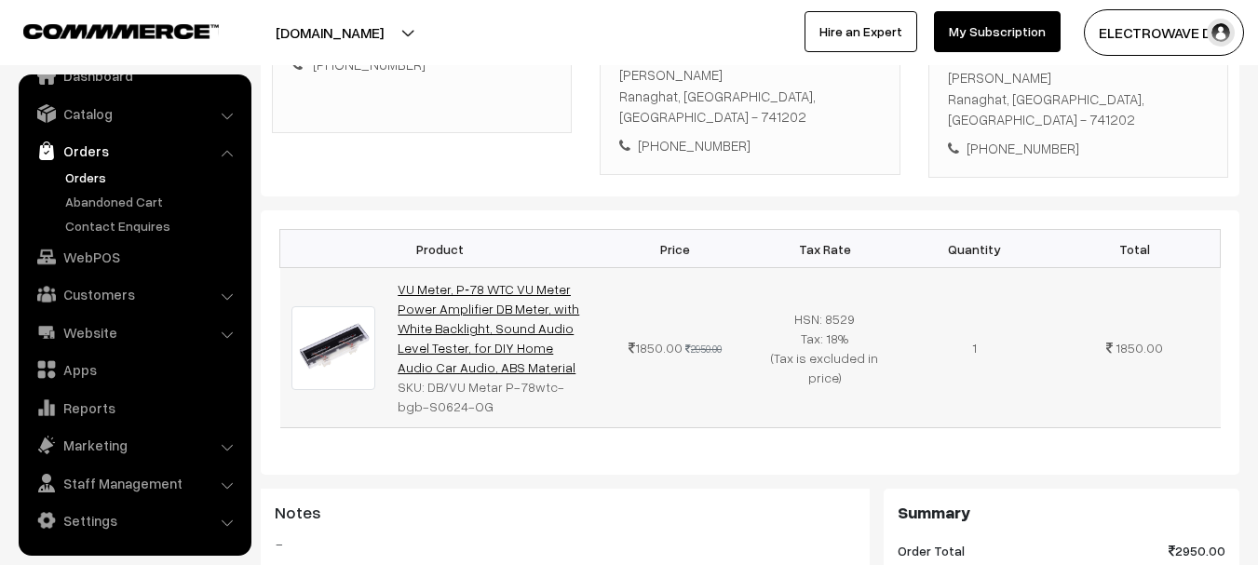
copy link "VU Meter, P‑78 WTC VU Meter Power Amplifier DB Meter, with White Backlight, Sou…"
drag, startPoint x: 510, startPoint y: 328, endPoint x: 399, endPoint y: 248, distance: 136.7
click at [399, 268] on td "VU Meter, P‑78 WTC VU Meter Power Amplifier DB Meter, with White Backlight, Sou…" at bounding box center [493, 348] width 214 height 160
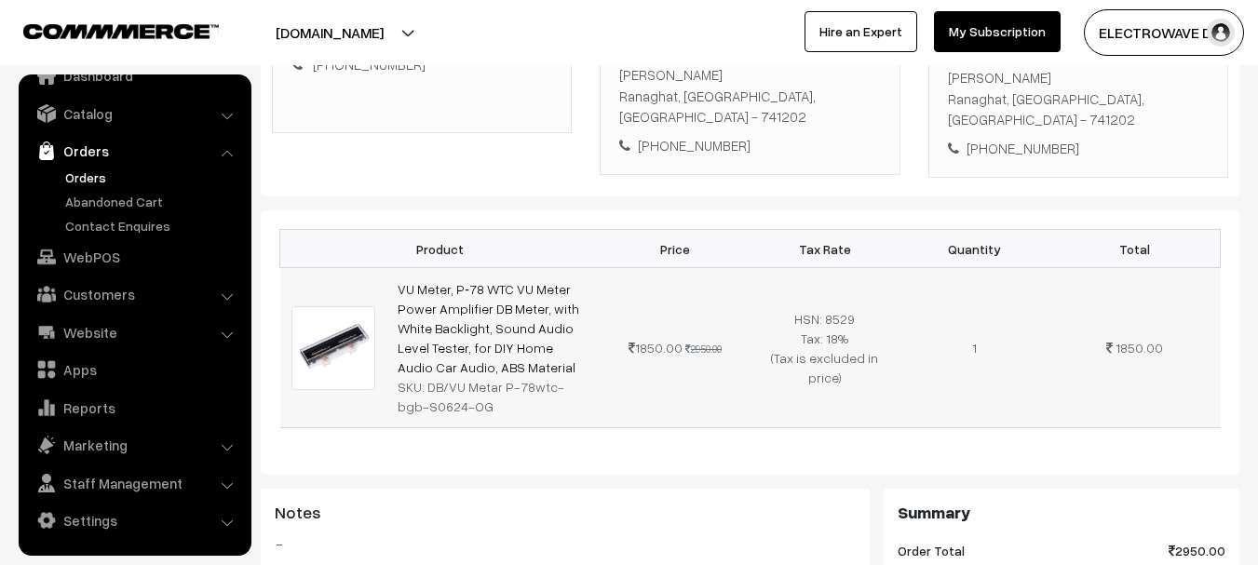
copy div "DB/VU Metar P-78wtc-bgb-S0624-OG"
drag, startPoint x: 440, startPoint y: 351, endPoint x: 471, endPoint y: 363, distance: 33.0
click at [471, 377] on div "SKU: DB/VU Metar P-78wtc-bgb-S0624-OG" at bounding box center [494, 396] width 192 height 39
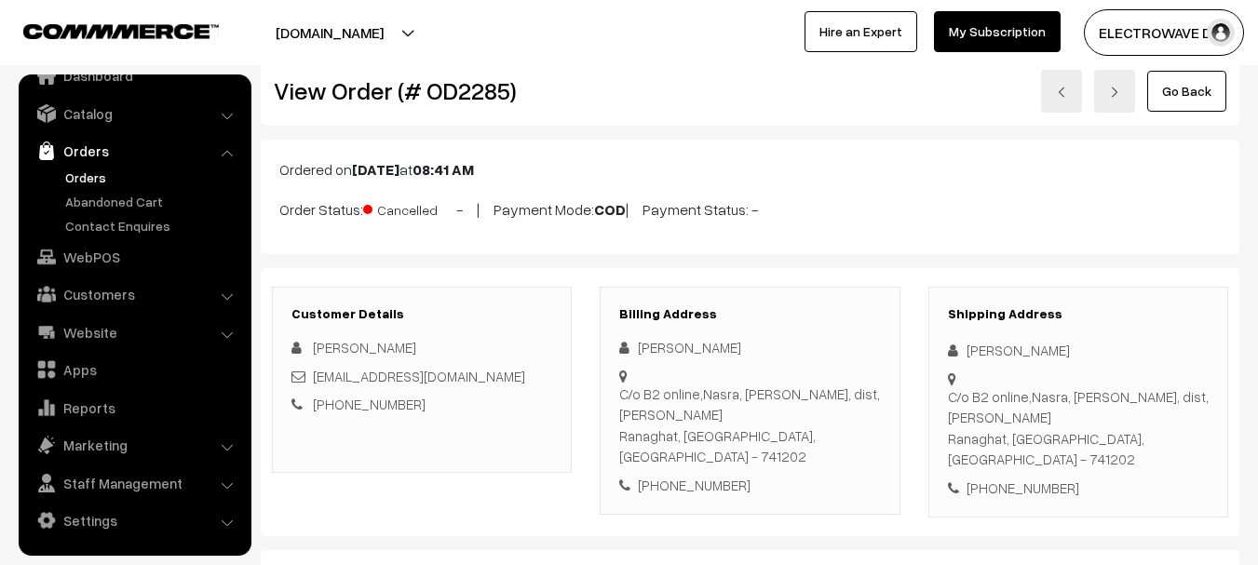
scroll to position [0, 0]
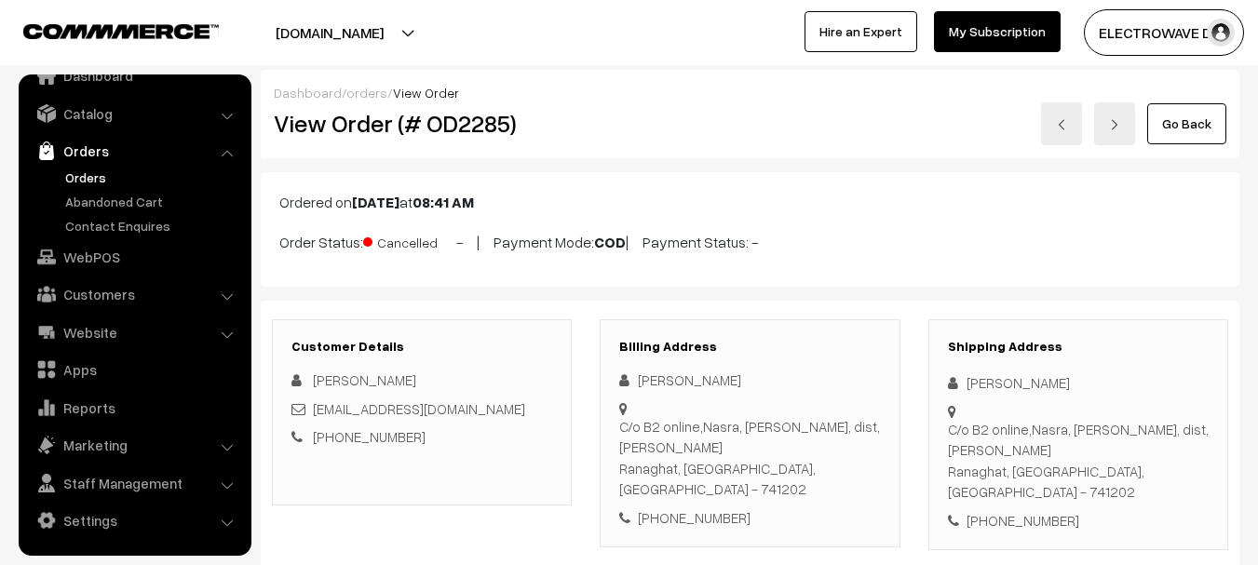
click at [468, 140] on div "View Order (# OD2285)" at bounding box center [423, 123] width 327 height 43
copy link "khamari53@gmail.com"
drag, startPoint x: 463, startPoint y: 403, endPoint x: 429, endPoint y: 129, distance: 275.8
click at [312, 409] on div "[EMAIL_ADDRESS][DOMAIN_NAME]" at bounding box center [421, 409] width 261 height 21
drag, startPoint x: 968, startPoint y: 385, endPoint x: 1055, endPoint y: 369, distance: 88.0
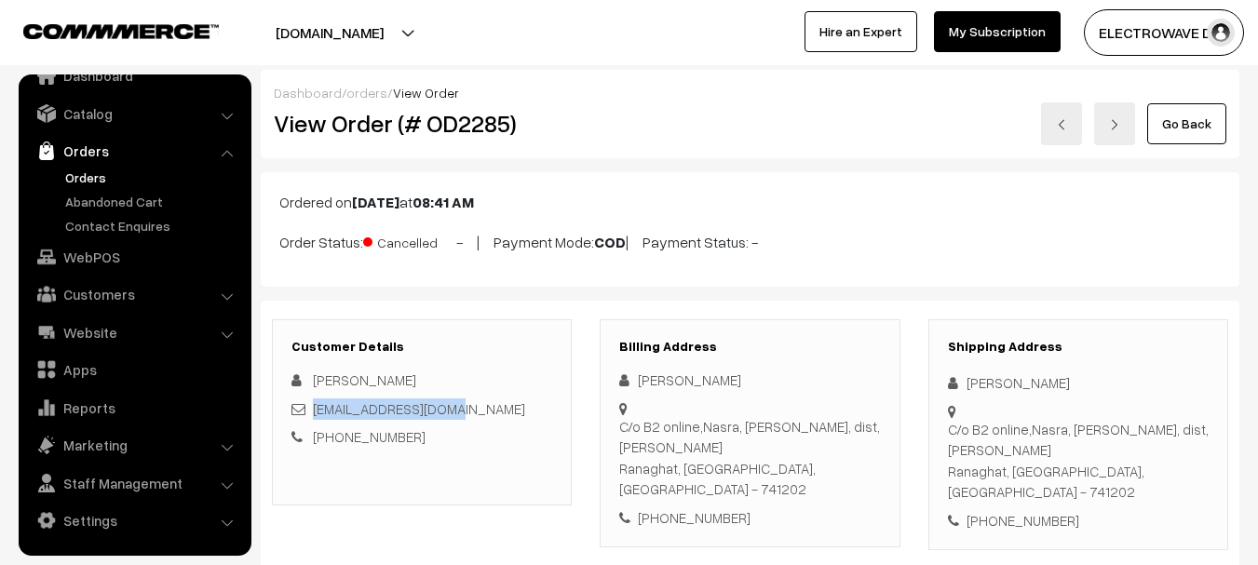
click at [1069, 383] on div "[PERSON_NAME]" at bounding box center [1078, 382] width 261 height 21
drag, startPoint x: 968, startPoint y: 413, endPoint x: 923, endPoint y: 210, distance: 208.0
click at [1187, 432] on div "C/o B2 online,Nasra, p.o. Nasra, dist, Nadia Ranaghat, West Bengal, India - 741…" at bounding box center [1078, 461] width 261 height 84
click at [993, 510] on div "+91 9932775062" at bounding box center [1078, 520] width 261 height 21
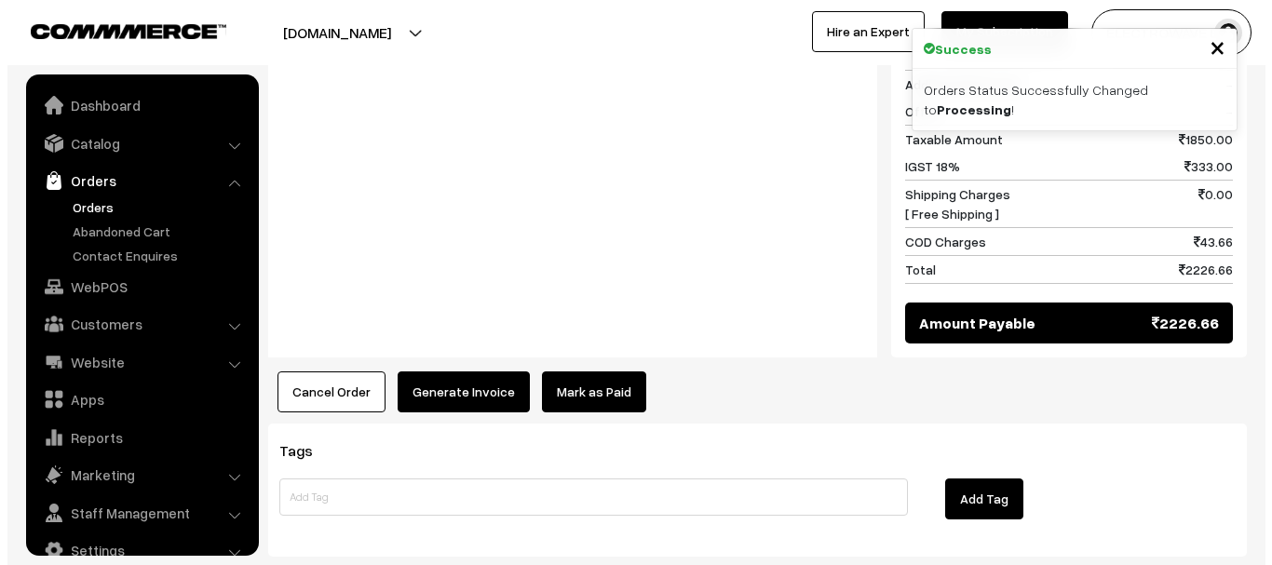
scroll to position [30, 0]
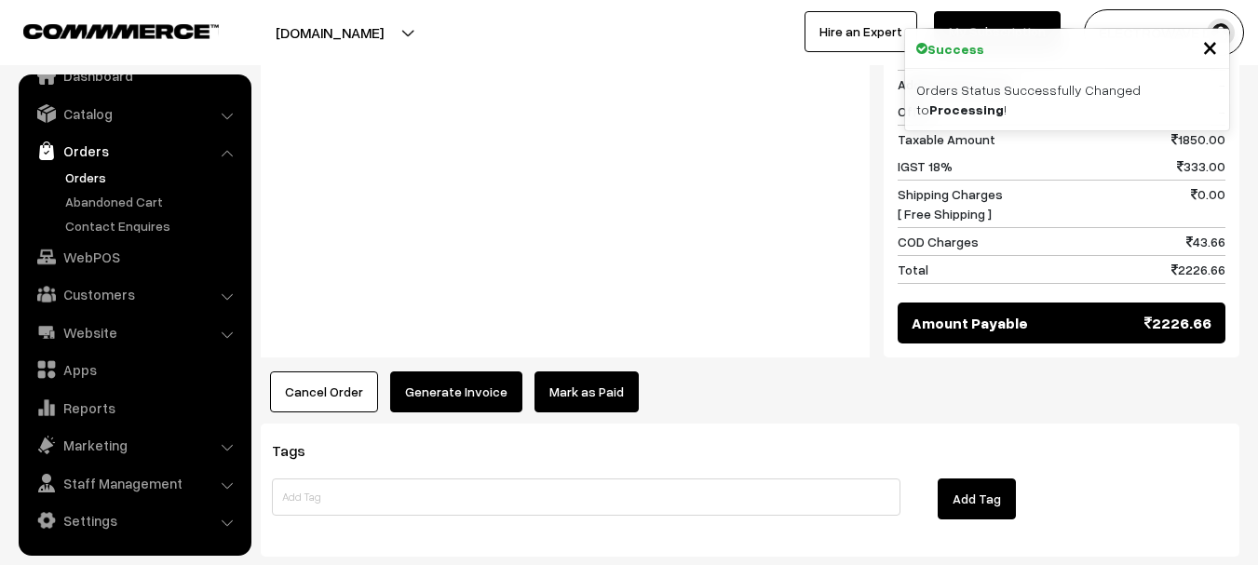
click at [478, 372] on button "Generate Invoice" at bounding box center [456, 392] width 132 height 41
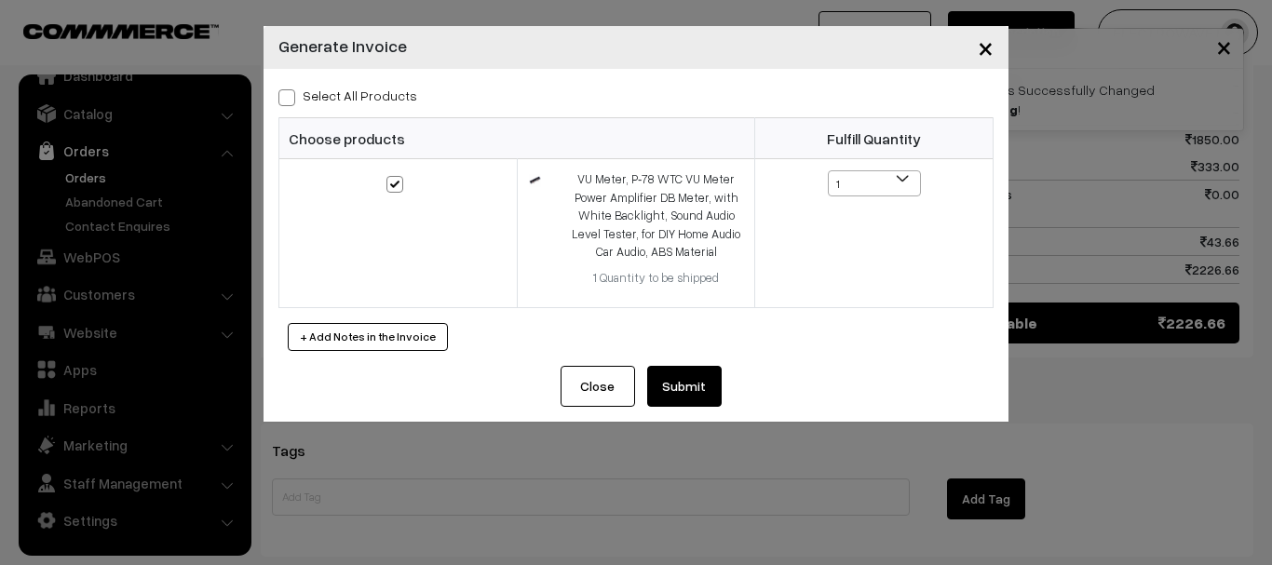
click at [664, 365] on div "Select All Products Choose products Fulfill Quantity 1 1" at bounding box center [635, 217] width 745 height 297
click at [688, 374] on button "Submit" at bounding box center [684, 386] width 74 height 41
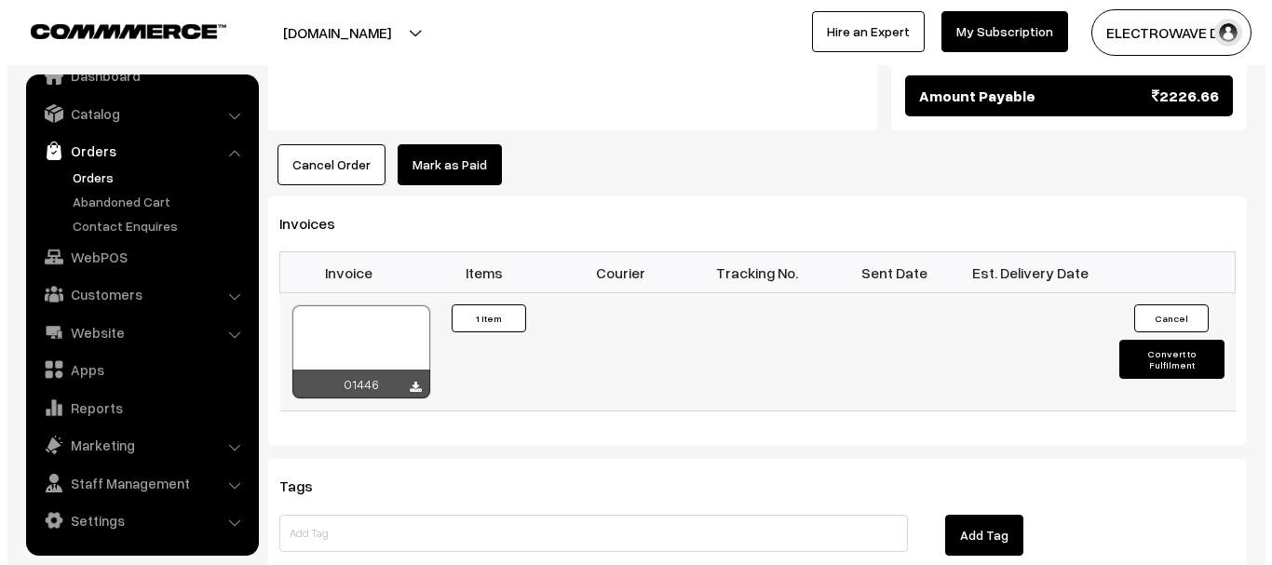
scroll to position [1117, 0]
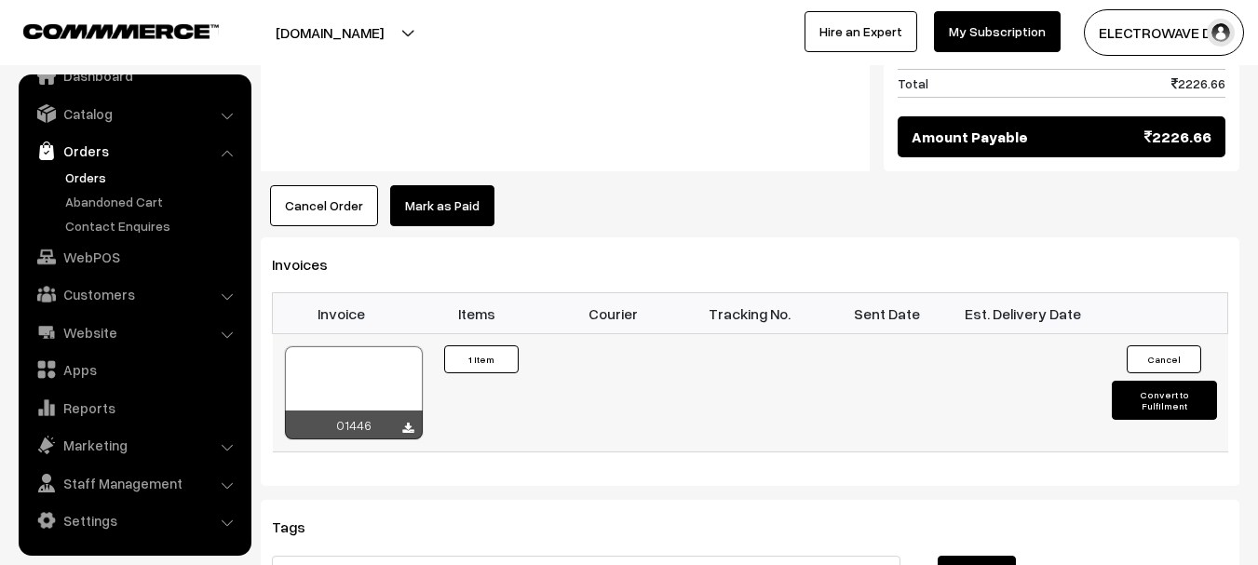
click at [1152, 381] on button "Convert to Fulfilment" at bounding box center [1164, 400] width 105 height 39
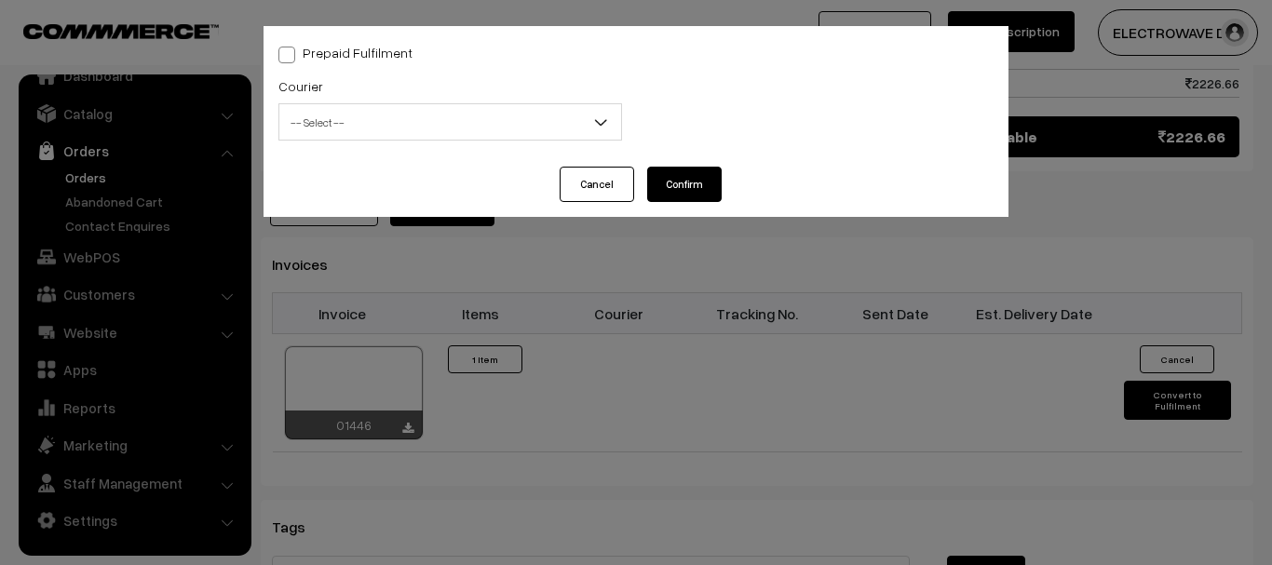
click at [346, 118] on span "-- Select --" at bounding box center [450, 122] width 342 height 33
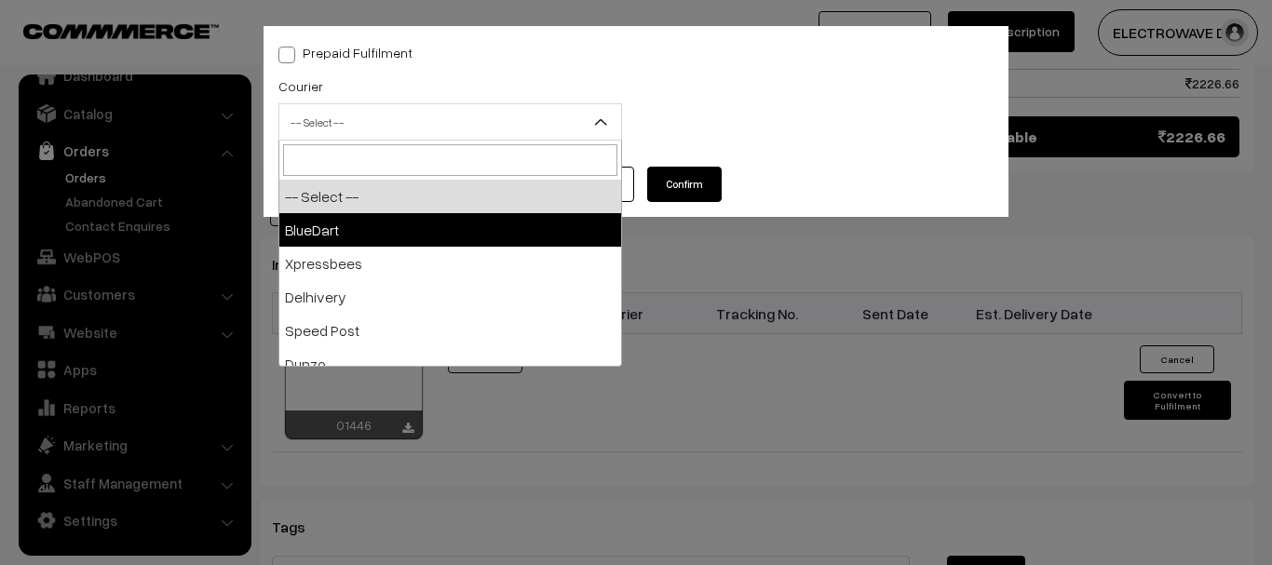
select select "2"
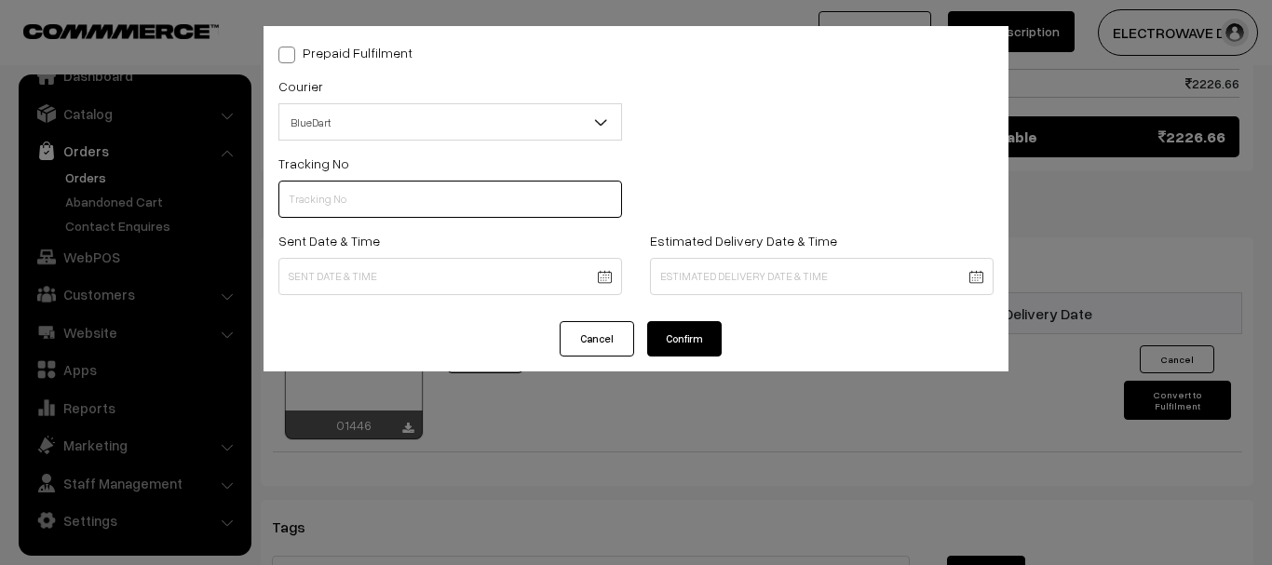
click at [370, 195] on input "text" at bounding box center [450, 199] width 344 height 37
paste input "78013666220"
type input "78013666220"
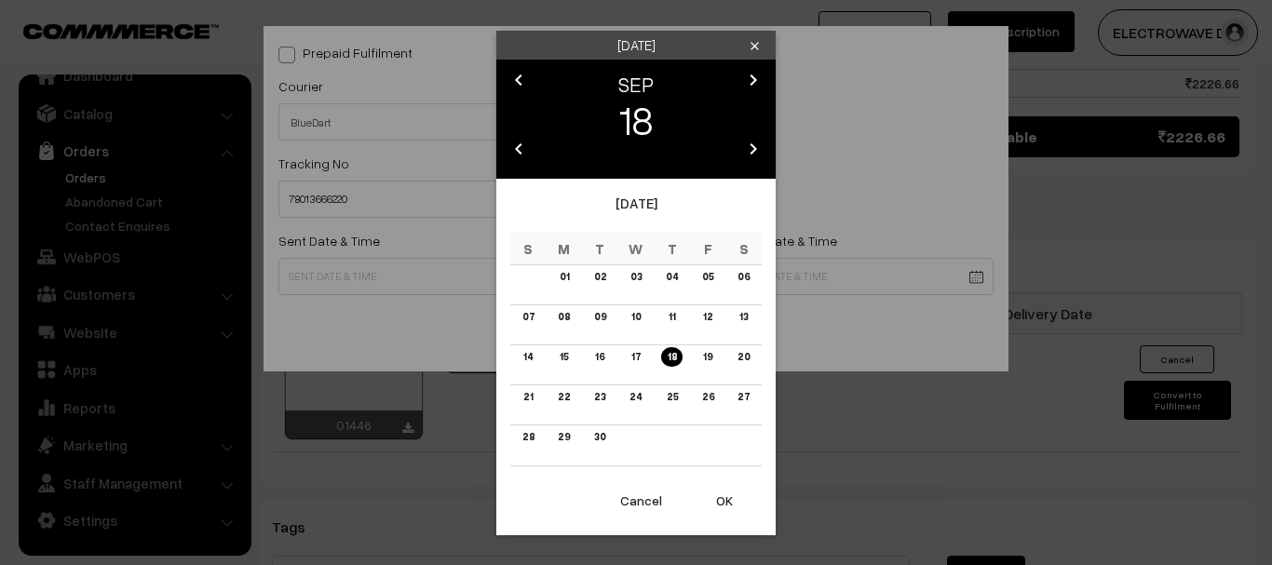
click at [712, 493] on button "OK" at bounding box center [724, 500] width 74 height 41
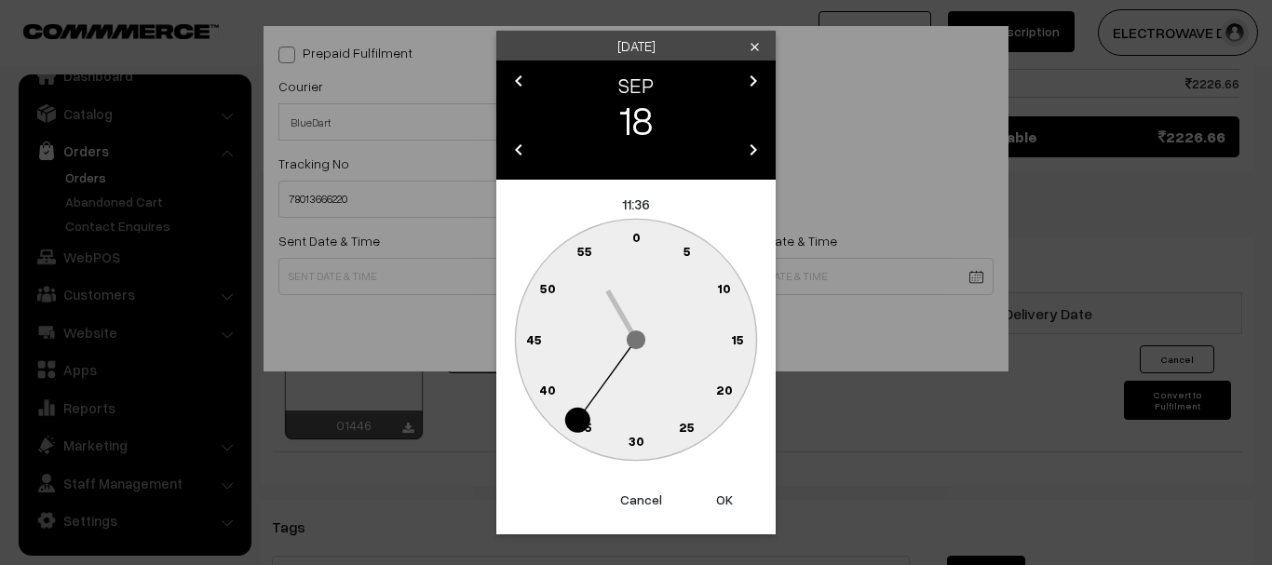
click at [713, 493] on button "OK" at bounding box center [724, 500] width 74 height 41
type input "18-09-2025 11:36"
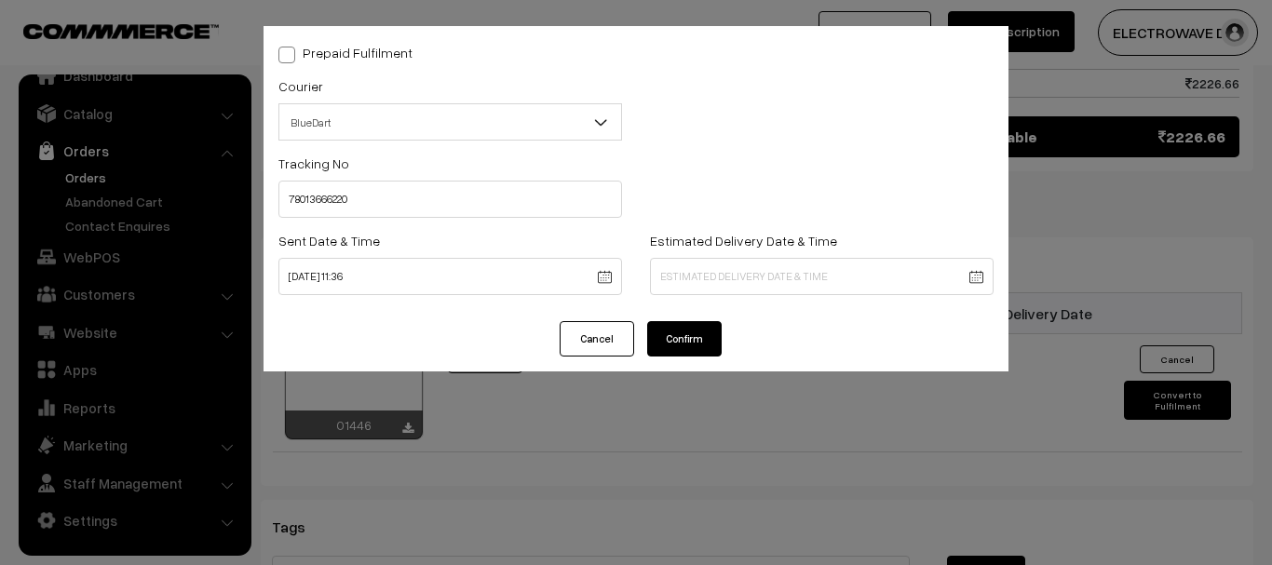
drag, startPoint x: 713, startPoint y: 493, endPoint x: 699, endPoint y: 382, distance: 111.7
click at [713, 492] on div "Prepaid Fulfilment Courier -- Select -- BlueDart Xpressbees Delhivery Speed Pos…" at bounding box center [636, 282] width 1272 height 565
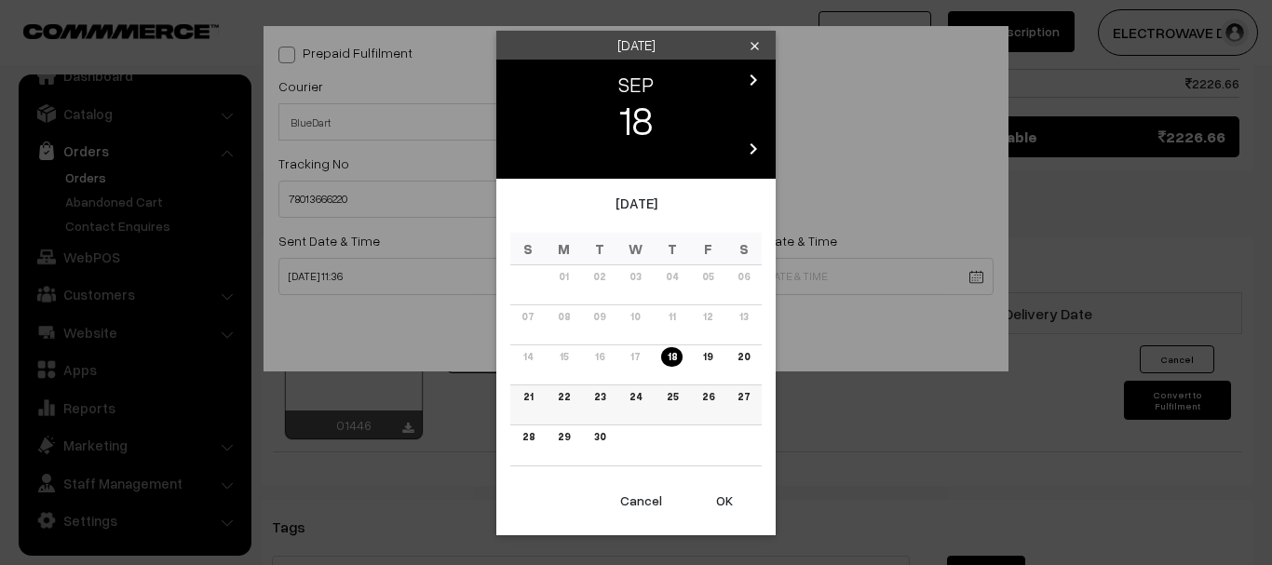
click at [554, 395] on link "22" at bounding box center [563, 397] width 23 height 20
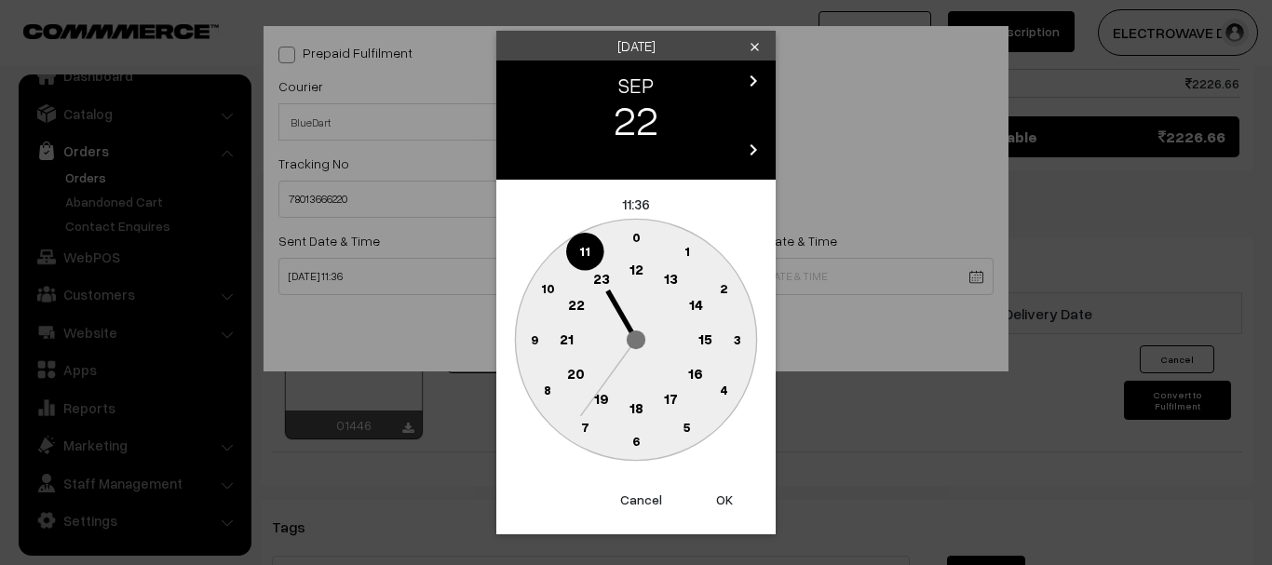
click at [732, 511] on button "OK" at bounding box center [724, 500] width 74 height 41
type input "22-09-2025 11:36"
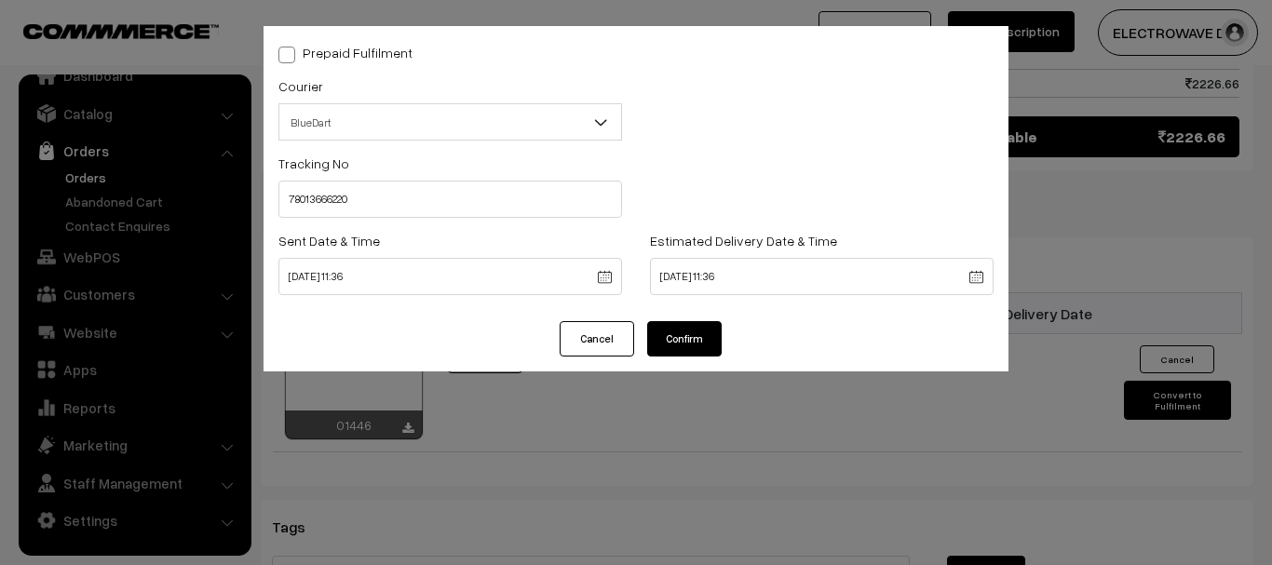
click at [682, 328] on button "Confirm" at bounding box center [684, 338] width 74 height 35
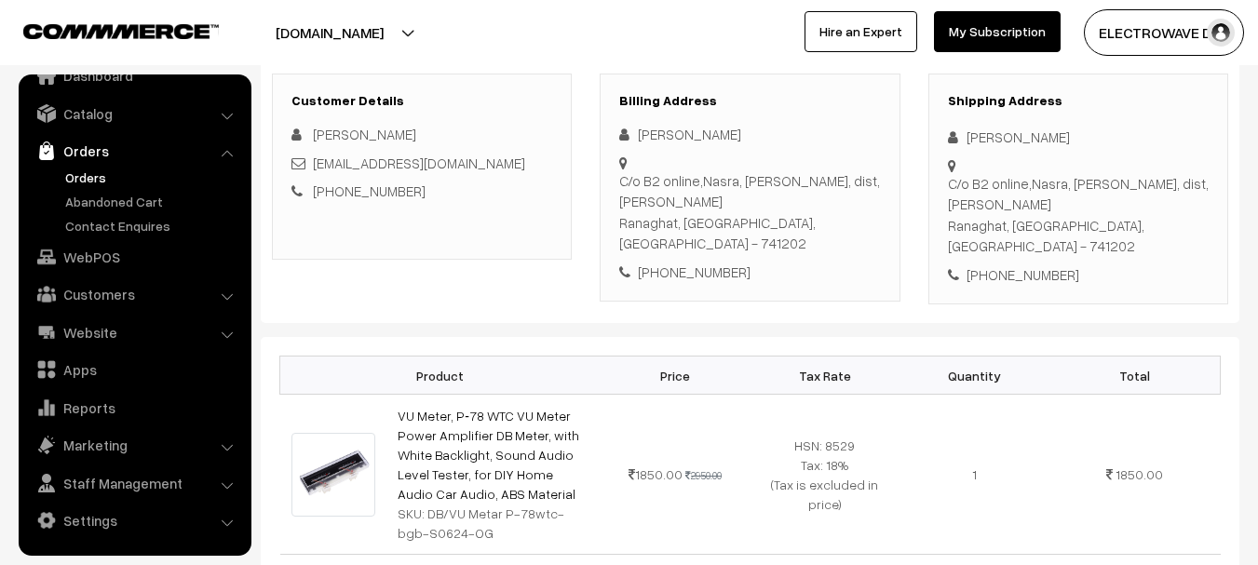
scroll to position [186, 0]
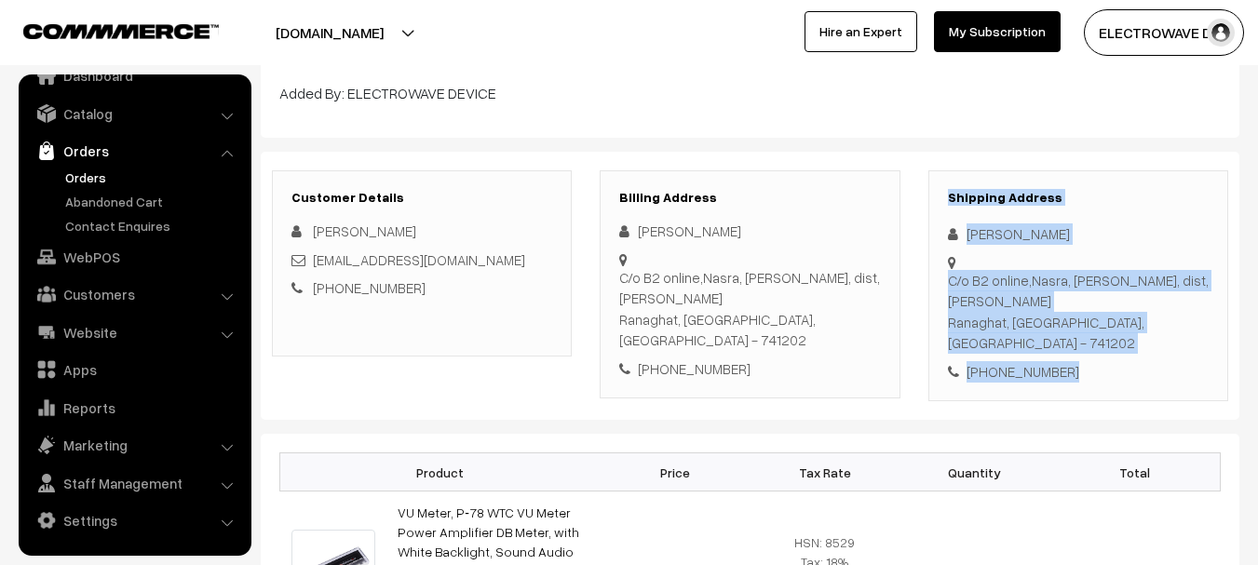
copy div "Shipping Address [PERSON_NAME] C/o B2 online,Nasra, [PERSON_NAME], dist, [PERSO…"
drag, startPoint x: 945, startPoint y: 188, endPoint x: 1110, endPoint y: 358, distance: 236.4
click at [1110, 358] on div "Customer Details [PERSON_NAME] [EMAIL_ADDRESS][DOMAIN_NAME] [PHONE_NUMBER] Bill…" at bounding box center [750, 286] width 979 height 269
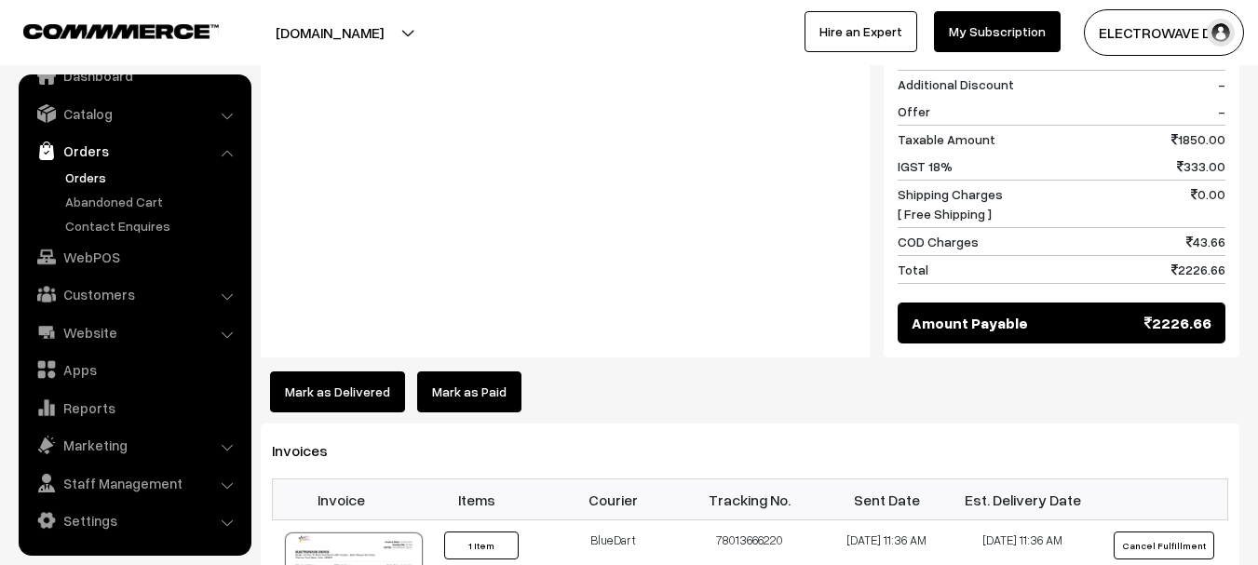
scroll to position [1024, 0]
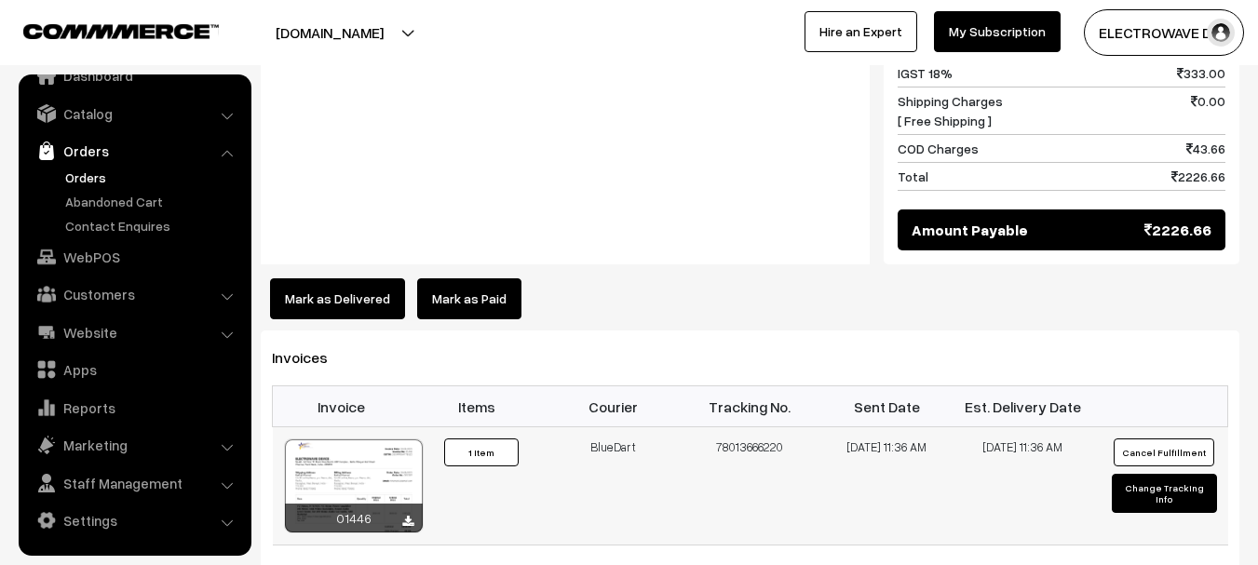
click at [372, 439] on div at bounding box center [354, 485] width 138 height 93
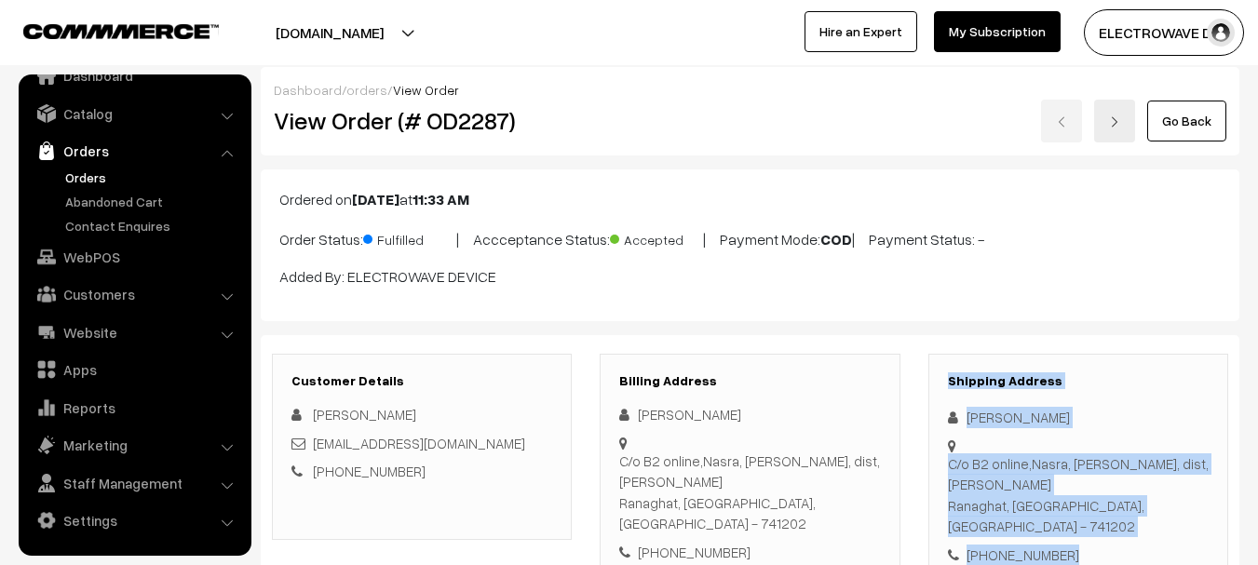
scroll to position [0, 0]
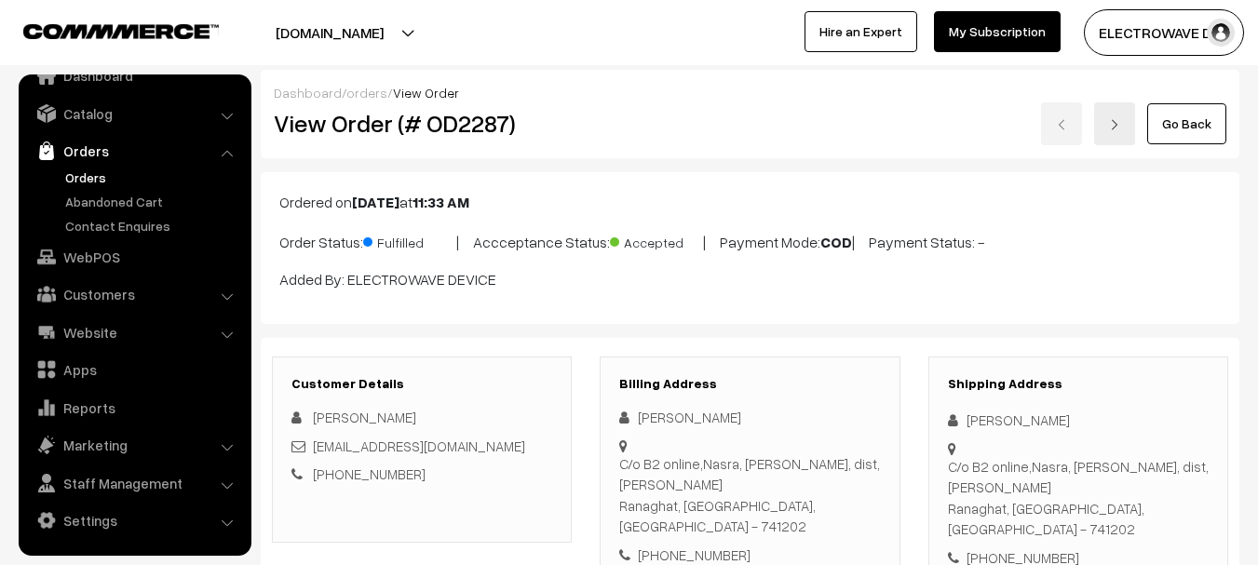
click at [102, 168] on link "Orders" at bounding box center [153, 178] width 184 height 20
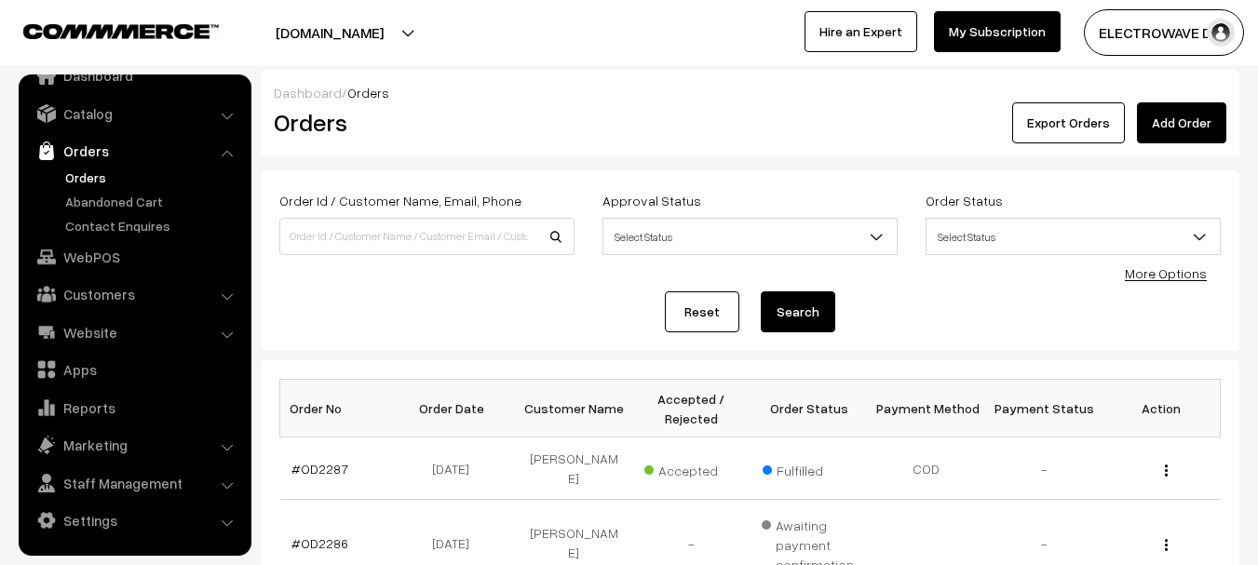
click at [78, 179] on link "Orders" at bounding box center [153, 178] width 184 height 20
click at [84, 166] on link "Orders" at bounding box center [134, 151] width 222 height 34
click at [86, 179] on link "Orders" at bounding box center [153, 178] width 184 height 20
click at [103, 115] on link "Catalog" at bounding box center [134, 114] width 222 height 34
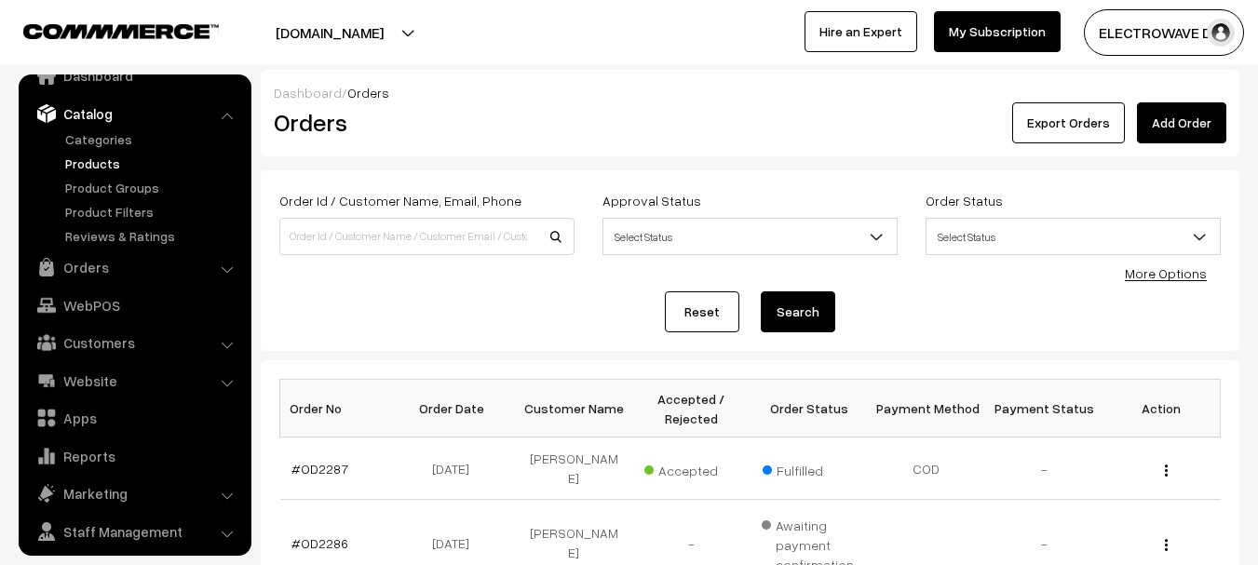
click at [91, 164] on link "Products" at bounding box center [153, 164] width 184 height 20
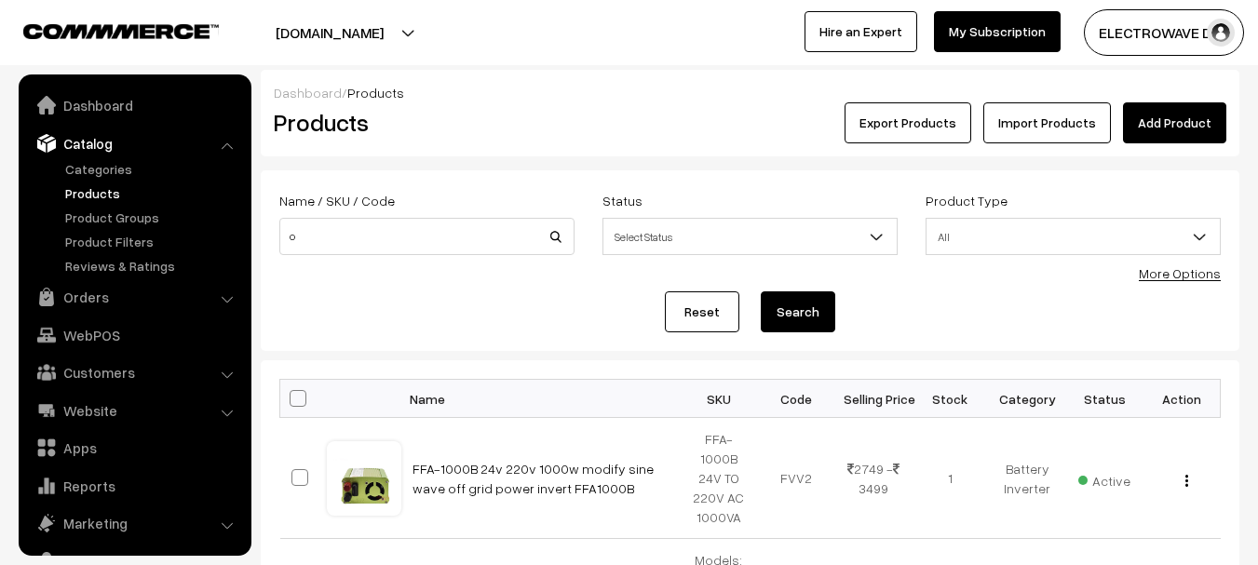
scroll to position [52, 0]
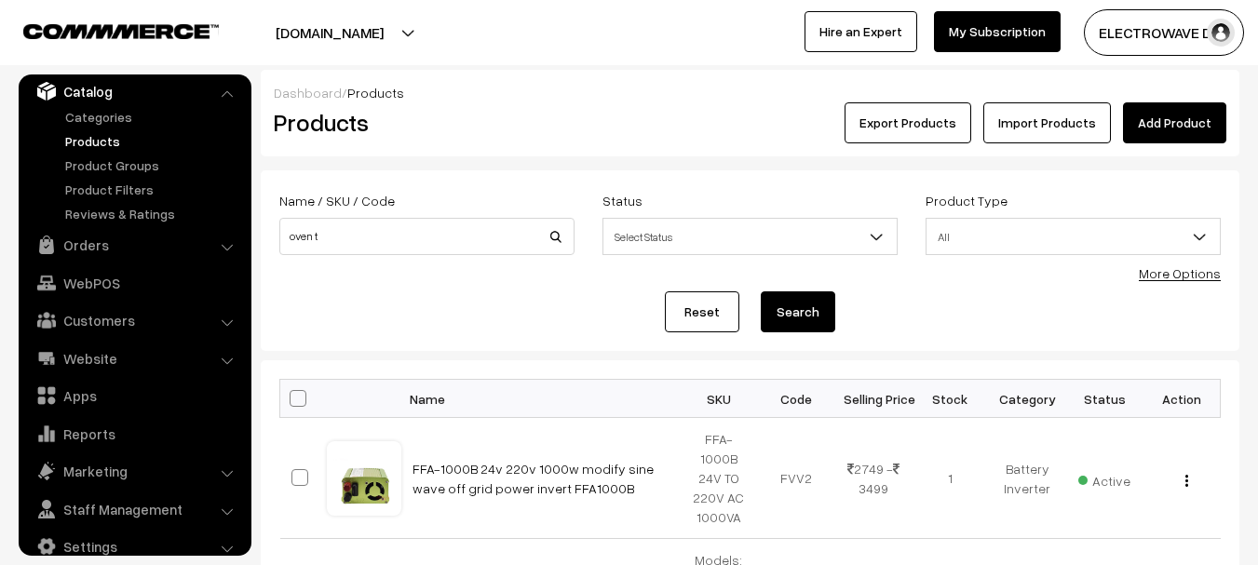
type input "oven t"
click at [761, 291] on button "Search" at bounding box center [798, 311] width 74 height 41
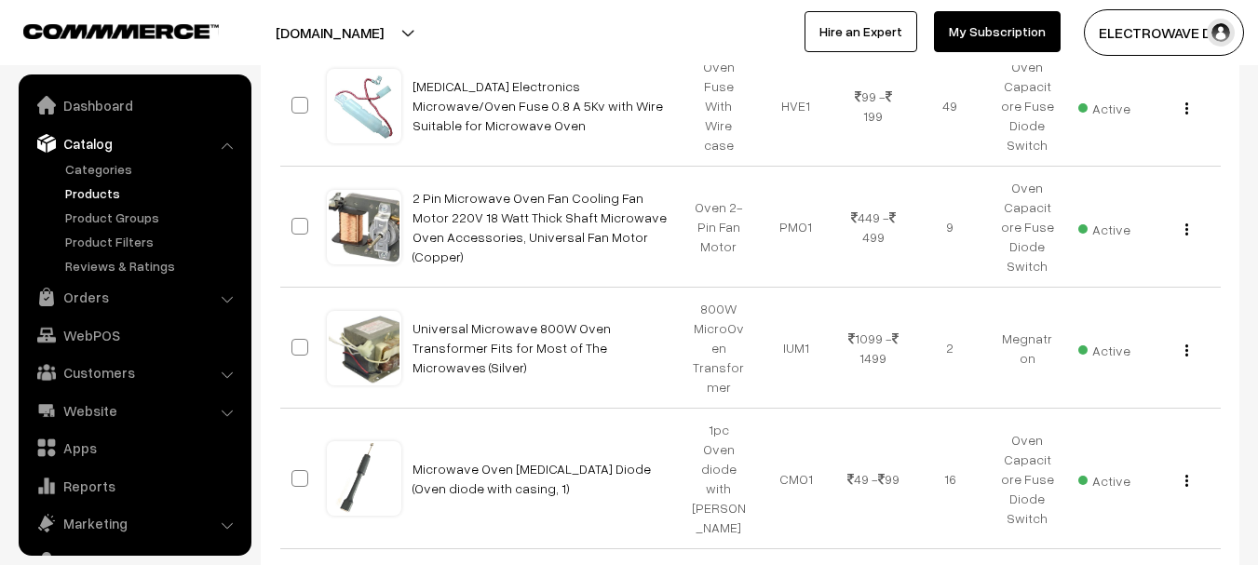
scroll to position [52, 0]
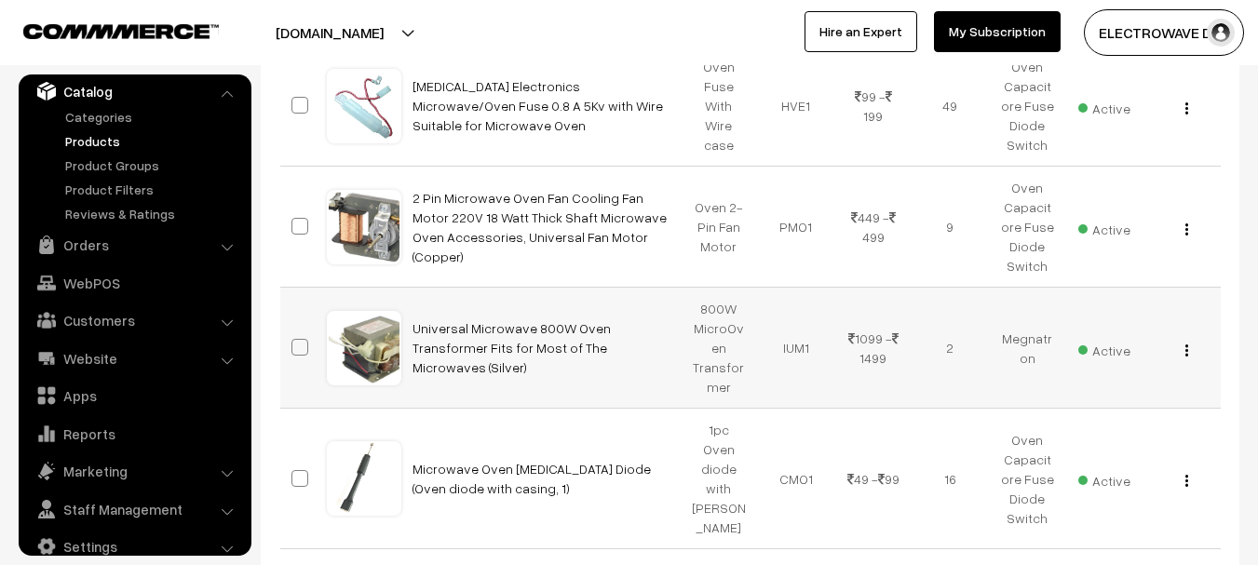
click at [1187, 353] on img "button" at bounding box center [1186, 350] width 3 height 12
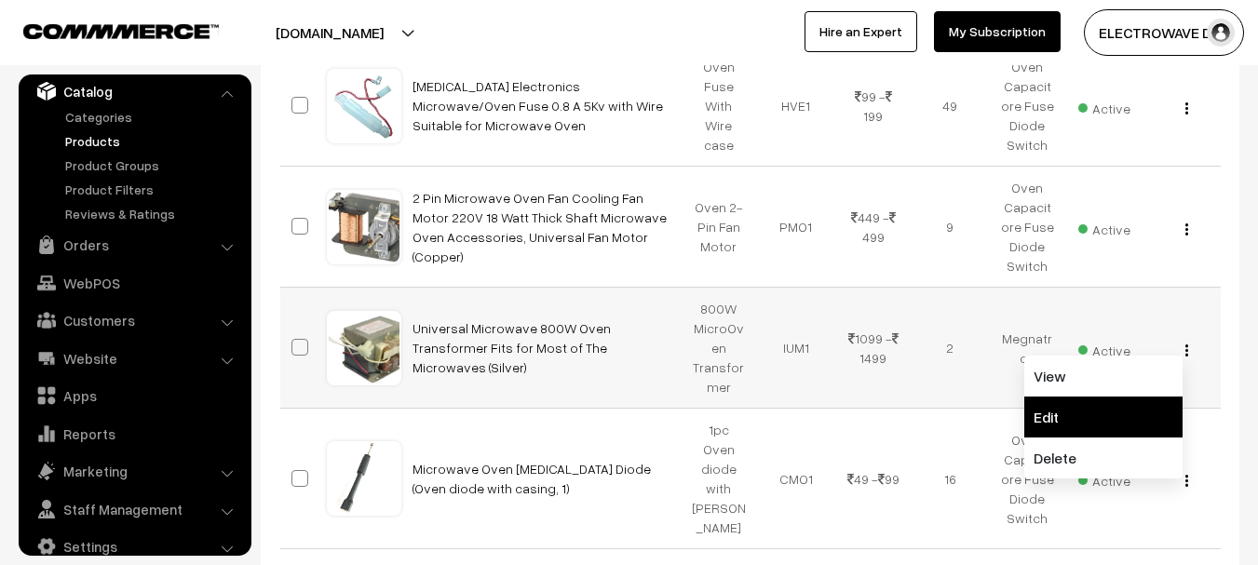
click at [1059, 410] on link "Edit" at bounding box center [1103, 417] width 158 height 41
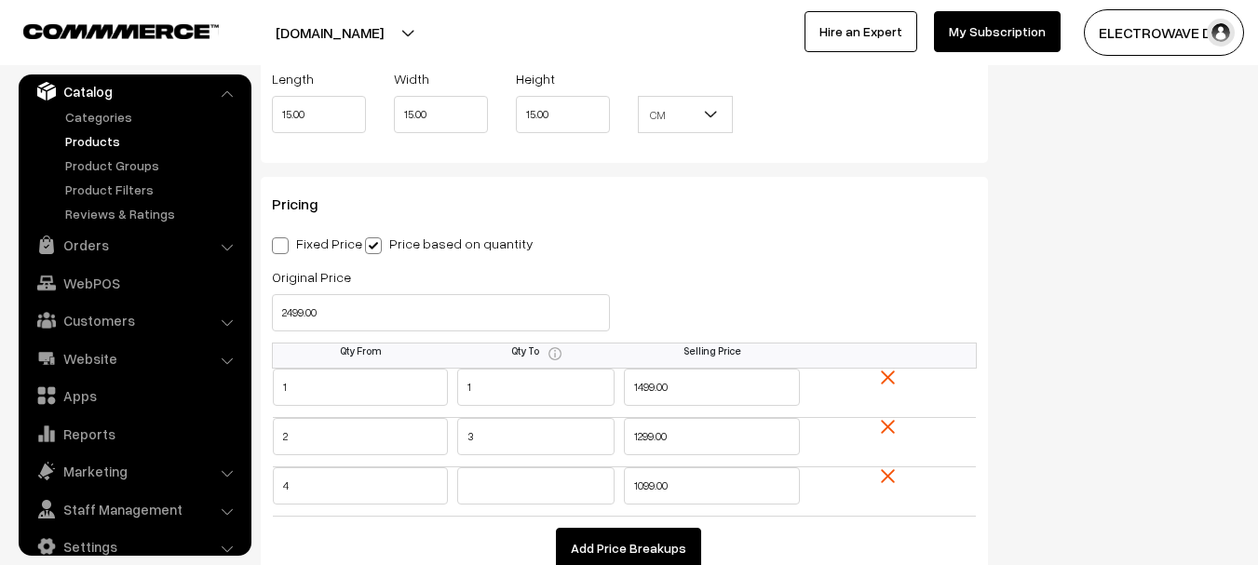
scroll to position [1617, 0]
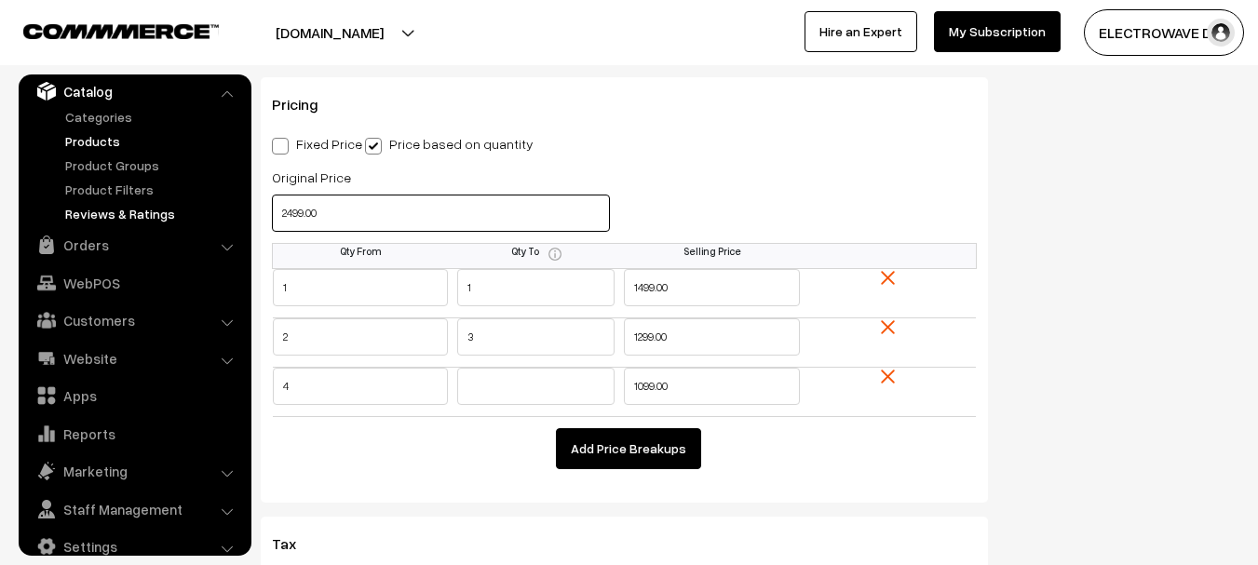
drag, startPoint x: 262, startPoint y: 213, endPoint x: 239, endPoint y: 212, distance: 22.4
click at [239, 212] on body "Thank you for showing interest. Our team will call you shortly. Close [DOMAIN_N…" at bounding box center [629, 525] width 1258 height 4284
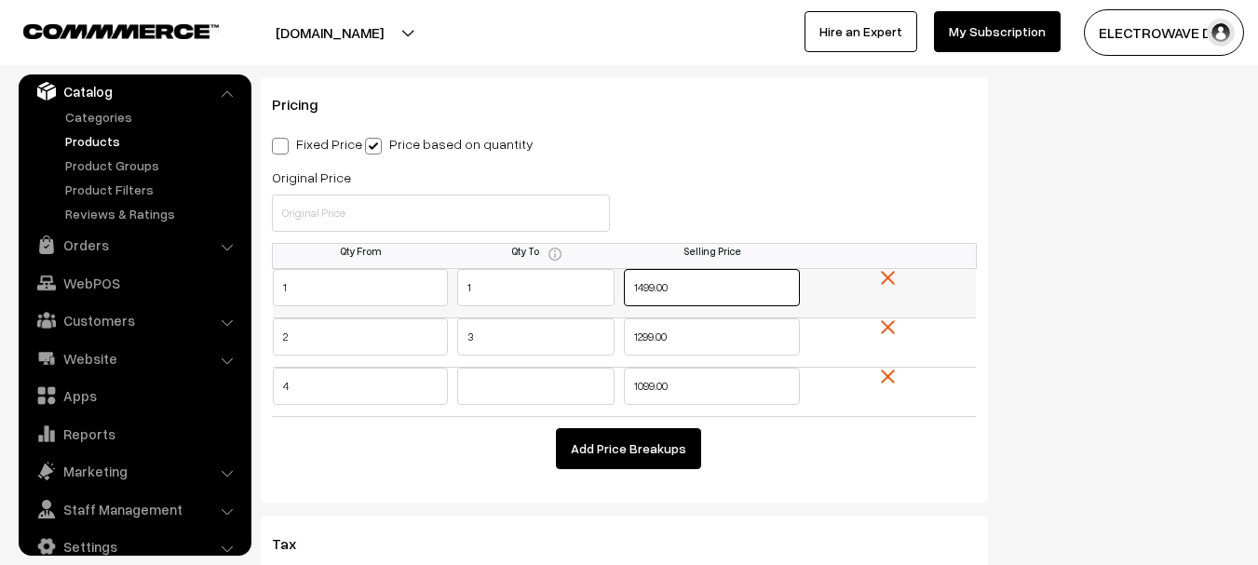
drag, startPoint x: 677, startPoint y: 282, endPoint x: 629, endPoint y: 281, distance: 47.5
click at [629, 281] on input "1499.00" at bounding box center [712, 287] width 176 height 37
type input "1749"
type input "1649"
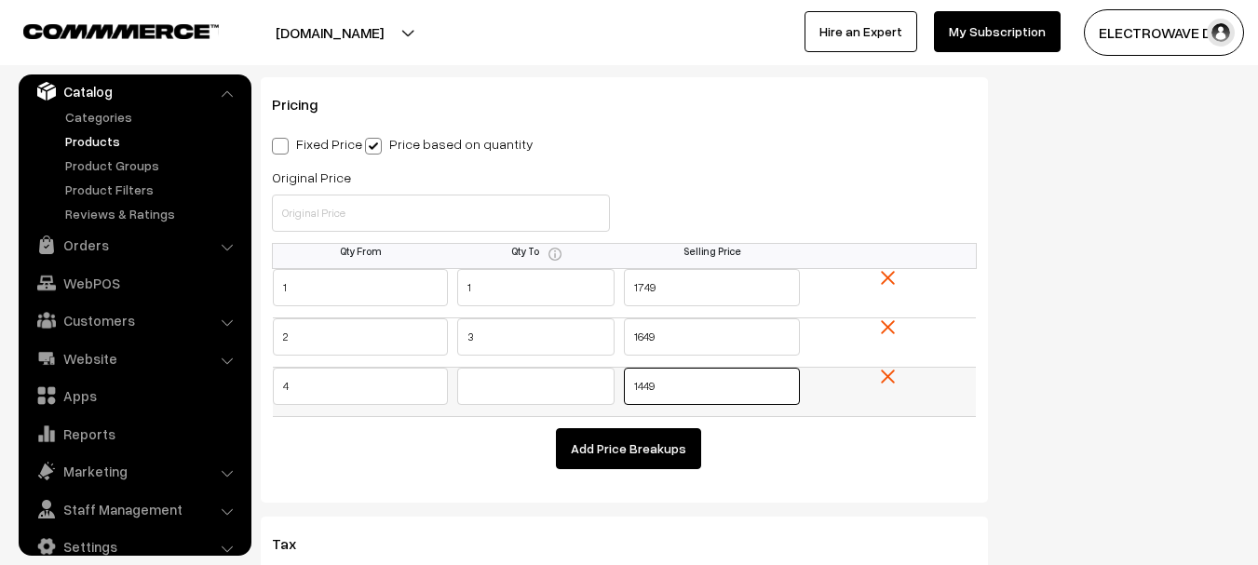
drag, startPoint x: 670, startPoint y: 388, endPoint x: 566, endPoint y: 398, distance: 104.7
click at [566, 398] on tr "4 1449" at bounding box center [625, 392] width 704 height 49
type input "1349"
drag, startPoint x: 511, startPoint y: 333, endPoint x: 372, endPoint y: 333, distance: 139.7
click at [372, 333] on tr "2 3 1649" at bounding box center [625, 342] width 704 height 49
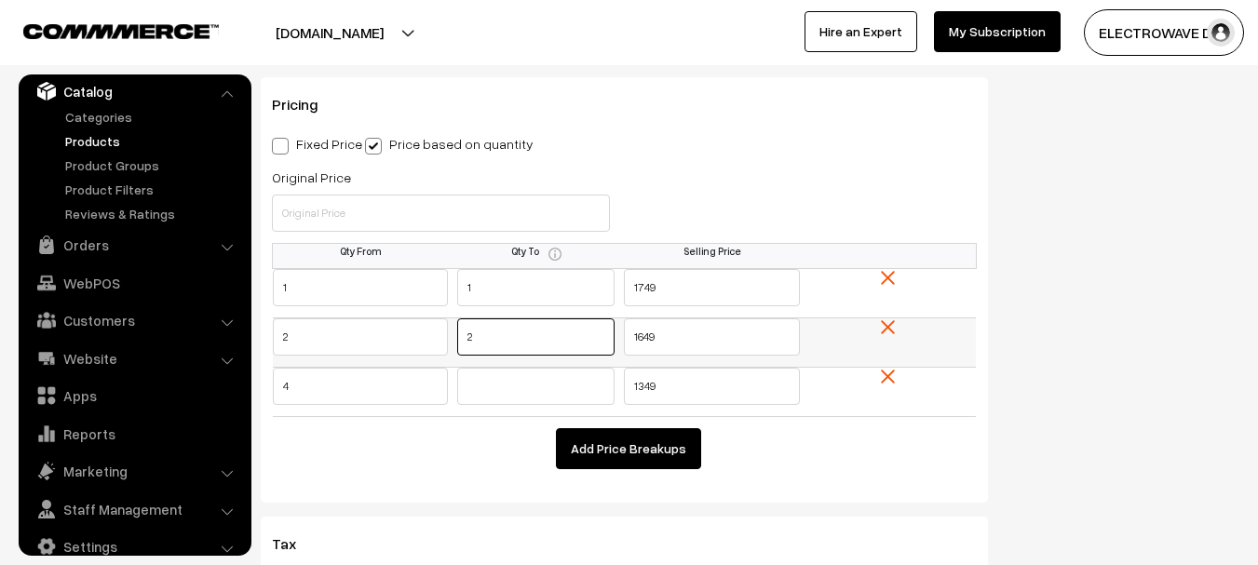
type input "2"
type input "3"
type input "1549"
click at [484, 379] on input "text" at bounding box center [535, 386] width 157 height 37
click at [587, 448] on button "Add Price Breakups" at bounding box center [628, 448] width 145 height 41
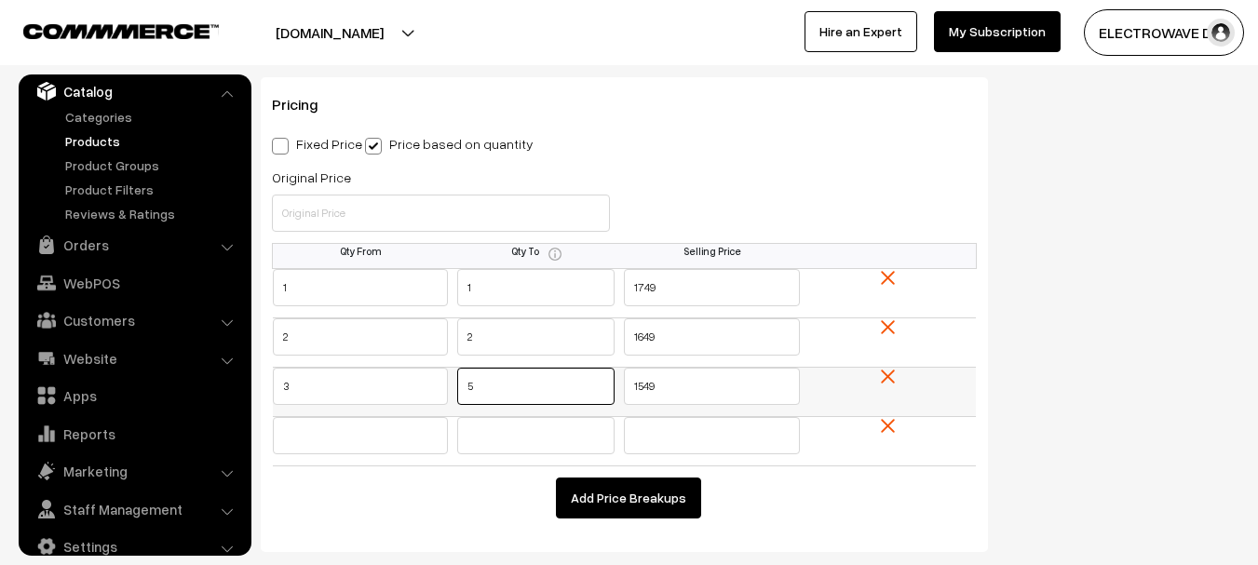
drag, startPoint x: 507, startPoint y: 391, endPoint x: 433, endPoint y: 399, distance: 73.9
click at [433, 399] on tr "3 5 1549" at bounding box center [625, 392] width 704 height 49
type input "3"
type input "4"
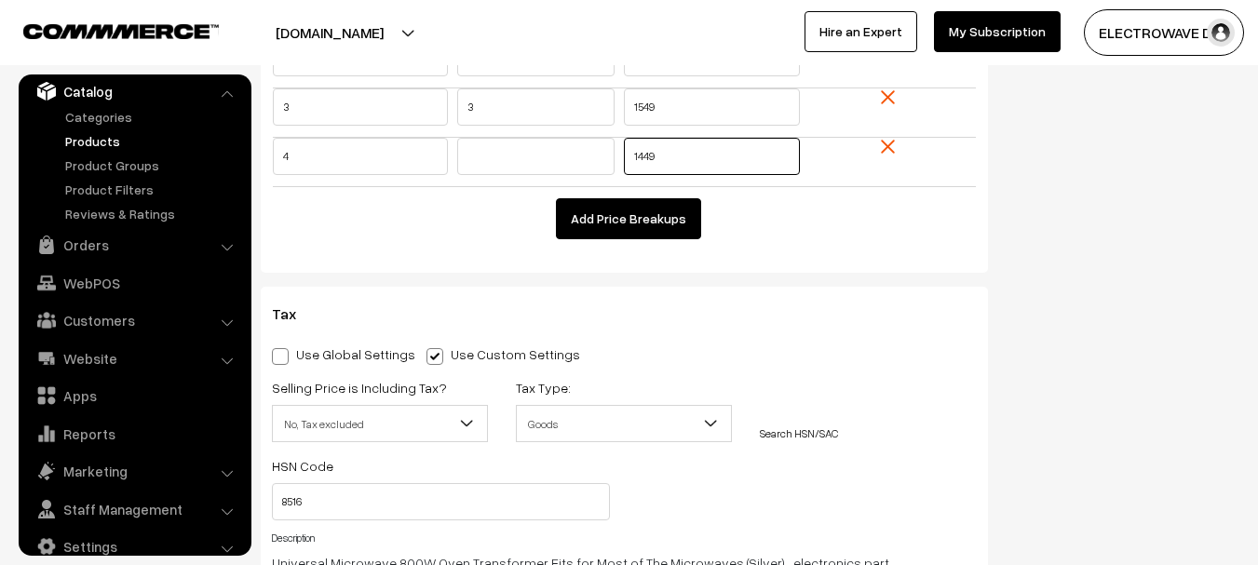
type input "1449"
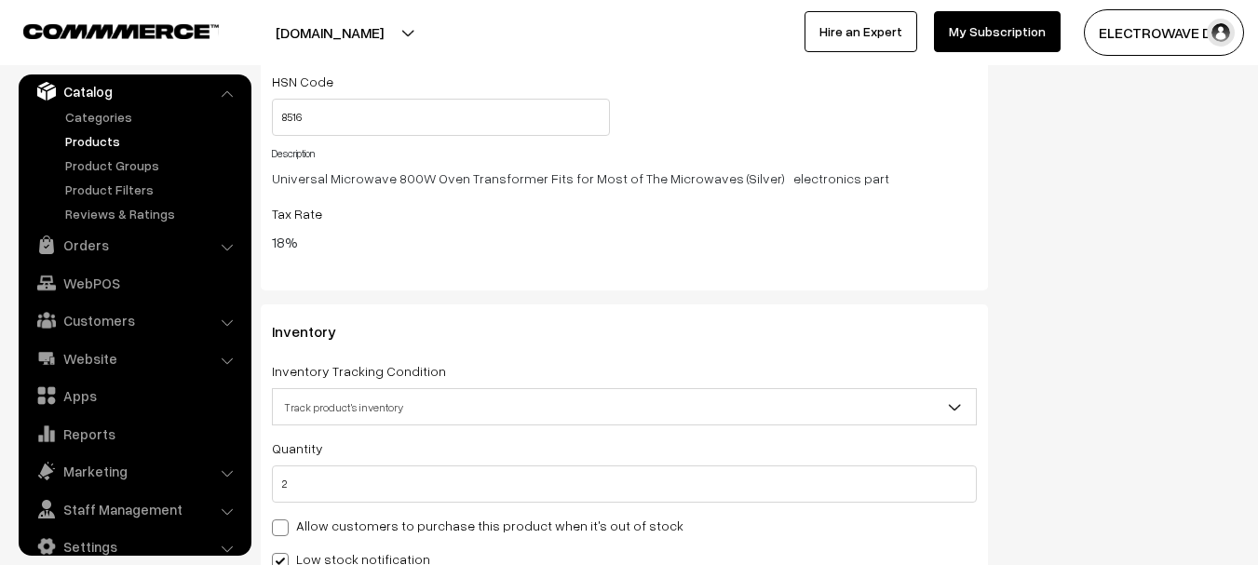
scroll to position [2455, 0]
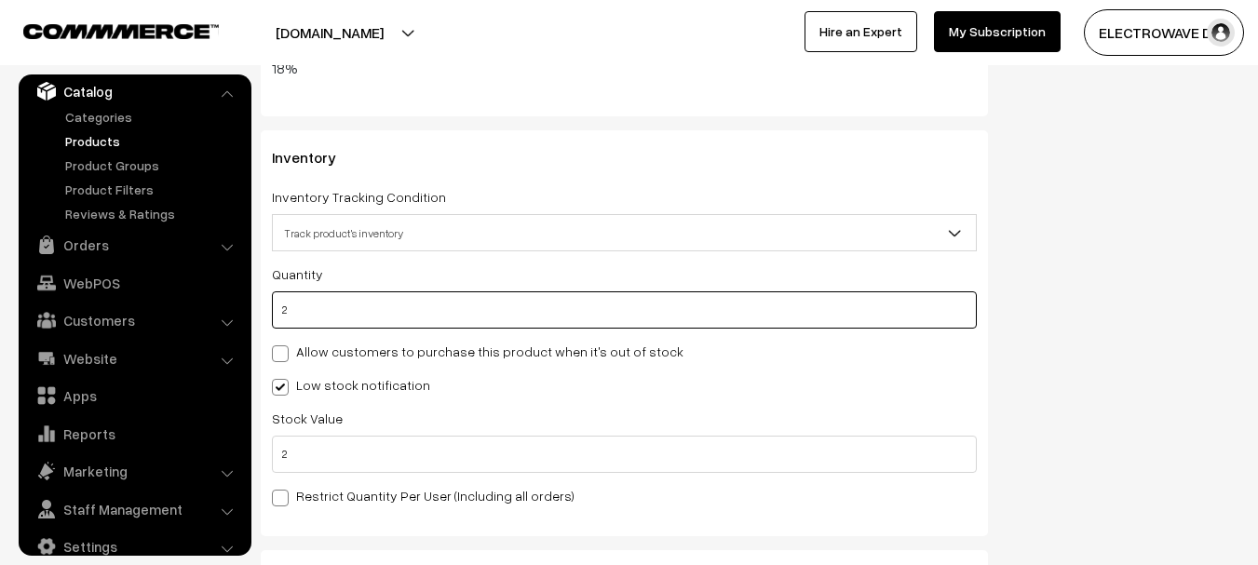
drag, startPoint x: 519, startPoint y: 324, endPoint x: 277, endPoint y: 316, distance: 241.3
click at [277, 316] on input "2" at bounding box center [624, 309] width 705 height 37
type input "1"
type input "3"
type input "10"
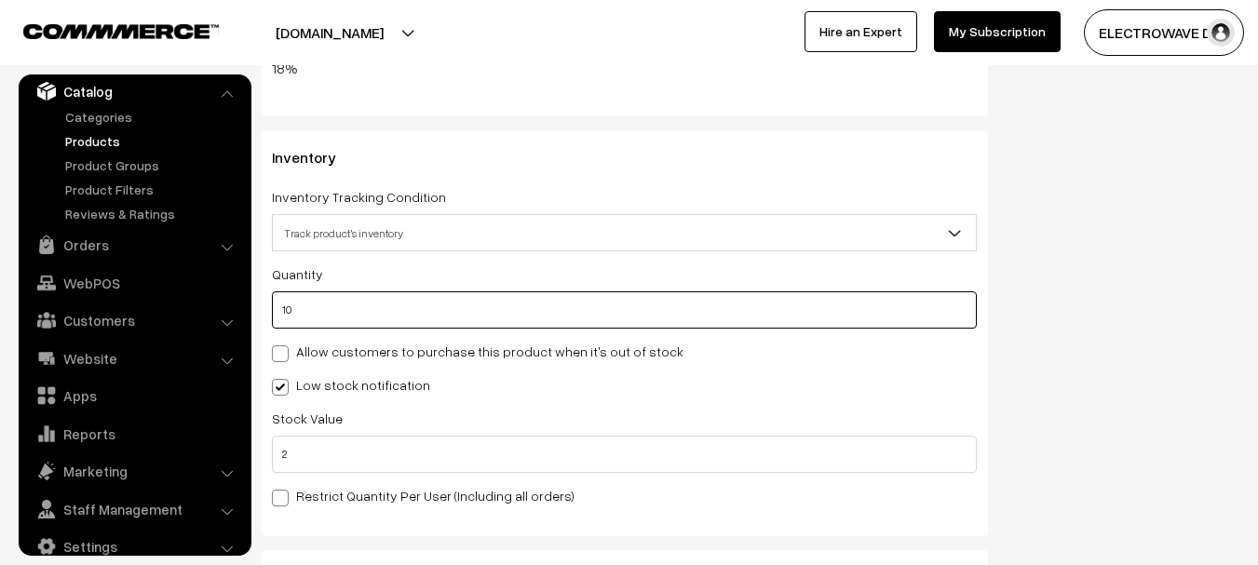
type input "12"
type input "10"
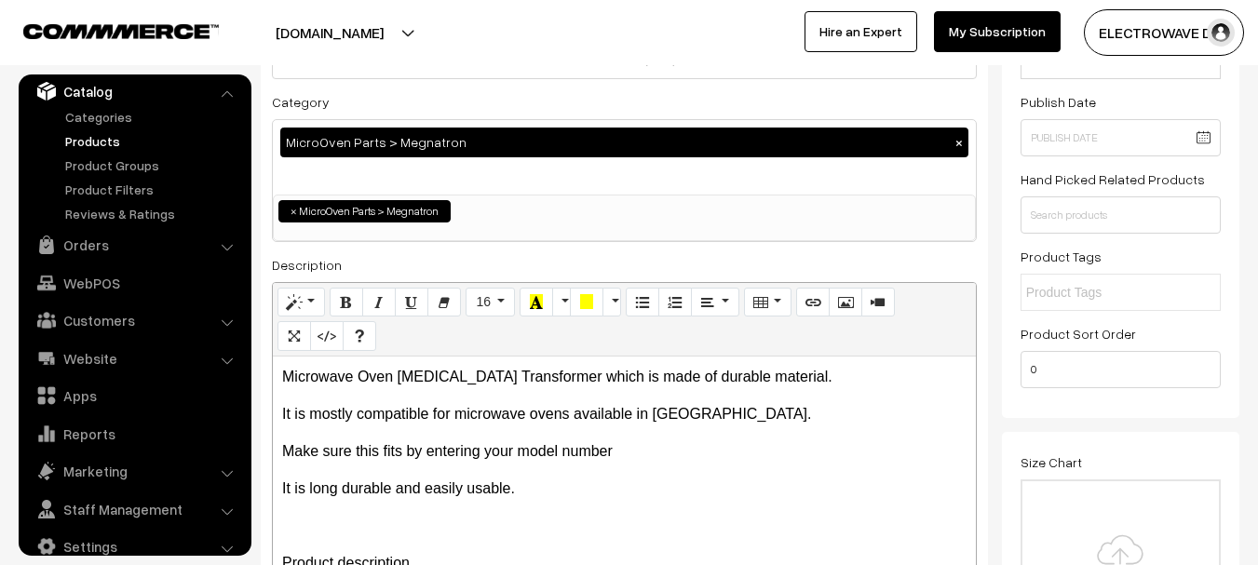
scroll to position [0, 0]
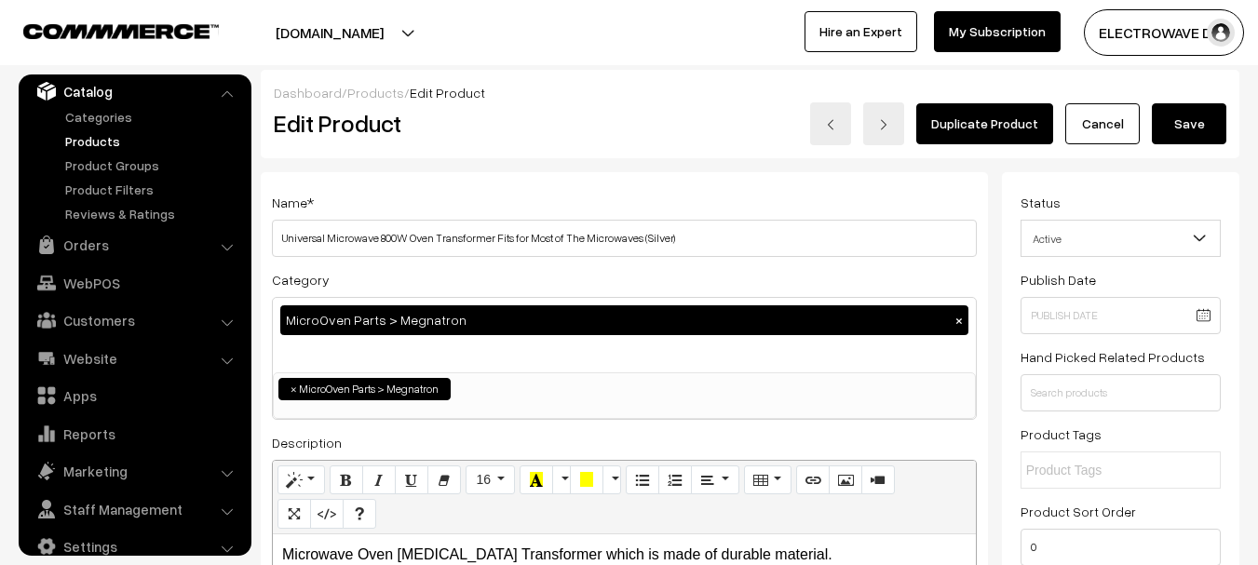
click at [1196, 138] on button "Save" at bounding box center [1189, 123] width 74 height 41
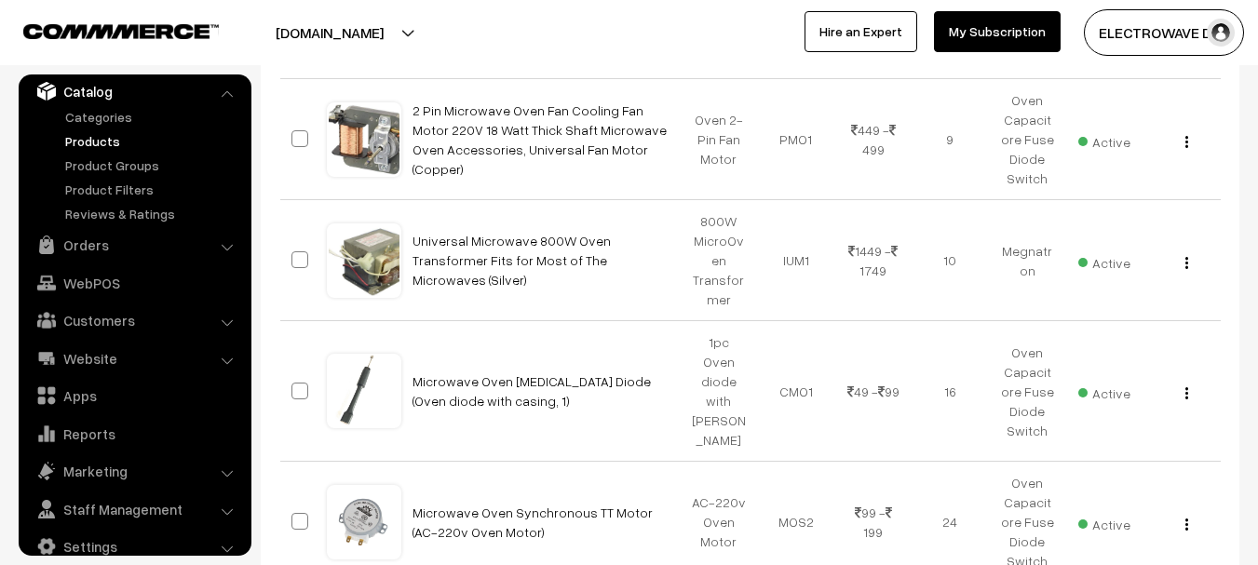
scroll to position [88, 0]
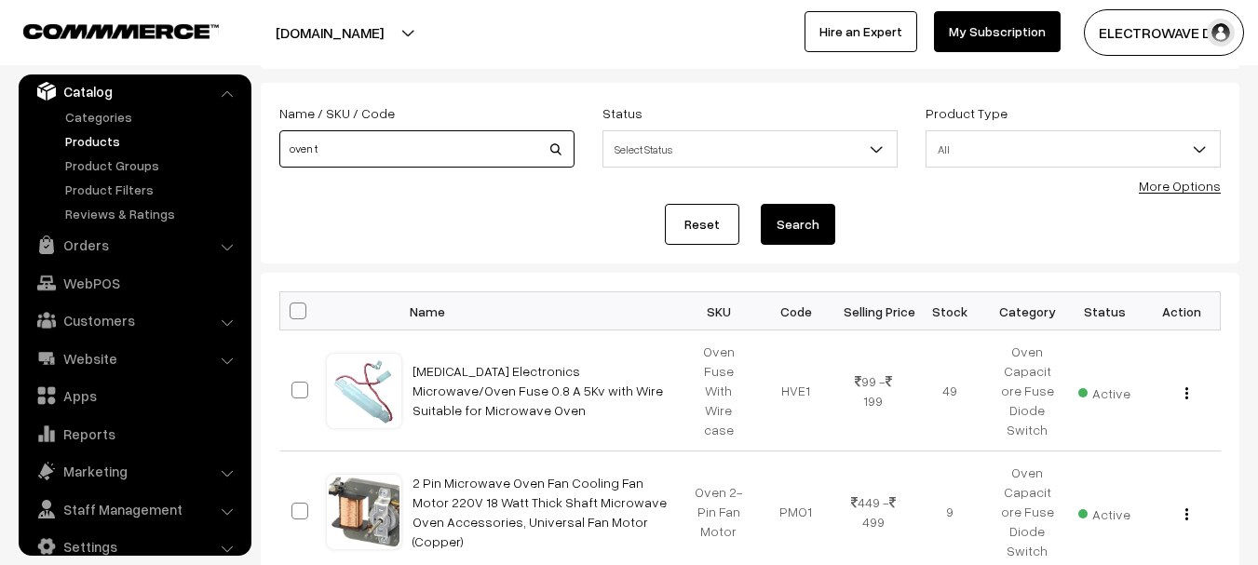
drag, startPoint x: 362, startPoint y: 143, endPoint x: 86, endPoint y: 142, distance: 276.5
type input "1000w"
click at [761, 204] on button "Search" at bounding box center [798, 224] width 74 height 41
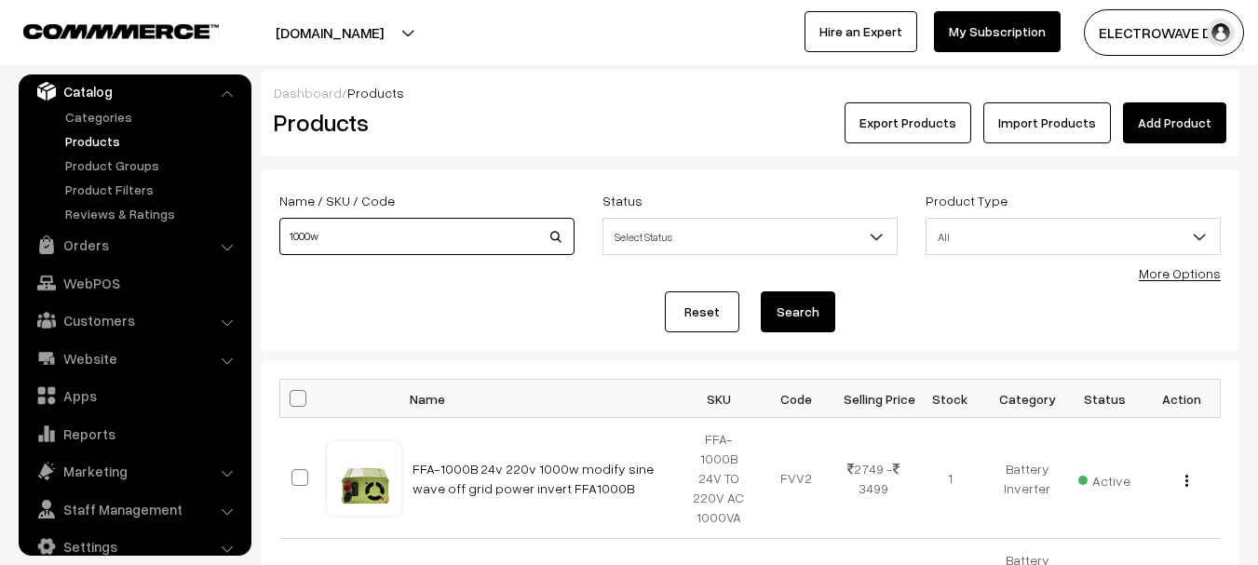
drag, startPoint x: 359, startPoint y: 246, endPoint x: 230, endPoint y: 244, distance: 129.4
type input "oven"
click at [761, 291] on button "Search" at bounding box center [798, 311] width 74 height 41
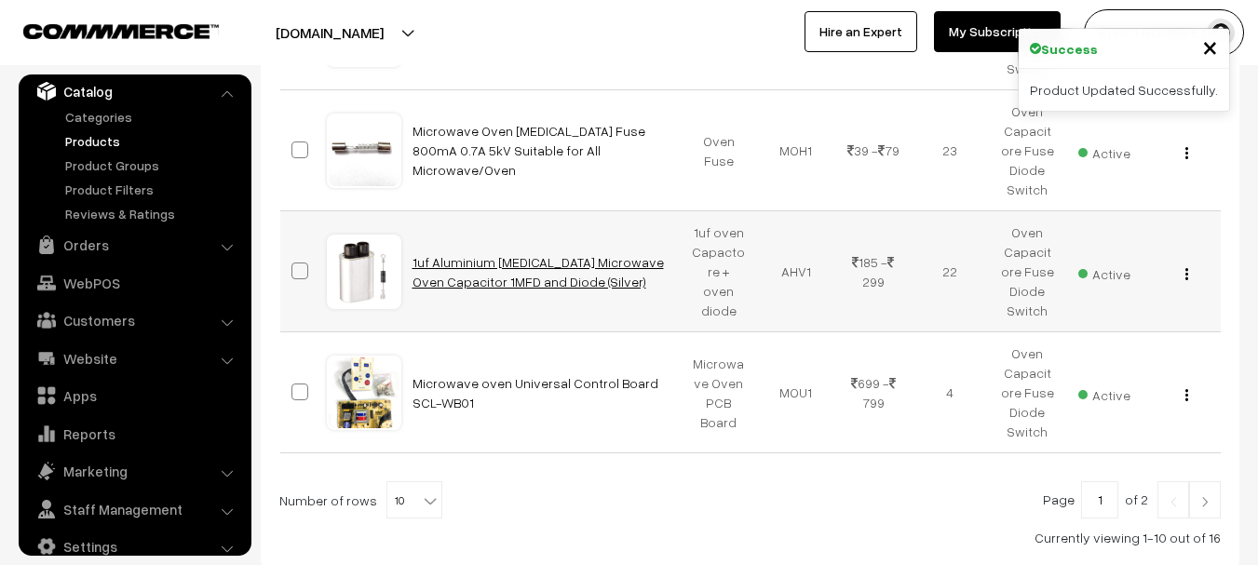
scroll to position [1297, 0]
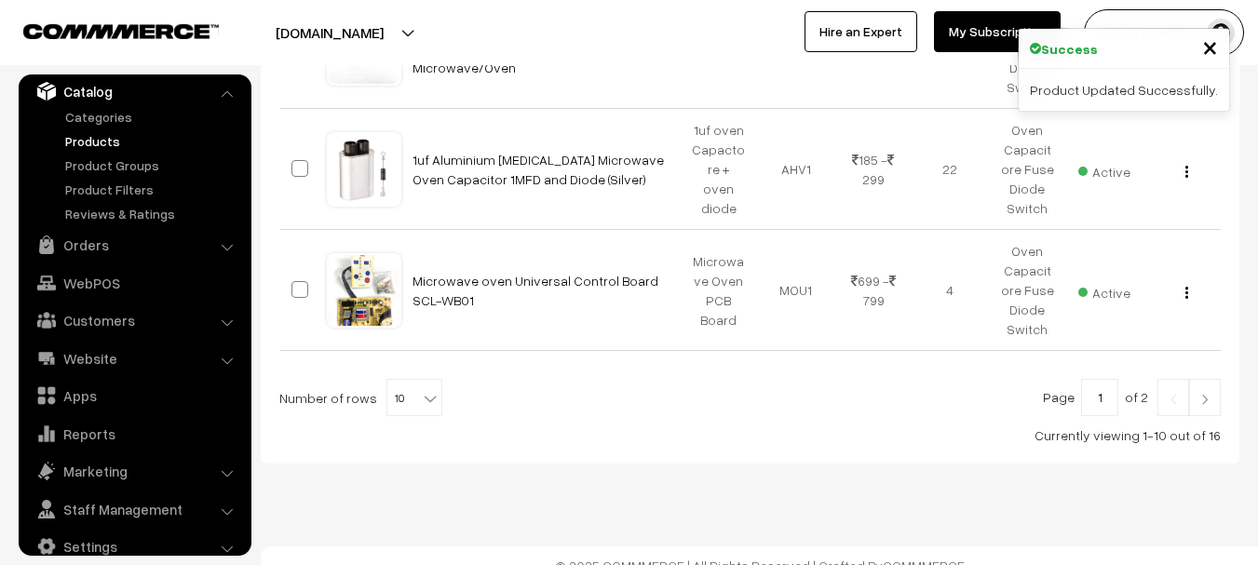
click at [1203, 394] on img at bounding box center [1204, 399] width 17 height 11
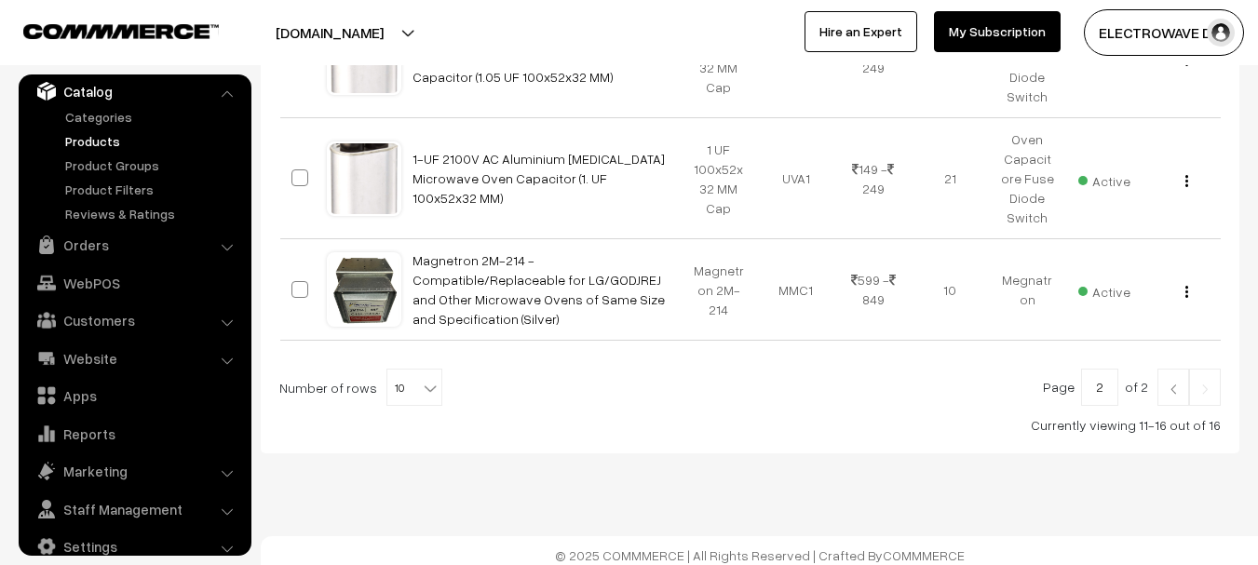
scroll to position [766, 0]
click at [1162, 386] on link at bounding box center [1173, 385] width 32 height 37
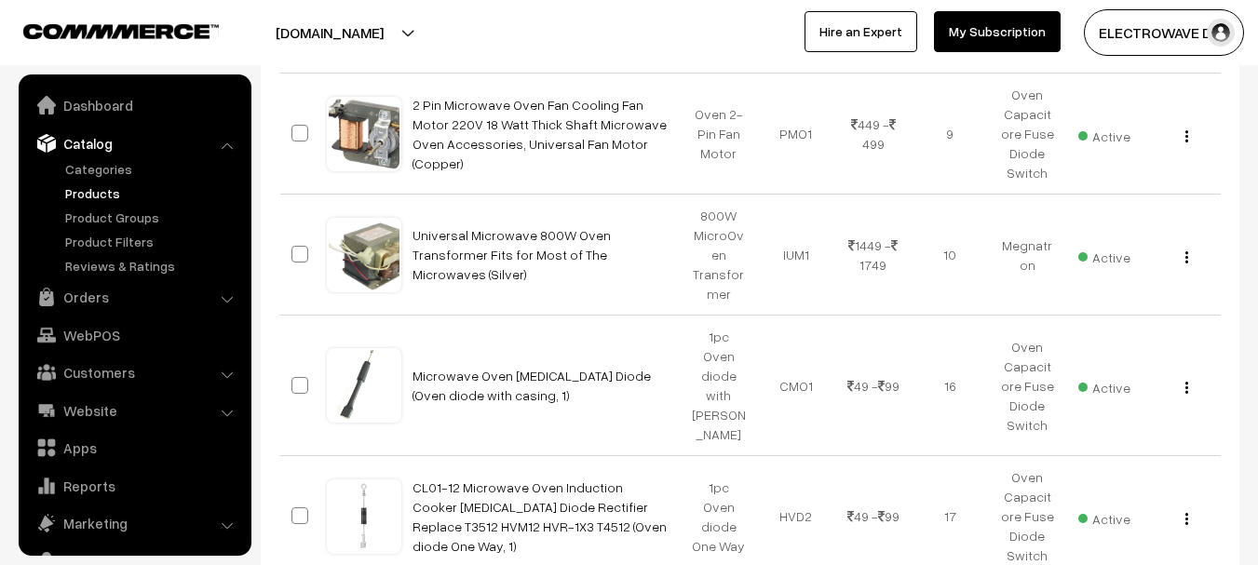
scroll to position [52, 0]
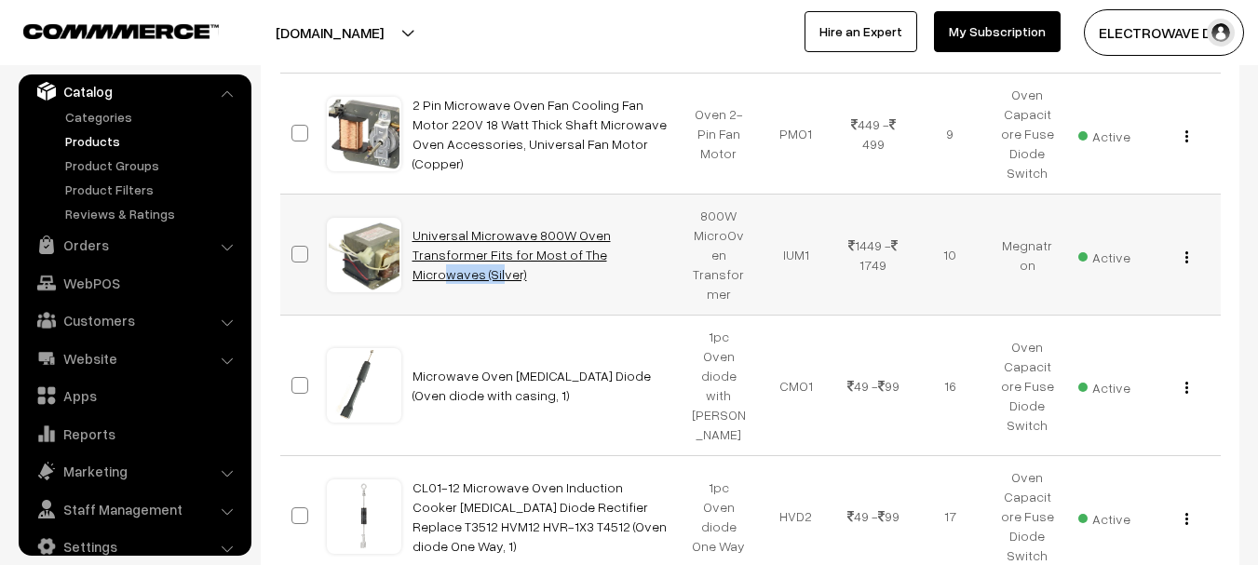
copy link "ransformer"
copy link "Transformer"
drag, startPoint x: 678, startPoint y: 243, endPoint x: 597, endPoint y: 246, distance: 81.1
click at [597, 246] on td "Universal Microwave 800W Oven Transformer Fits for Most of The Microwaves (Silv…" at bounding box center [540, 255] width 279 height 121
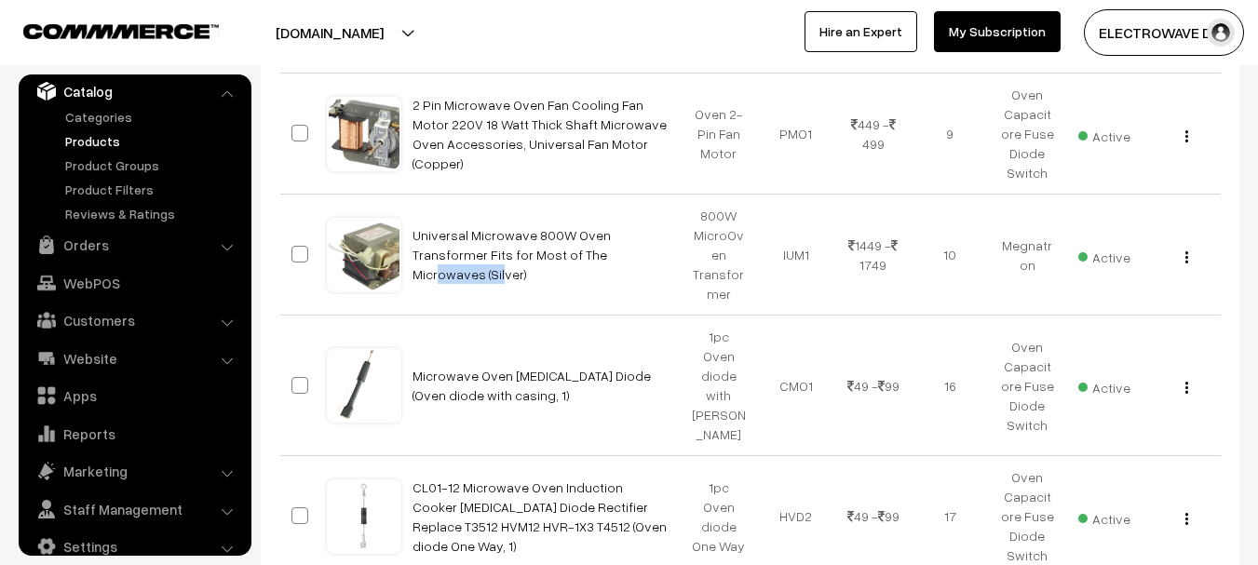
scroll to position [93, 0]
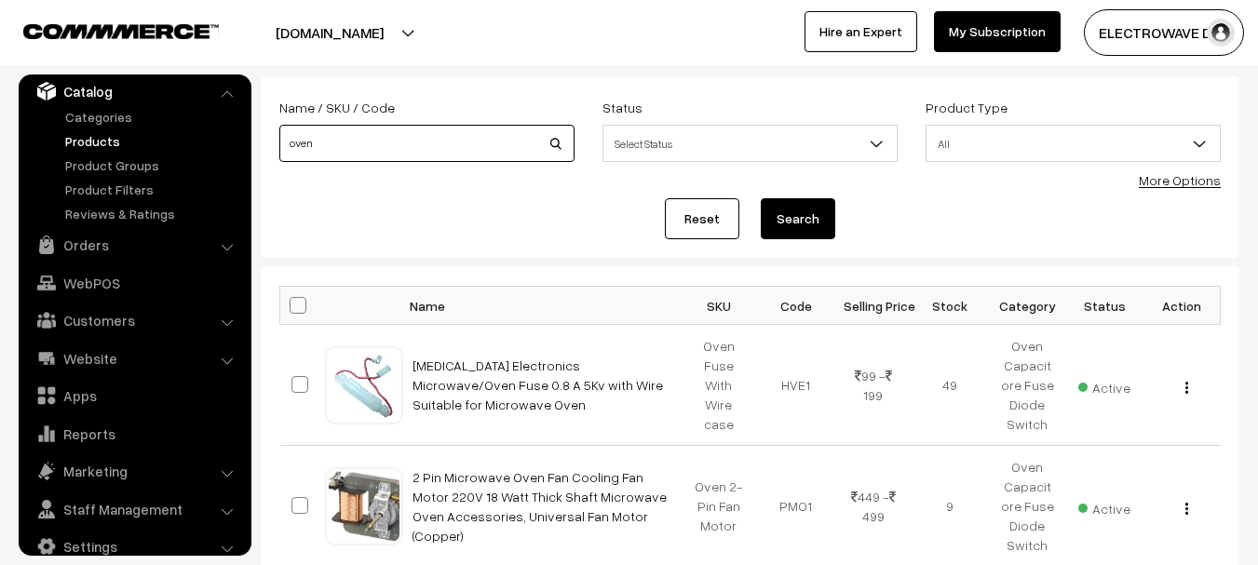
drag, startPoint x: 359, startPoint y: 156, endPoint x: 245, endPoint y: 155, distance: 114.5
paste input "Transformer"
type input "Transformer"
click at [761, 198] on button "Search" at bounding box center [798, 218] width 74 height 41
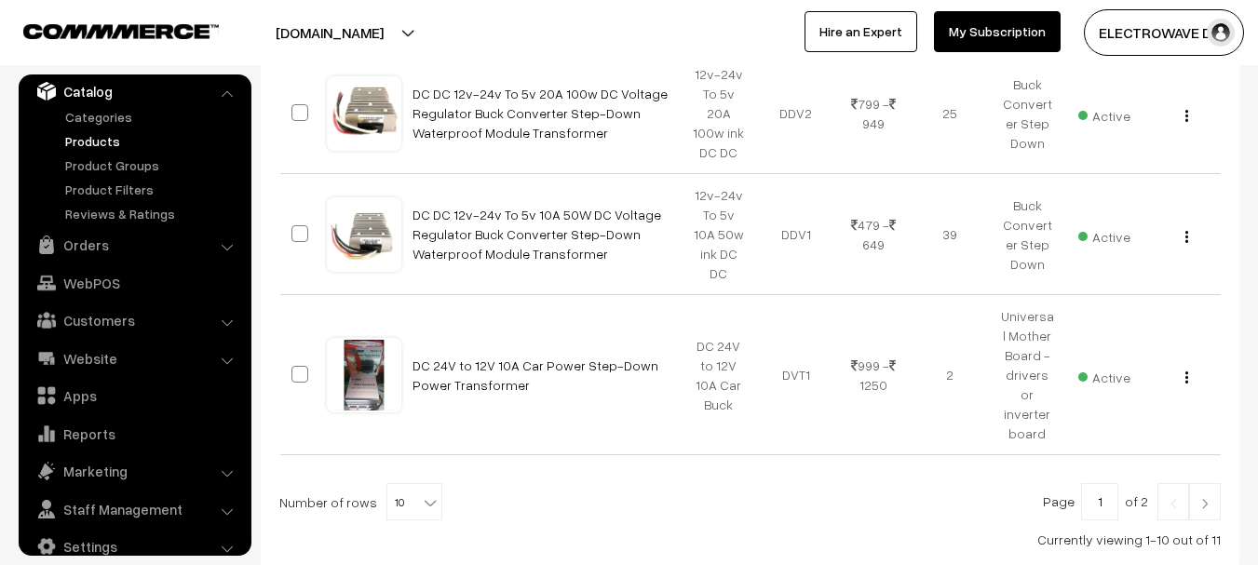
scroll to position [1180, 0]
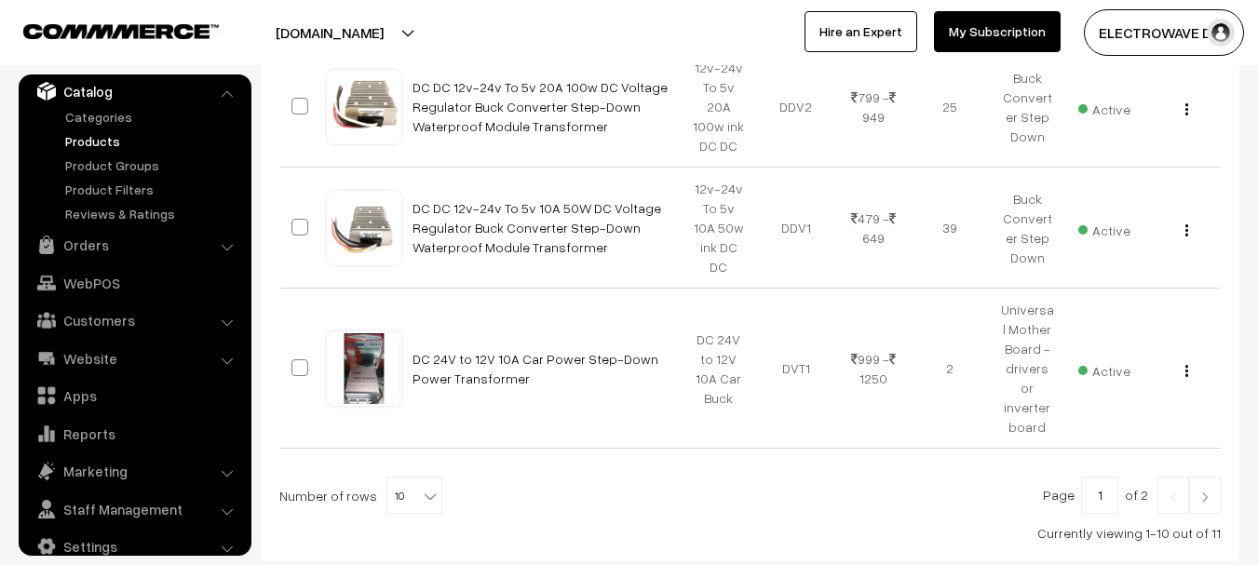
click at [1205, 492] on img at bounding box center [1204, 497] width 17 height 11
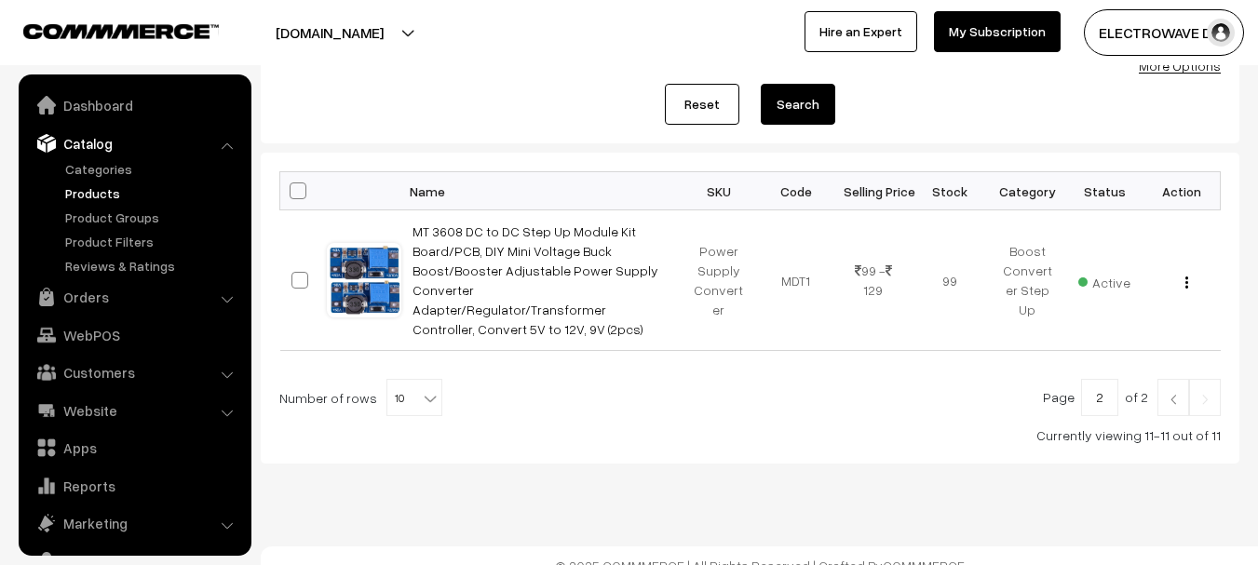
scroll to position [52, 0]
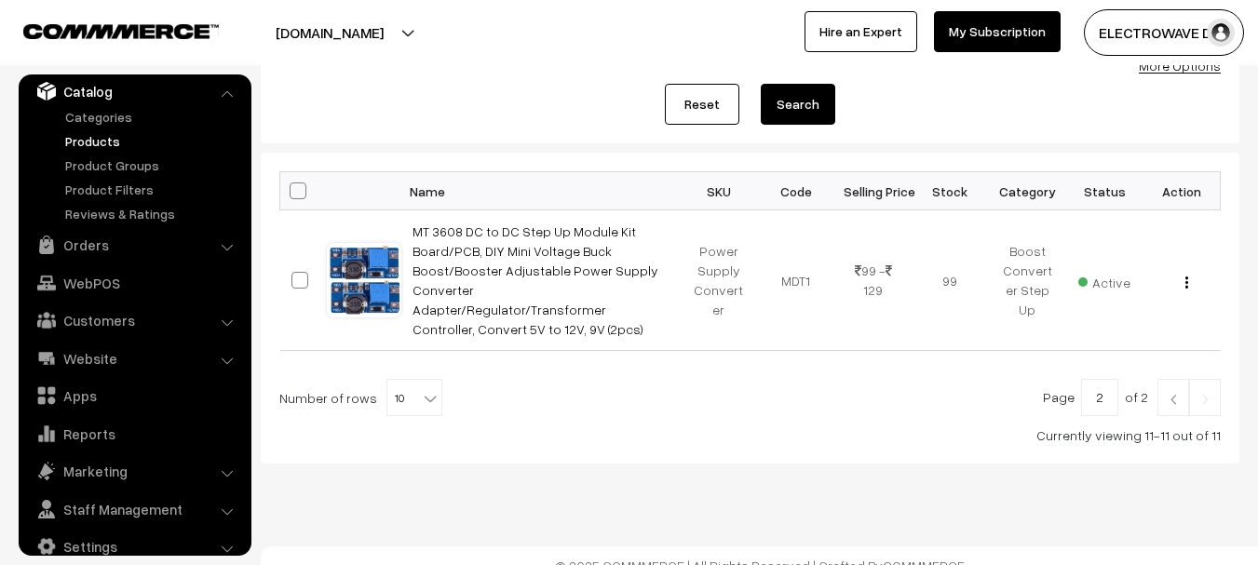
click at [1162, 387] on link at bounding box center [1173, 397] width 32 height 37
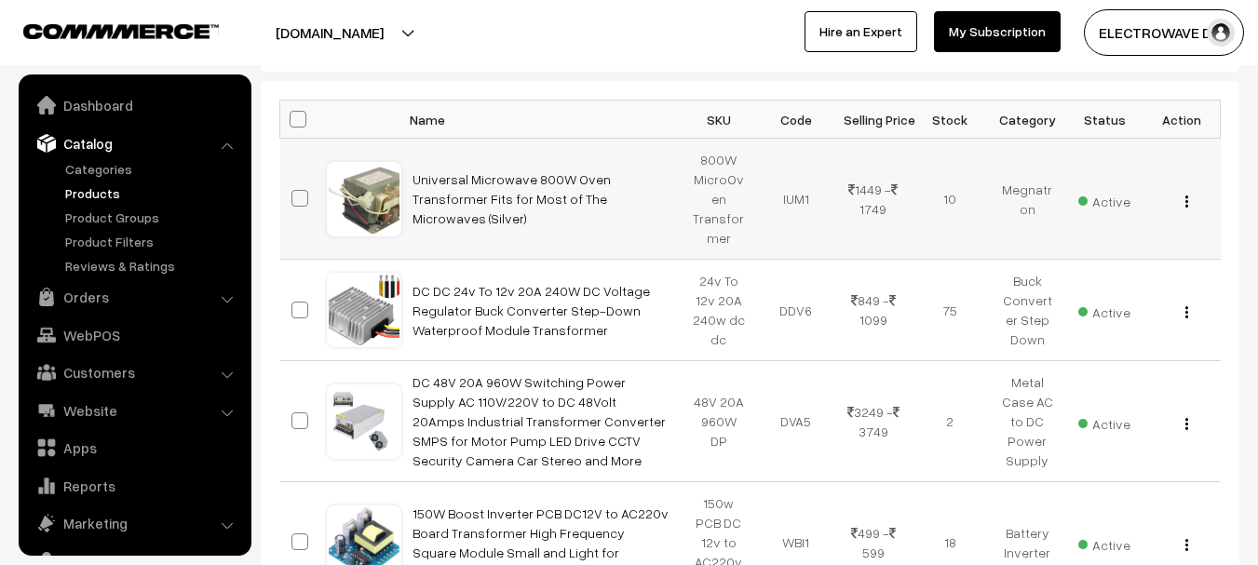
scroll to position [52, 0]
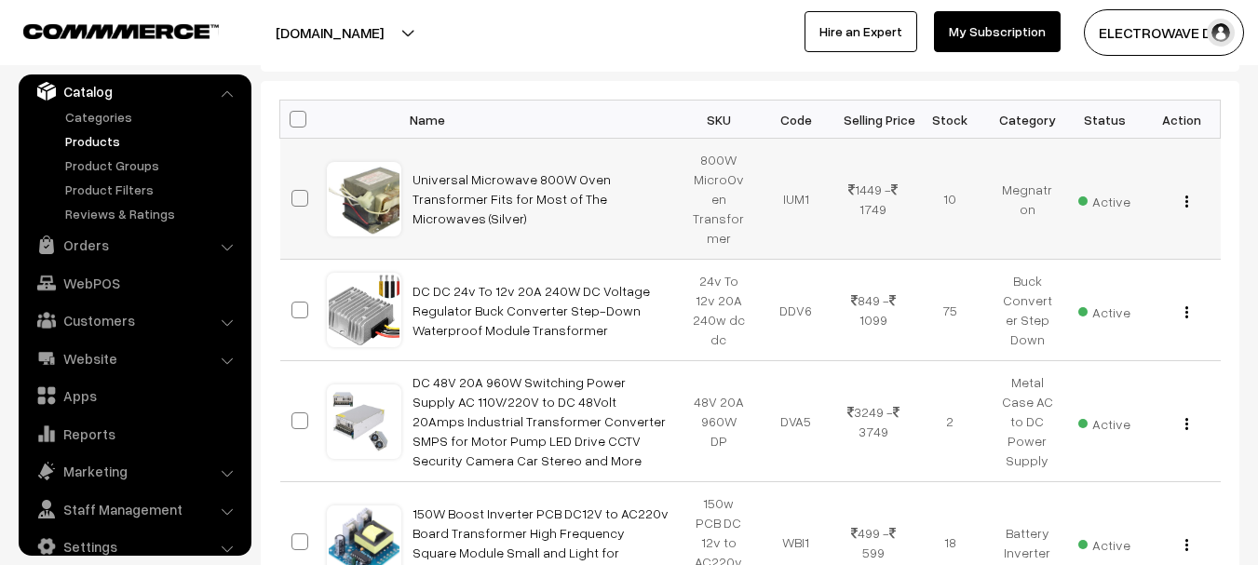
click at [1184, 204] on button "button" at bounding box center [1186, 201] width 5 height 15
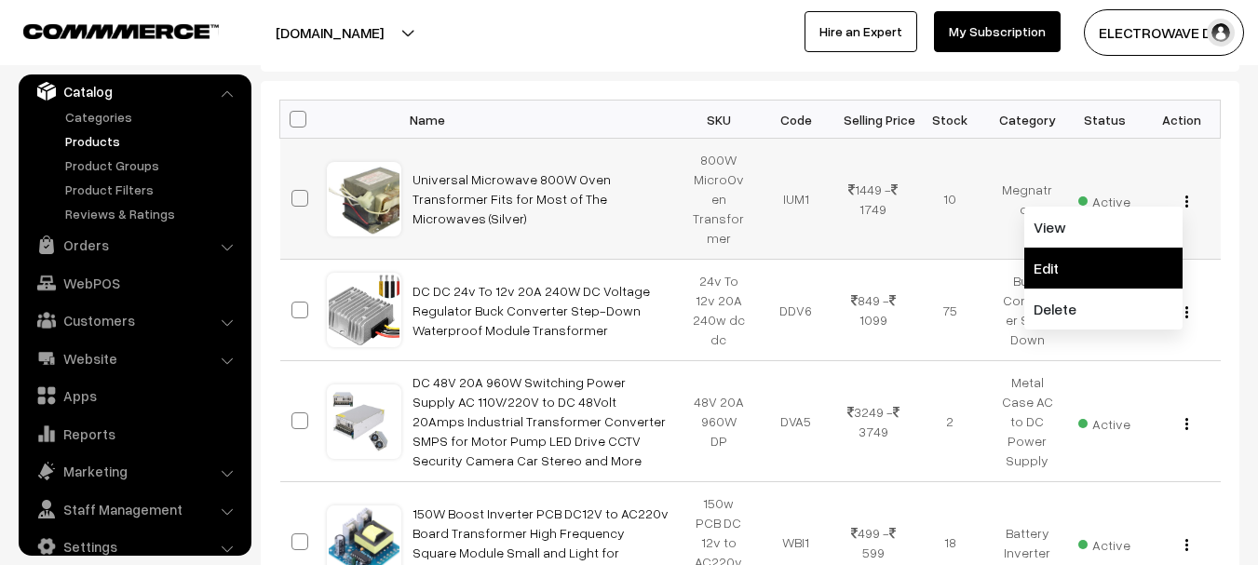
click at [1081, 265] on link "Edit" at bounding box center [1103, 268] width 158 height 41
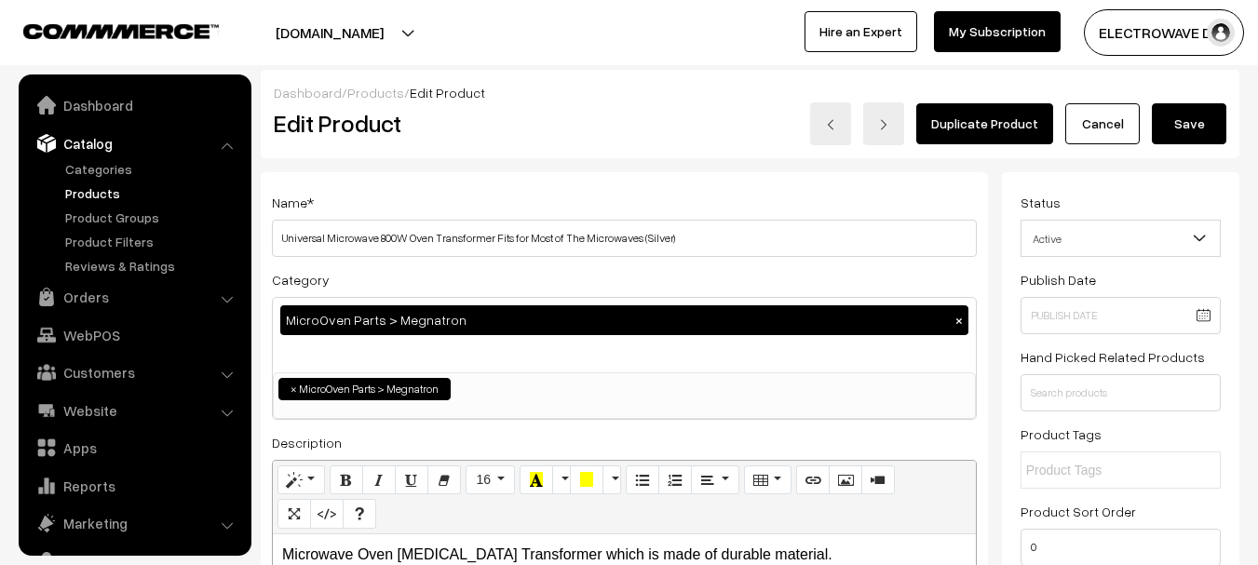
scroll to position [52, 0]
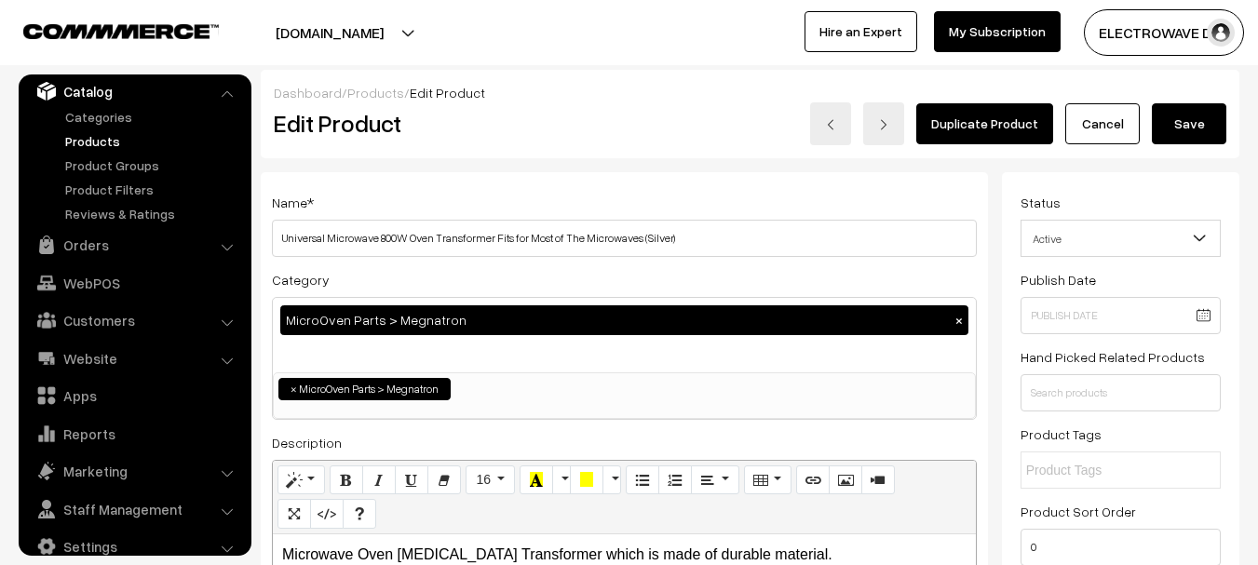
click at [1012, 123] on link "Duplicate Product" at bounding box center [984, 123] width 137 height 41
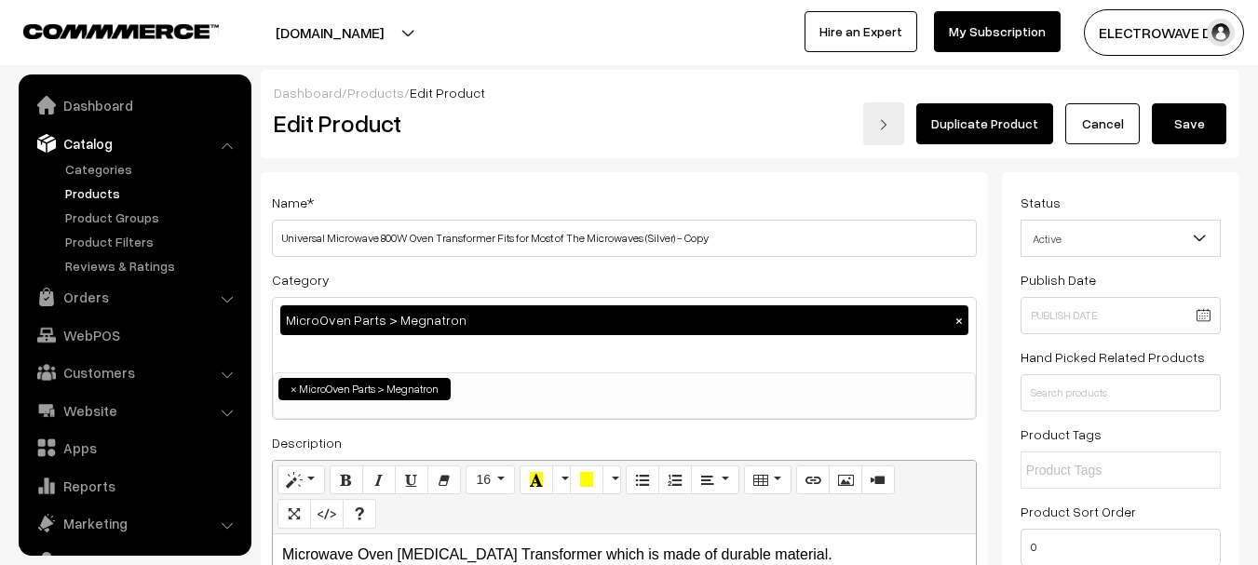
scroll to position [52, 0]
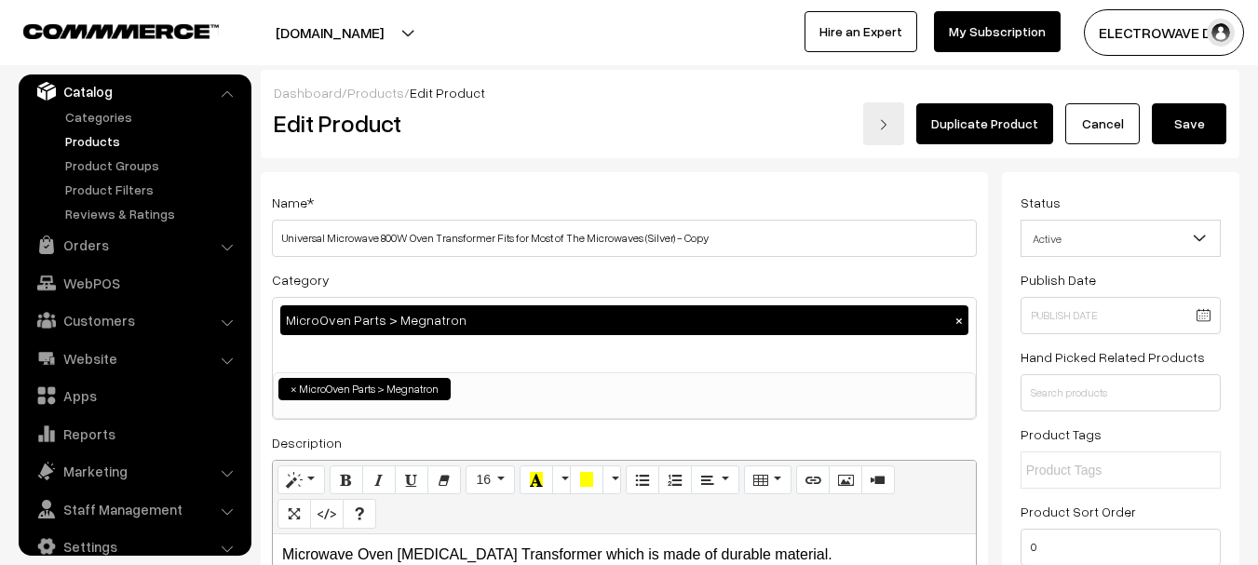
click at [289, 227] on h3 "Adjust Quantity" at bounding box center [345, 258] width 166 height 62
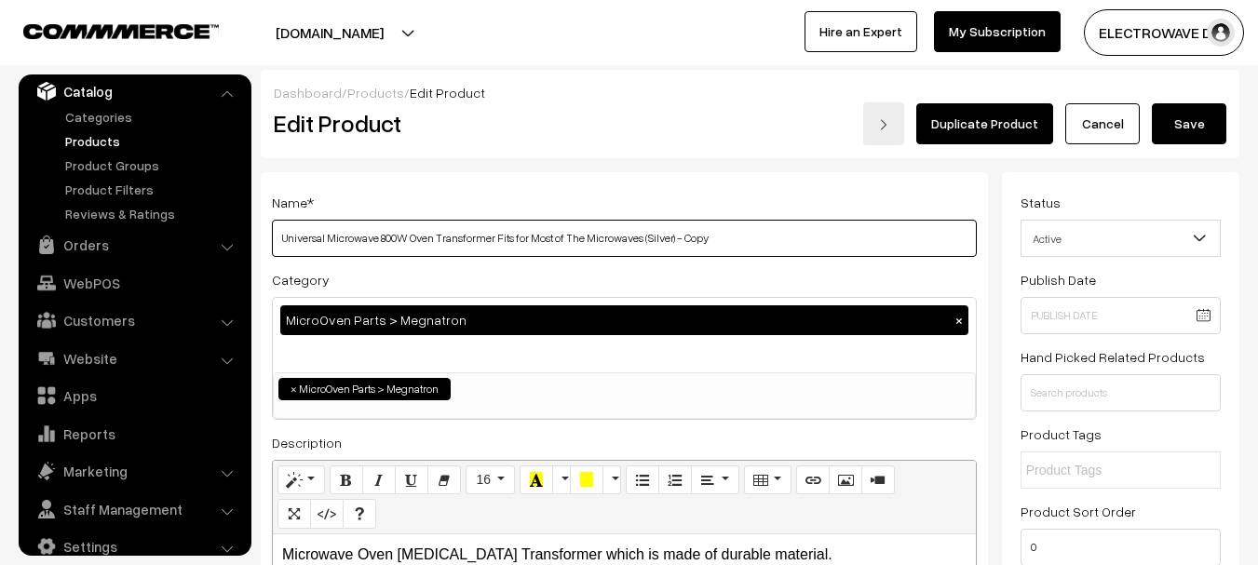
click at [786, 223] on input "Universal Microwave 800W Oven Transformer Fits for Most of The Microwaves (Silv…" at bounding box center [624, 238] width 705 height 37
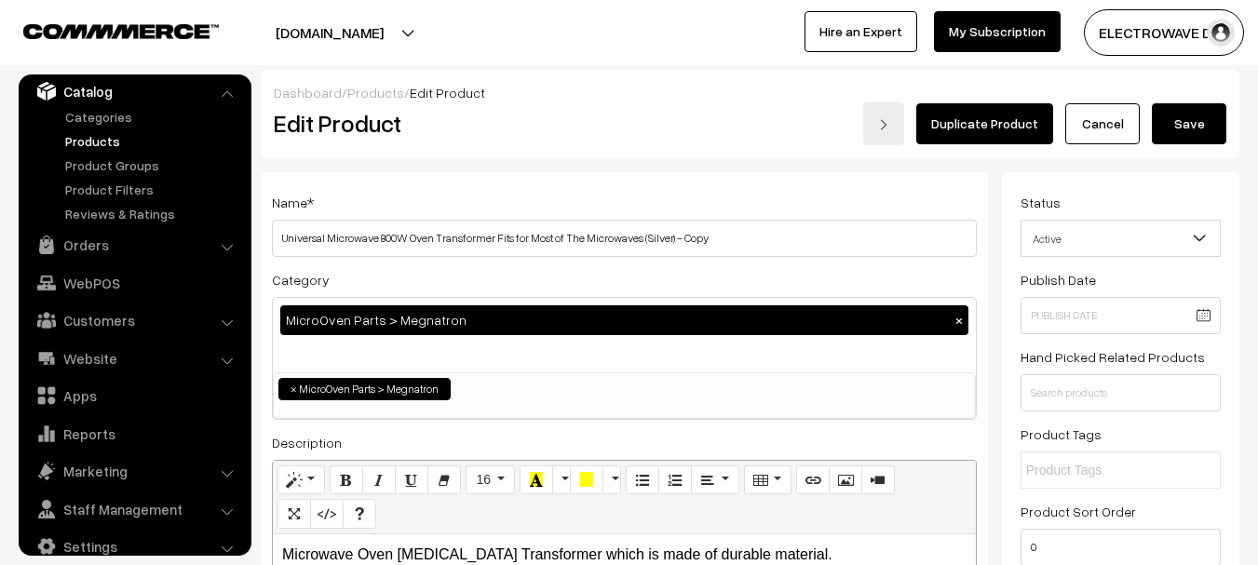
click at [386, 37] on button "[DOMAIN_NAME]" at bounding box center [329, 32] width 238 height 47
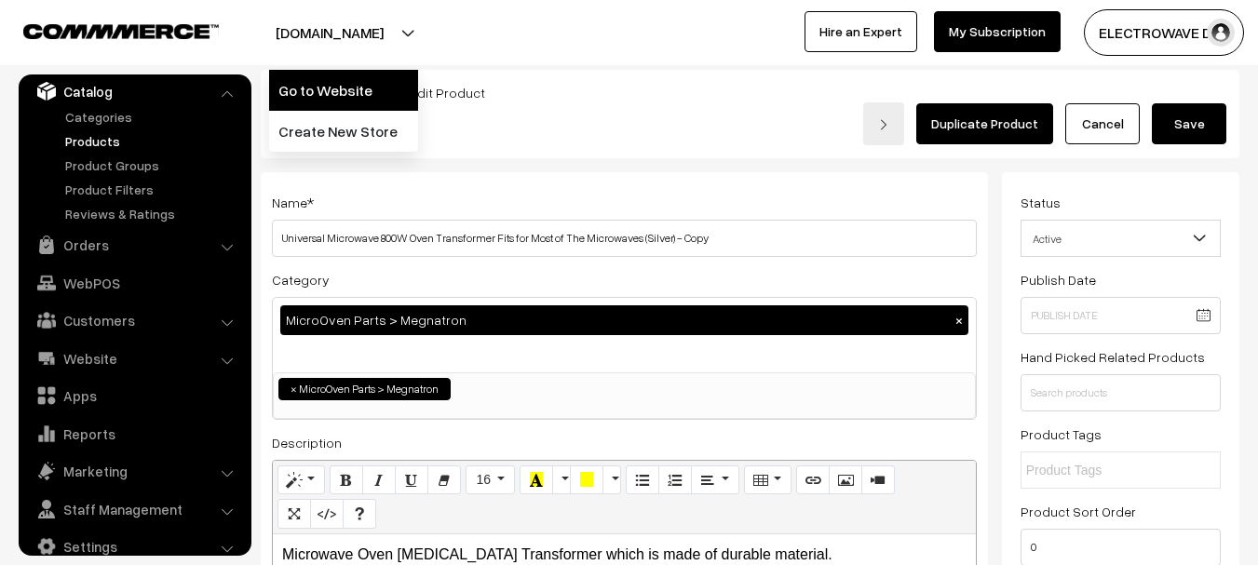
click at [358, 92] on link "Go to Website" at bounding box center [343, 90] width 149 height 41
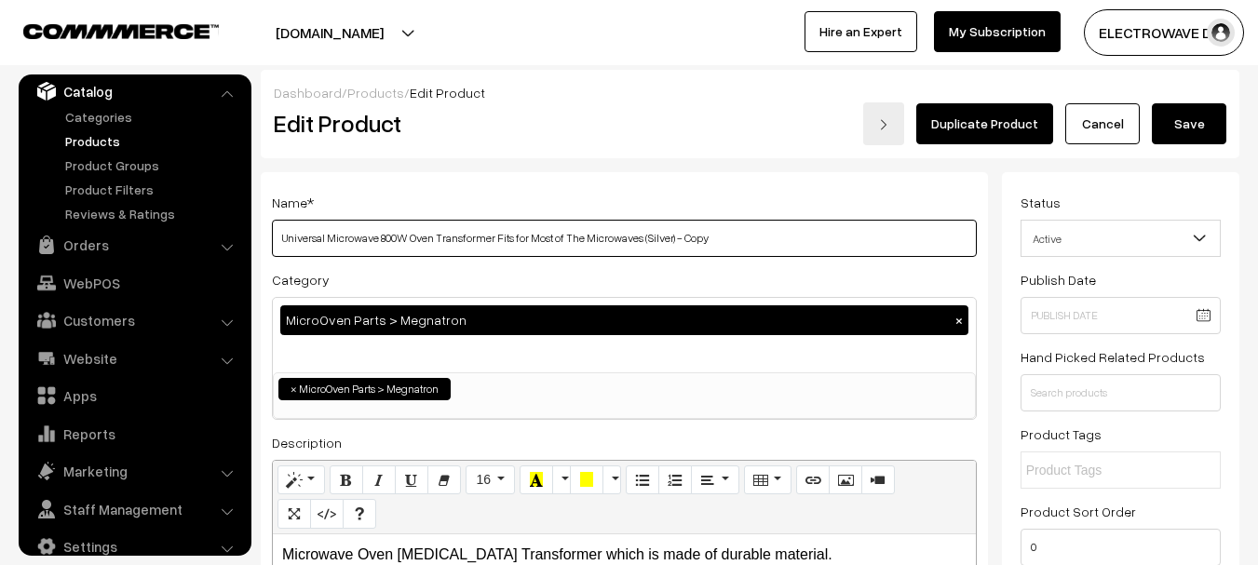
drag, startPoint x: 749, startPoint y: 236, endPoint x: 678, endPoint y: 239, distance: 70.9
click at [677, 239] on input "Universal Microwave 800W Oven Transformer Fits for Most of The Microwaves (Silv…" at bounding box center [624, 238] width 705 height 37
click at [388, 243] on input "Universal Microwave 800W Oven Transformer Fits for Most of The Microwaves (Silv…" at bounding box center [624, 238] width 705 height 37
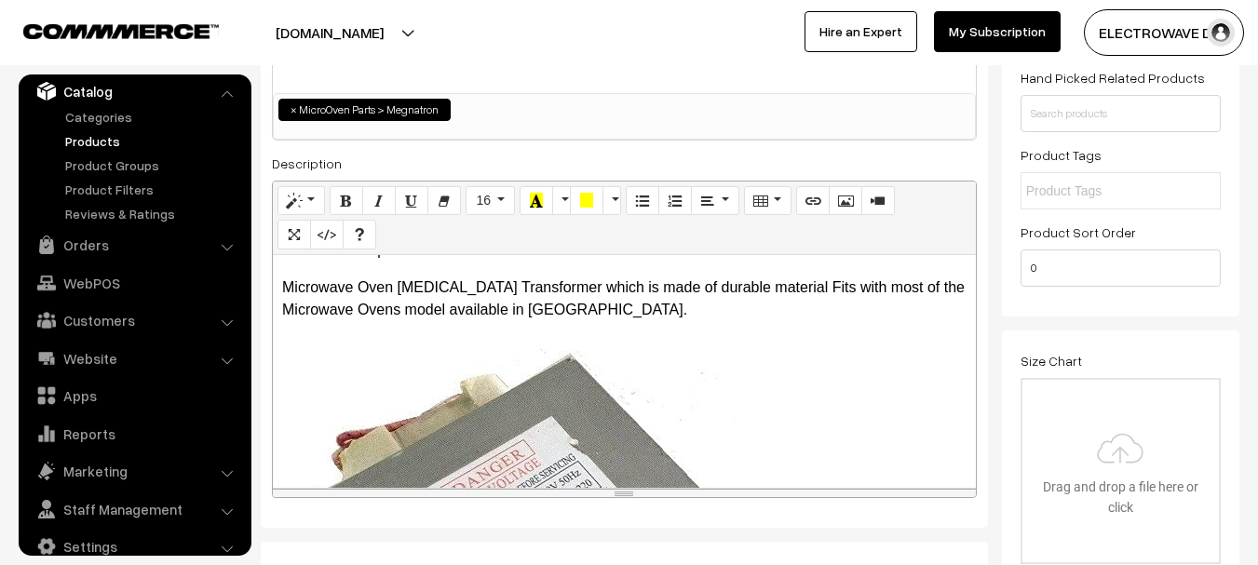
scroll to position [279, 0]
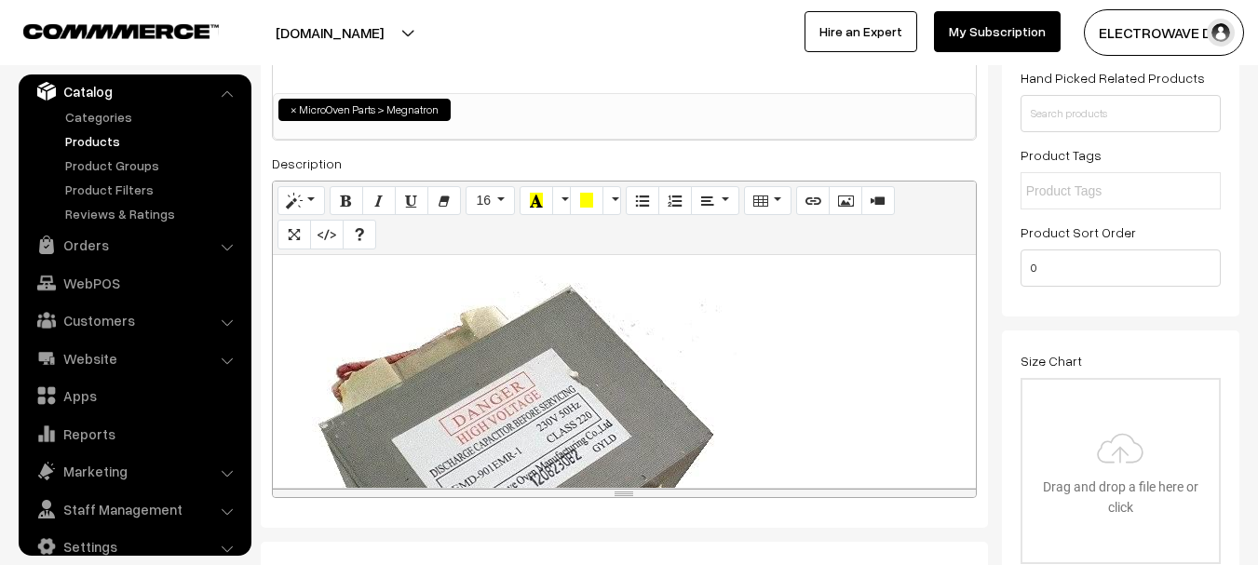
click at [522, 372] on div "Microwave Oven High Voltage Transformer which is made of durable material. It i…" at bounding box center [624, 371] width 703 height 233
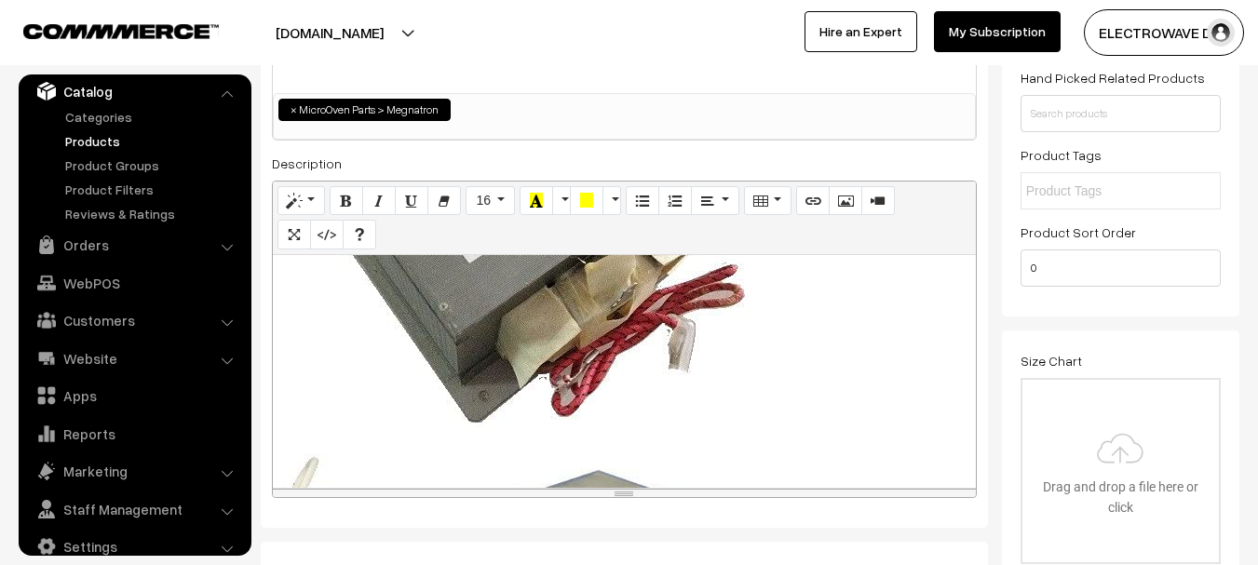
scroll to position [541, 0]
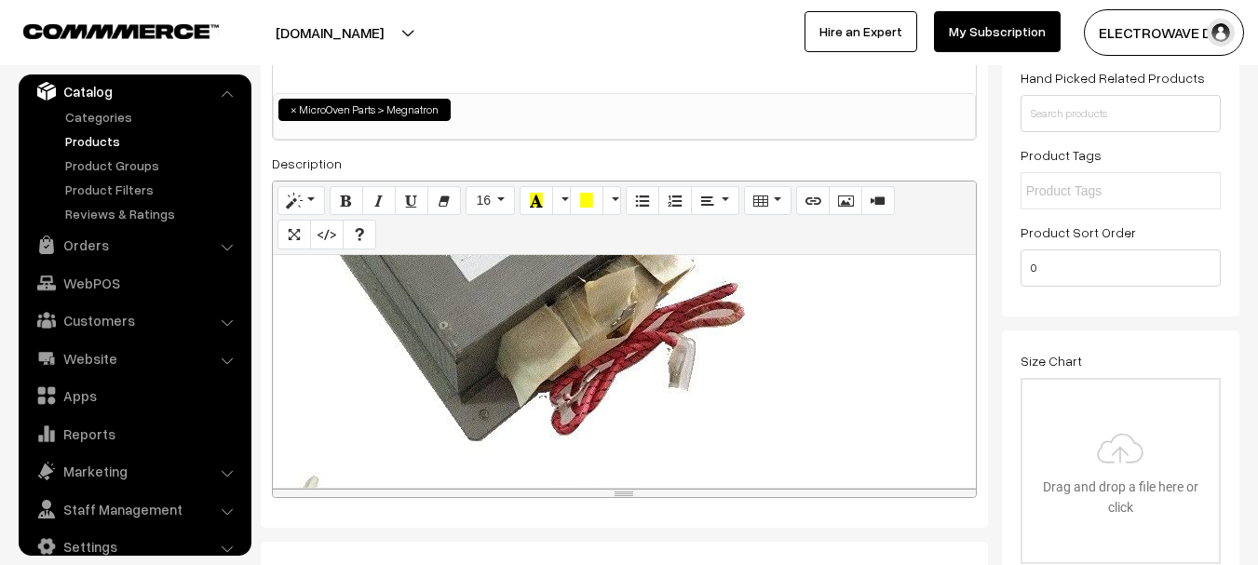
drag, startPoint x: 580, startPoint y: 343, endPoint x: 666, endPoint y: 366, distance: 88.8
click at [581, 343] on div "500x500 (Original: 500x500) Microwave Oven High Voltage Transformer which is ma…" at bounding box center [624, 371] width 703 height 233
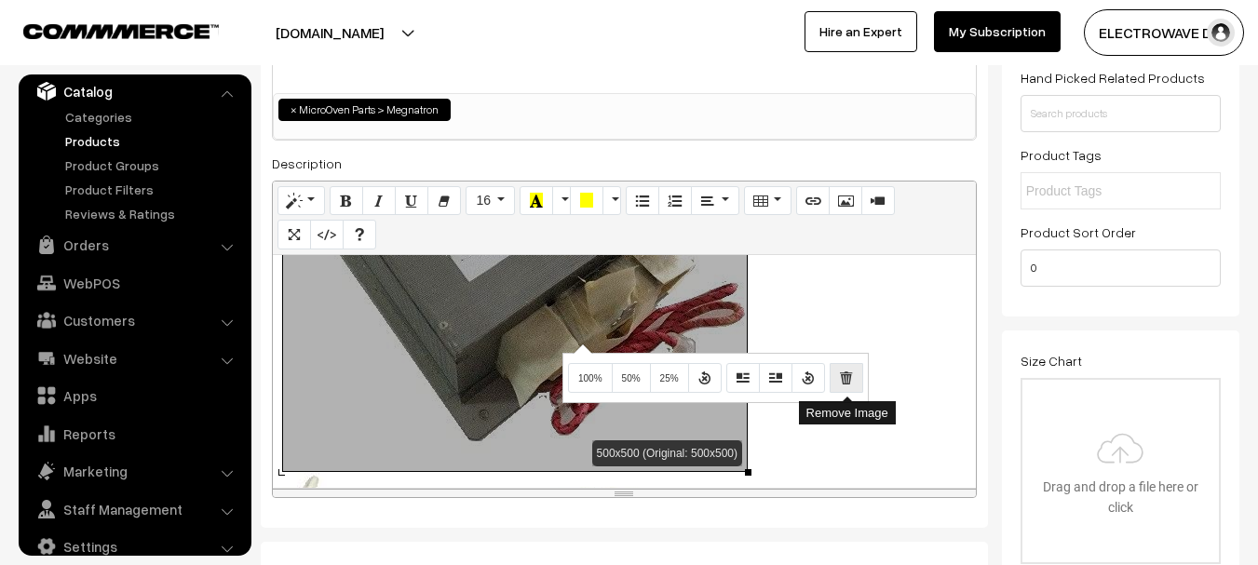
click at [844, 379] on icon "Remove Image" at bounding box center [846, 377] width 13 height 15
type input "Universal Microwave 1000w Oven Transformer Fits for Most of The Microwaves (Sil…"
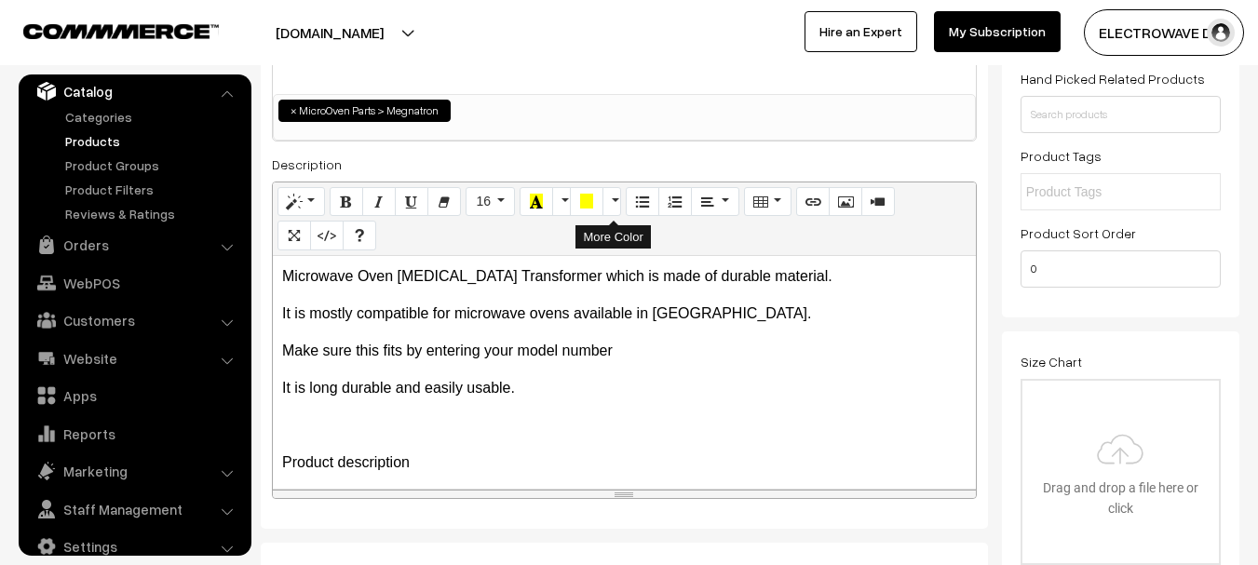
scroll to position [279, 0]
click at [403, 399] on div "Microwave Oven High Voltage Transformer which is made of durable material. It i…" at bounding box center [624, 371] width 703 height 233
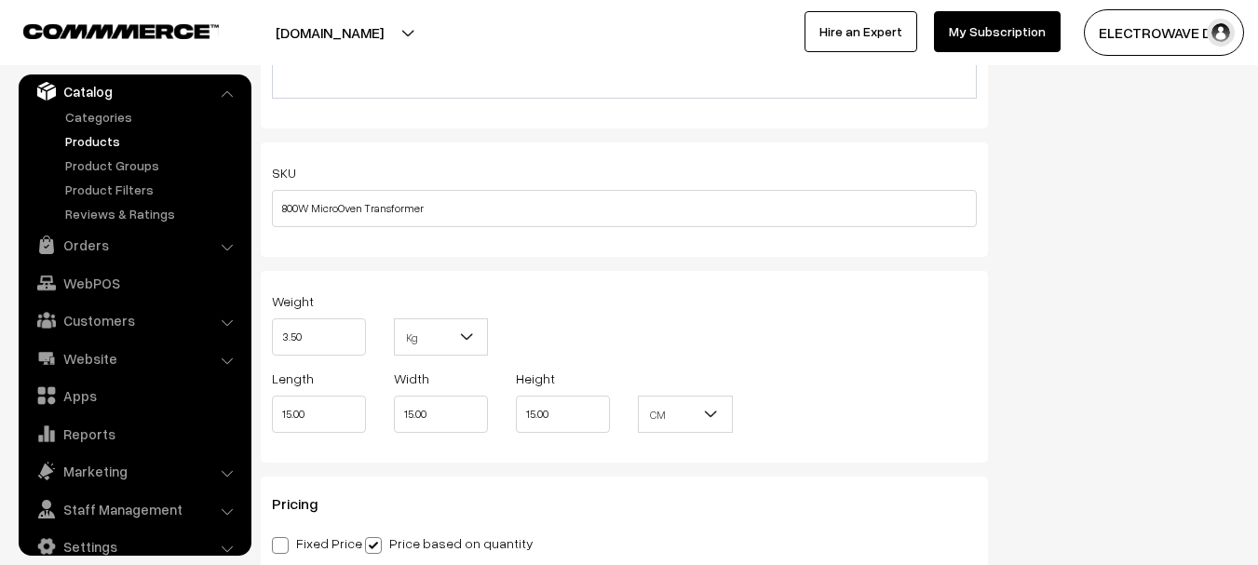
scroll to position [1210, 0]
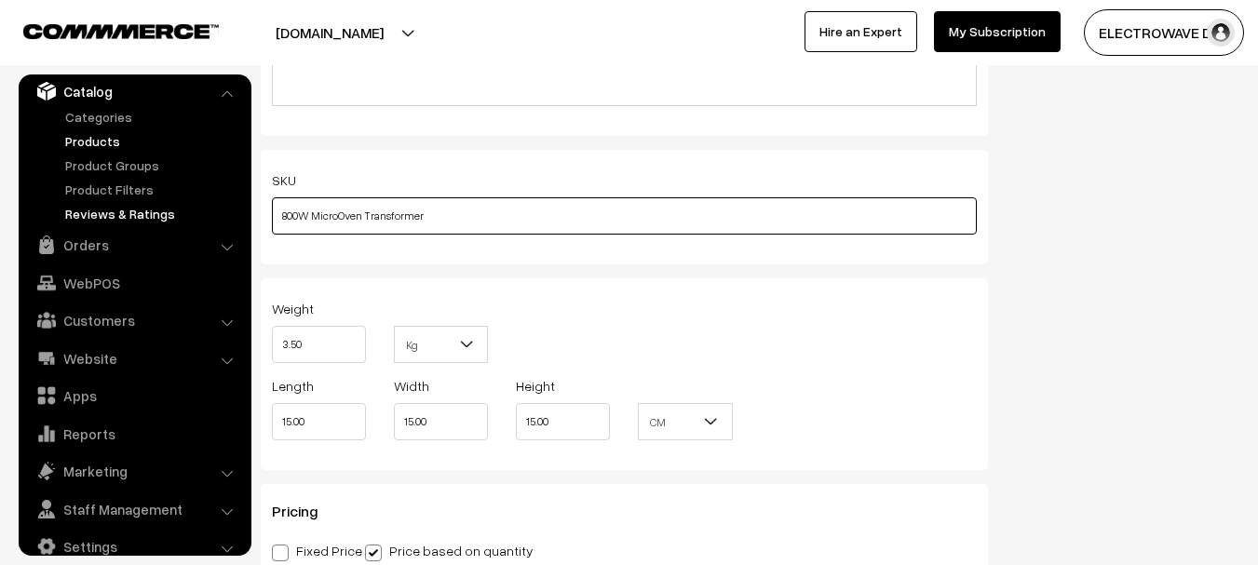
drag, startPoint x: 299, startPoint y: 219, endPoint x: 196, endPoint y: 223, distance: 103.4
type input "1000W MicroOven Transformer"
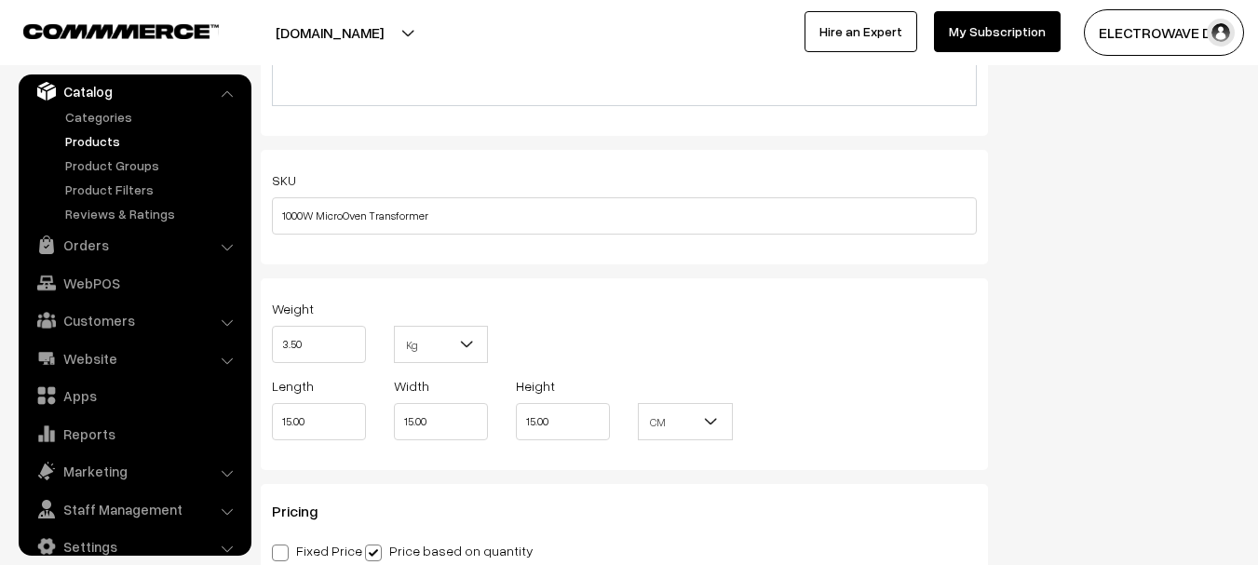
click at [545, 297] on div "Weight 3.50 Kg Kg" at bounding box center [624, 335] width 733 height 77
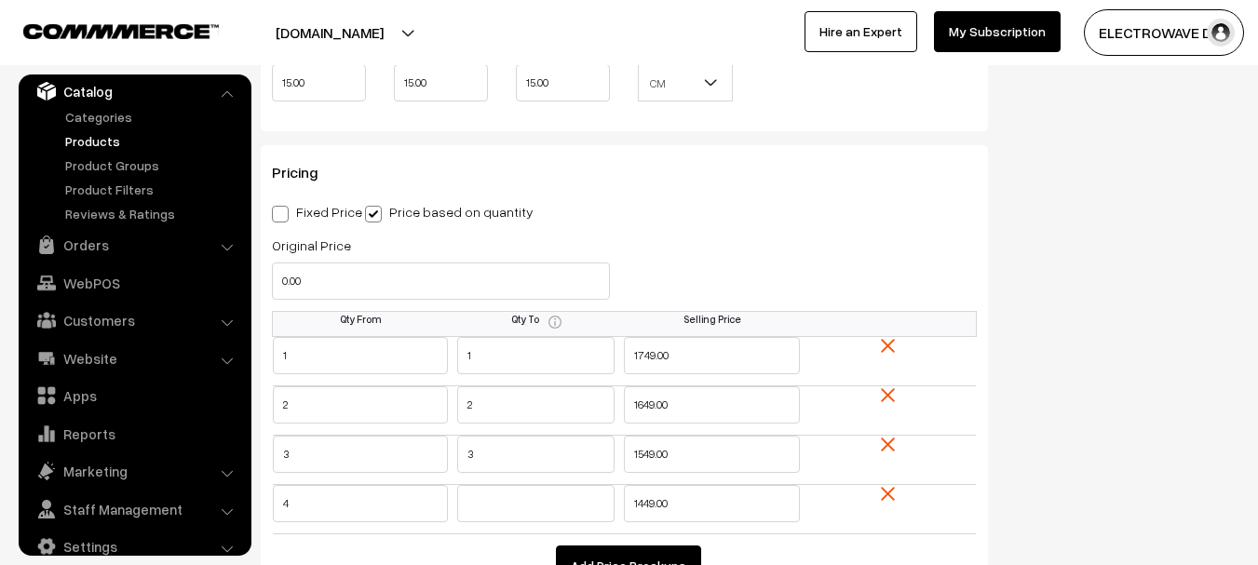
scroll to position [1583, 0]
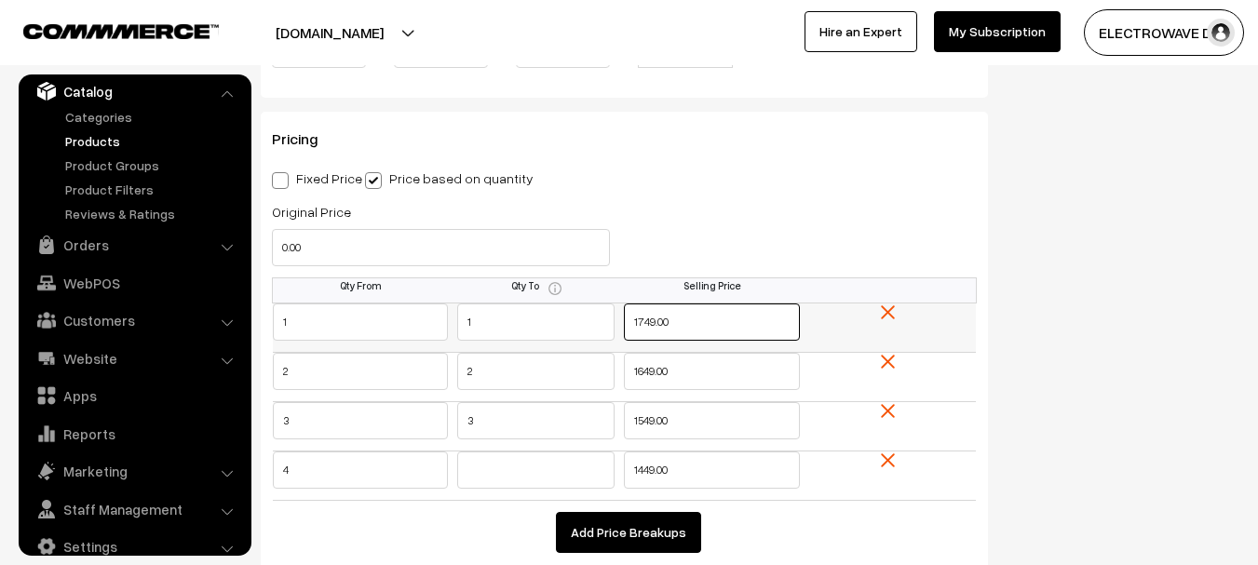
click at [572, 323] on tr "1 1 1749.00" at bounding box center [625, 328] width 704 height 49
type input "1899"
type input "1799"
type input "1649"
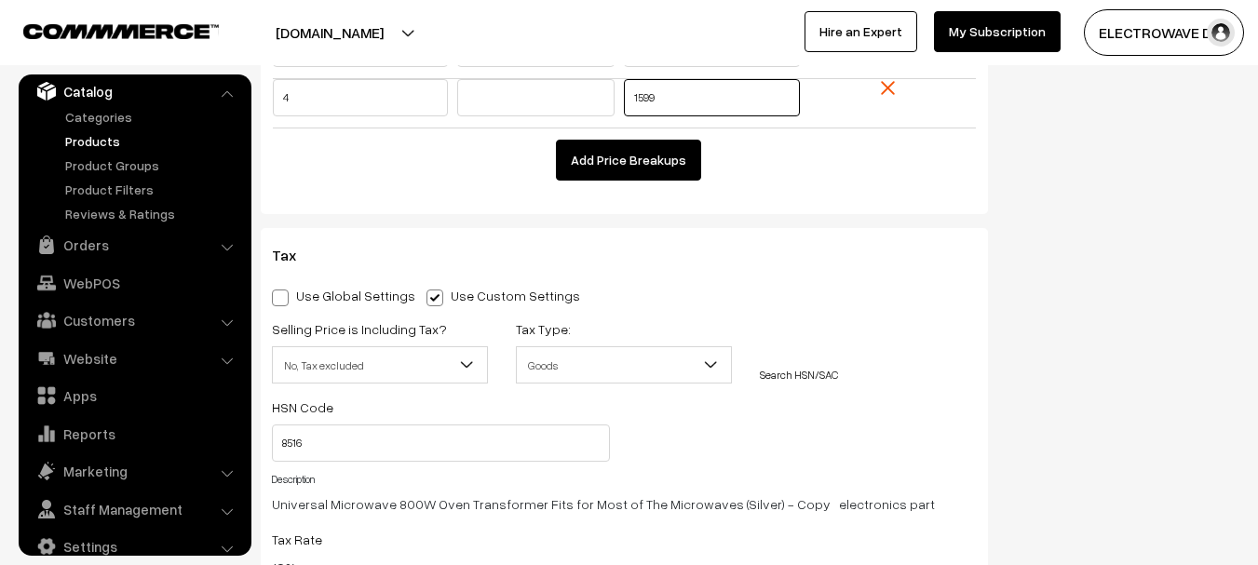
type input "1599"
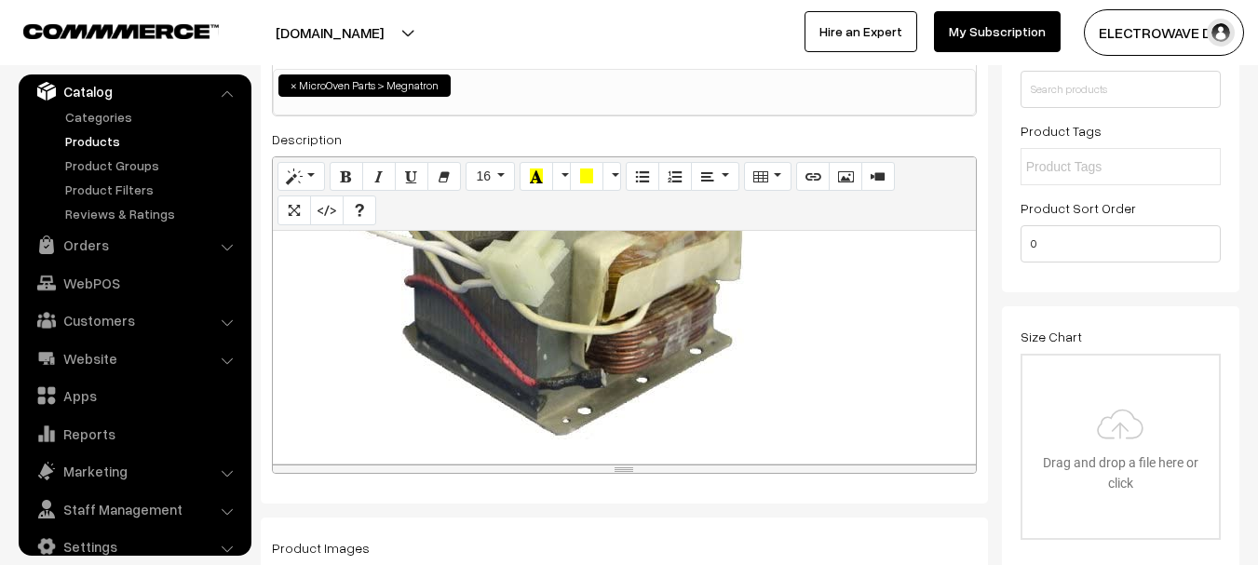
scroll to position [0, 0]
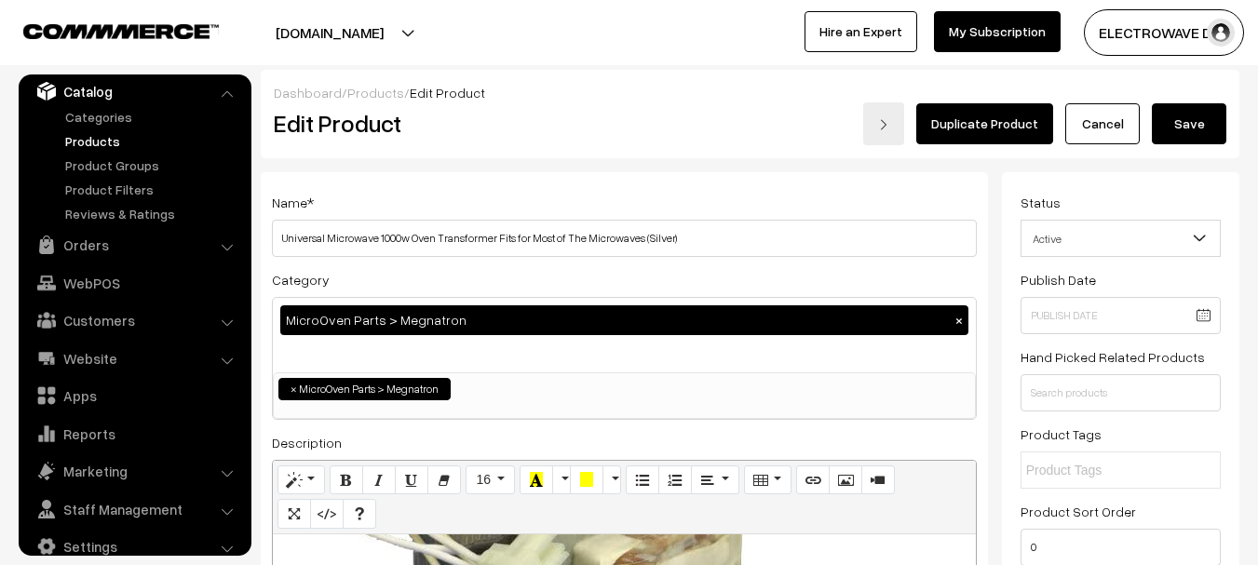
click at [1193, 136] on button "Save" at bounding box center [1189, 123] width 74 height 41
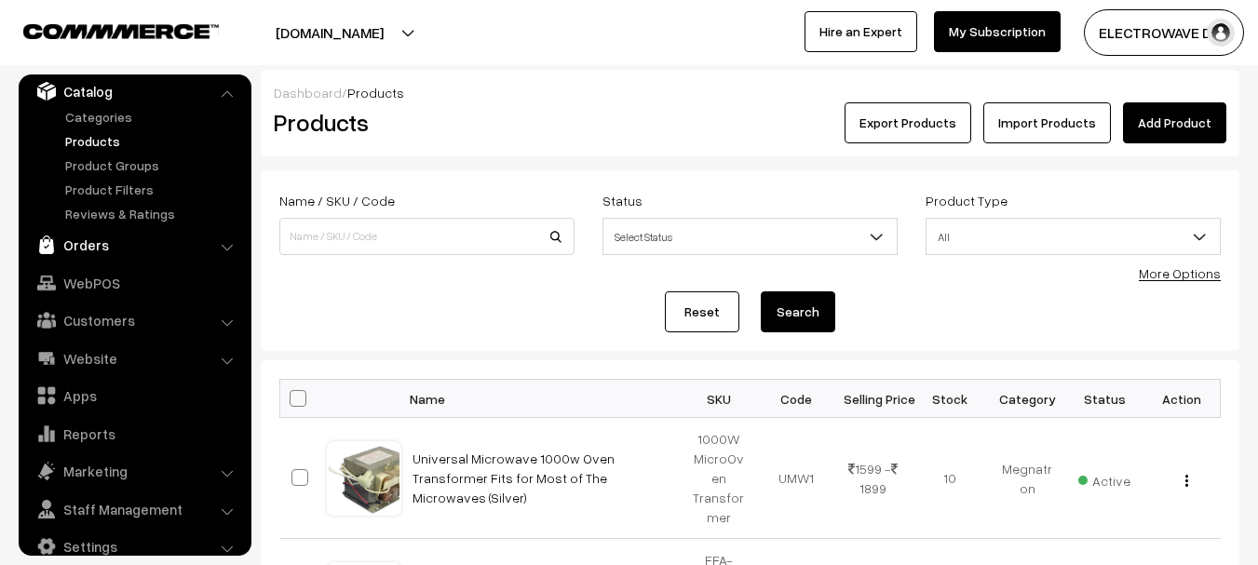
click at [72, 250] on link "Orders" at bounding box center [134, 245] width 222 height 34
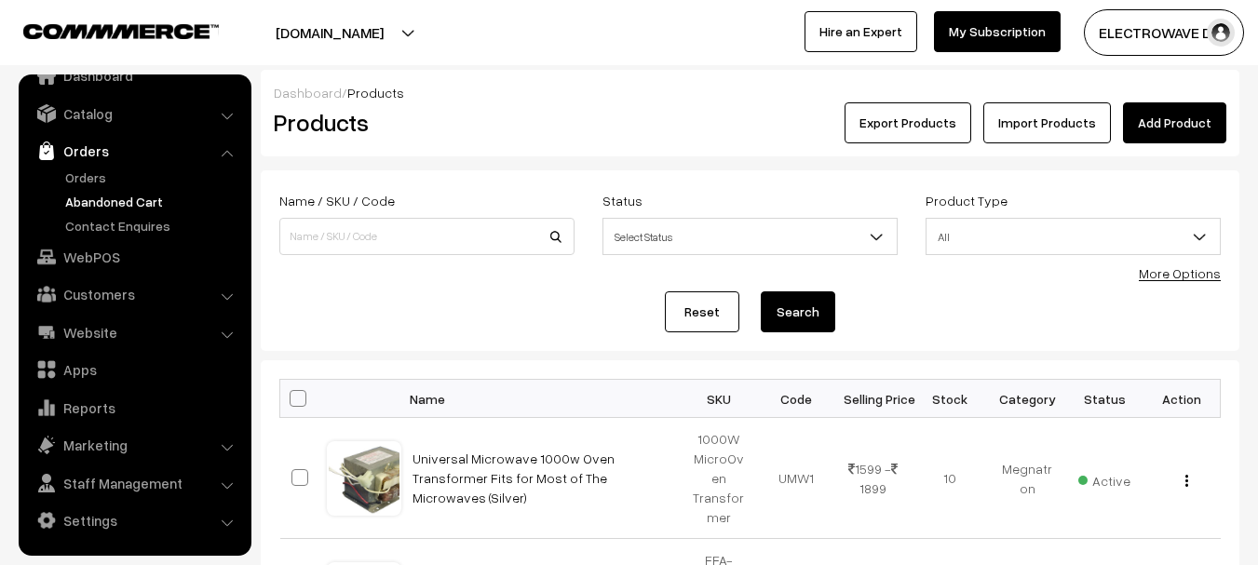
scroll to position [30, 0]
click at [105, 176] on link "Orders" at bounding box center [153, 178] width 184 height 20
